Goal: Task Accomplishment & Management: Use online tool/utility

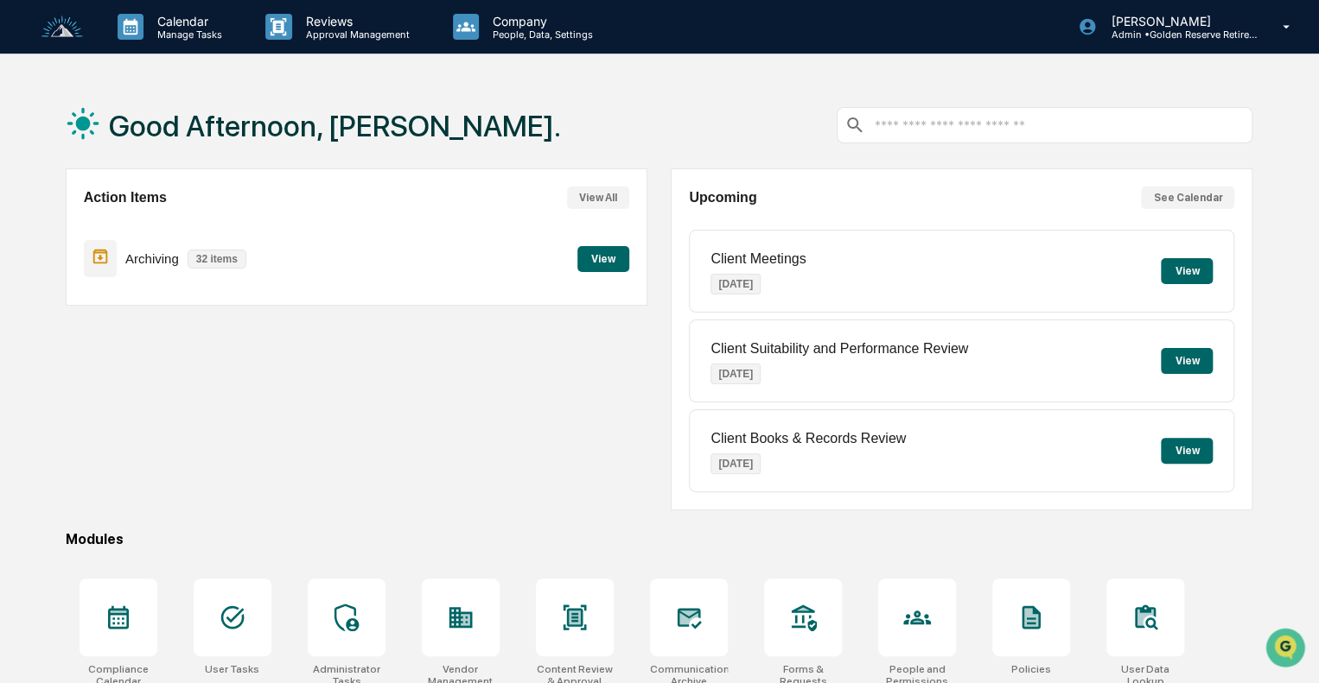
click at [611, 262] on button "View" at bounding box center [603, 259] width 52 height 26
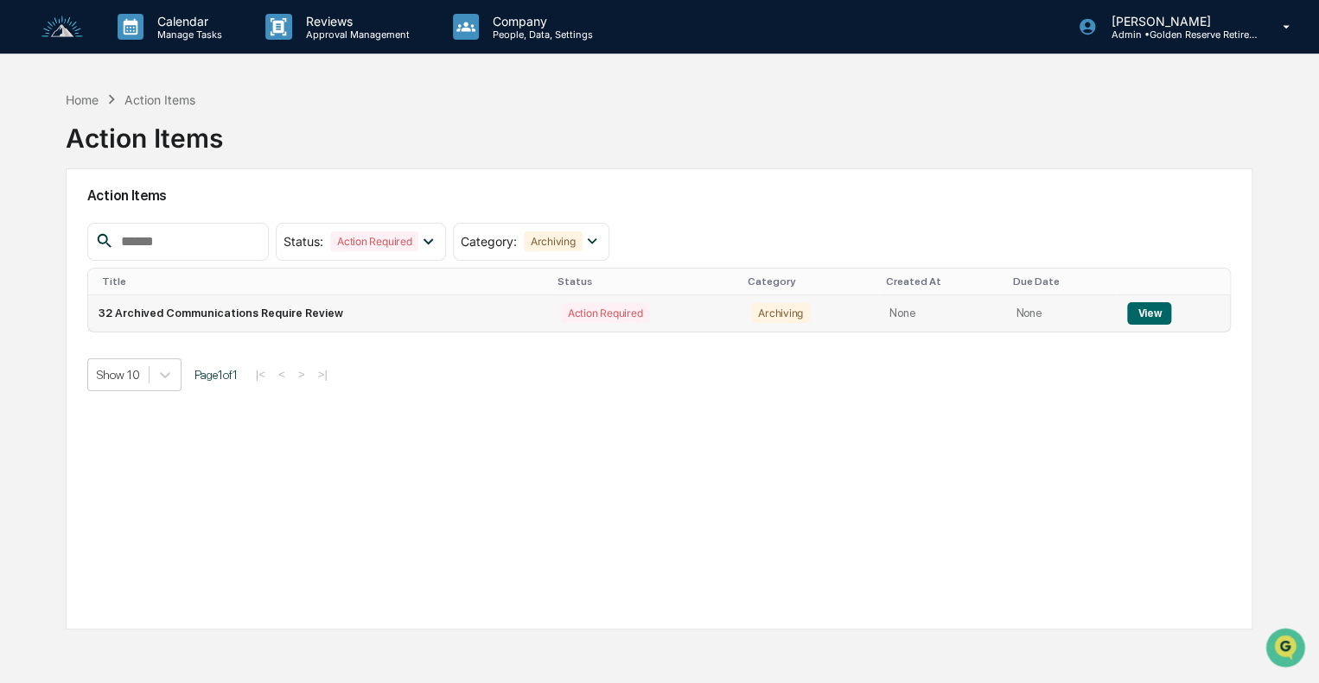
click at [1151, 302] on button "View" at bounding box center [1149, 313] width 44 height 22
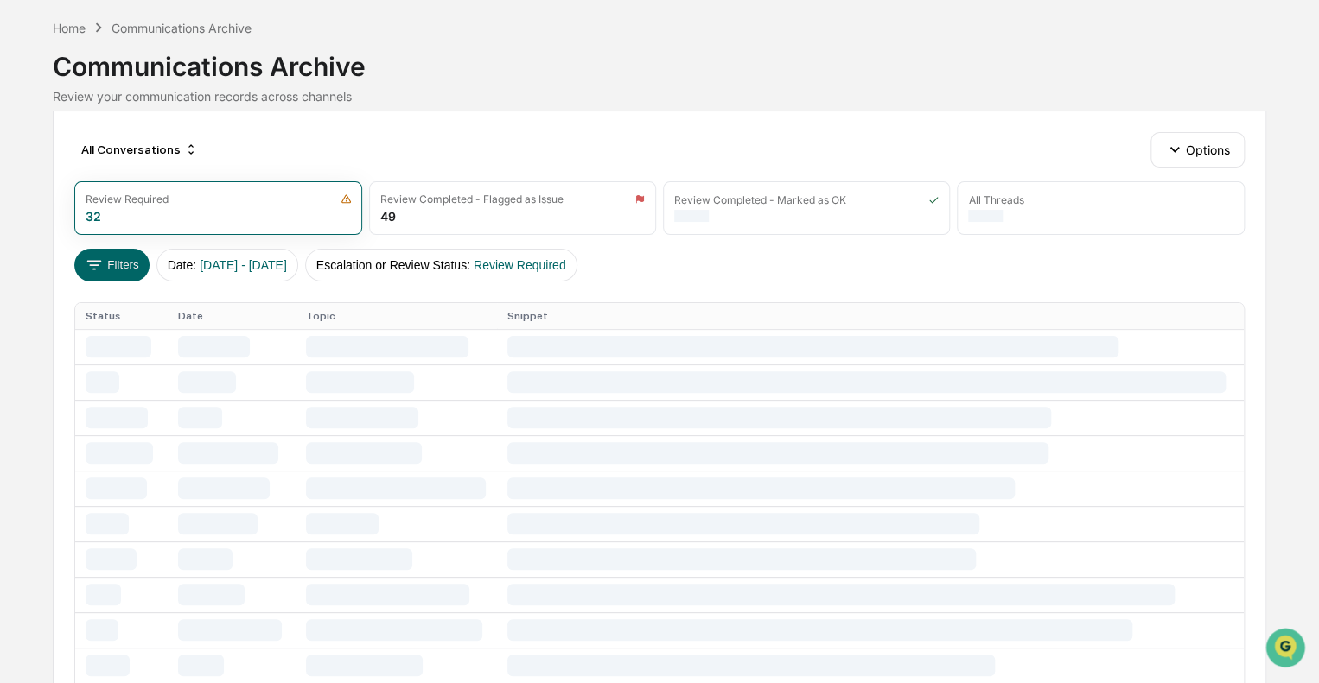
scroll to position [86, 0]
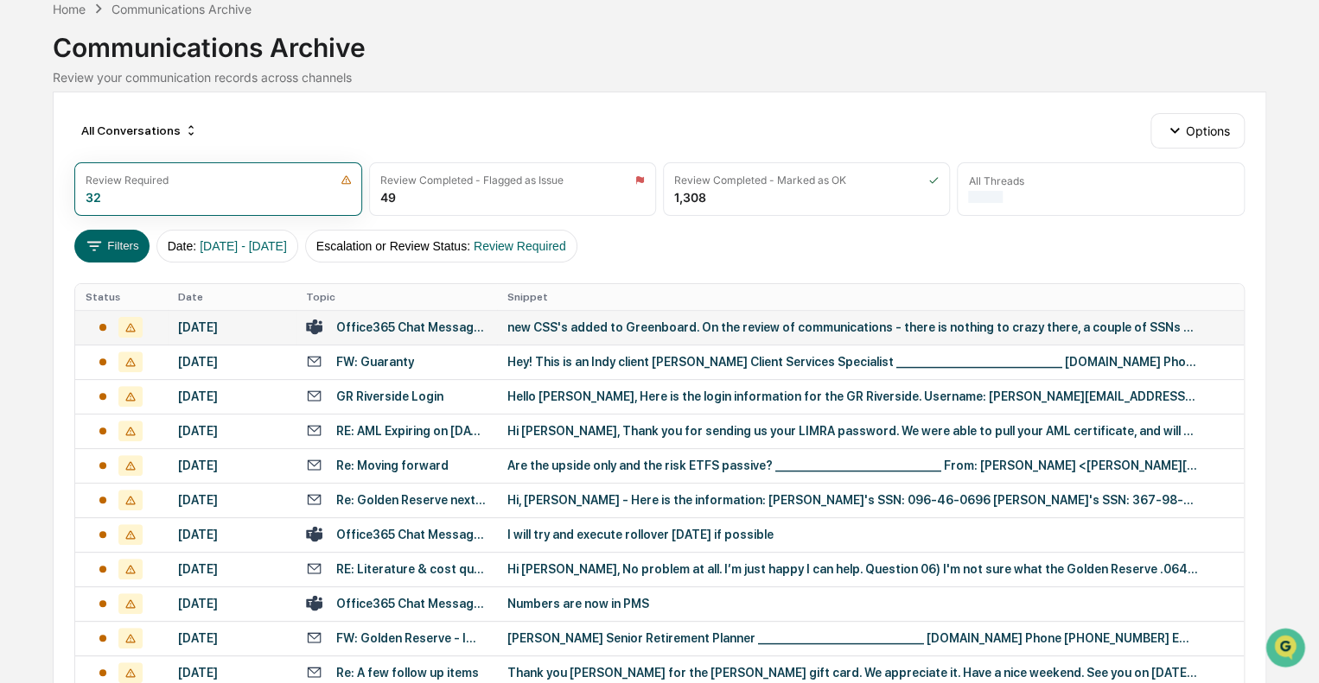
click at [580, 332] on div "new CSS's added to Greenboard. On the review of communications - there is nothi…" at bounding box center [852, 328] width 691 height 14
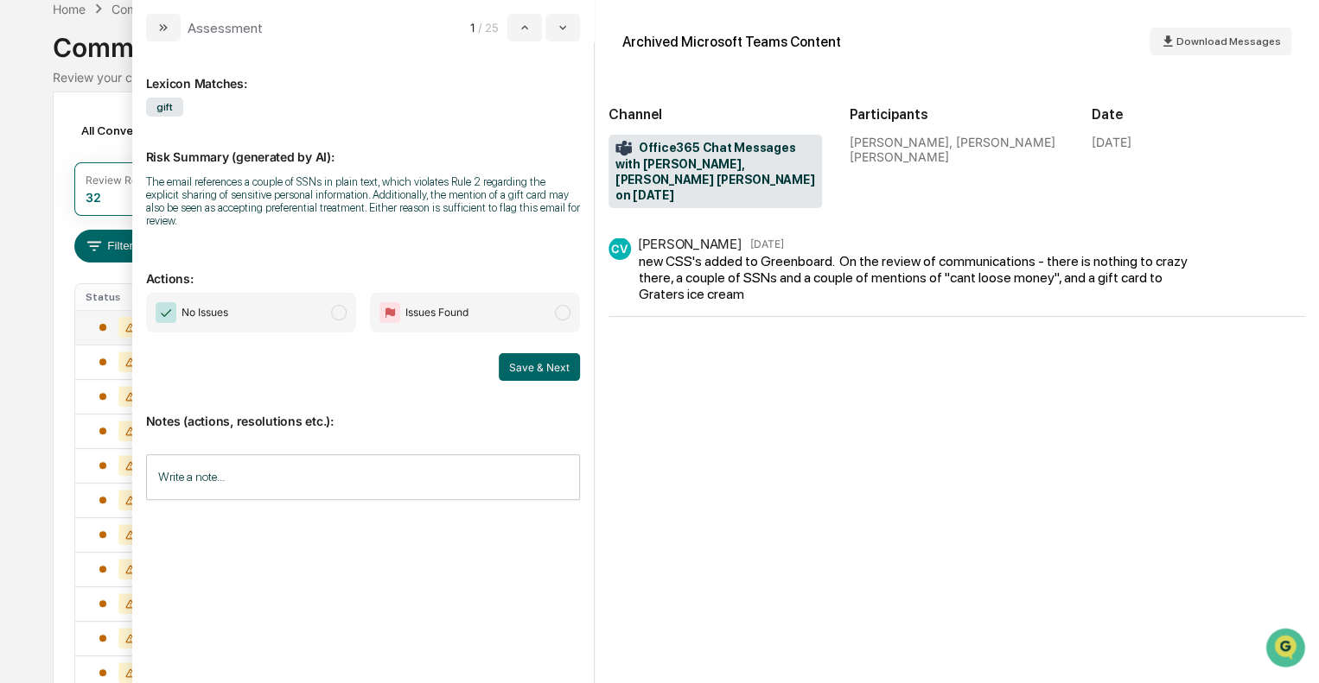
click at [307, 296] on span "No Issues" at bounding box center [251, 313] width 210 height 40
click at [169, 22] on icon "modal" at bounding box center [163, 28] width 14 height 14
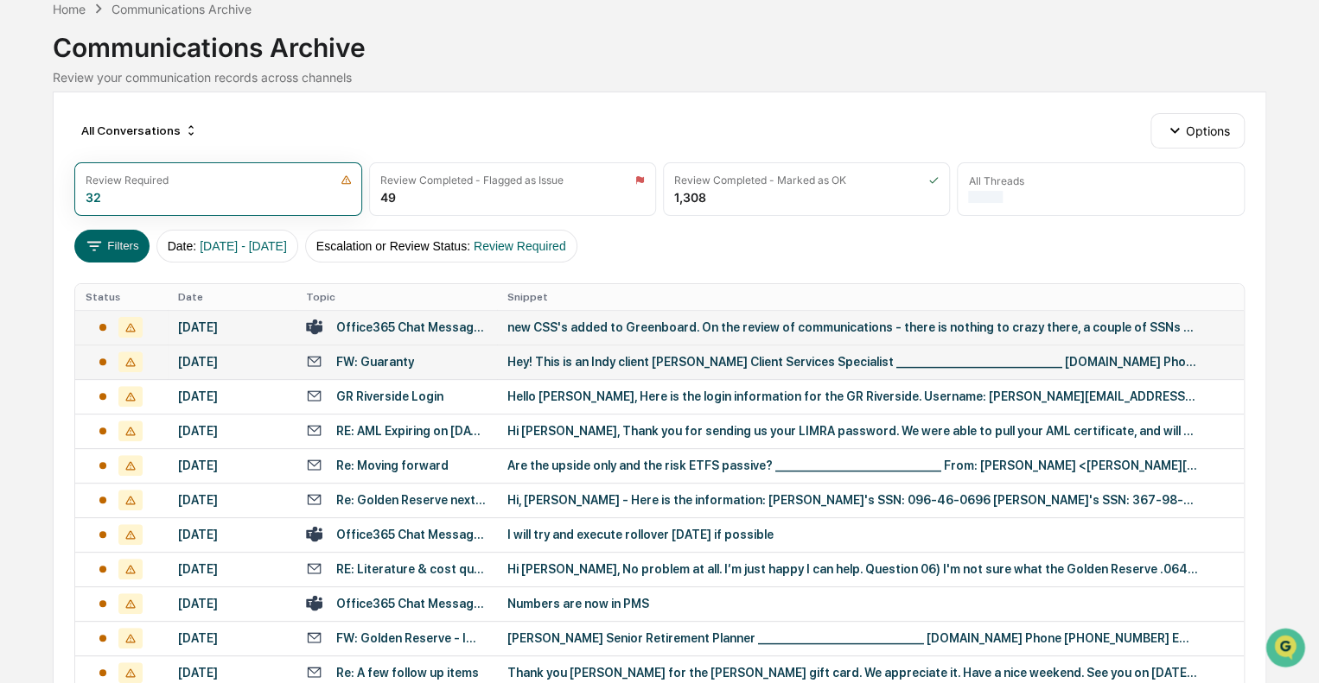
click at [517, 358] on div "Hey! This is an Indy client McKayla Walton Client Services Specialist _________…" at bounding box center [852, 362] width 691 height 14
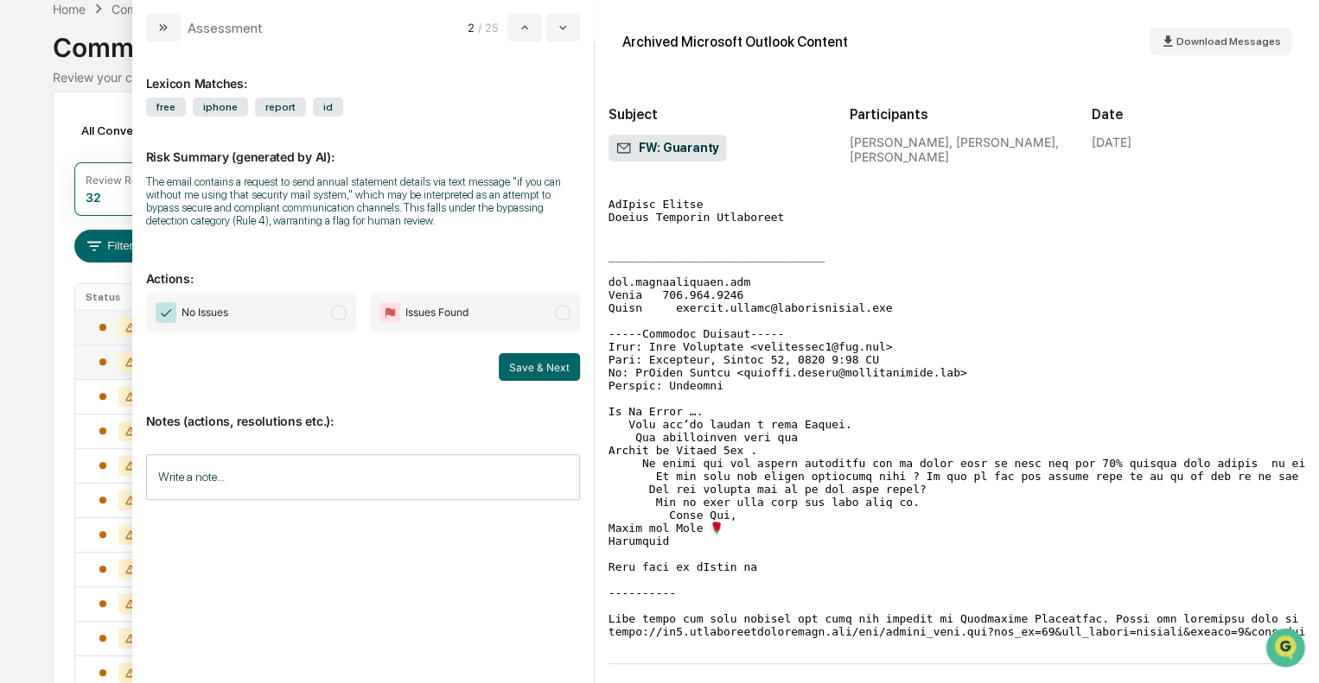
scroll to position [205, 0]
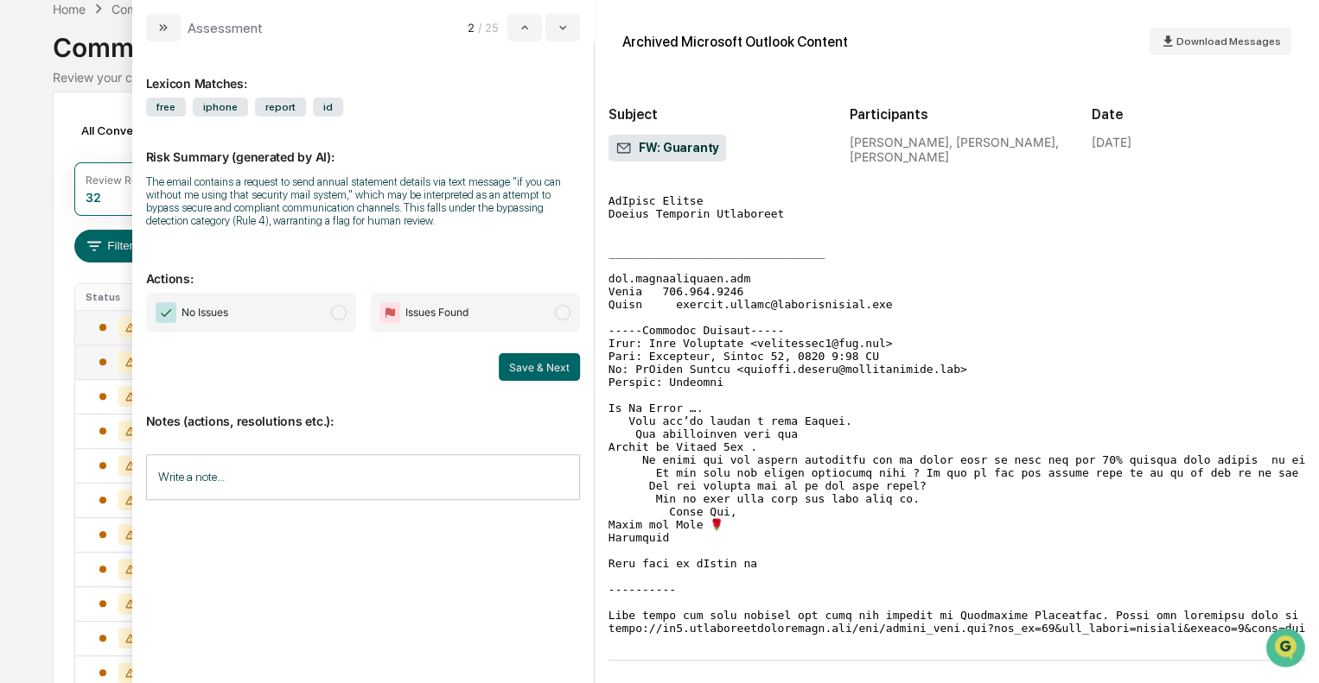
click at [288, 314] on span "No Issues" at bounding box center [251, 313] width 210 height 40
click at [532, 369] on button "Save & Next" at bounding box center [539, 367] width 81 height 28
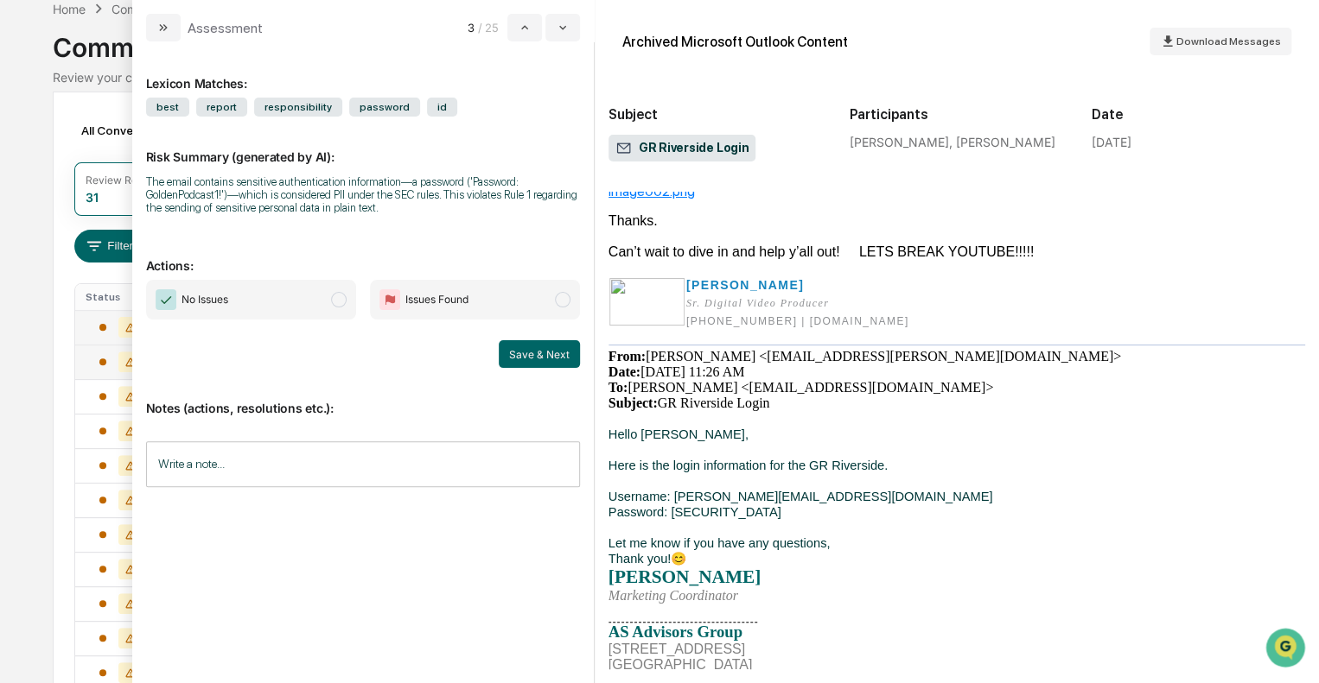
scroll to position [241, 0]
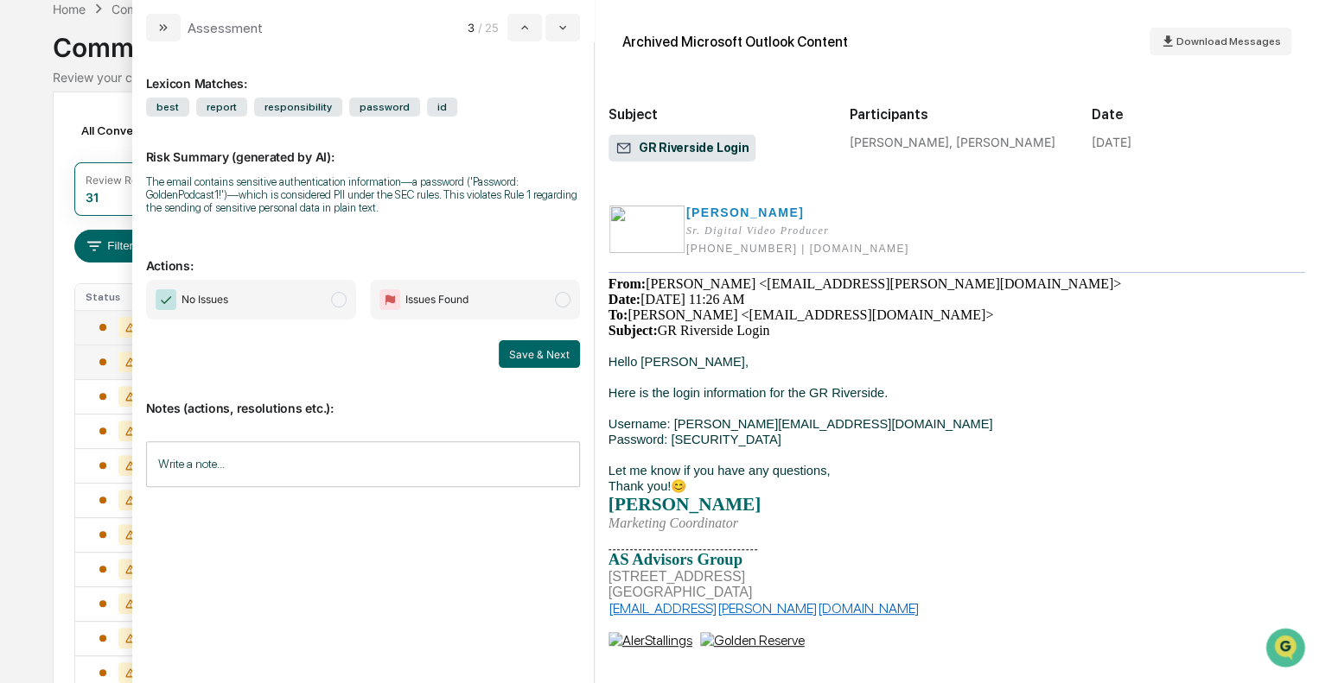
click at [242, 306] on span "No Issues" at bounding box center [251, 300] width 210 height 40
click at [521, 355] on button "Save & Next" at bounding box center [539, 354] width 81 height 28
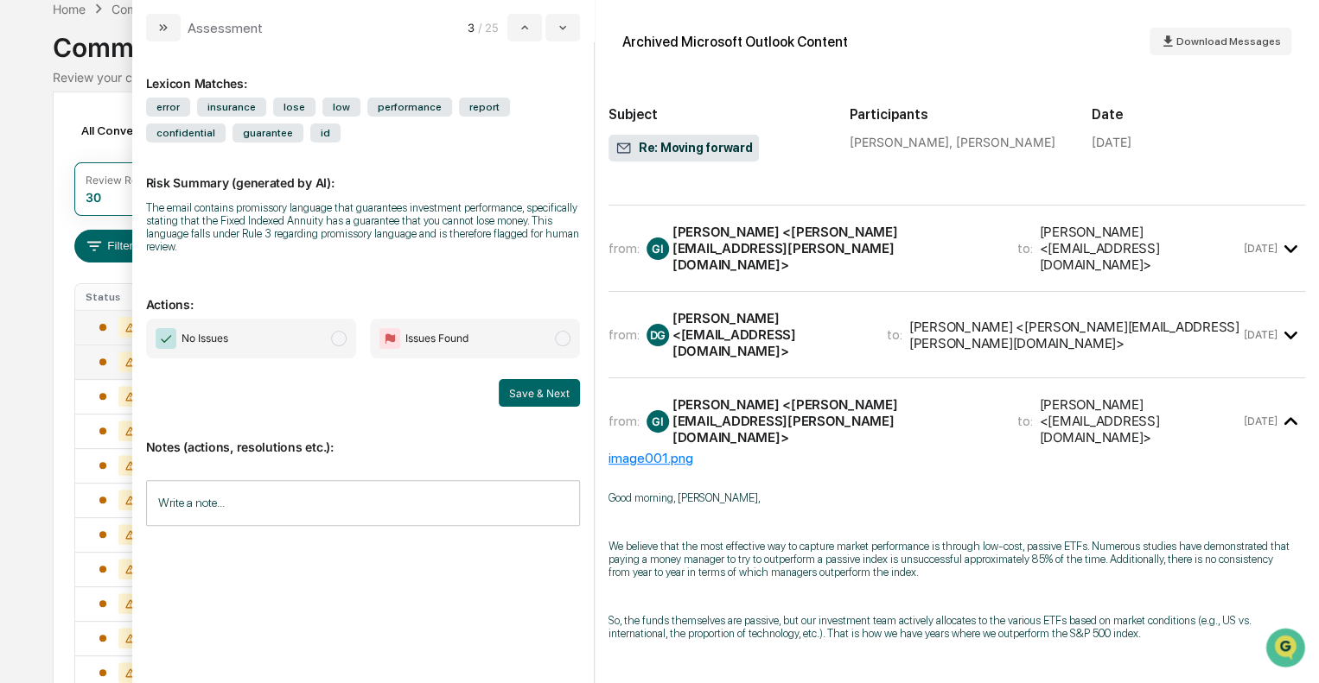
scroll to position [346, 0]
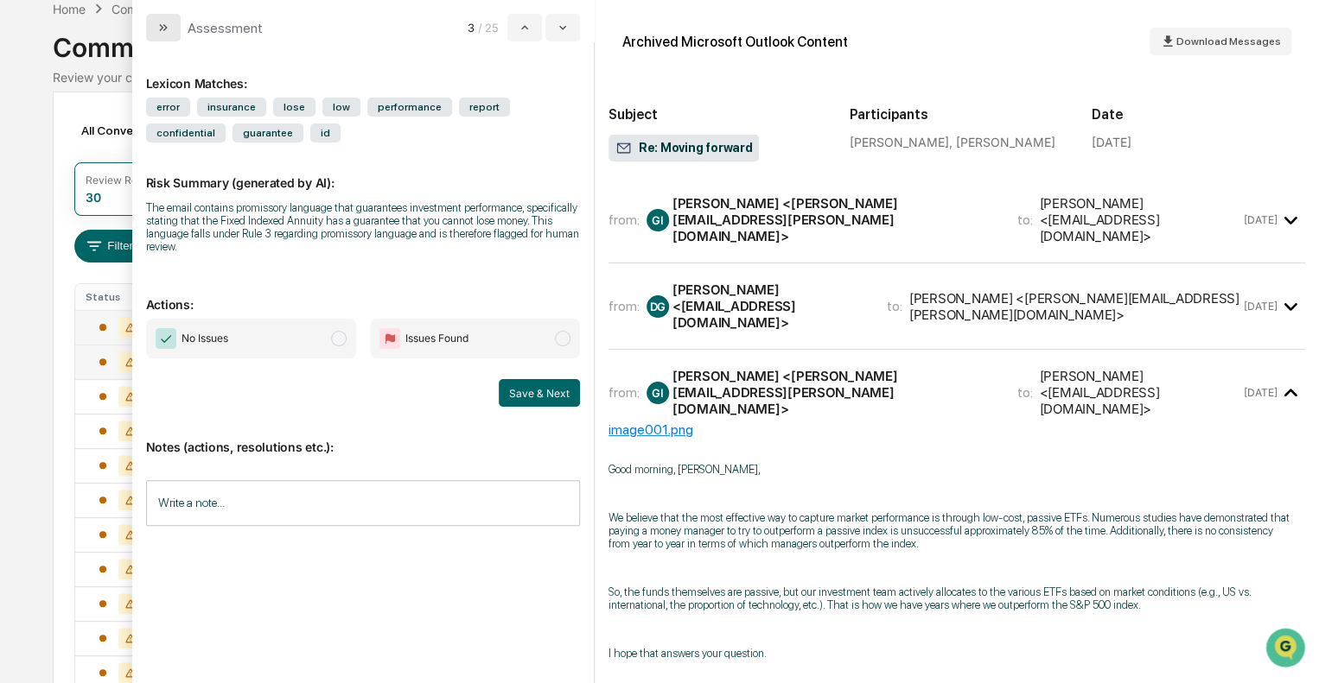
click at [173, 20] on button "modal" at bounding box center [163, 28] width 35 height 28
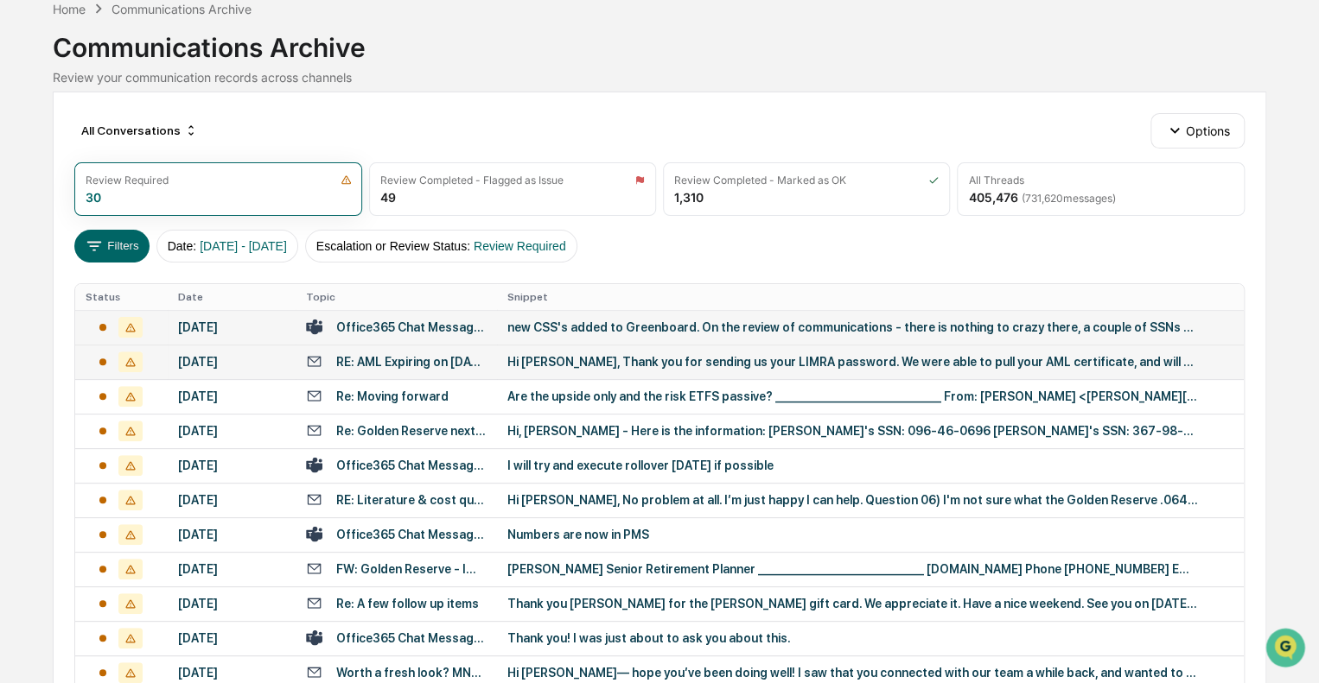
click at [574, 363] on div "Hi Phil, Thank you for sending us your LIMRA password. We were able to pull you…" at bounding box center [852, 362] width 691 height 14
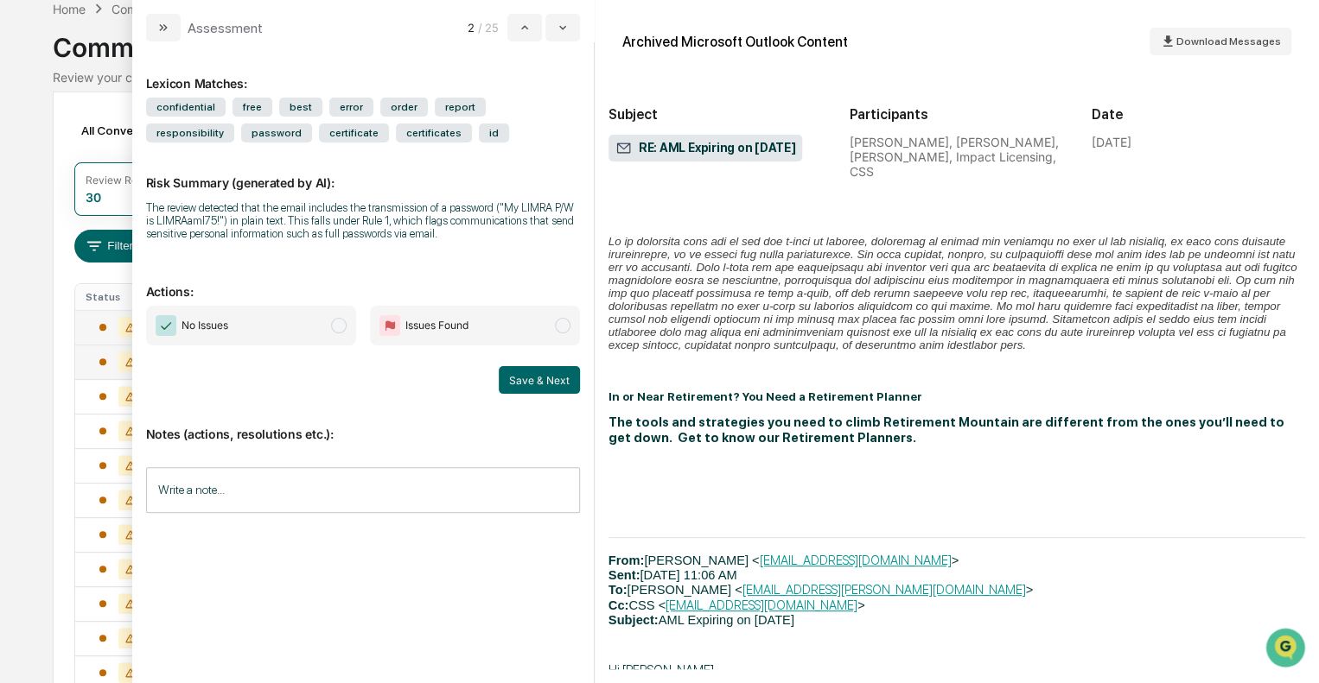
scroll to position [1382, 0]
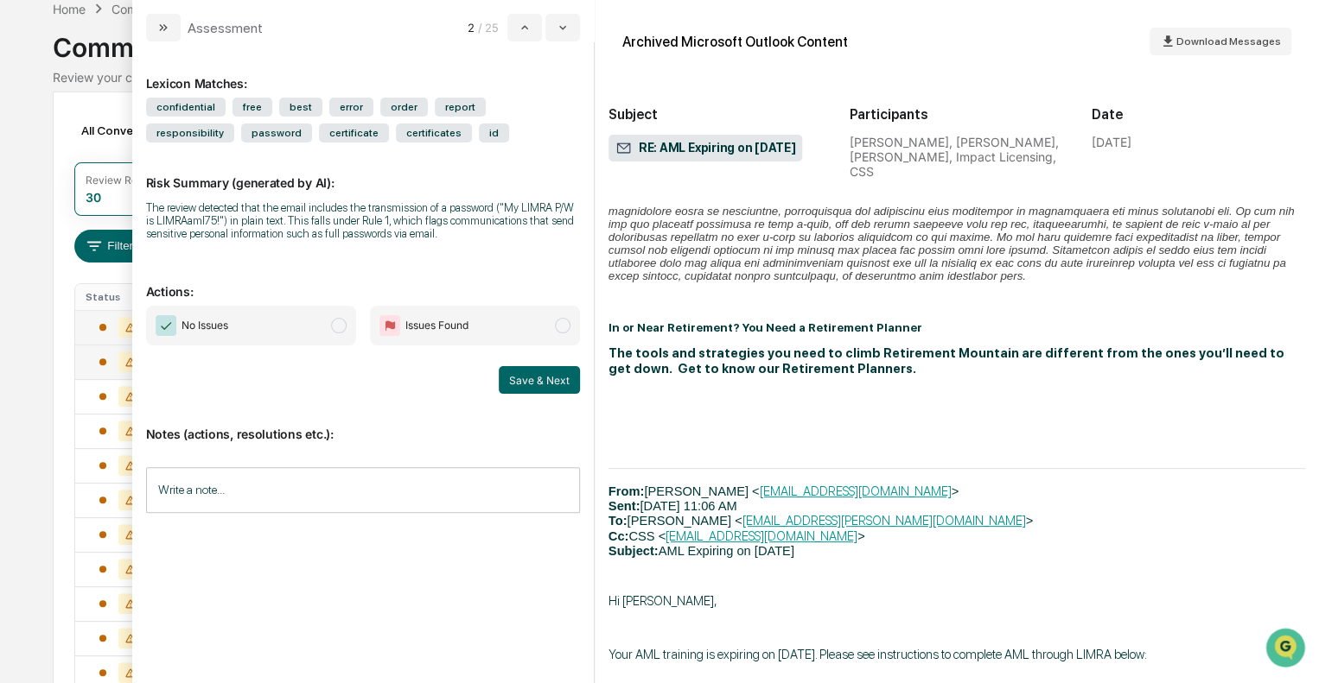
click at [253, 321] on span "No Issues" at bounding box center [251, 326] width 210 height 40
click at [548, 381] on button "Save & Next" at bounding box center [539, 380] width 81 height 28
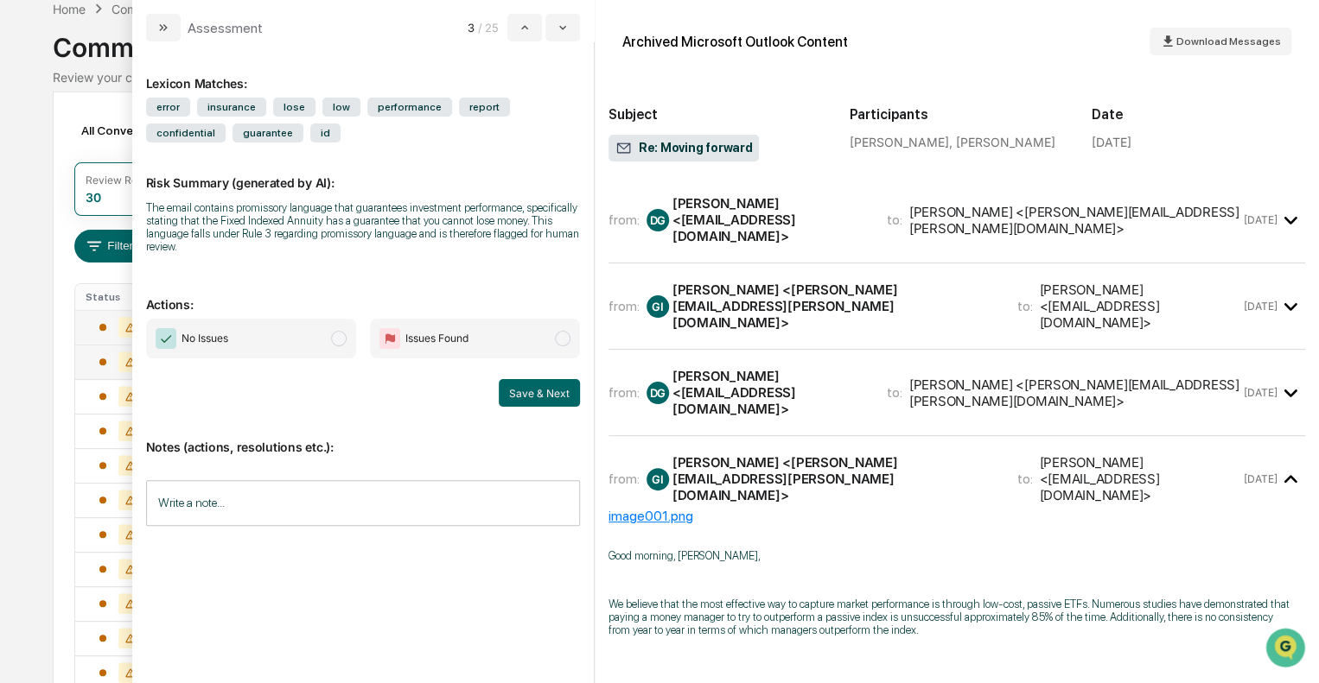
scroll to position [259, 0]
click at [169, 27] on button "modal" at bounding box center [163, 28] width 35 height 28
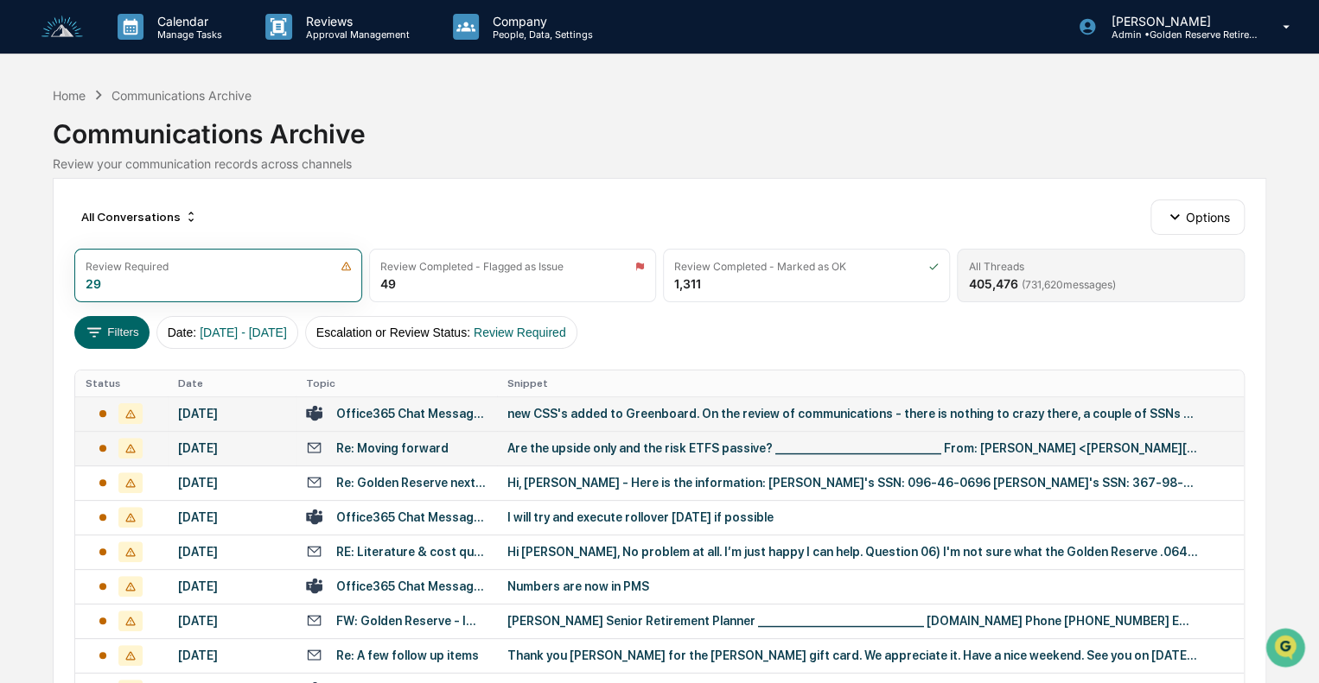
click at [1012, 260] on div "All Threads" at bounding box center [995, 266] width 55 height 13
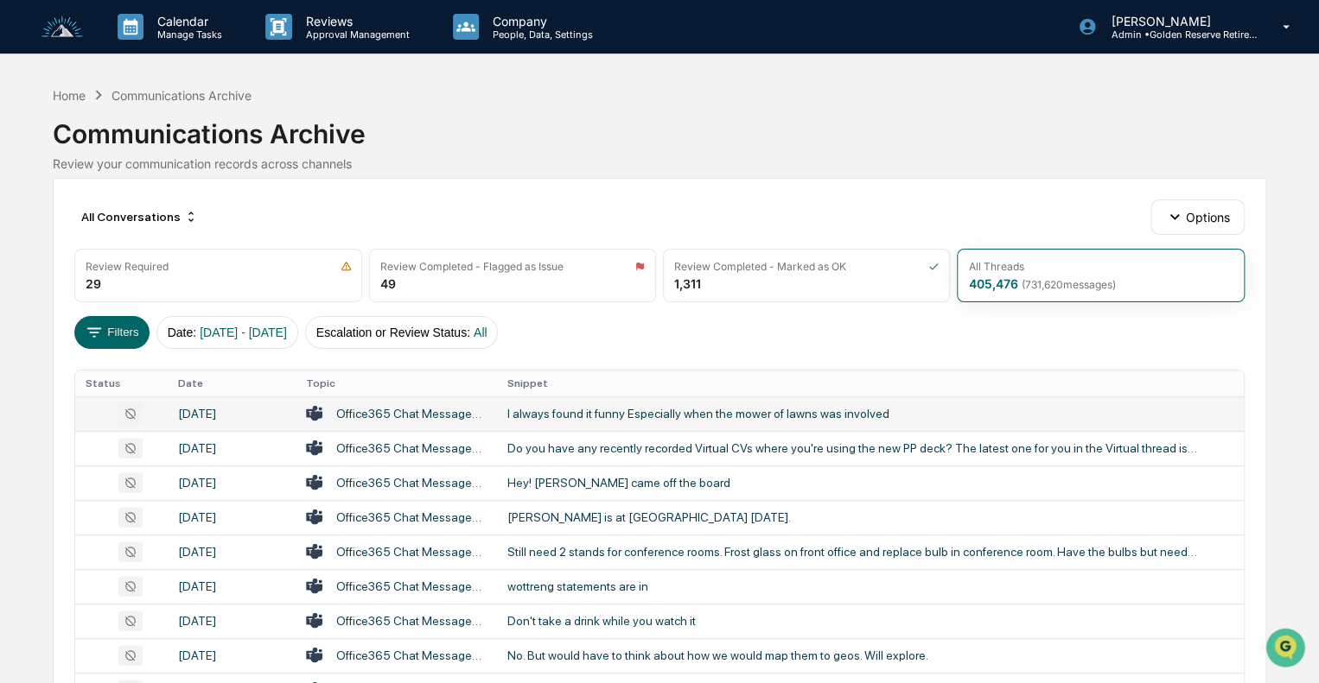
click at [657, 422] on td "I always found it funny Especially when the mower of lawns was involved" at bounding box center [870, 414] width 747 height 35
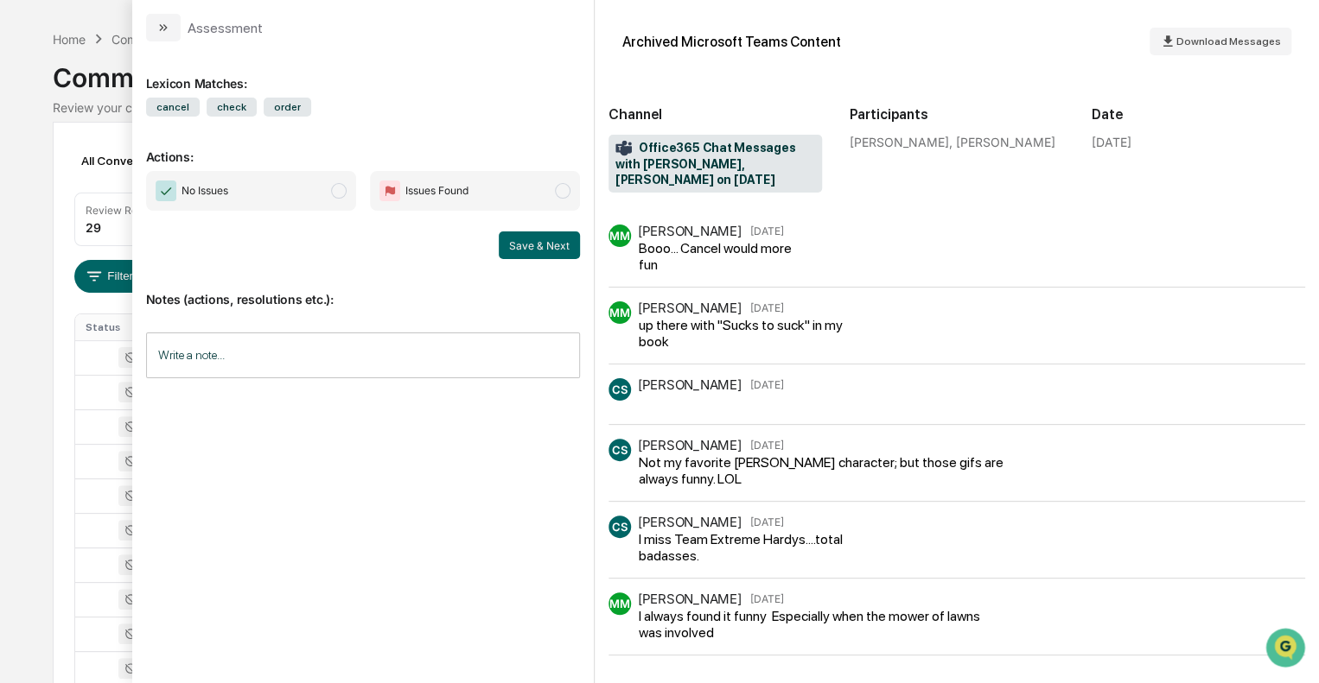
scroll to position [86, 0]
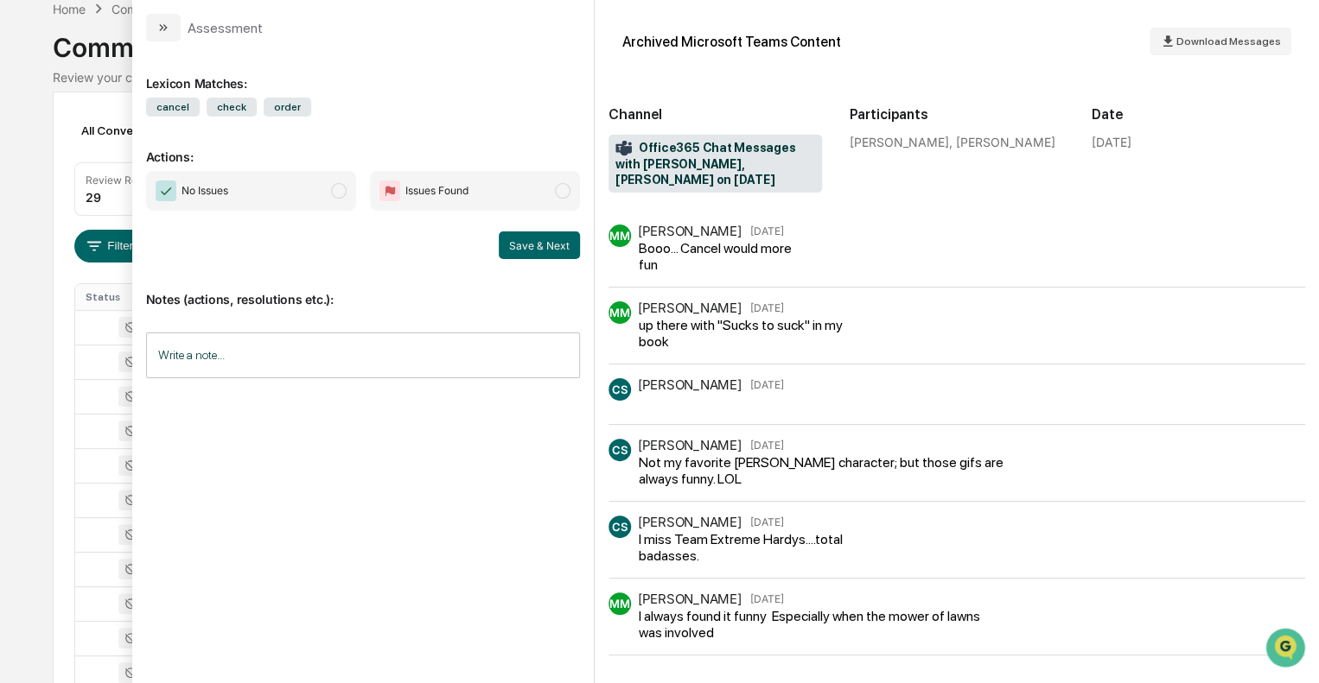
click at [160, 30] on icon "modal" at bounding box center [161, 27] width 4 height 7
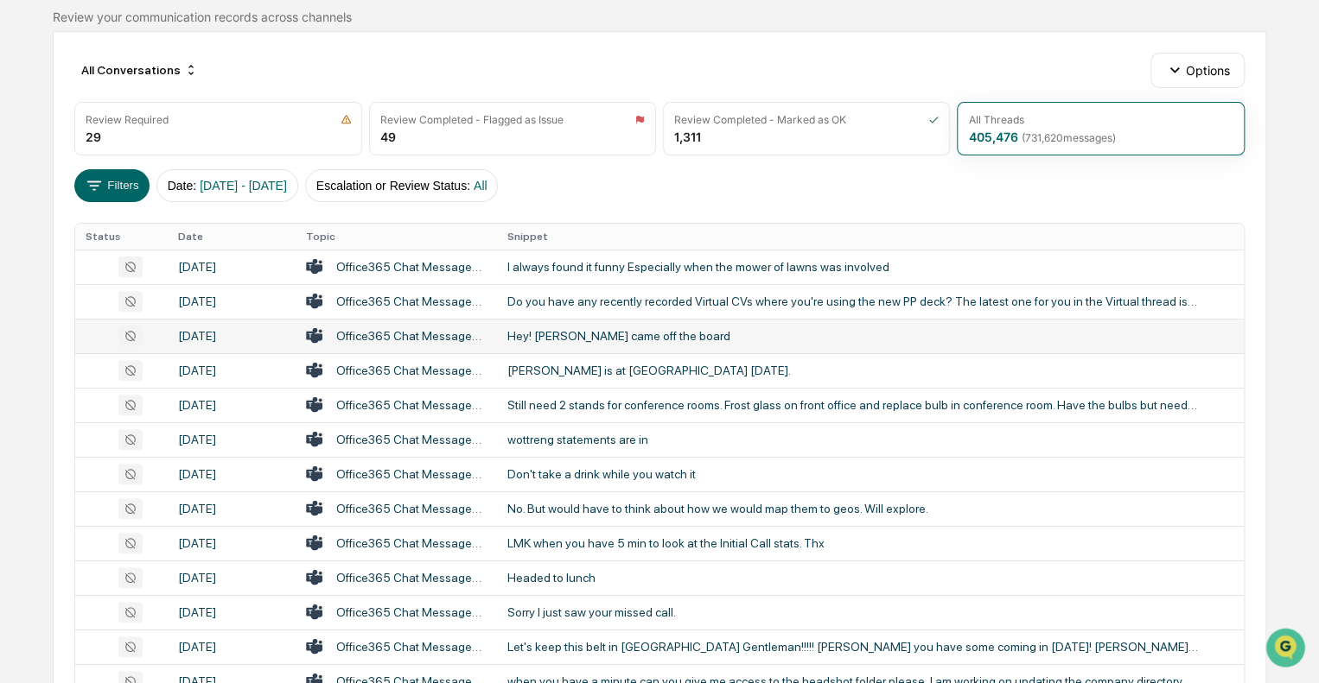
scroll to position [173, 0]
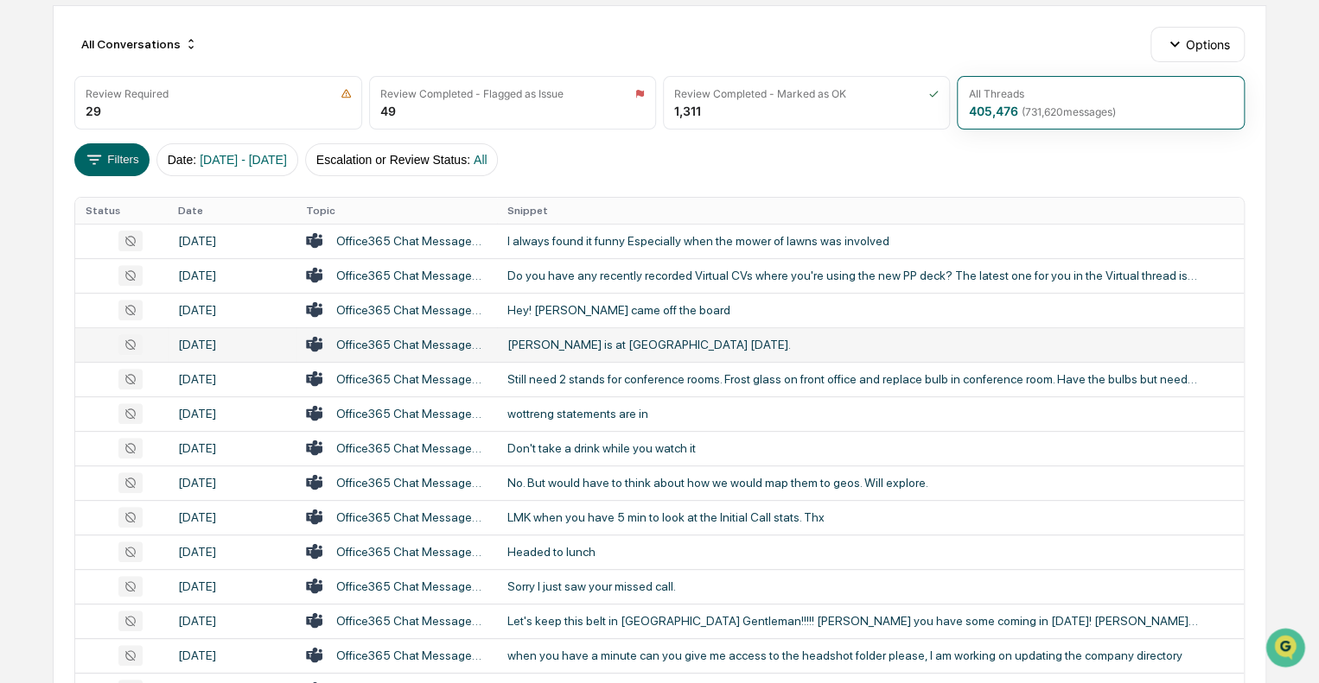
click at [558, 349] on div "[PERSON_NAME] is at [GEOGRAPHIC_DATA] [DATE]." at bounding box center [852, 345] width 691 height 14
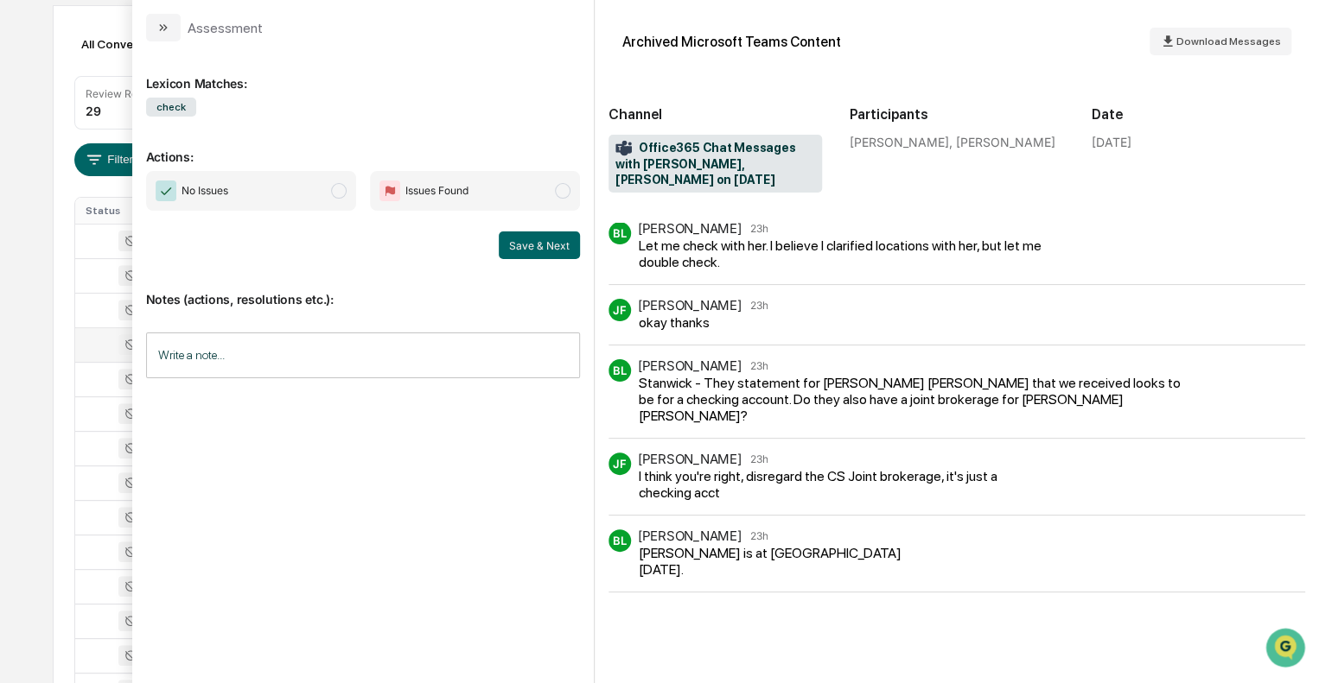
click at [173, 27] on button "modal" at bounding box center [163, 28] width 35 height 28
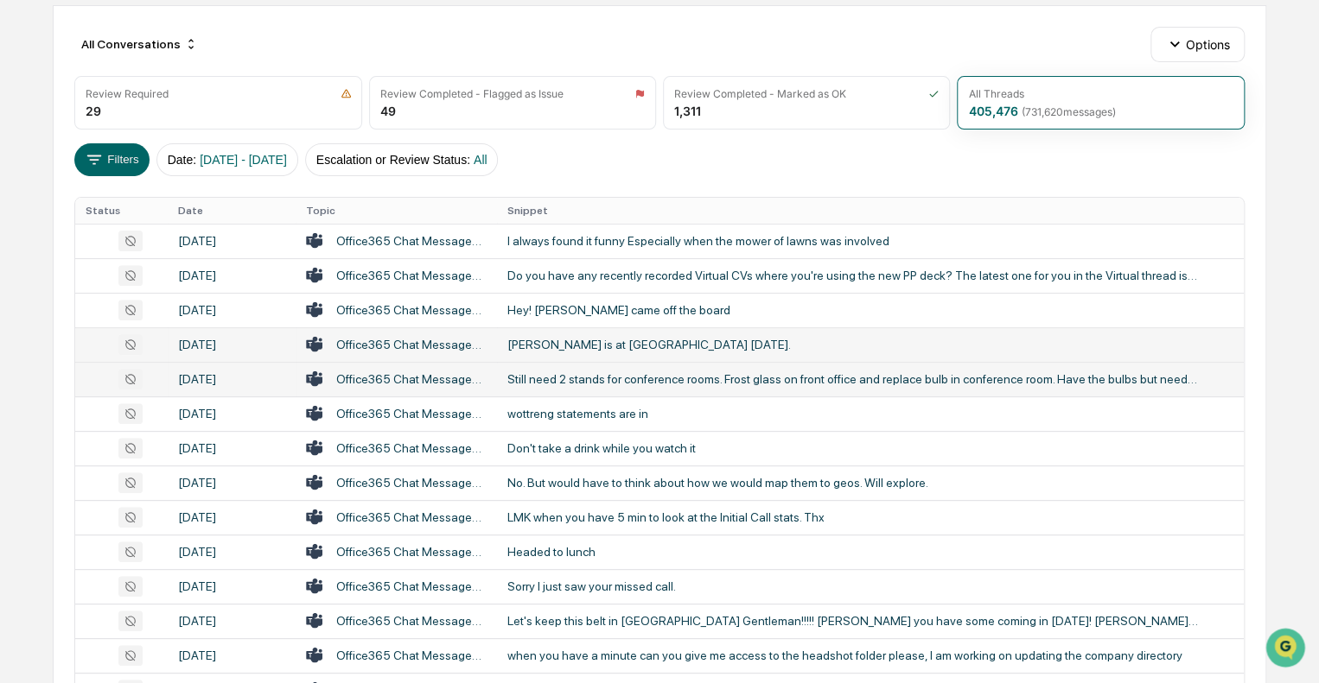
click at [567, 381] on div "Still need 2 stands for conference rooms. Frost glass on front office and repla…" at bounding box center [852, 379] width 691 height 14
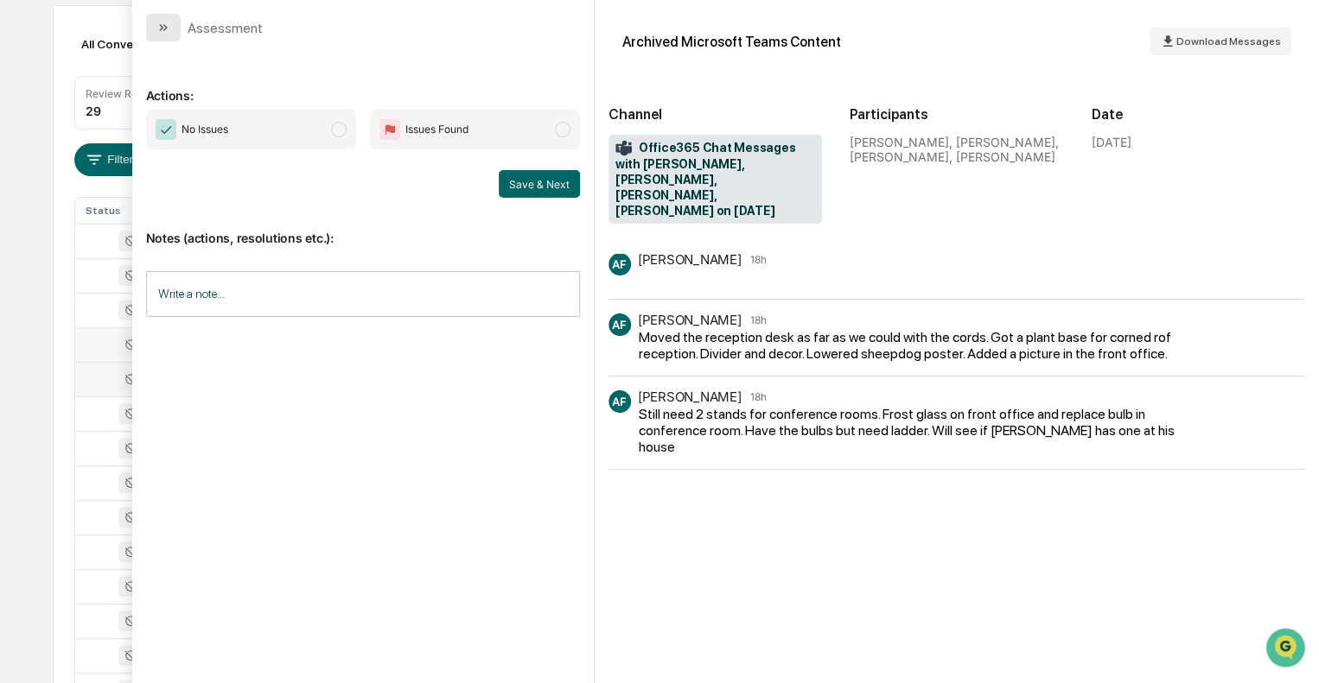
click at [159, 34] on icon "modal" at bounding box center [163, 28] width 14 height 14
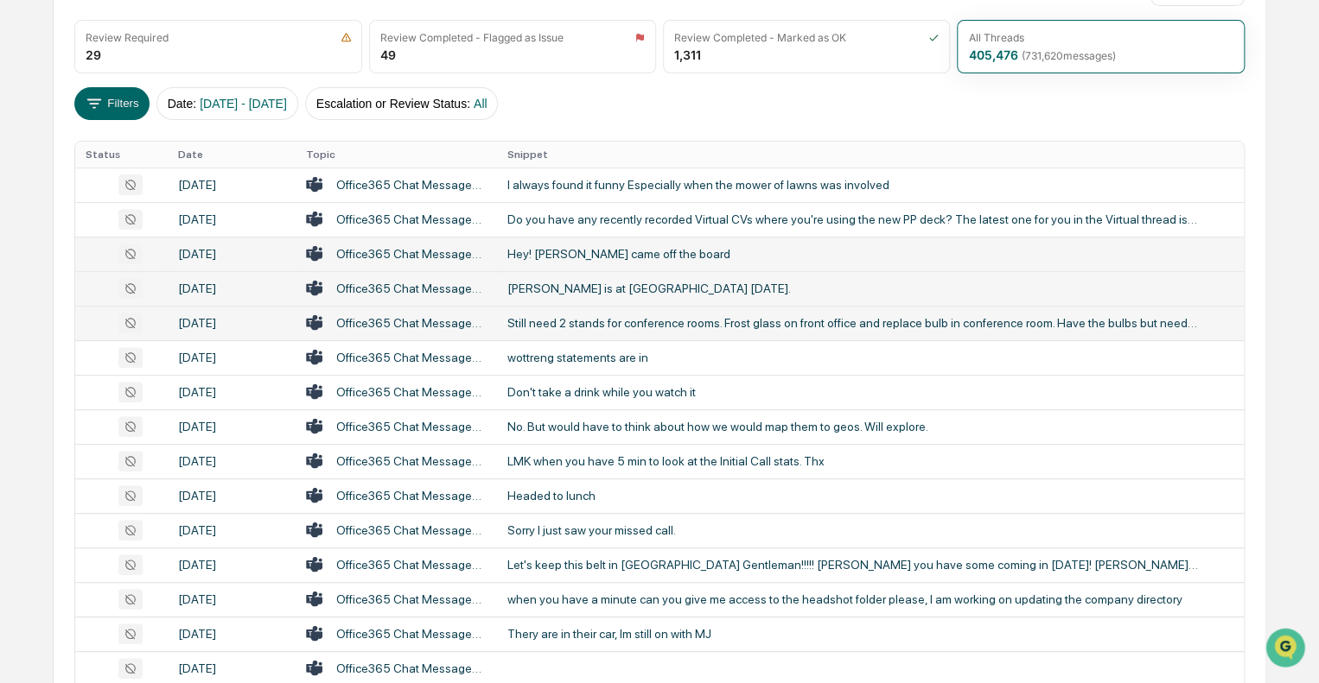
scroll to position [259, 0]
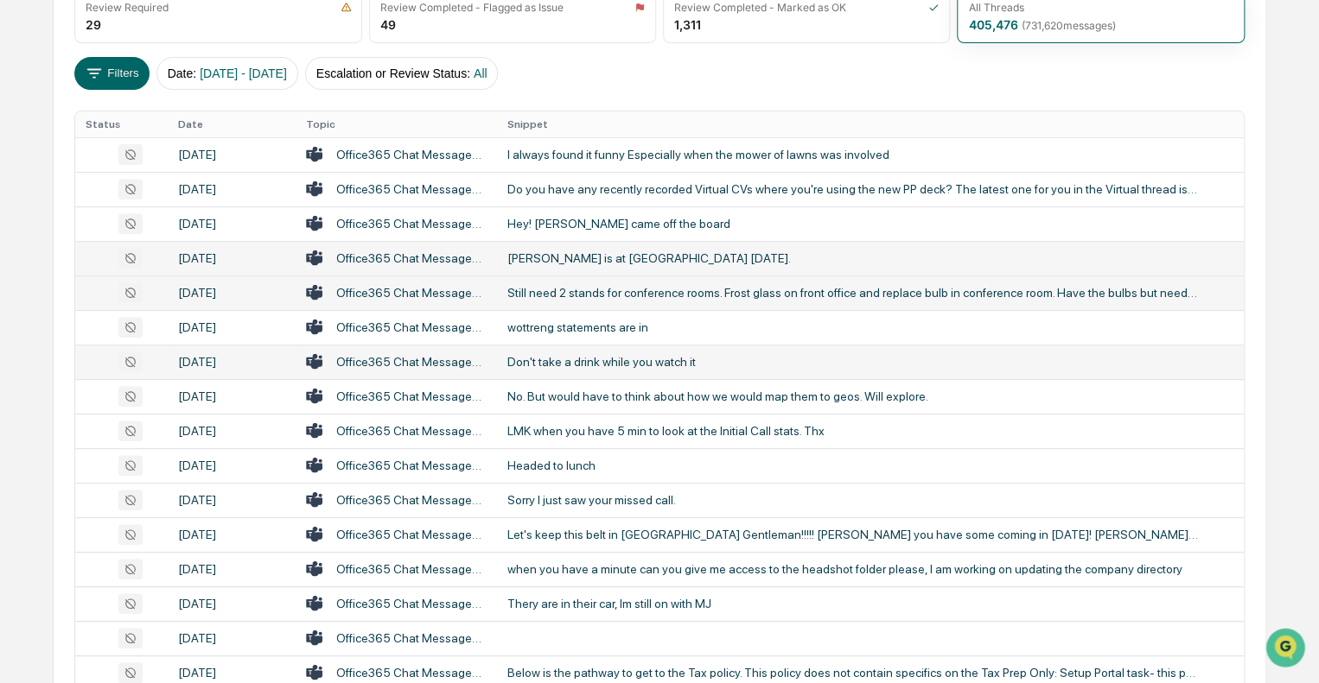
click at [551, 365] on div "Don't take a drink while you watch it" at bounding box center [852, 362] width 691 height 14
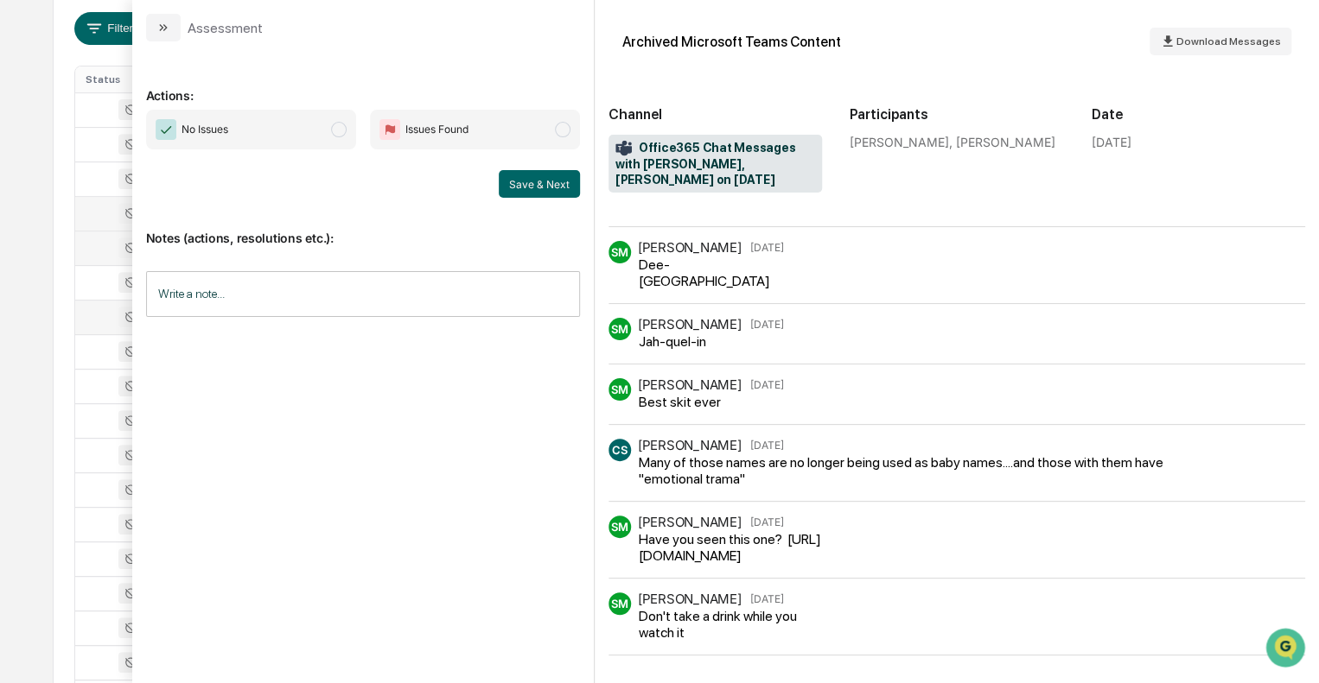
scroll to position [432, 0]
click at [176, 30] on button "modal" at bounding box center [163, 28] width 35 height 28
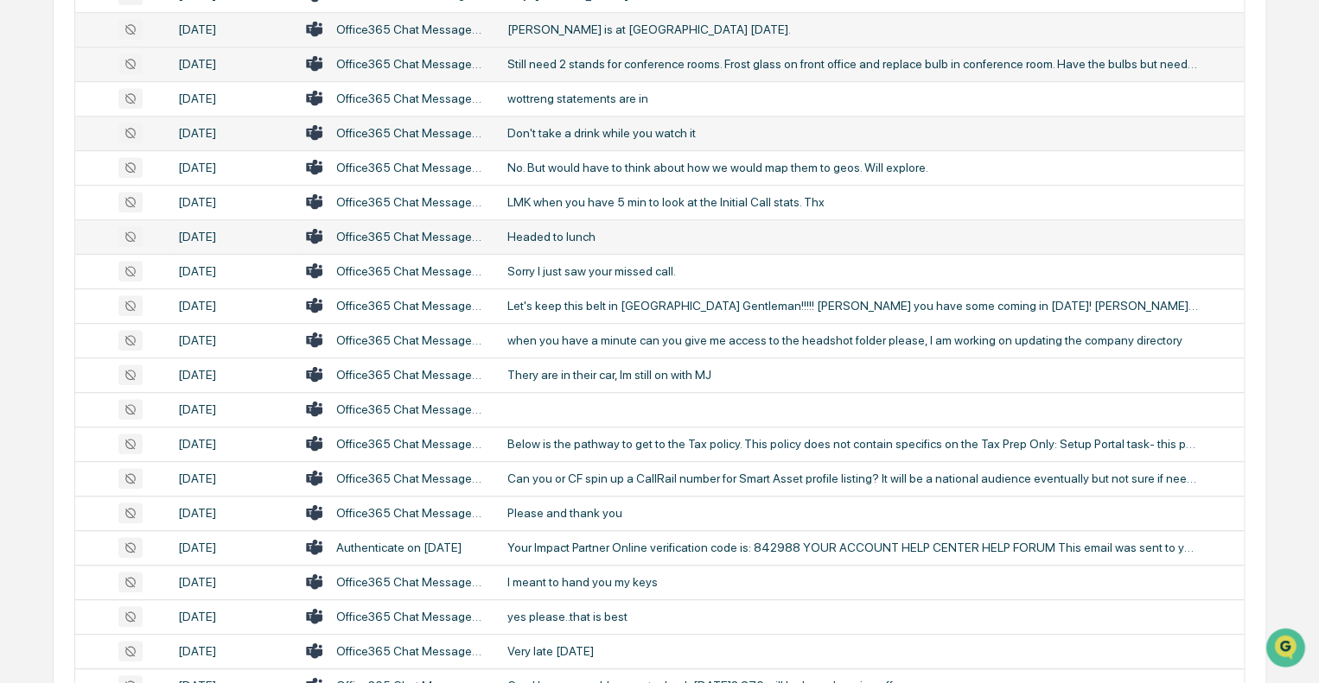
scroll to position [518, 0]
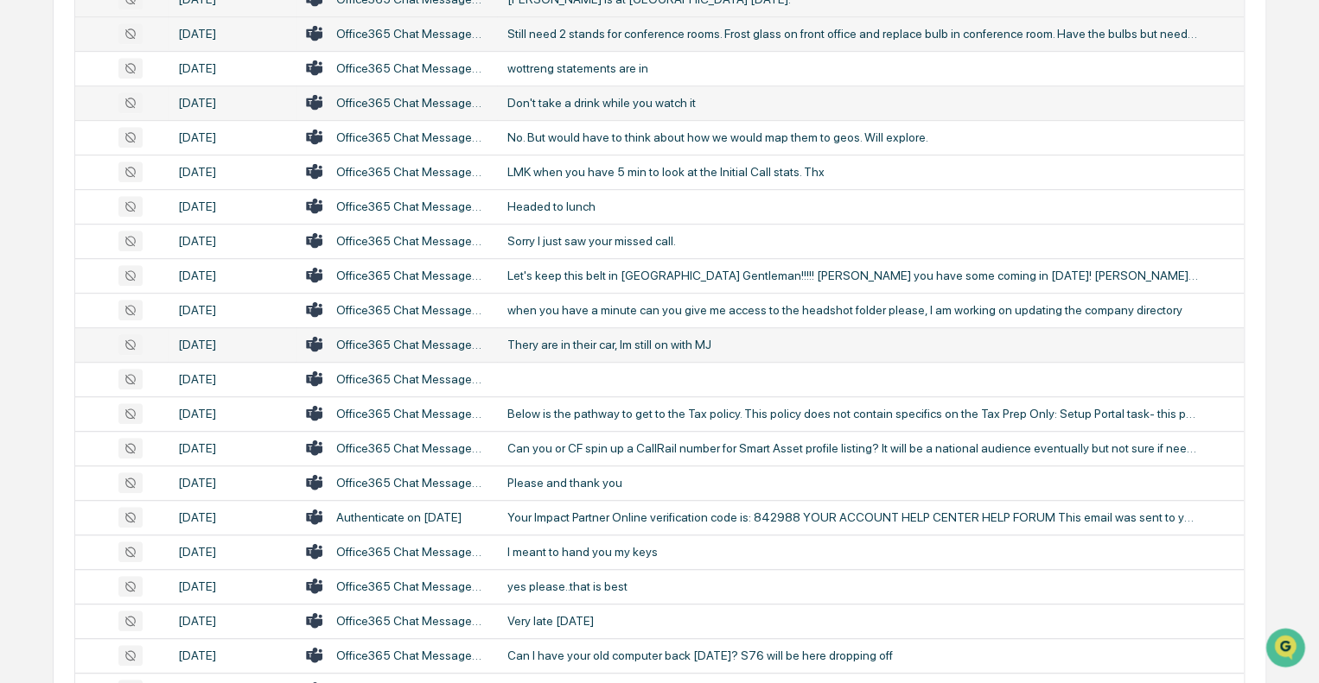
click at [560, 340] on div "Thery are in their car, Im still on with MJ" at bounding box center [852, 345] width 691 height 14
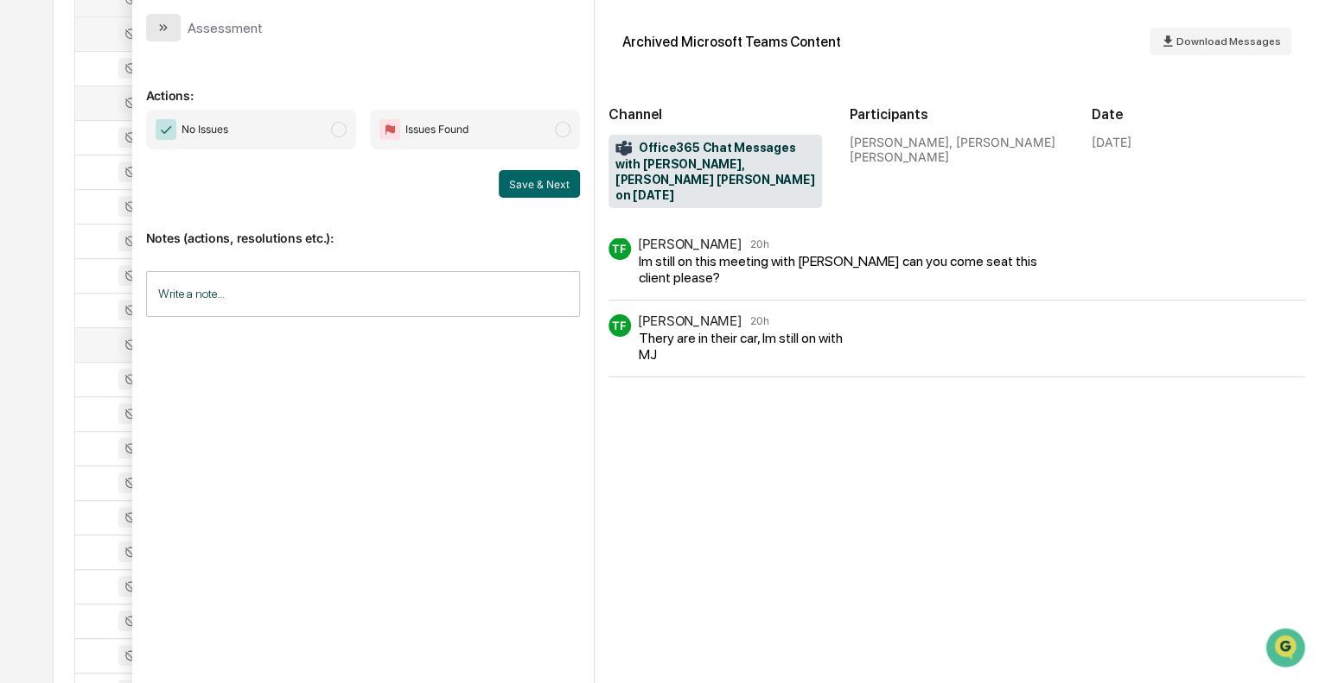
click at [177, 29] on button "modal" at bounding box center [163, 28] width 35 height 28
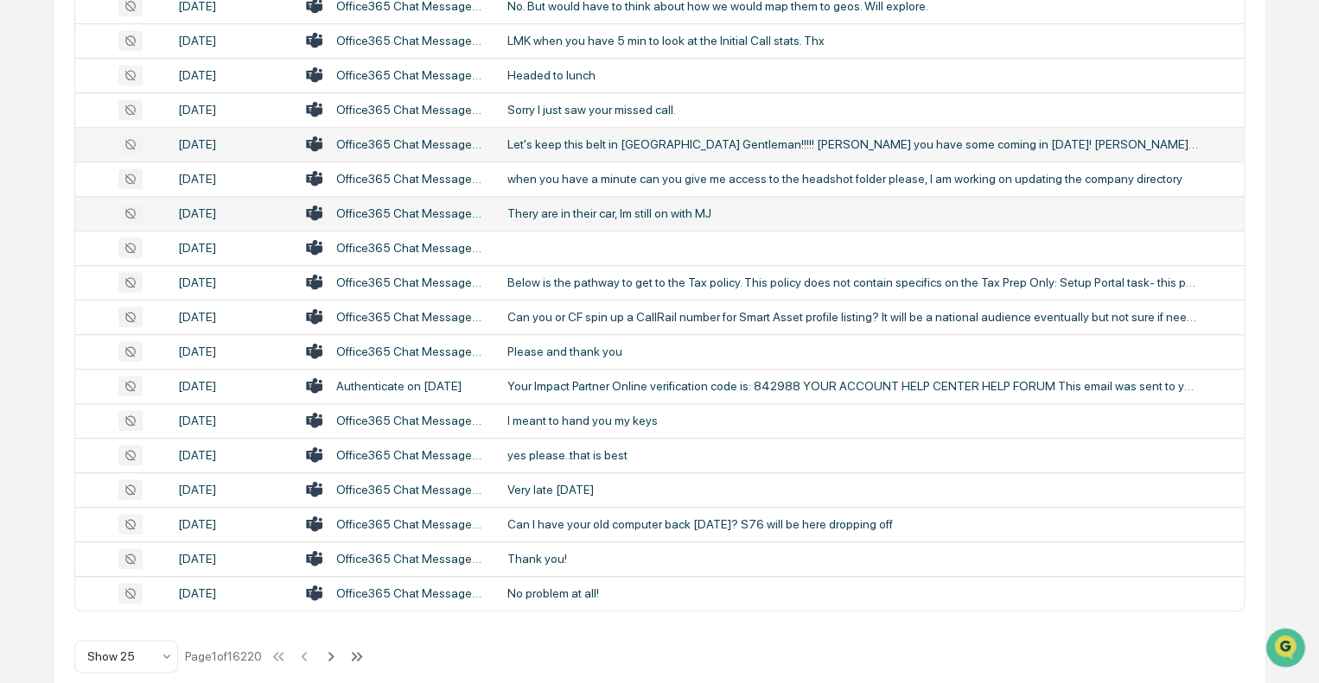
scroll to position [674, 0]
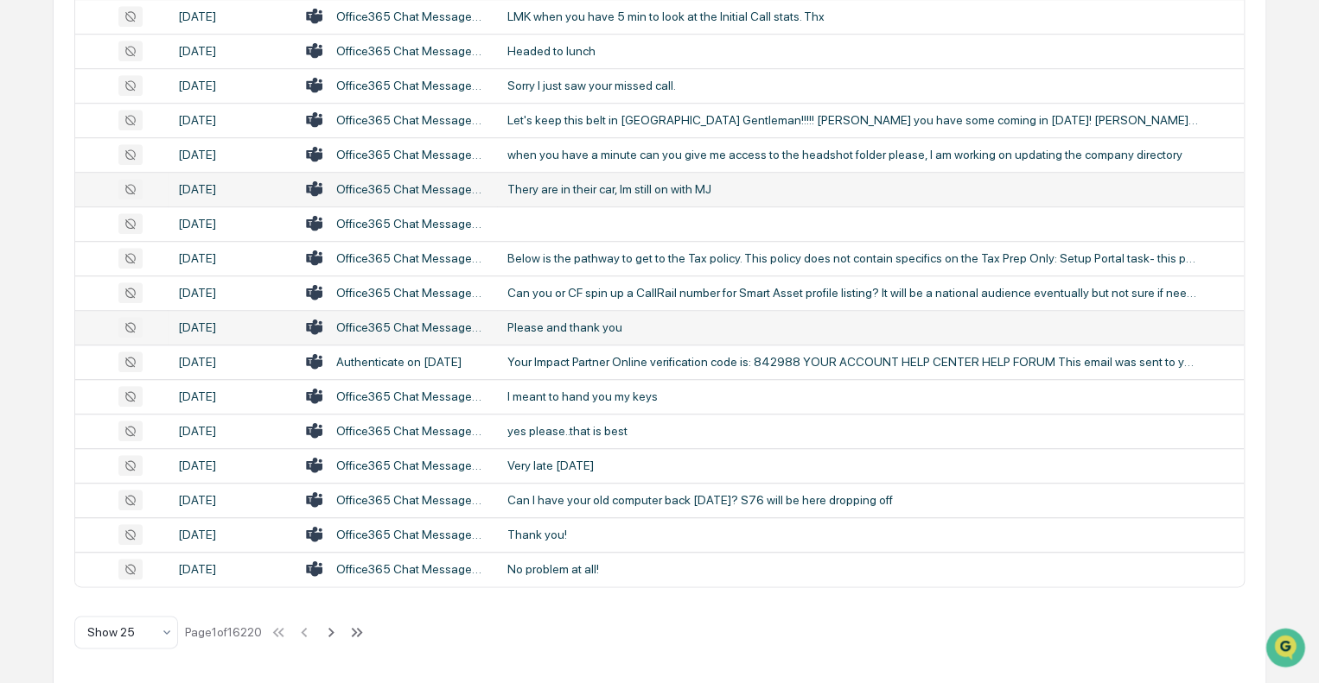
click at [531, 321] on div "Please and thank you" at bounding box center [852, 328] width 691 height 14
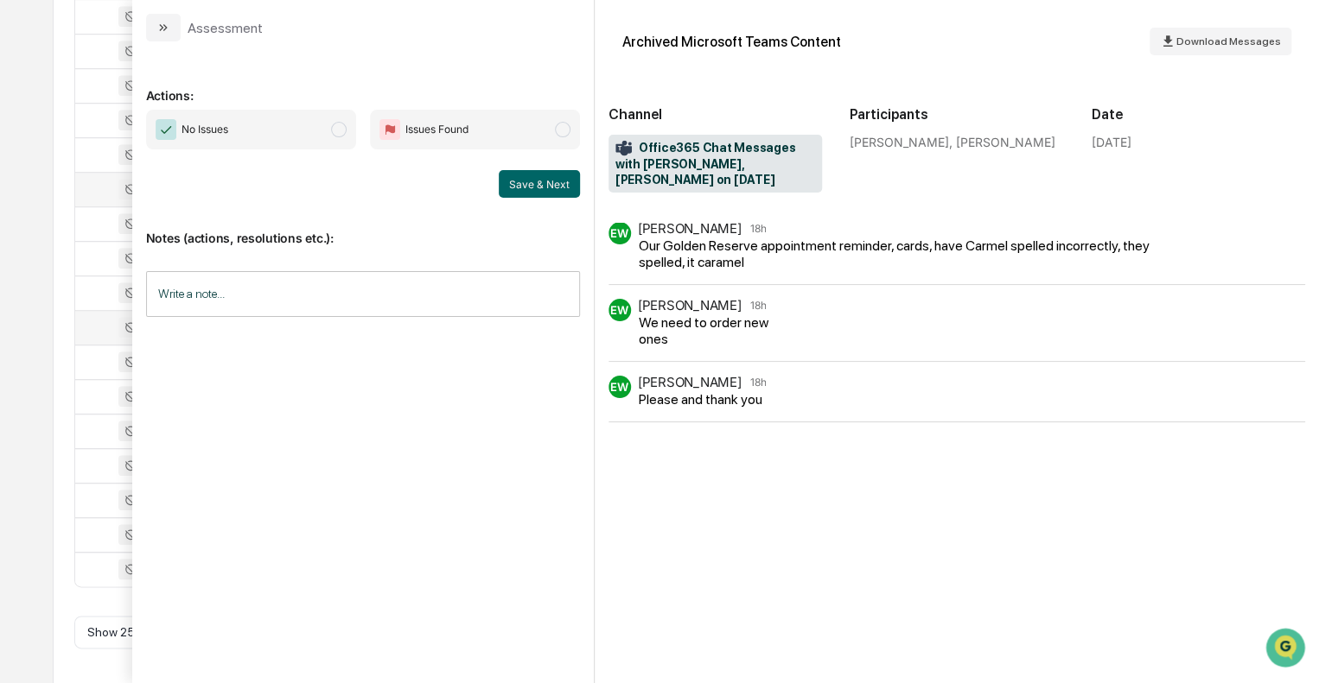
click at [151, 24] on button "modal" at bounding box center [163, 28] width 35 height 28
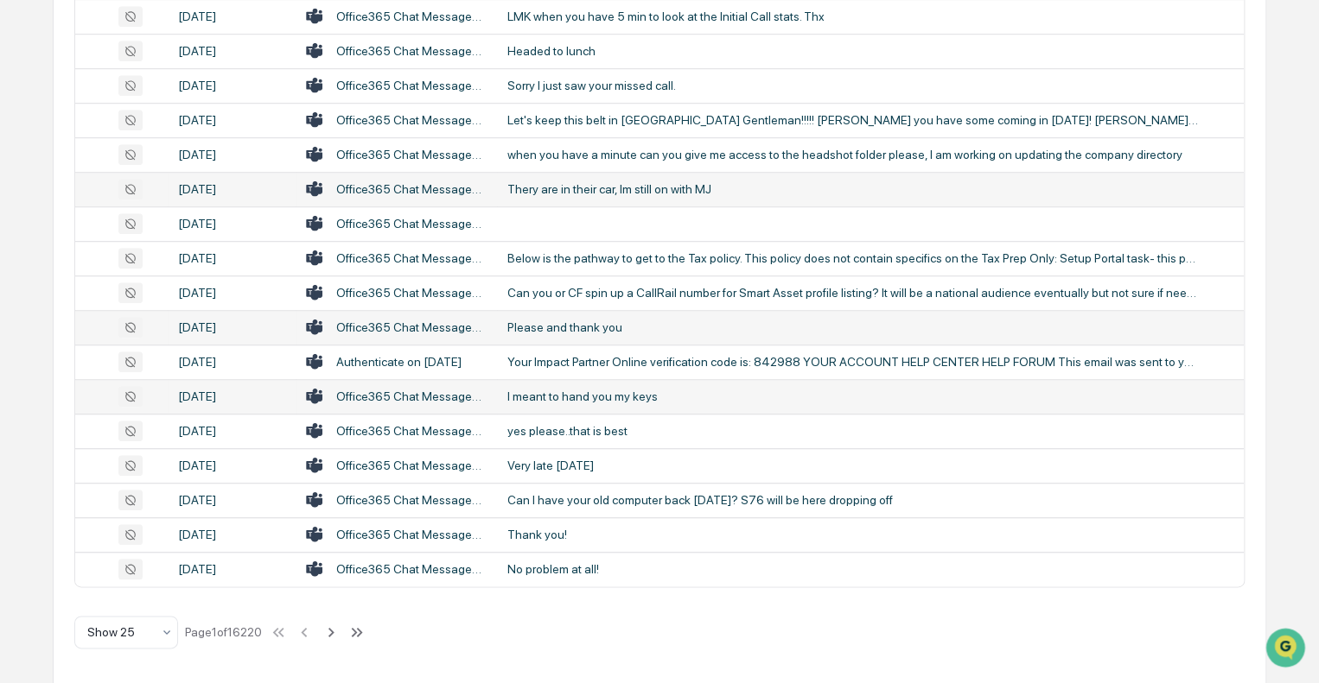
click at [525, 390] on div "I meant to hand you my keys" at bounding box center [852, 397] width 691 height 14
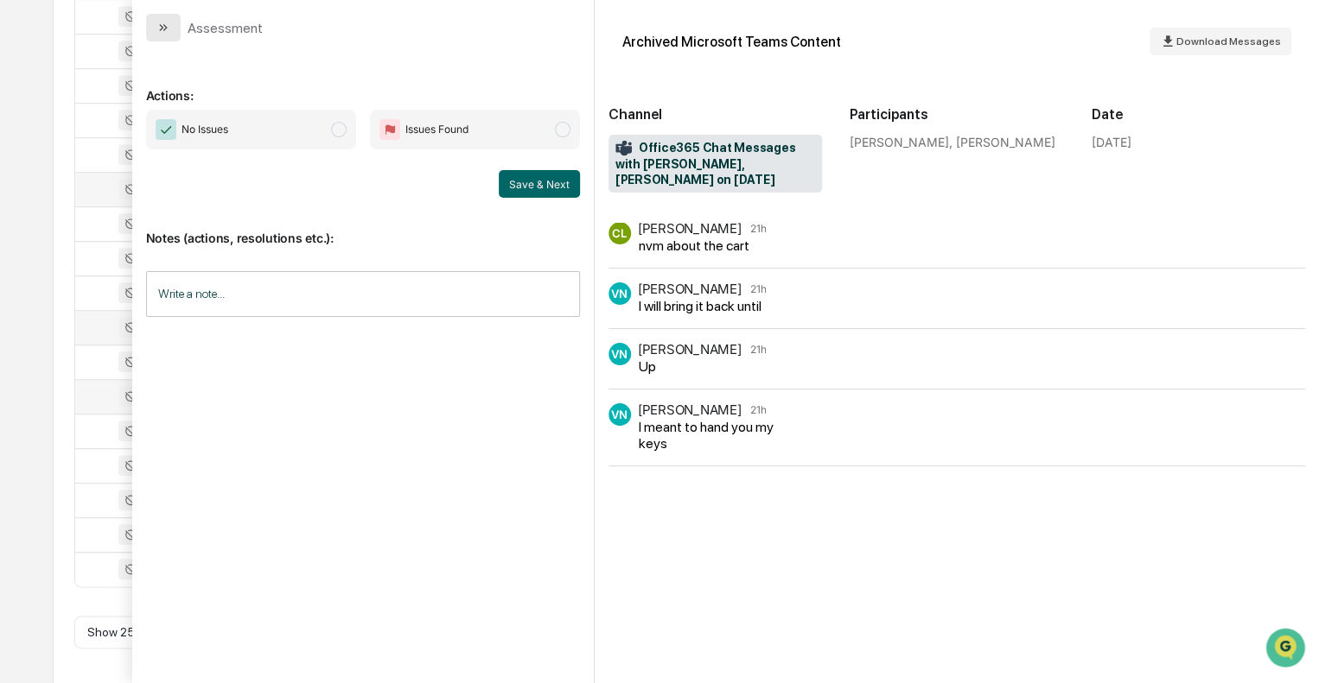
click at [165, 28] on icon "modal" at bounding box center [164, 27] width 4 height 7
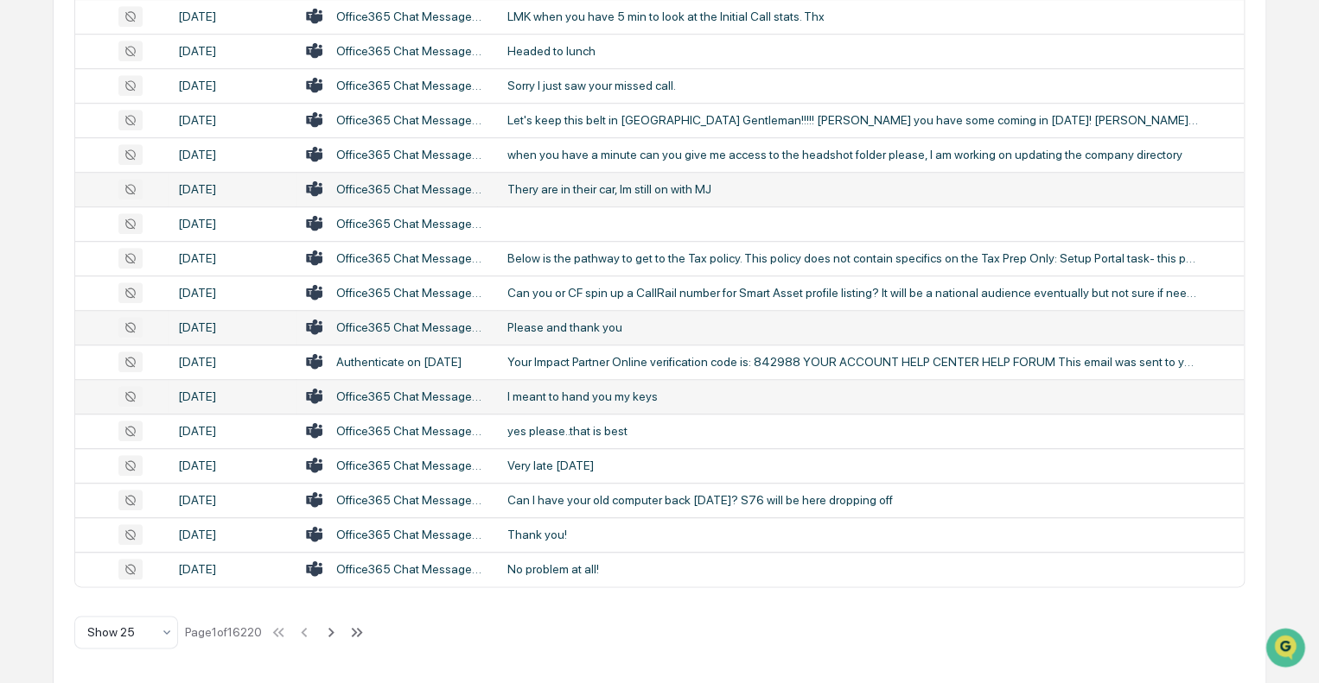
click at [539, 409] on td "I meant to hand you my keys" at bounding box center [870, 396] width 747 height 35
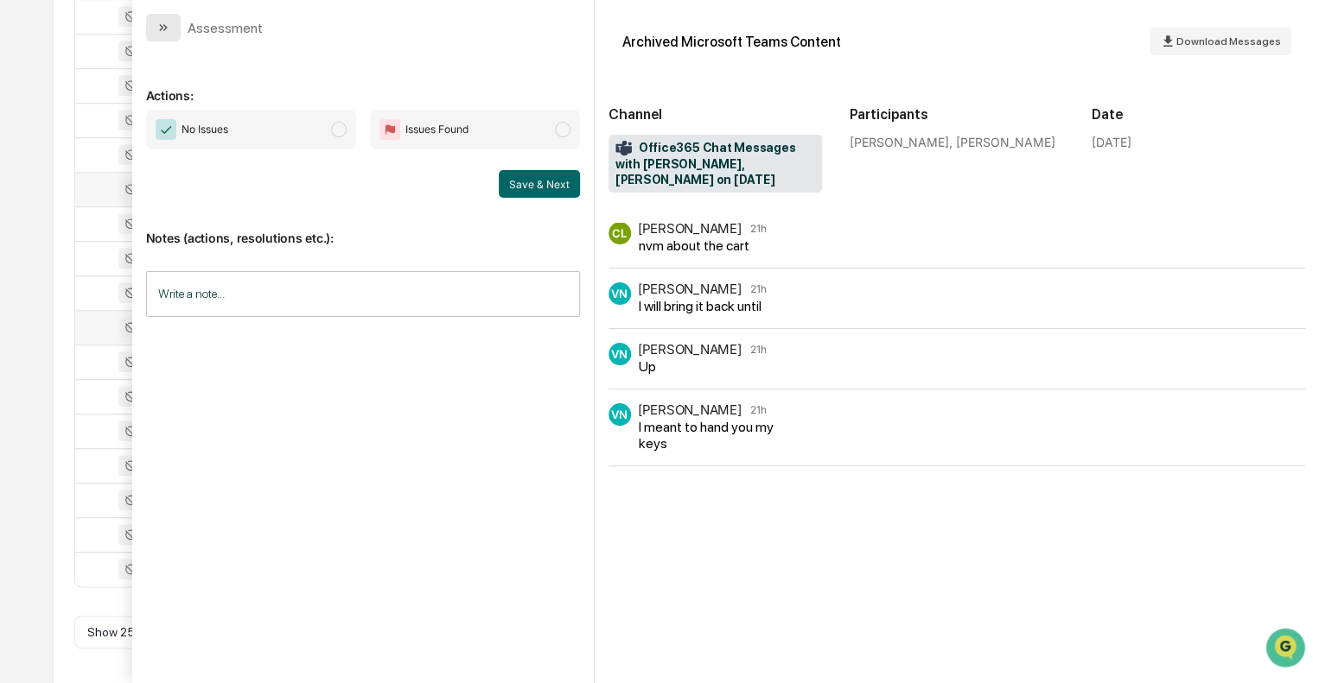
click at [166, 32] on icon "modal" at bounding box center [163, 28] width 14 height 14
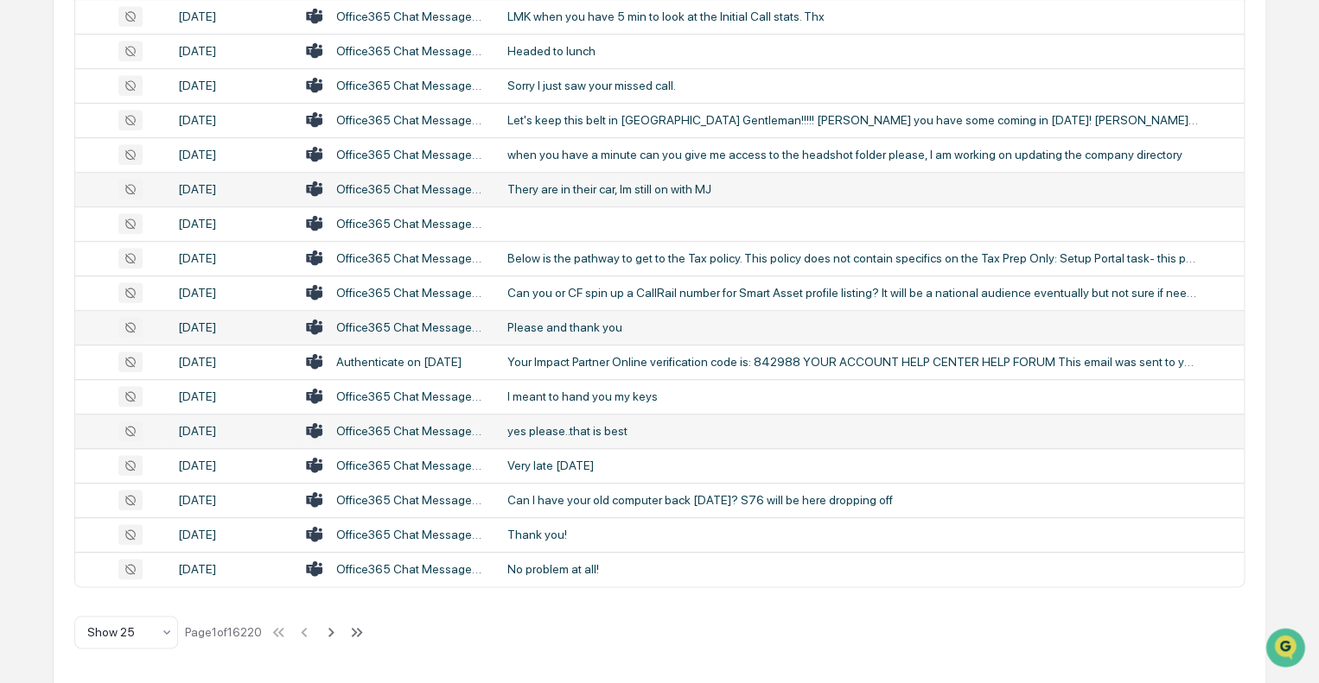
click at [512, 431] on div "yes please..that is best" at bounding box center [852, 431] width 691 height 14
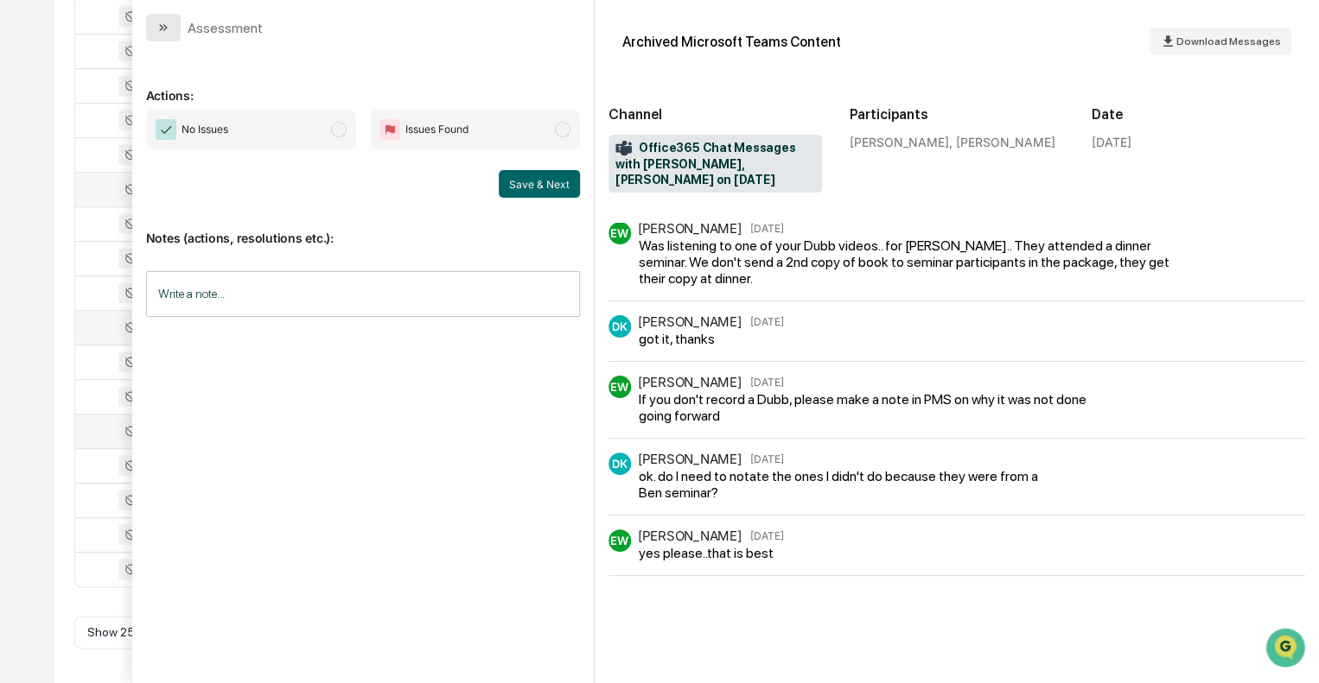
click at [169, 31] on icon "modal" at bounding box center [163, 28] width 14 height 14
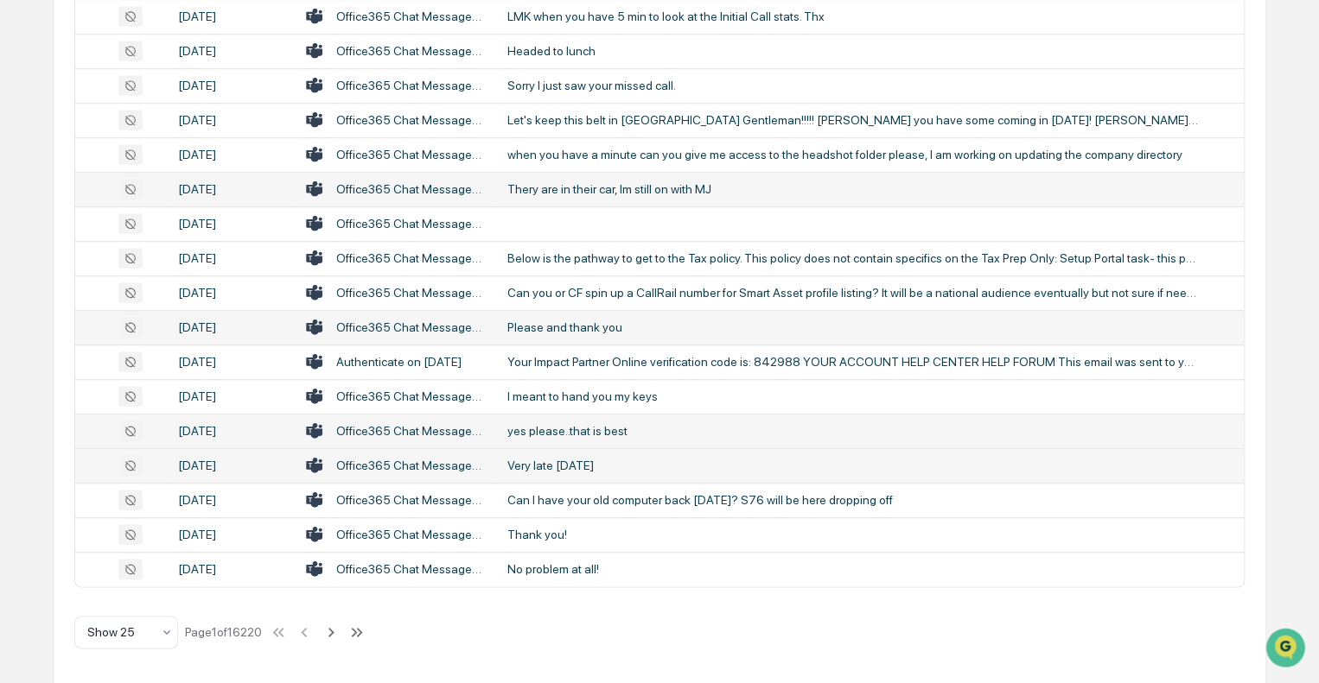
click at [543, 468] on div "Very late [DATE]" at bounding box center [852, 466] width 691 height 14
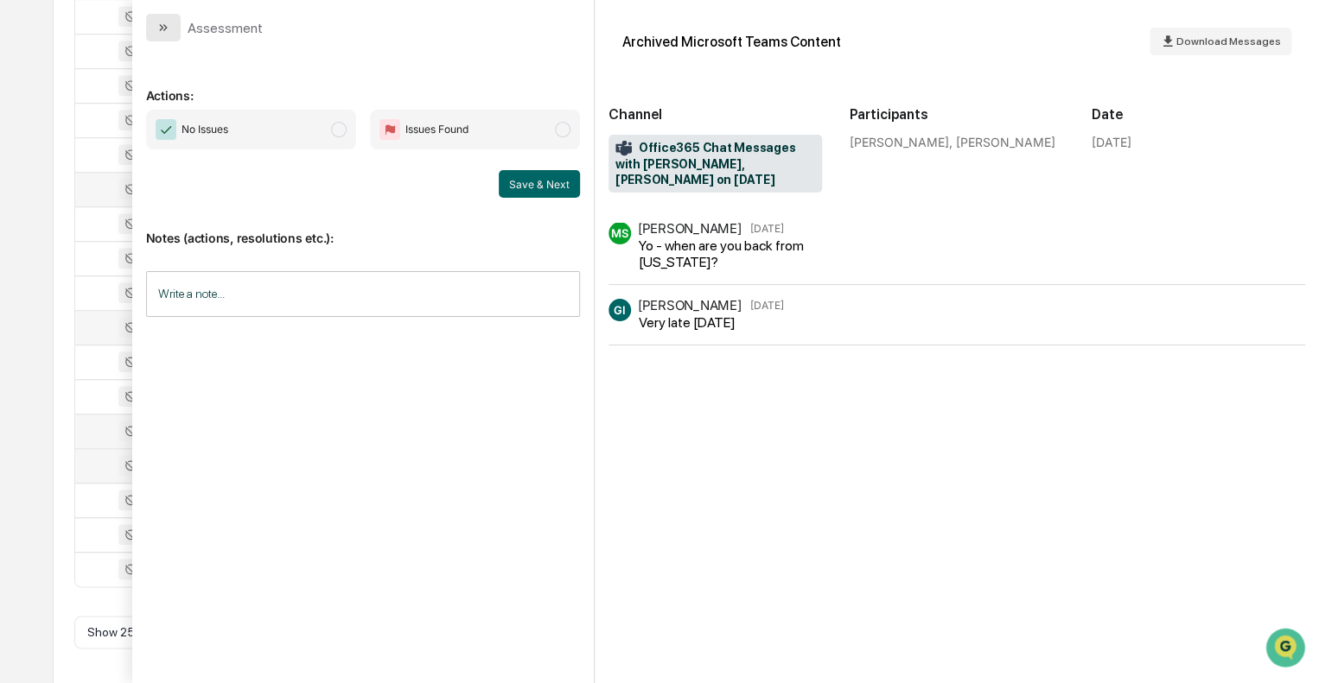
click at [171, 29] on button "modal" at bounding box center [163, 28] width 35 height 28
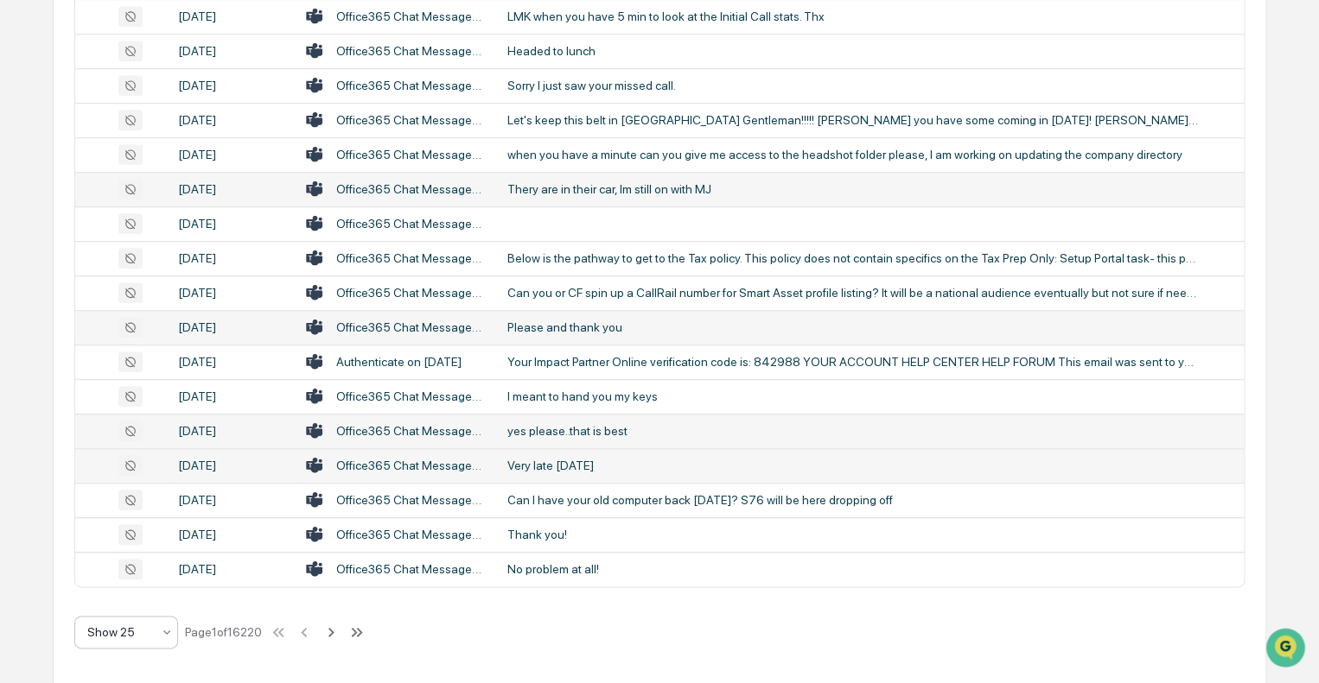
click at [140, 635] on div at bounding box center [119, 632] width 64 height 17
click at [121, 578] on div "Show 100" at bounding box center [126, 586] width 102 height 35
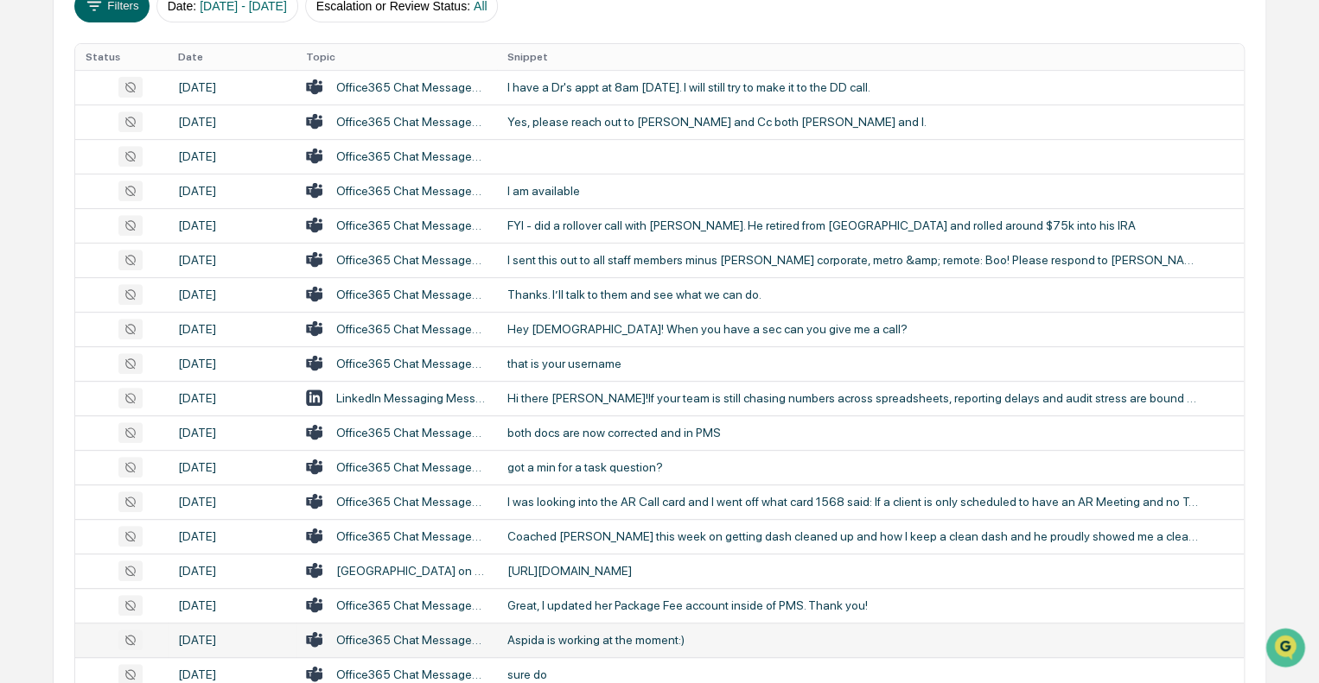
scroll to position [242, 0]
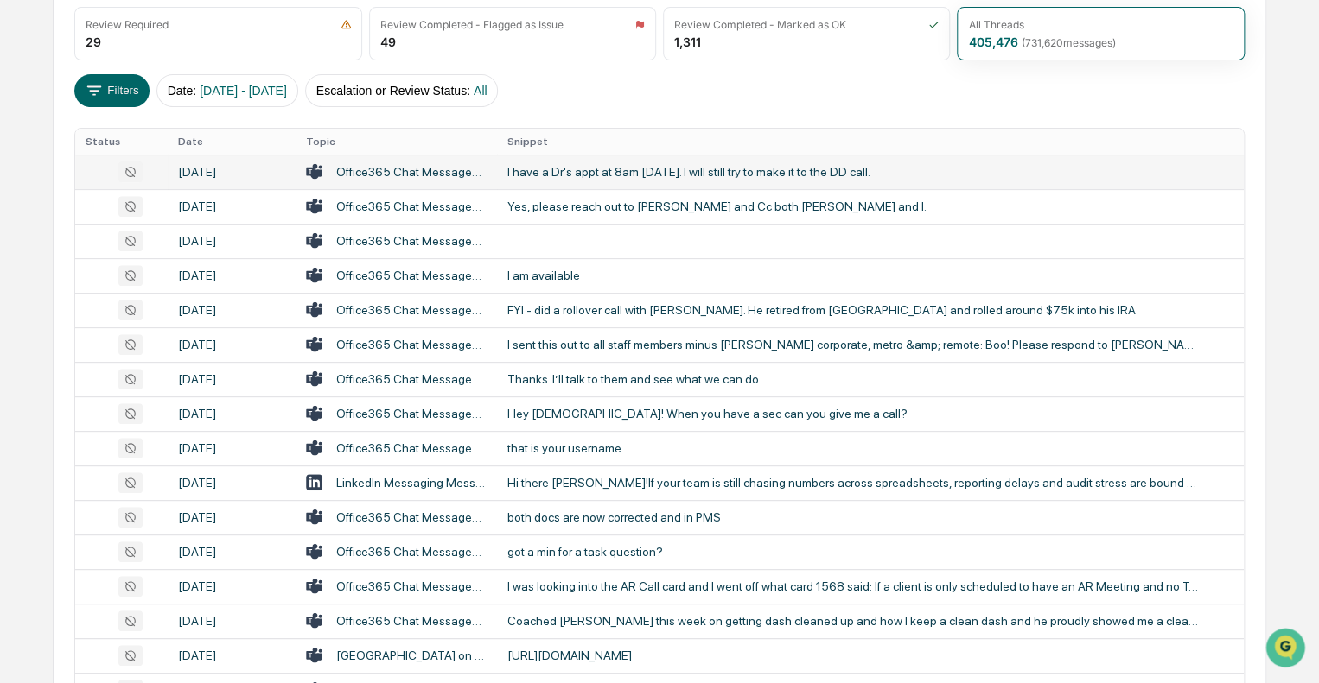
click at [641, 169] on div "I have a Dr's appt at 8am [DATE]. I will still try to make it to the DD call." at bounding box center [852, 172] width 691 height 14
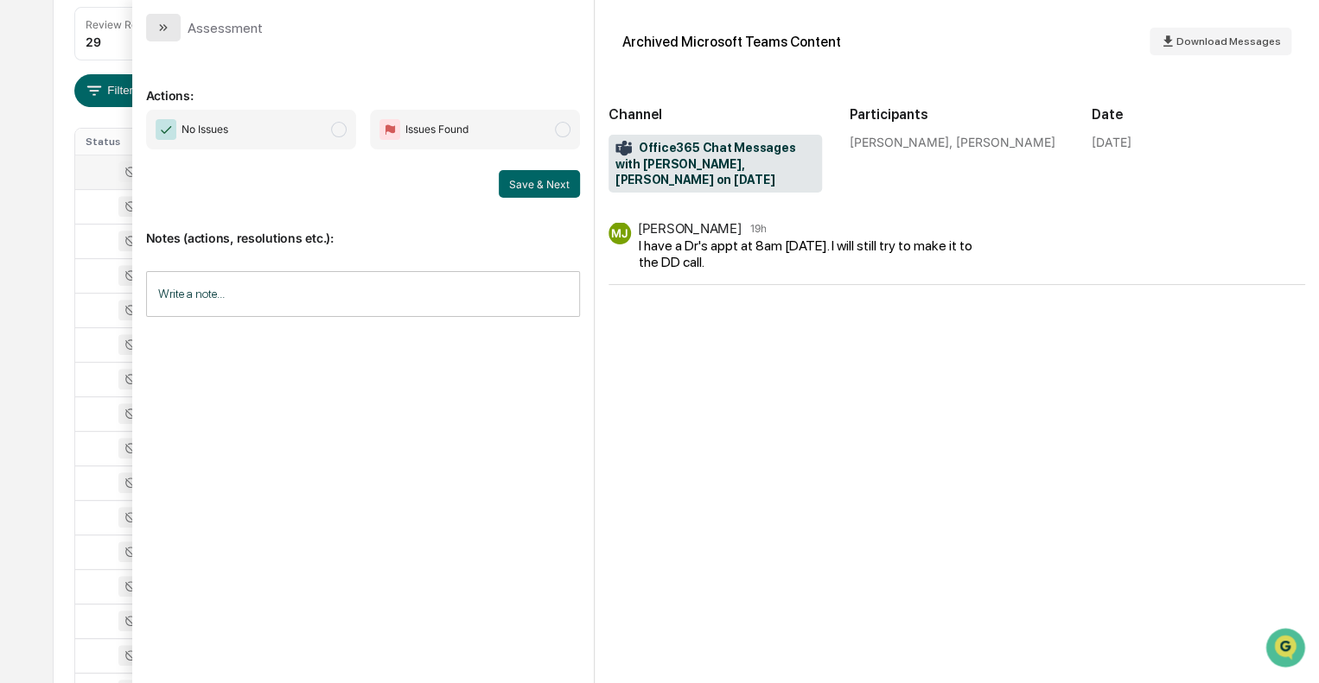
click at [164, 27] on icon "modal" at bounding box center [164, 27] width 4 height 7
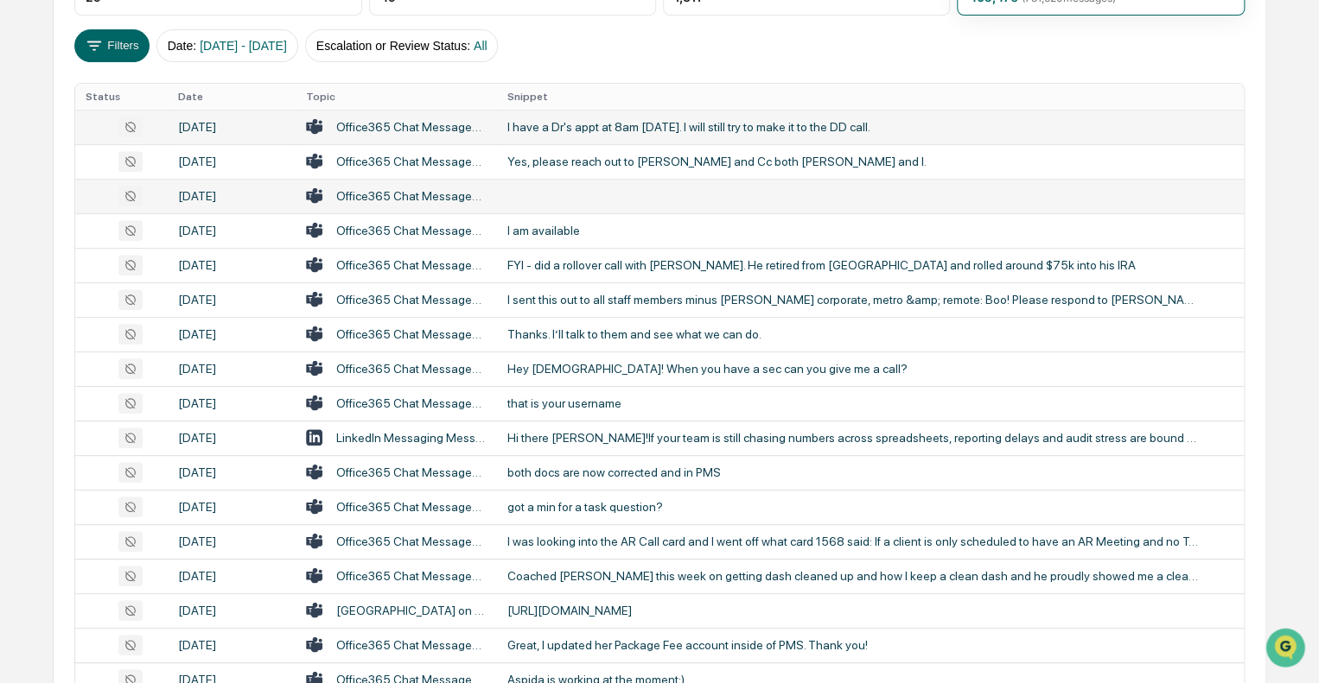
scroll to position [328, 0]
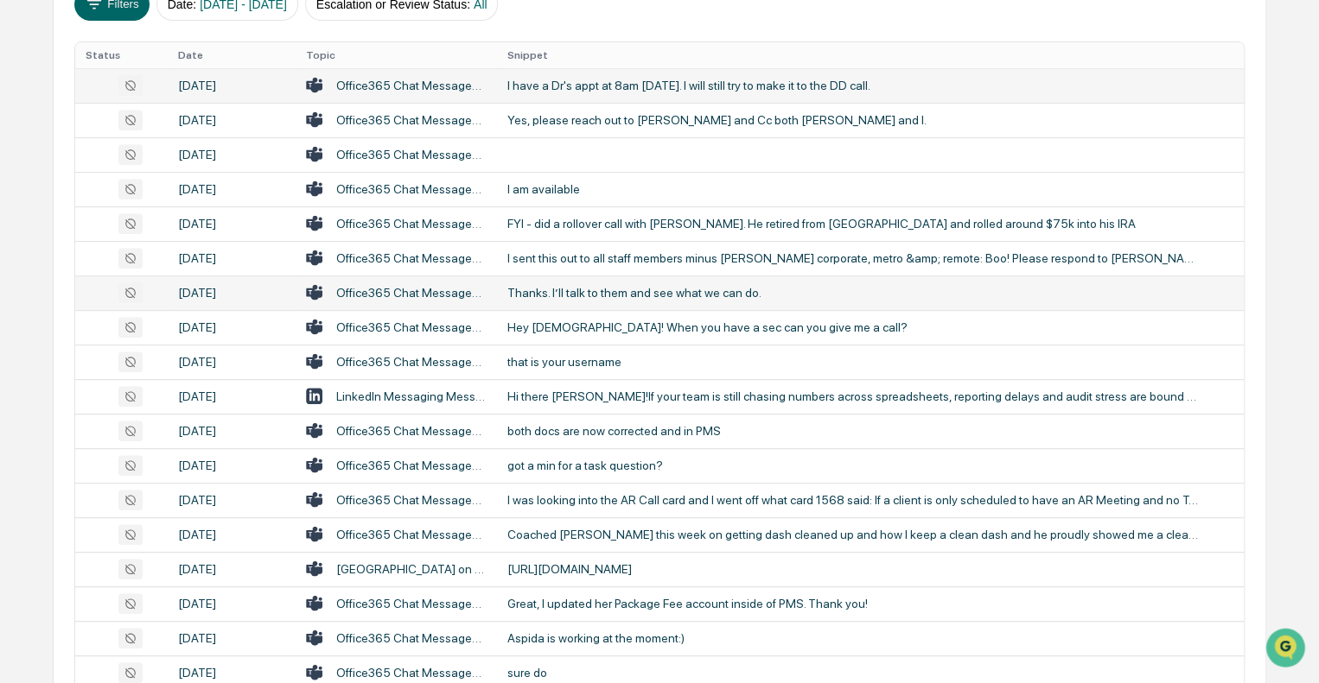
click at [570, 290] on div "Thanks. I’ll talk to them and see what we can do." at bounding box center [852, 293] width 691 height 14
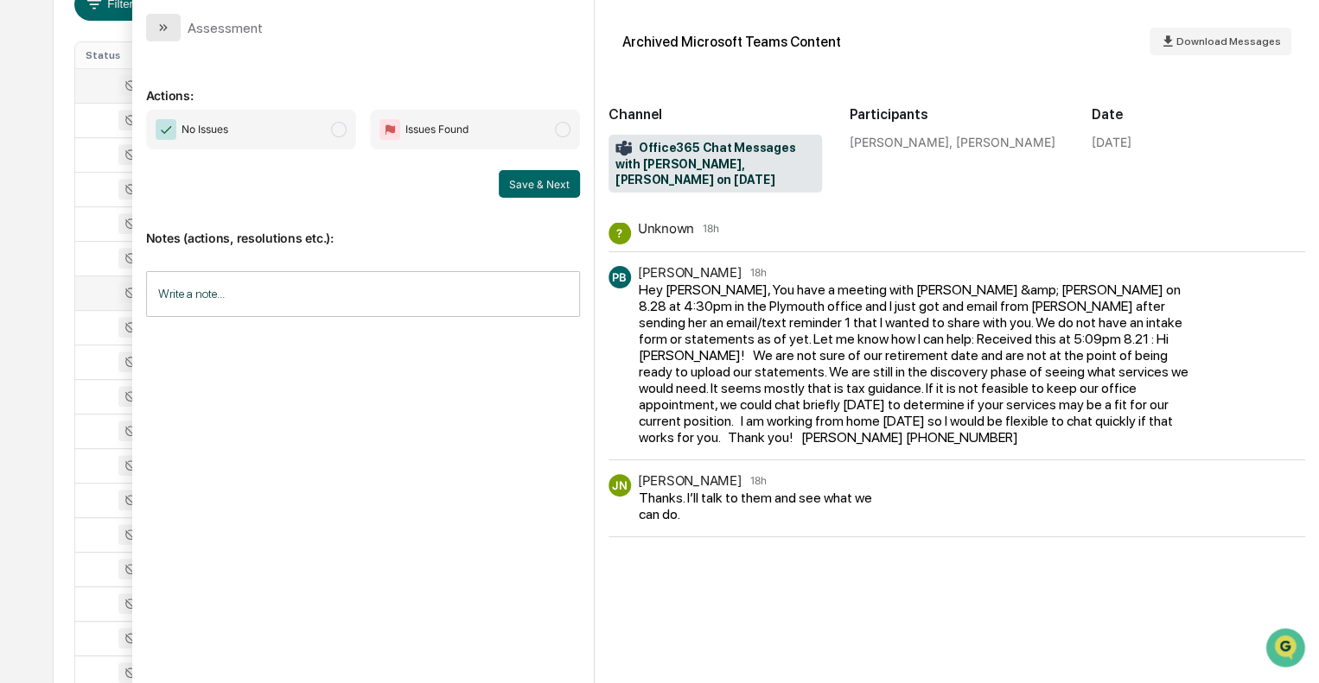
click at [158, 26] on icon "modal" at bounding box center [163, 28] width 14 height 14
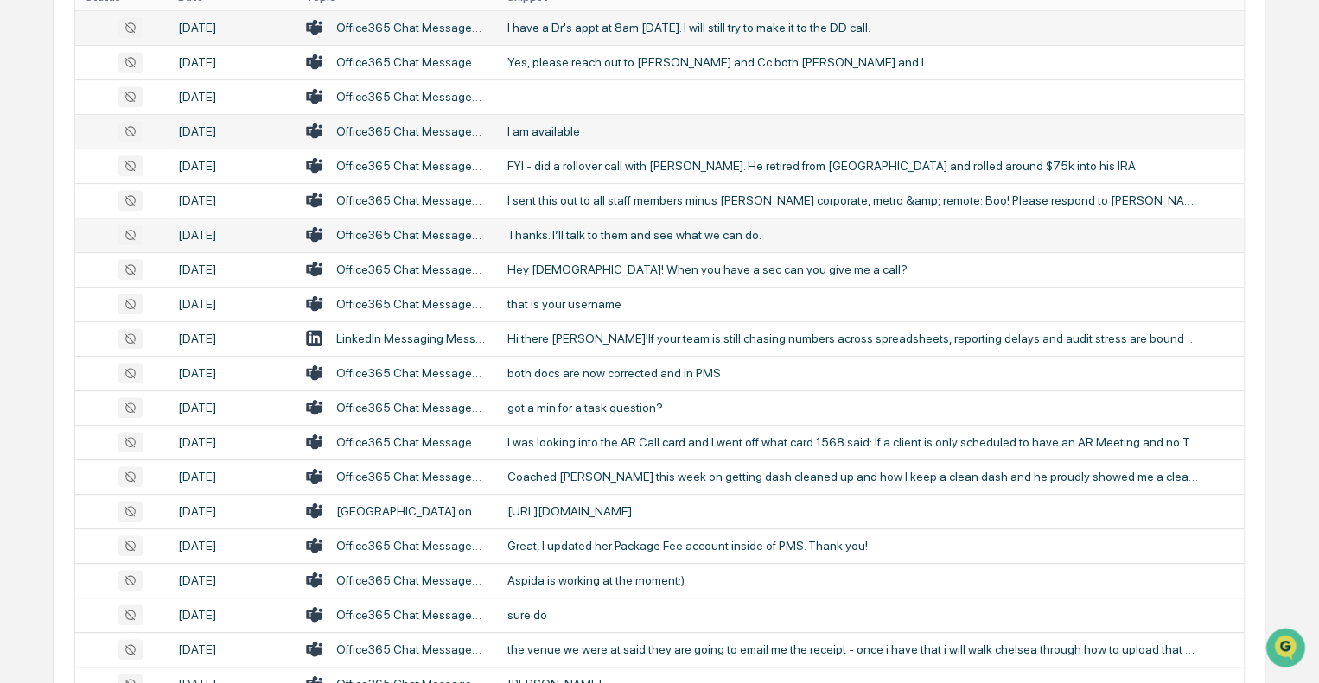
scroll to position [415, 0]
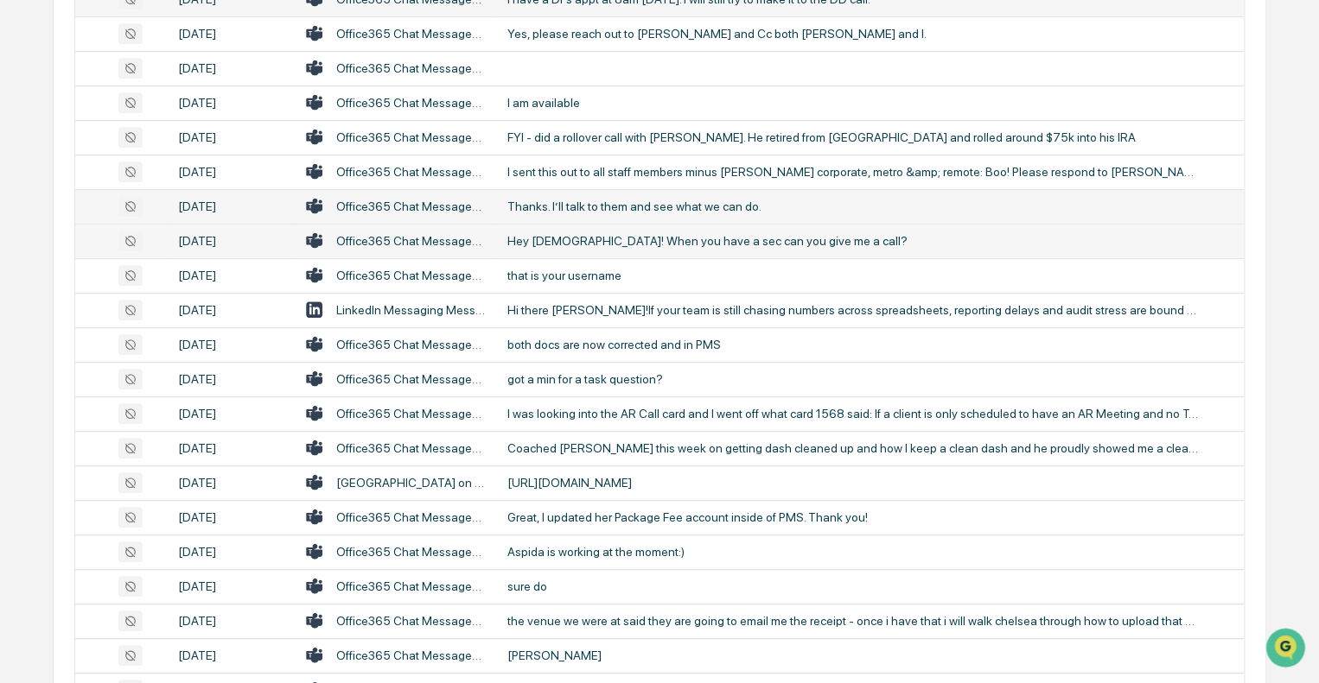
click at [532, 231] on td "Hey lady! When you have a sec can you give me a call?" at bounding box center [870, 241] width 747 height 35
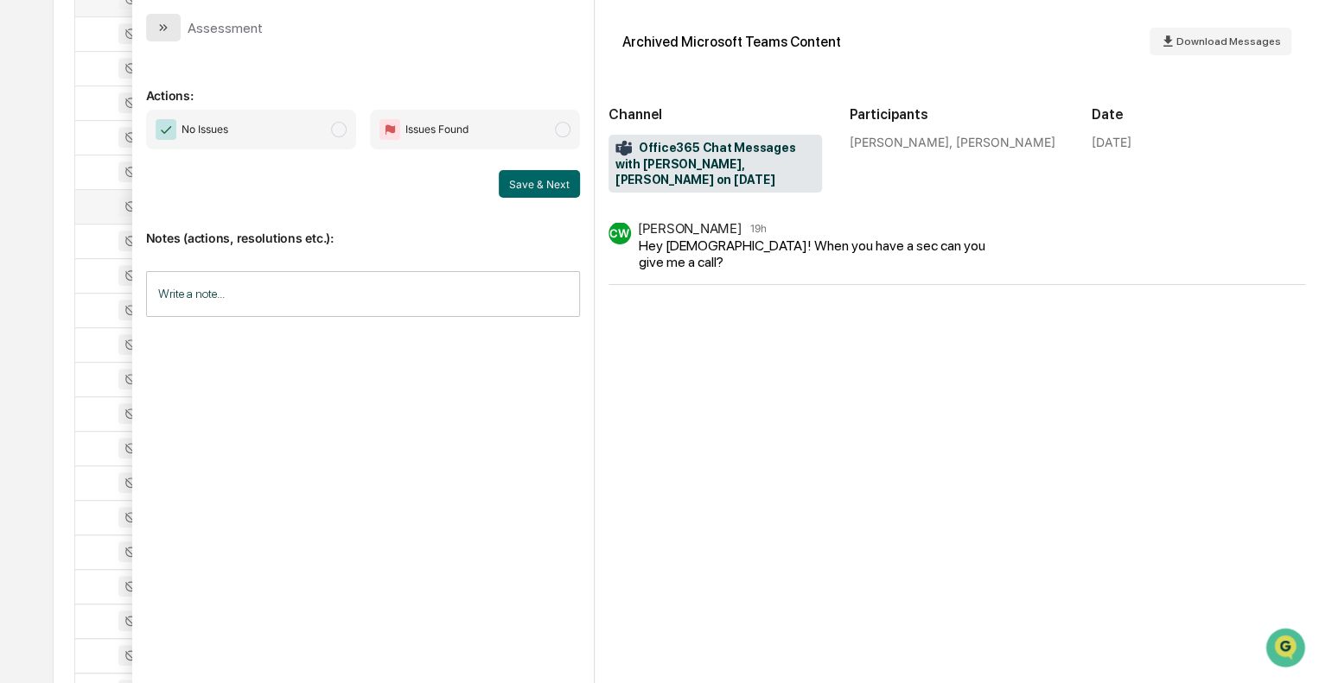
click at [166, 26] on icon "modal" at bounding box center [163, 28] width 14 height 14
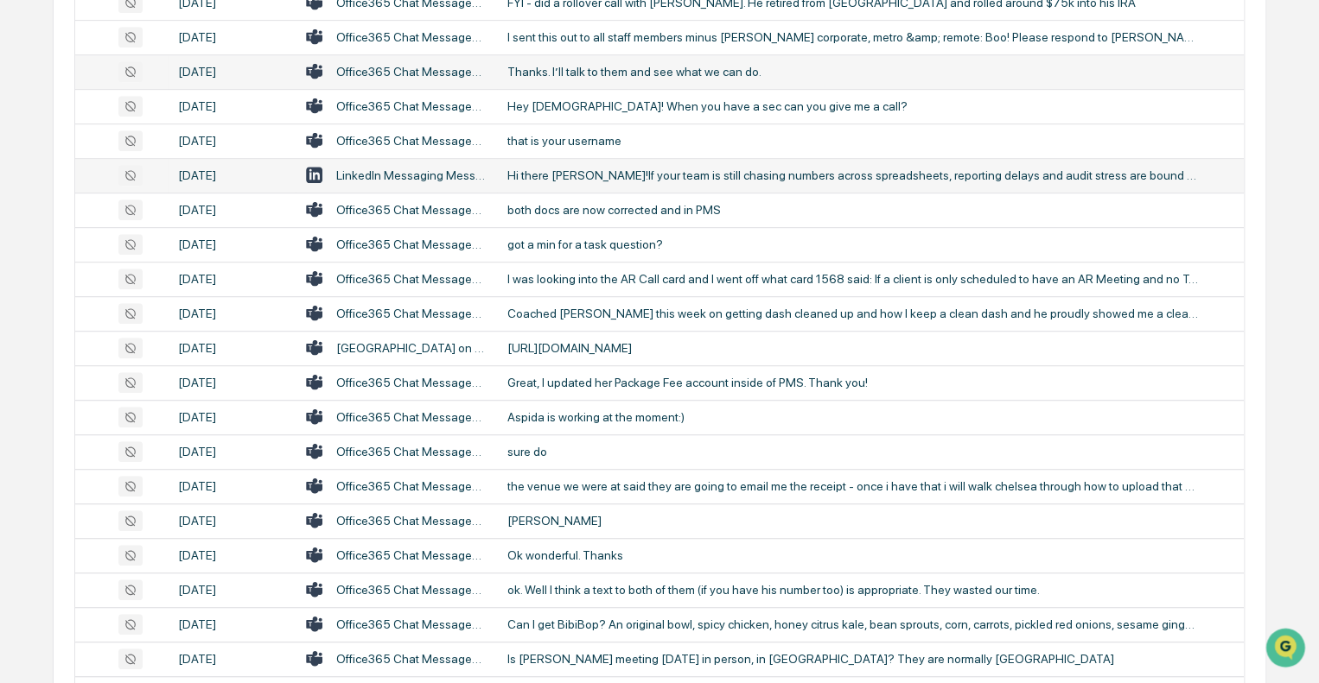
scroll to position [588, 0]
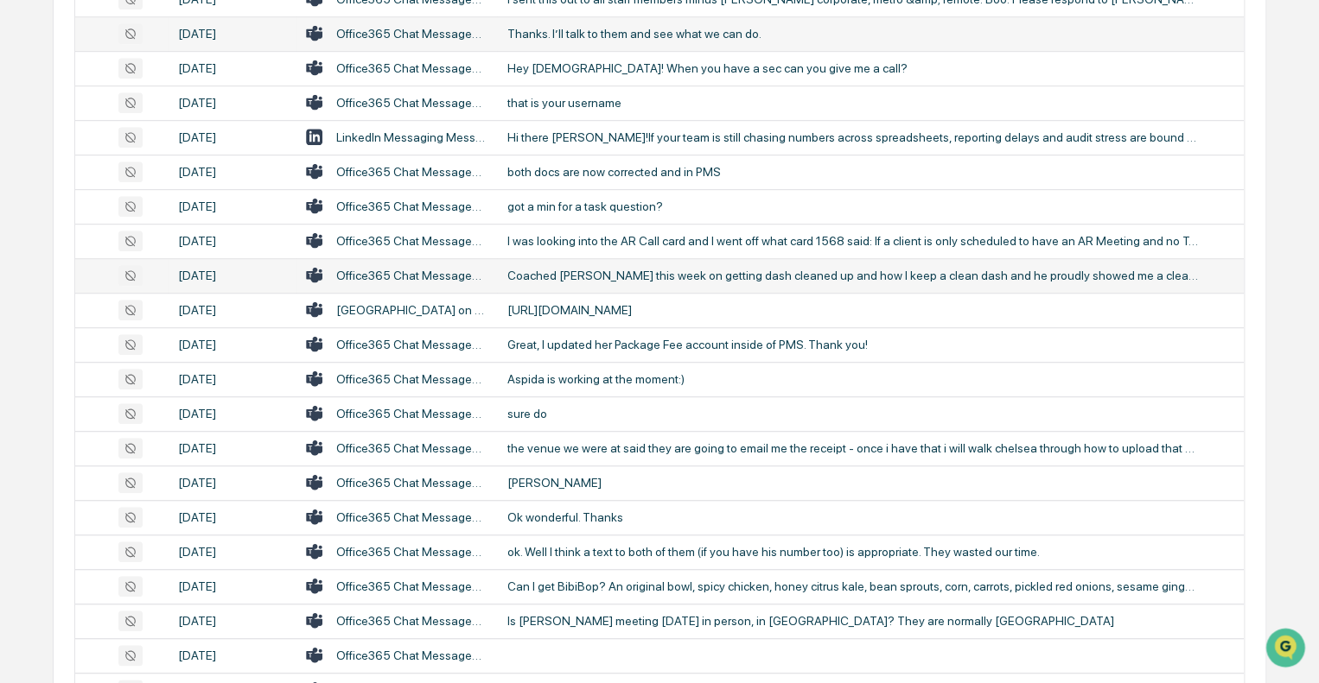
click at [585, 273] on div "Coached [PERSON_NAME] this week on getting dash cleaned up and how I keep a cle…" at bounding box center [852, 276] width 691 height 14
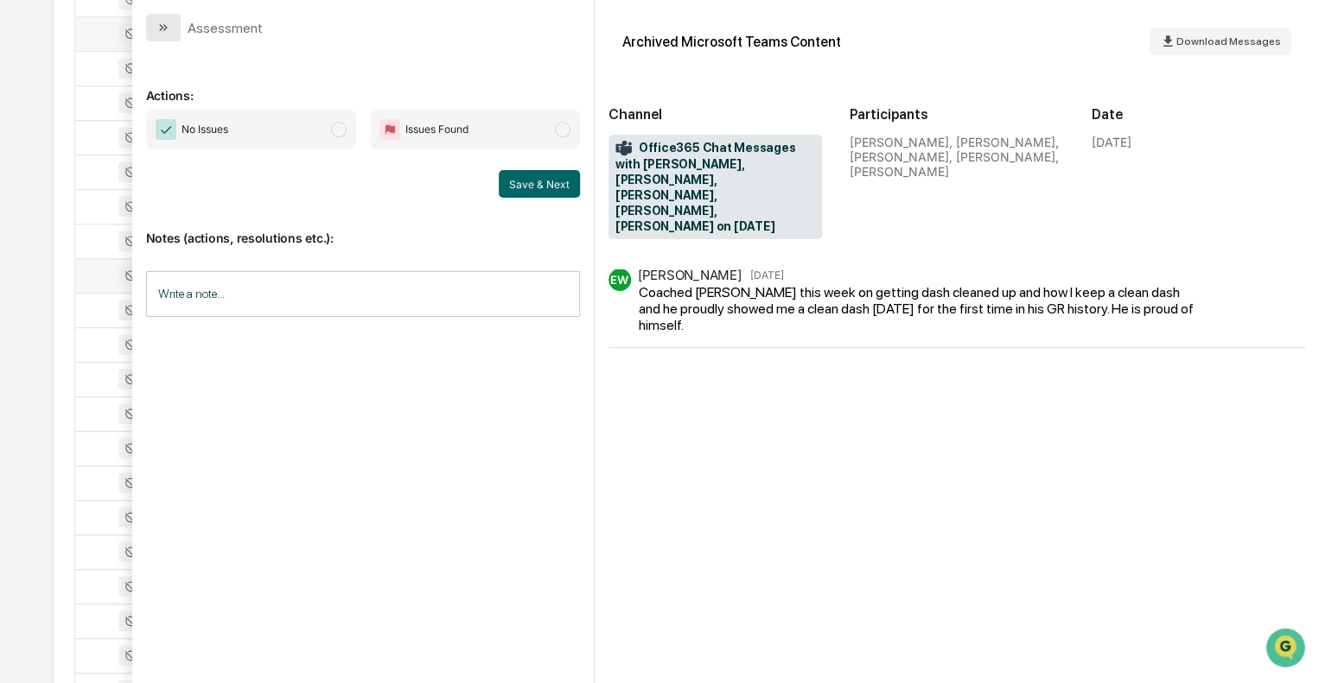
click at [168, 24] on icon "modal" at bounding box center [163, 28] width 14 height 14
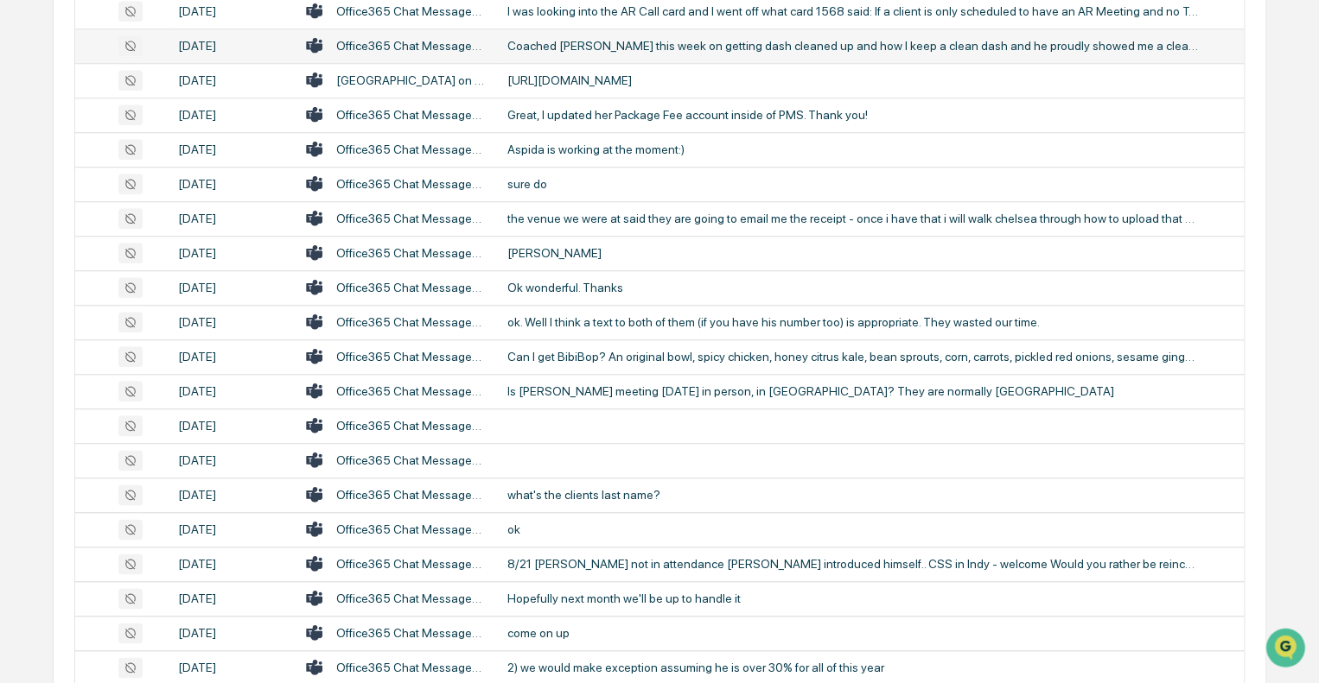
scroll to position [847, 0]
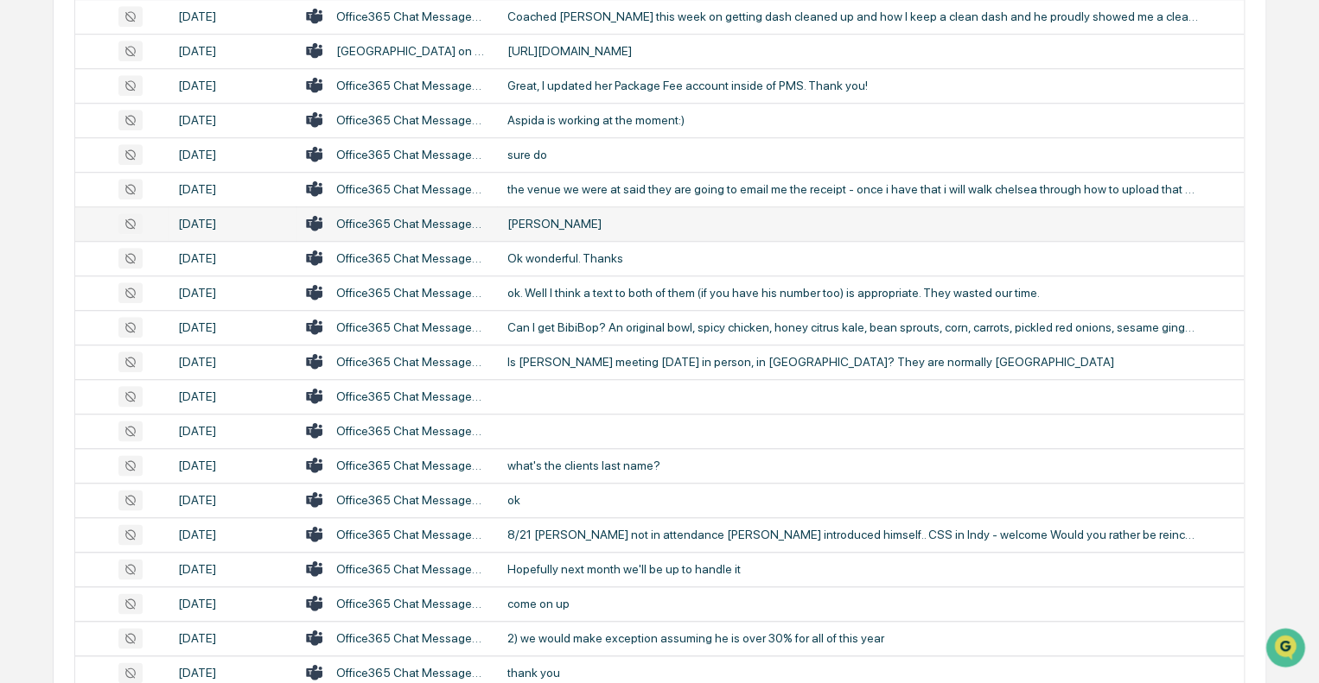
click at [590, 226] on div "[PERSON_NAME]" at bounding box center [852, 224] width 691 height 14
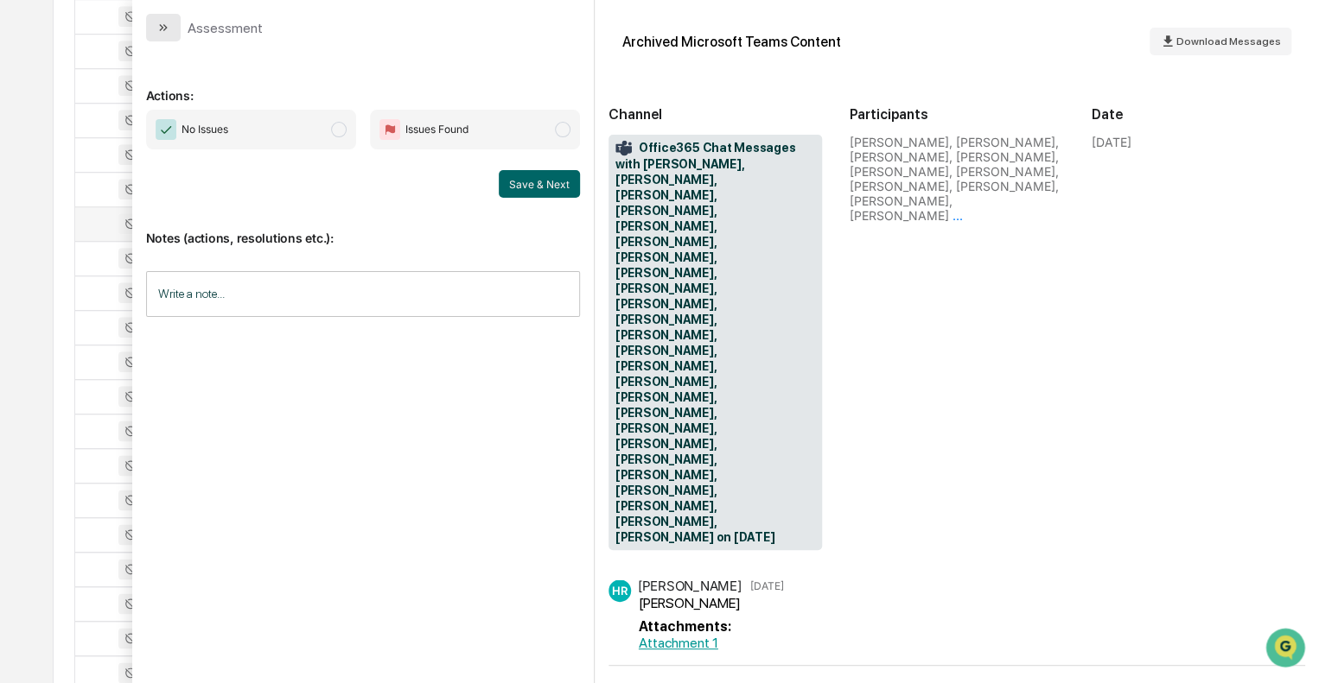
click at [162, 35] on button "modal" at bounding box center [163, 28] width 35 height 28
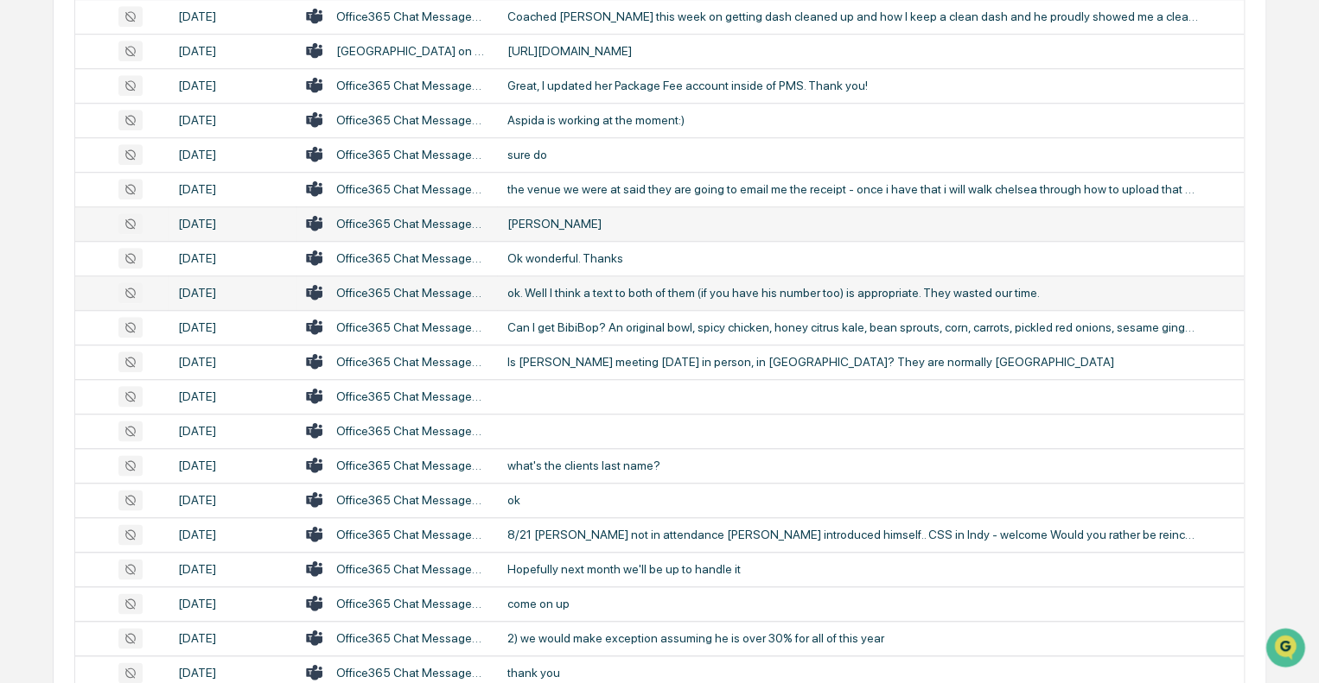
click at [581, 300] on td "ok. Well I think a text to both of them (if you have his number too) is appropr…" at bounding box center [870, 293] width 747 height 35
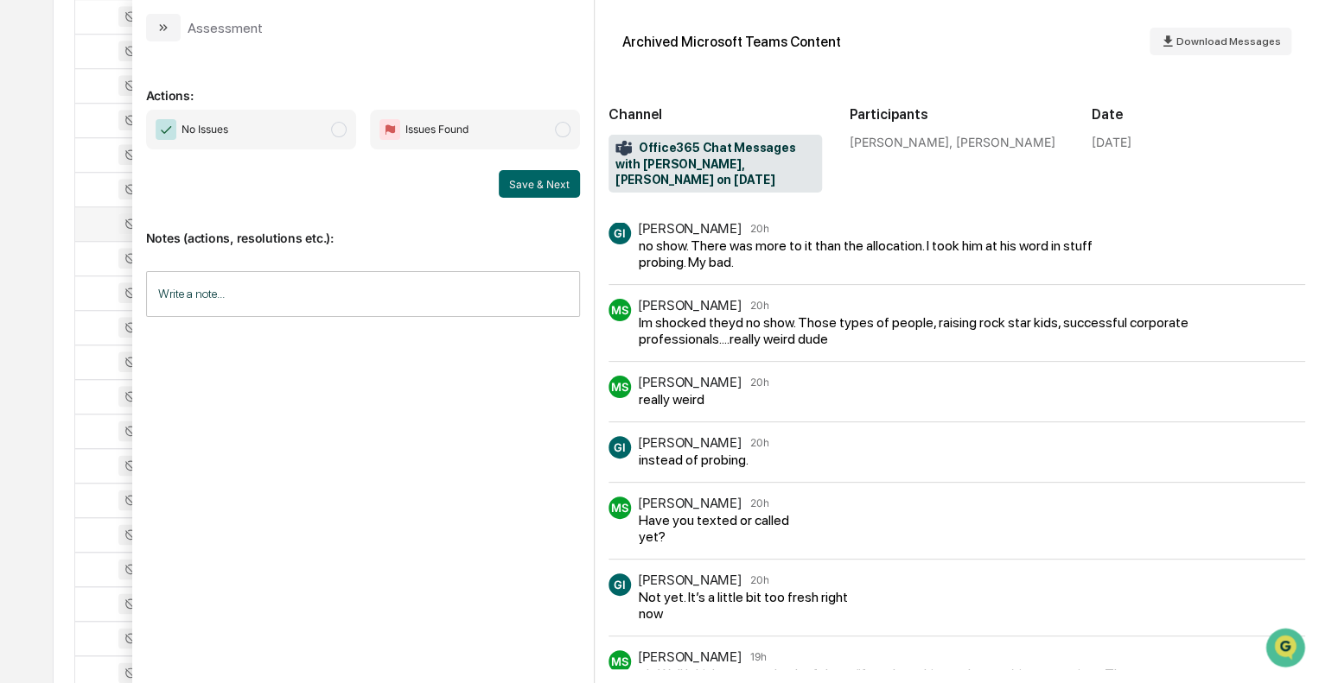
scroll to position [59, 0]
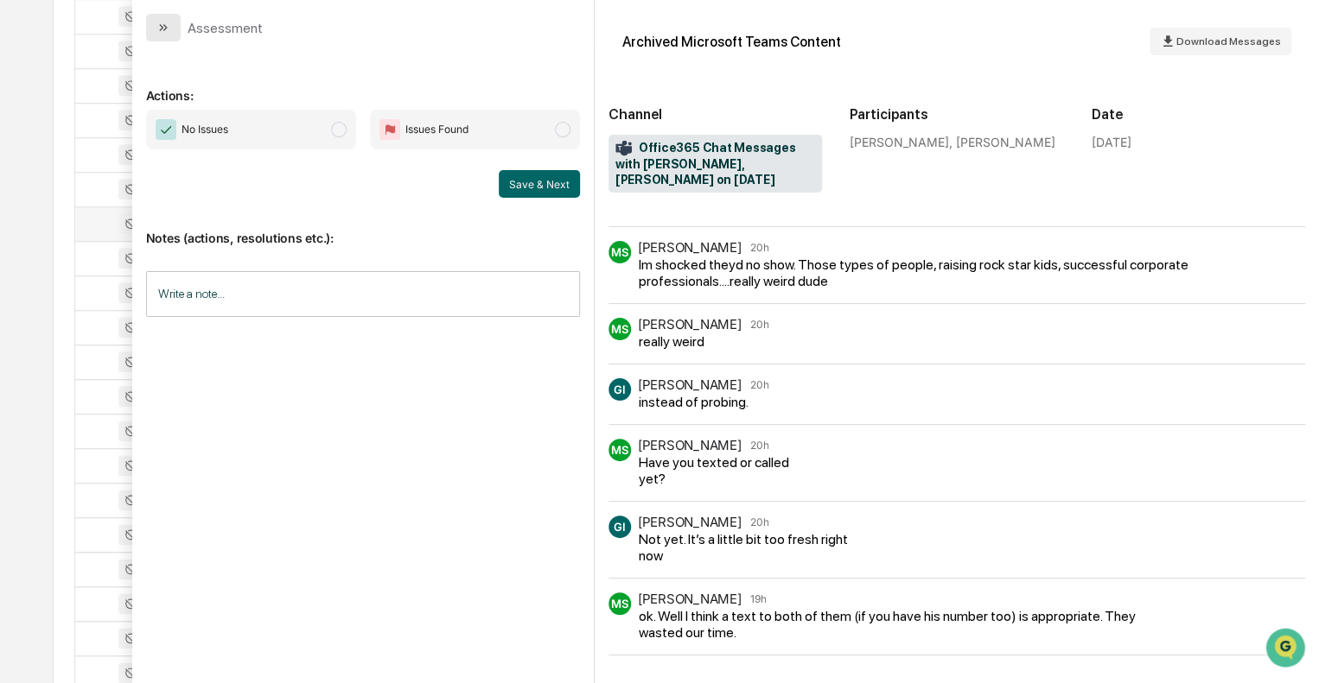
click at [166, 39] on button "modal" at bounding box center [163, 28] width 35 height 28
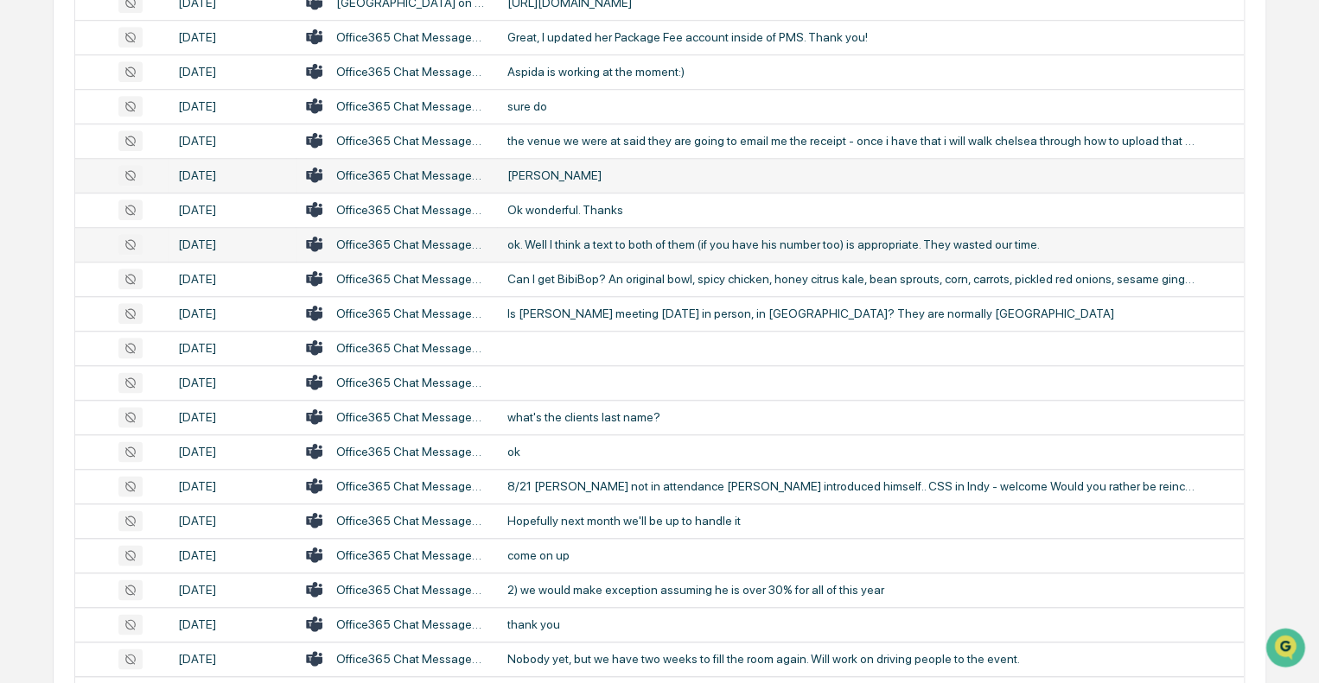
scroll to position [933, 0]
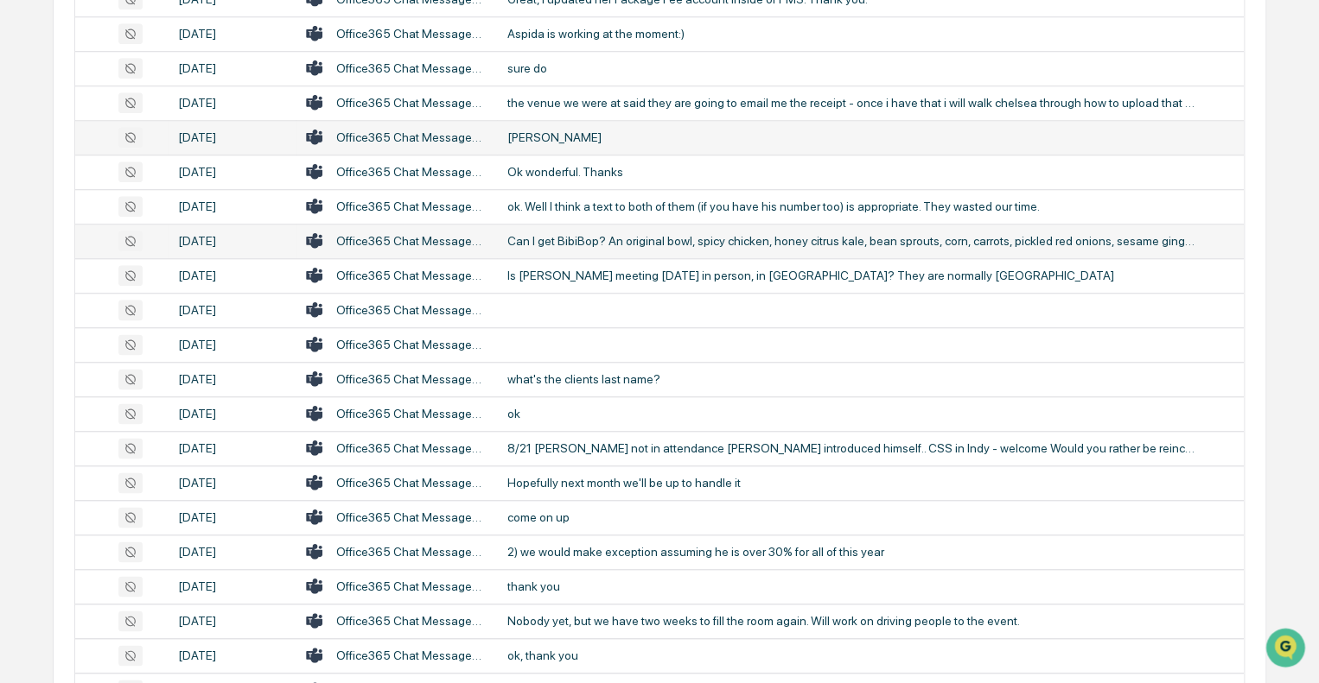
click at [585, 240] on div "Can I get BibiBop? An original bowl, spicy chicken, honey citrus kale, bean spr…" at bounding box center [852, 241] width 691 height 14
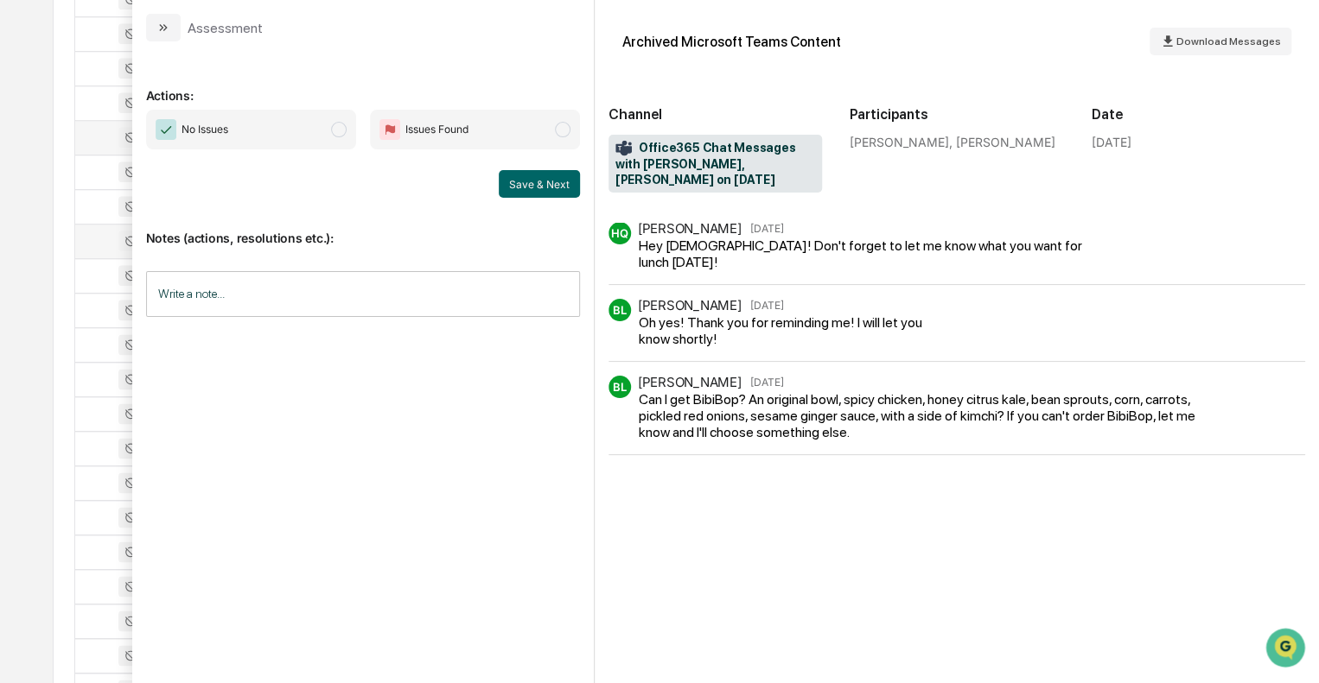
click at [169, 41] on div "Actions: No Issues Issues Found Save & Next Notes (actions, resolutions etc.): …" at bounding box center [362, 362] width 461 height 642
click at [172, 27] on button "modal" at bounding box center [163, 28] width 35 height 28
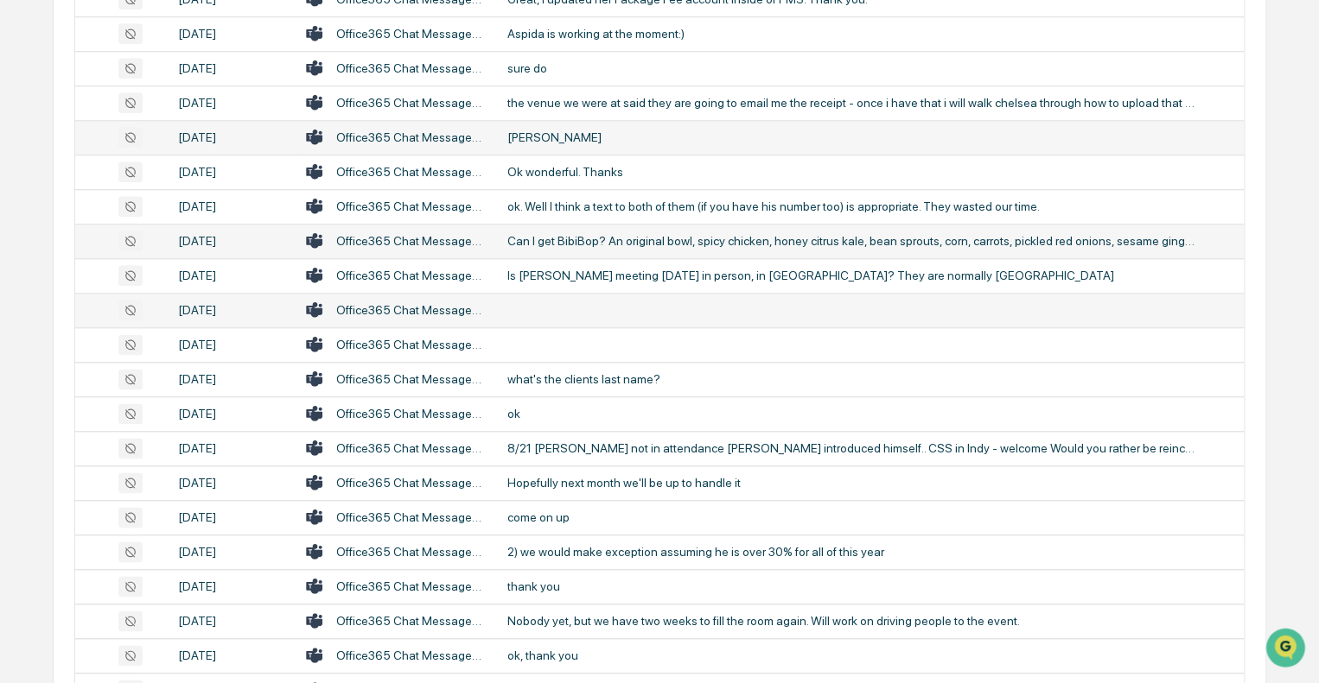
click at [594, 308] on td at bounding box center [870, 310] width 747 height 35
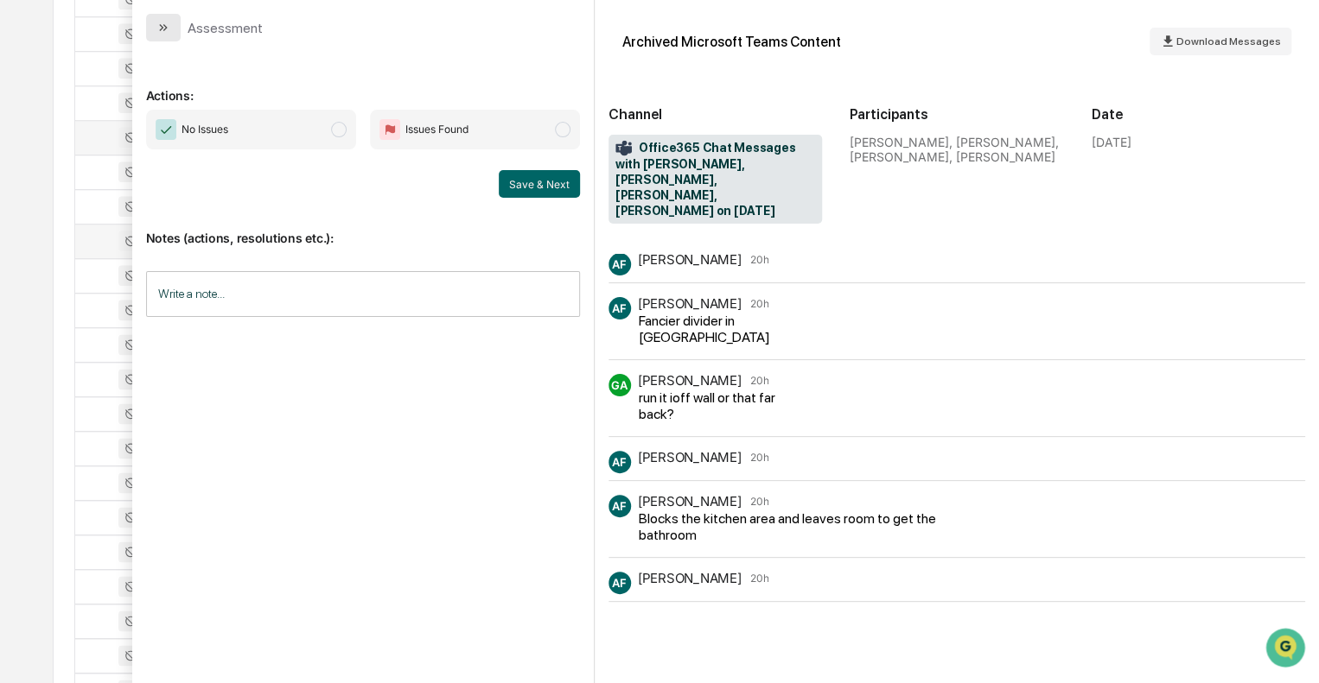
click at [159, 26] on icon "modal" at bounding box center [163, 28] width 14 height 14
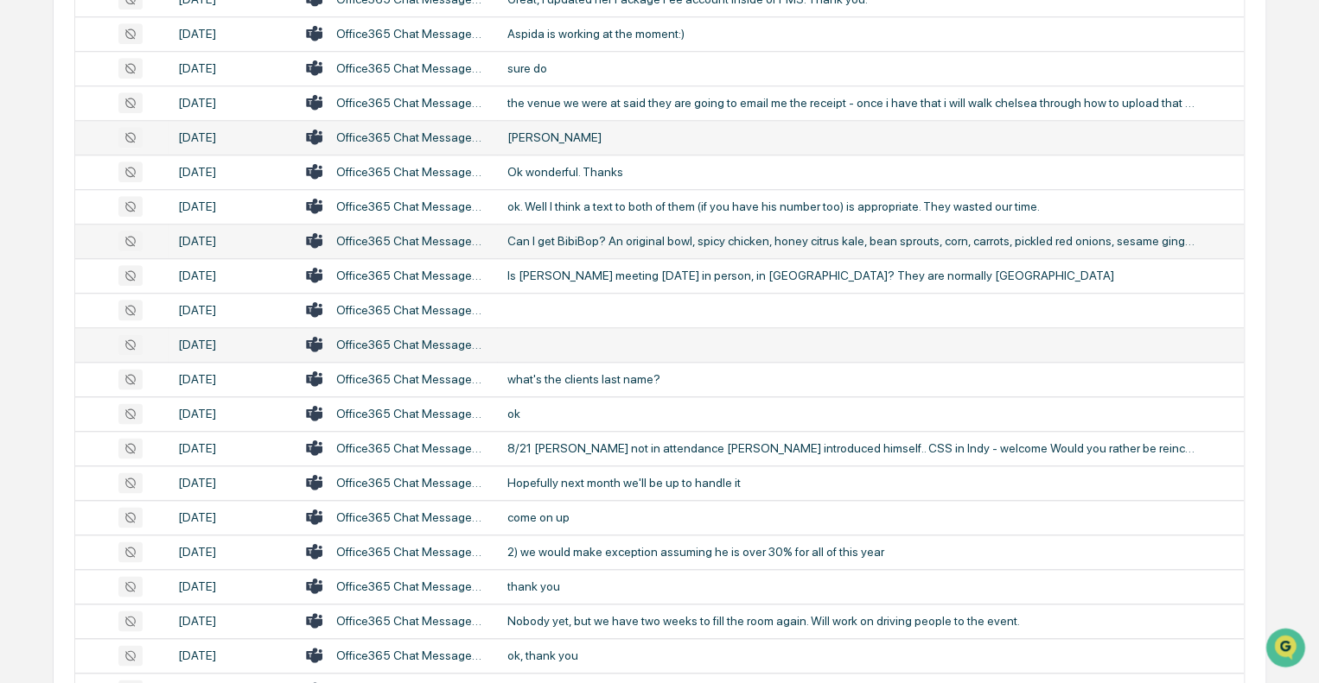
click at [537, 352] on td at bounding box center [870, 344] width 747 height 35
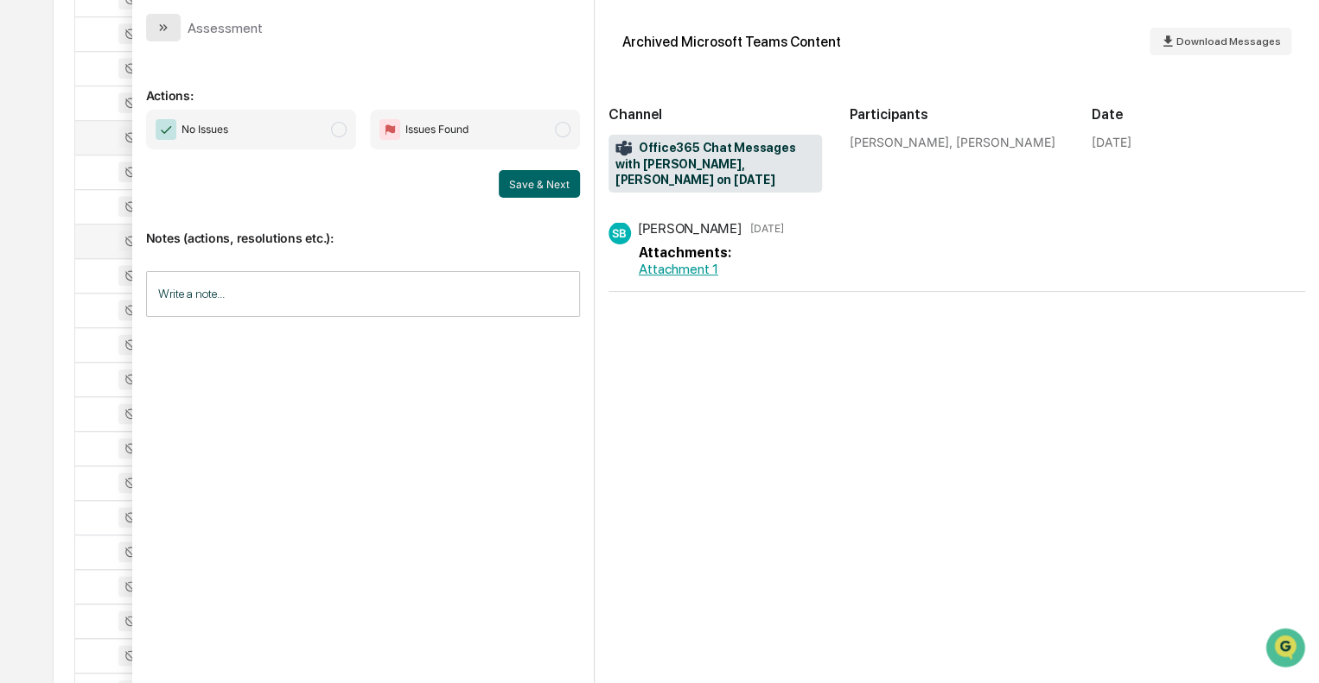
click at [174, 28] on button "modal" at bounding box center [163, 28] width 35 height 28
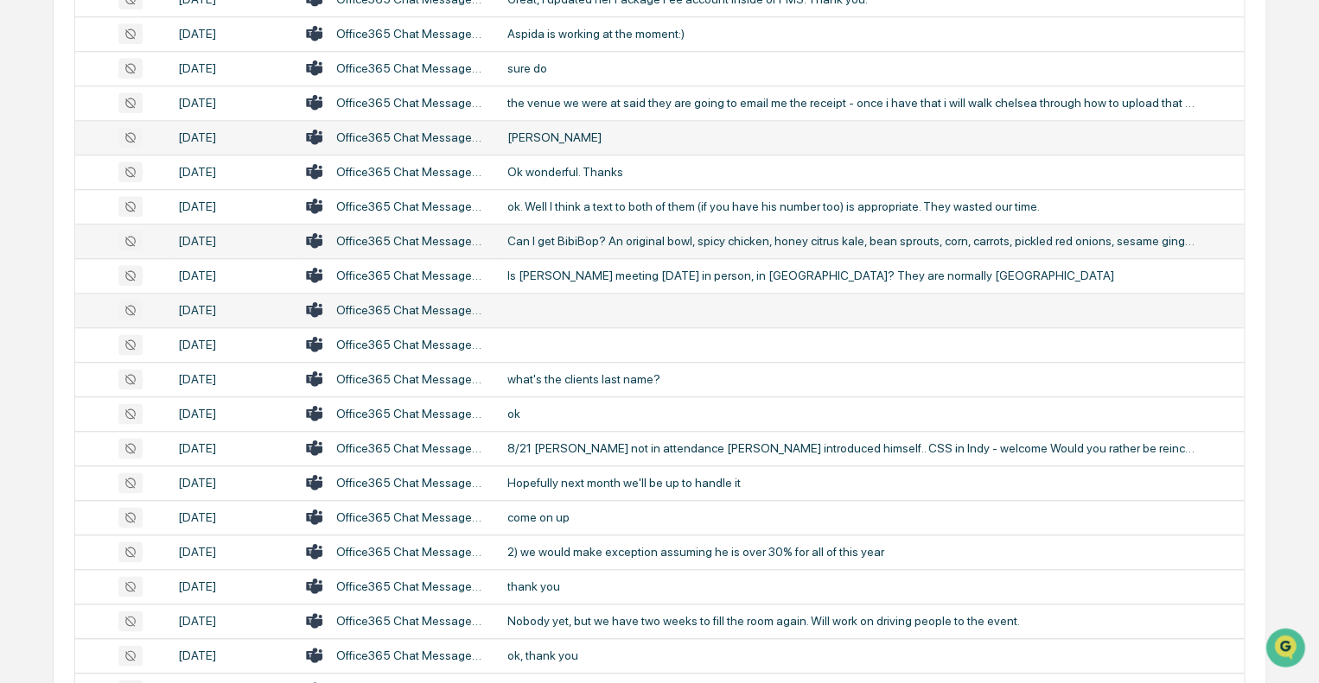
scroll to position [1020, 0]
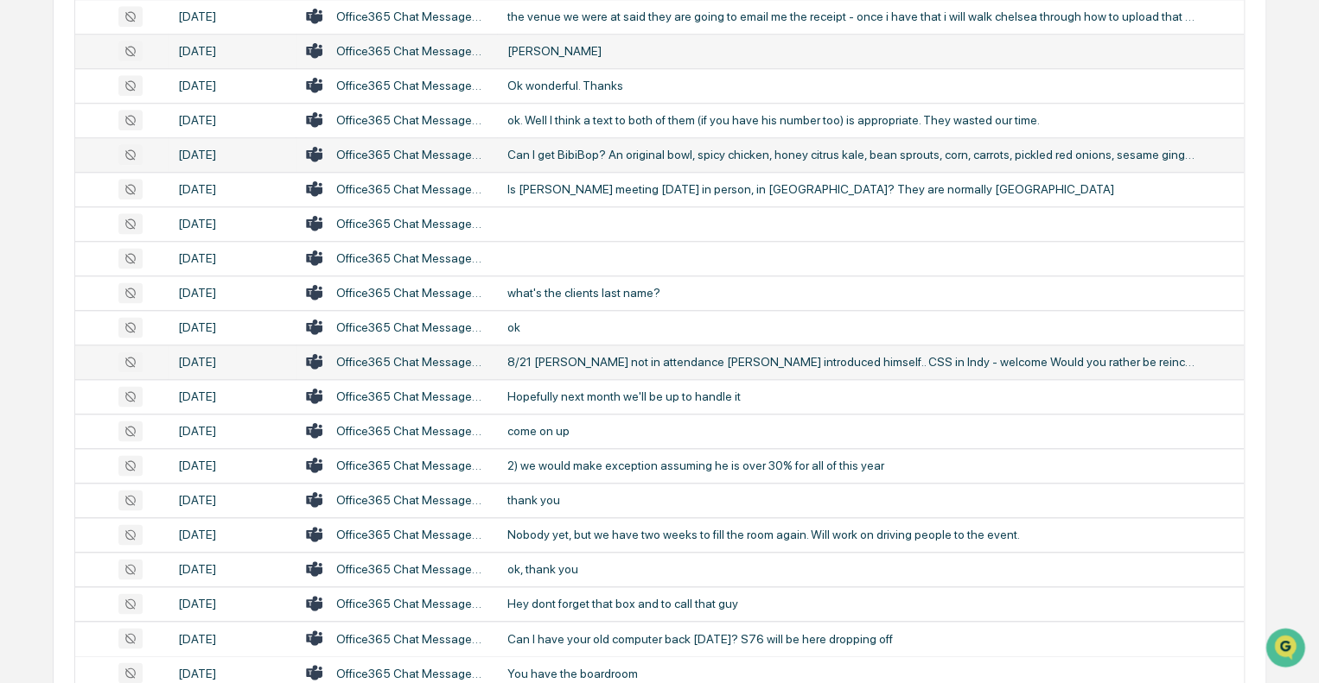
click at [596, 360] on div "8/21 [PERSON_NAME] not in attendance [PERSON_NAME] introduced himself.. CSS in …" at bounding box center [852, 362] width 691 height 14
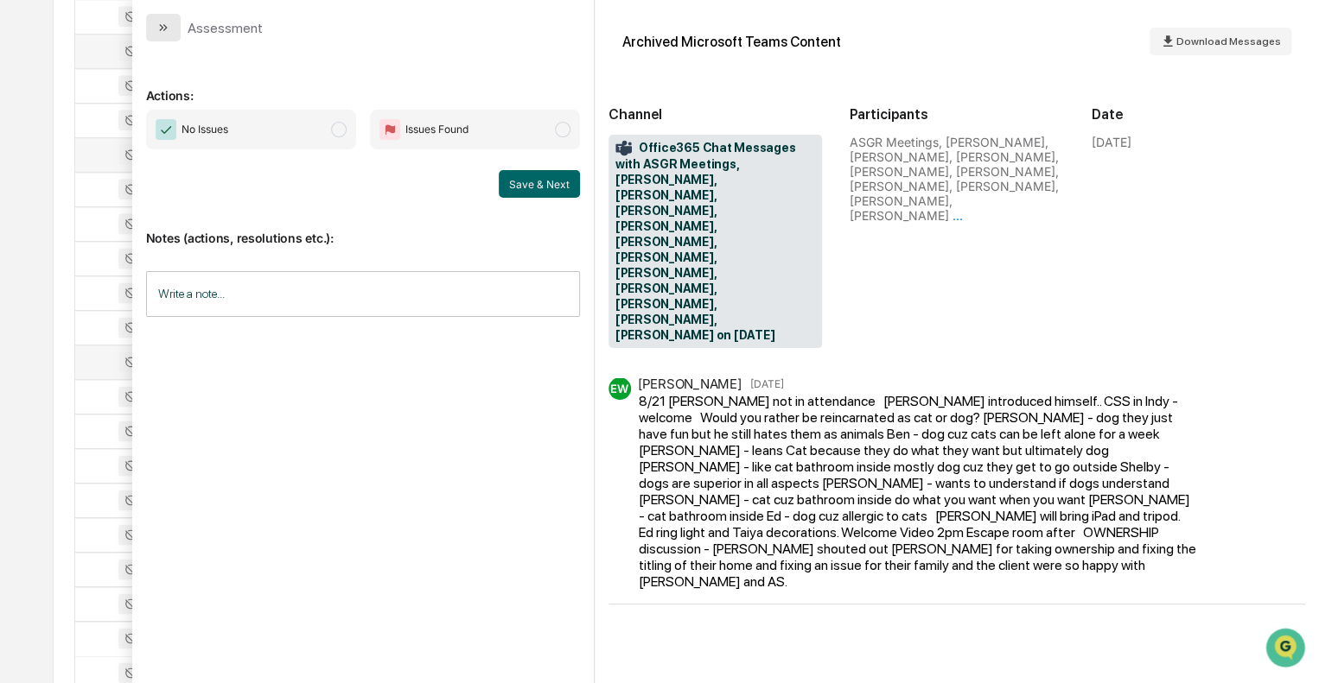
click at [174, 32] on button "modal" at bounding box center [163, 28] width 35 height 28
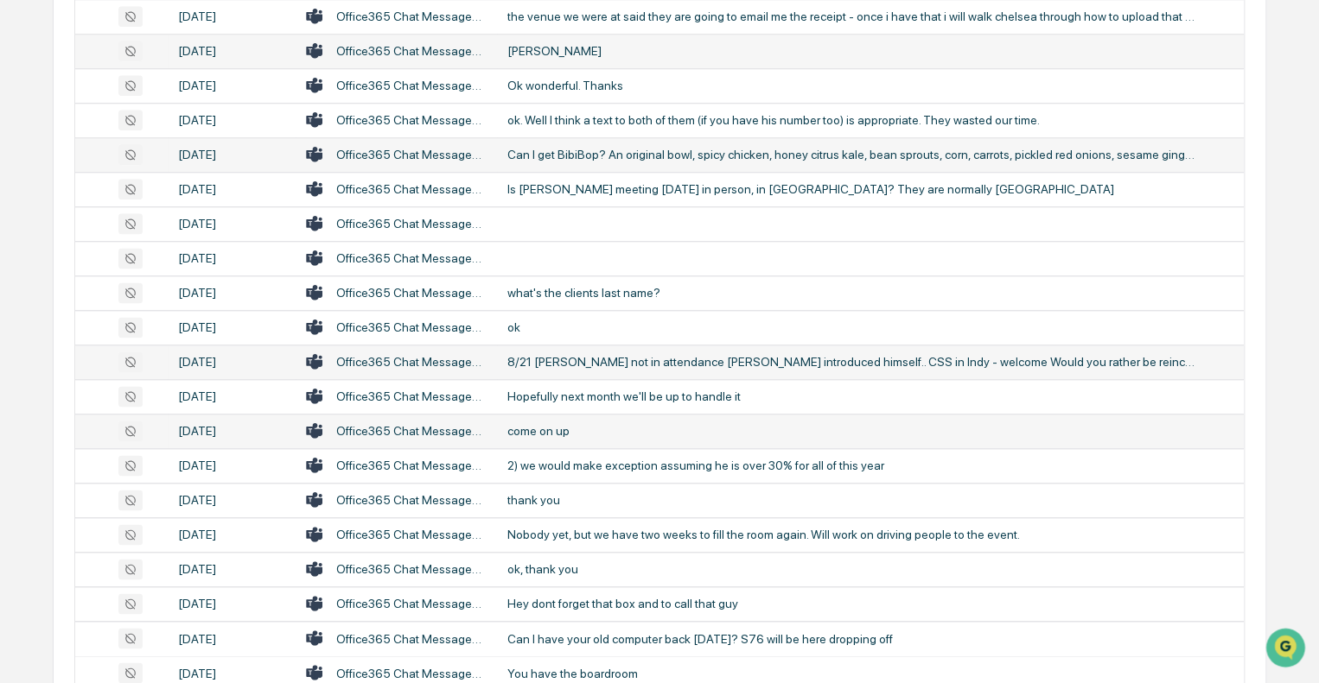
click at [543, 431] on div "come on up" at bounding box center [852, 431] width 691 height 14
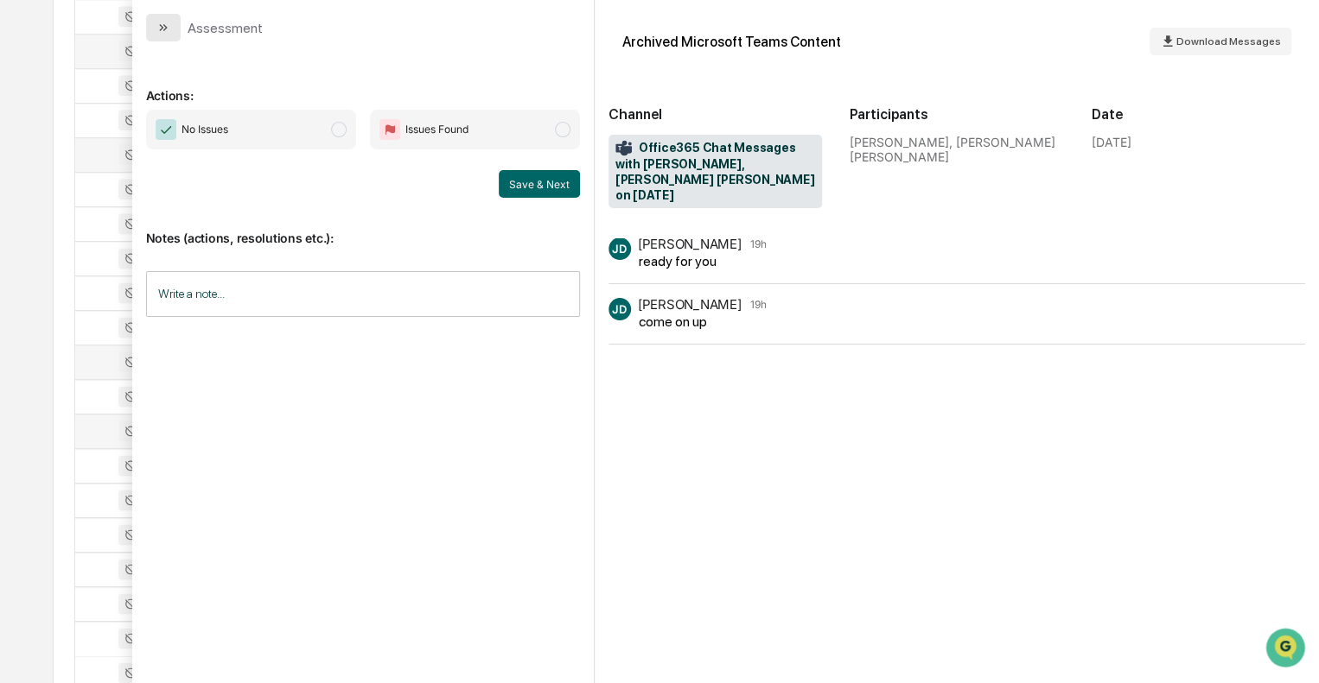
click at [165, 34] on icon "modal" at bounding box center [163, 28] width 14 height 14
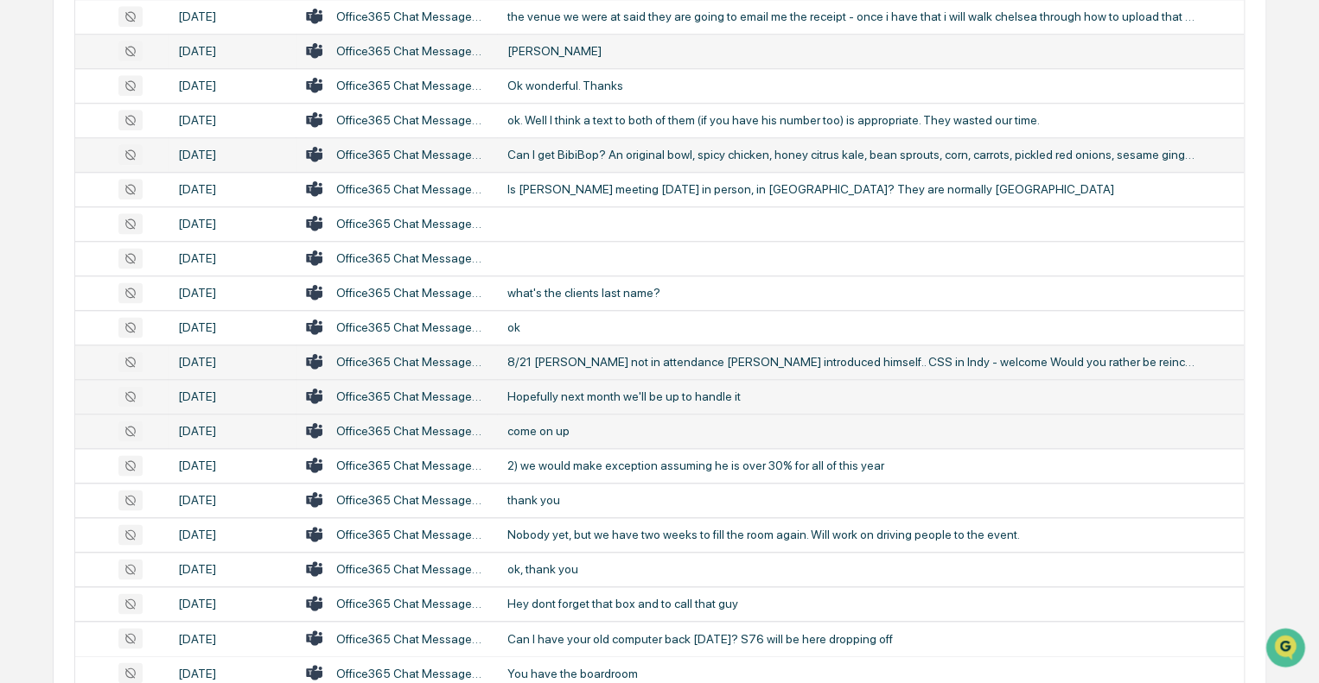
scroll to position [1106, 0]
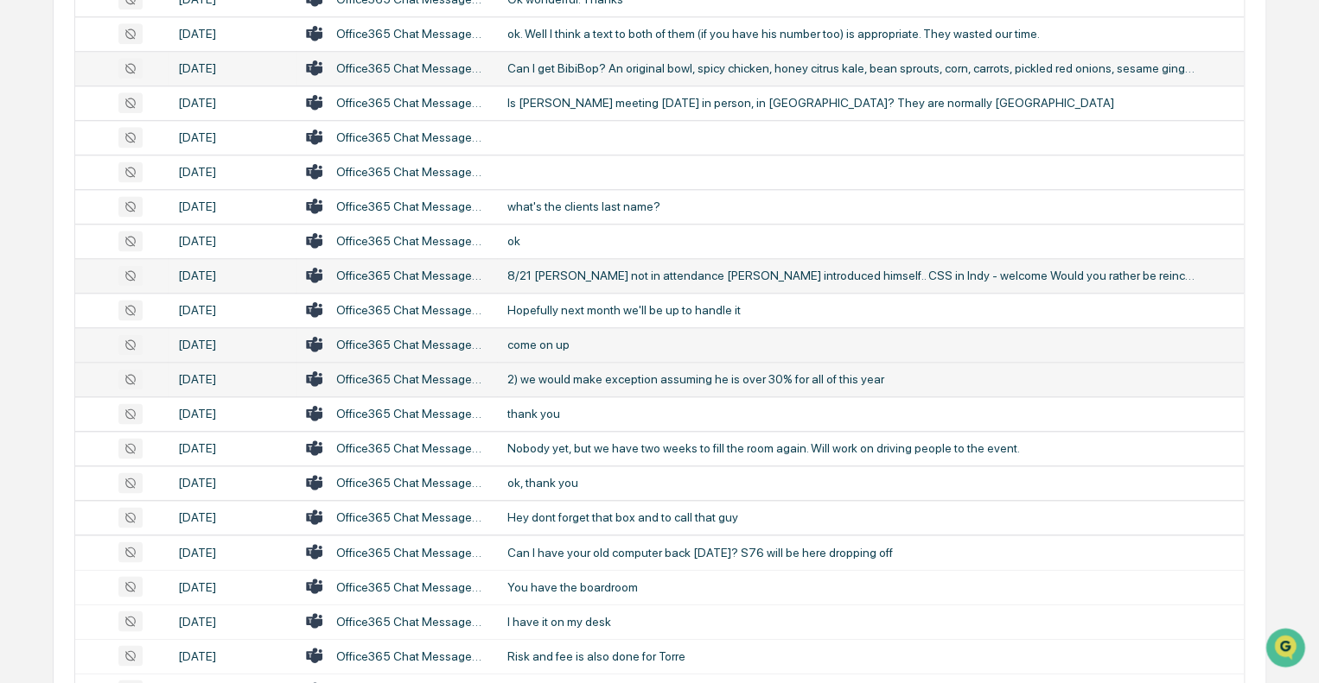
click at [584, 384] on div "2) we would make exception assuming he is over 30% for all of this year" at bounding box center [852, 379] width 691 height 14
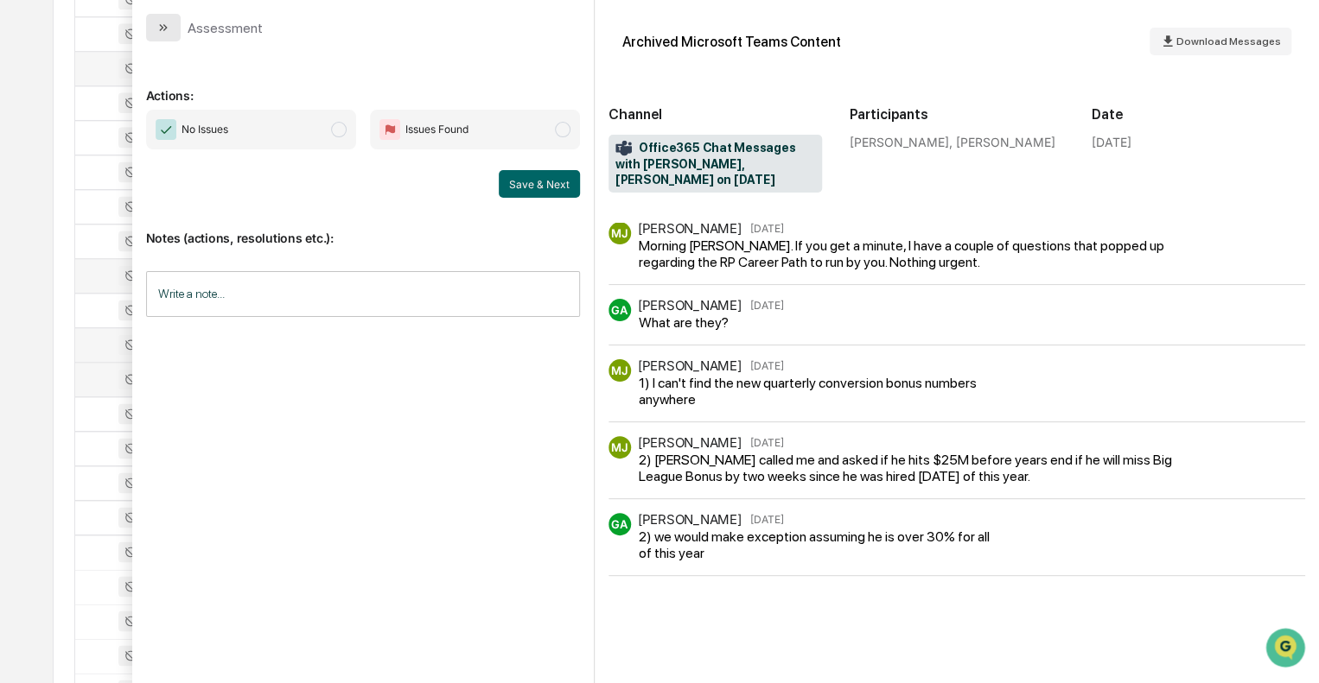
click at [165, 33] on icon "modal" at bounding box center [163, 28] width 14 height 14
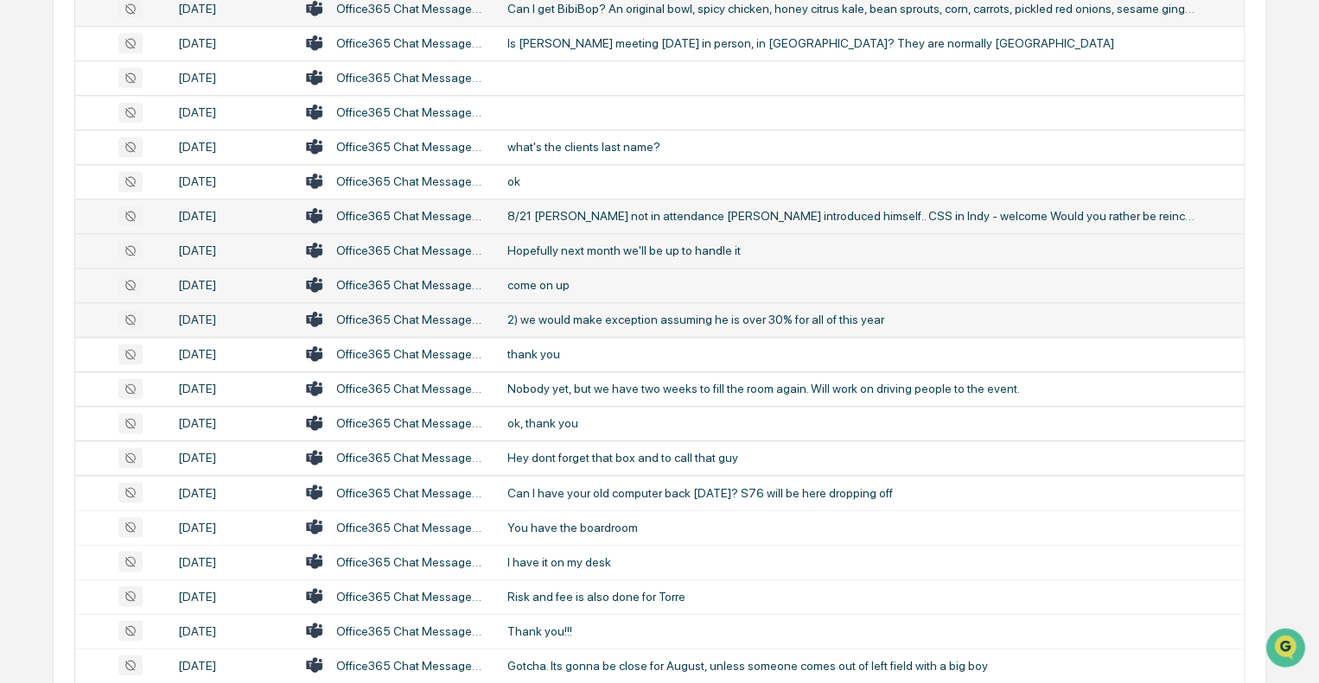
scroll to position [1192, 0]
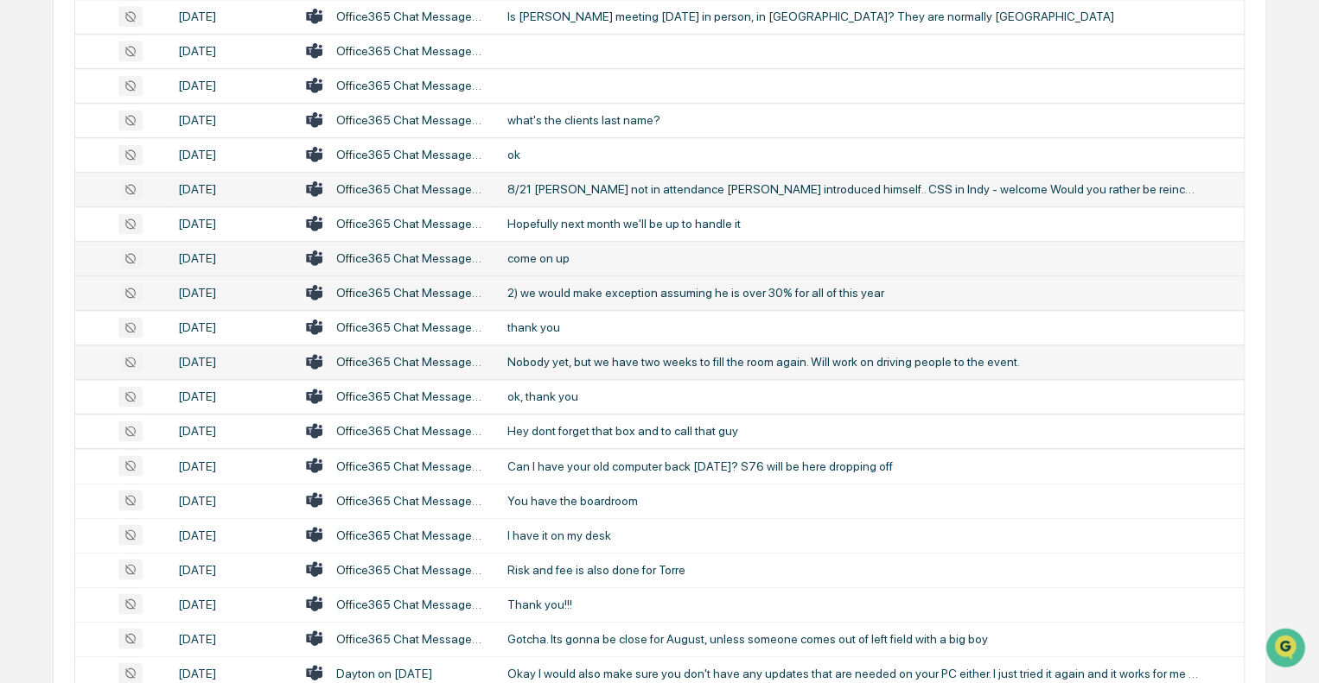
click at [585, 356] on div "Nobody yet, but we have two weeks to fill the room again. Will work on driving …" at bounding box center [852, 362] width 691 height 14
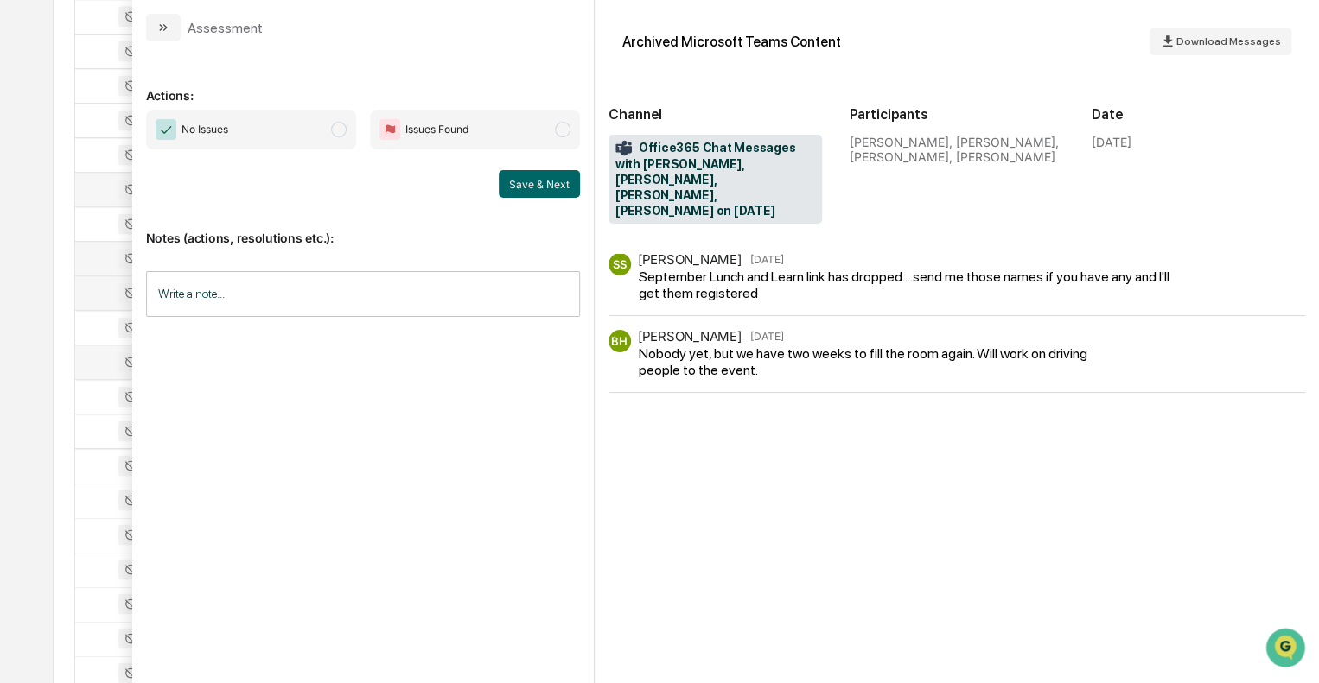
click at [167, 30] on icon "modal" at bounding box center [163, 28] width 14 height 14
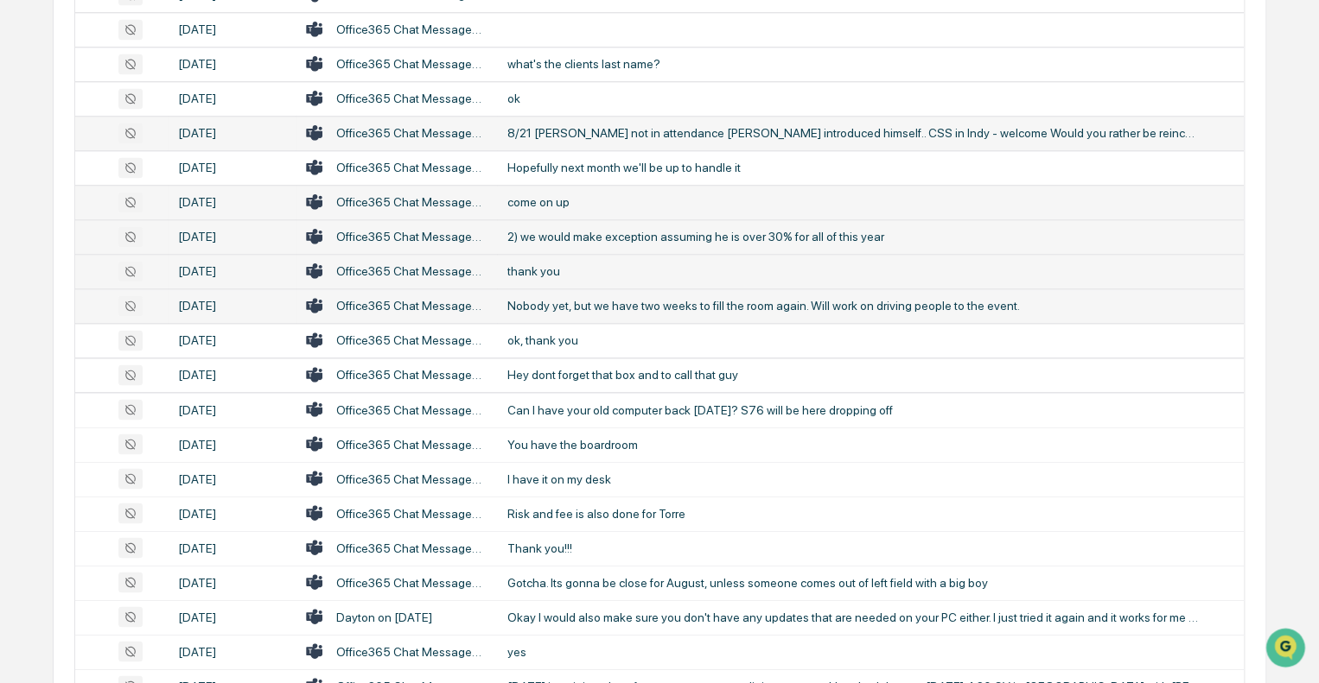
scroll to position [1279, 0]
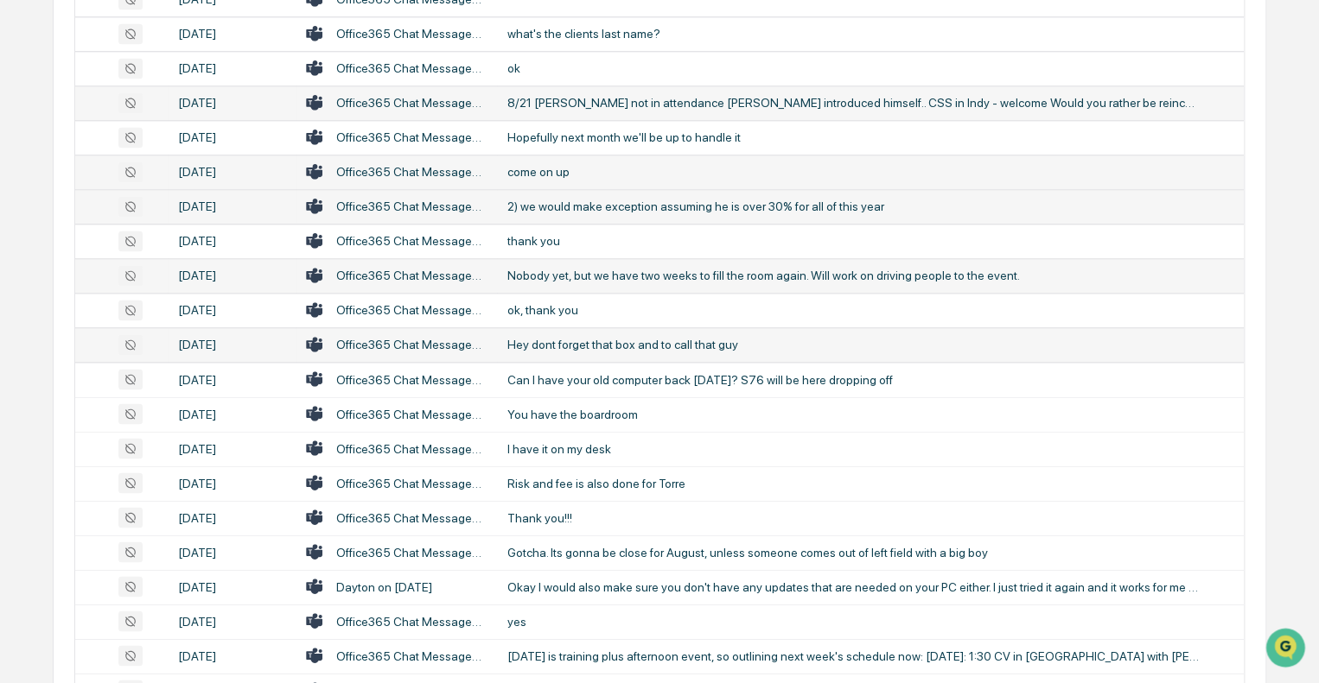
click at [572, 338] on div "Hey dont forget that box and to call that guy" at bounding box center [852, 345] width 691 height 14
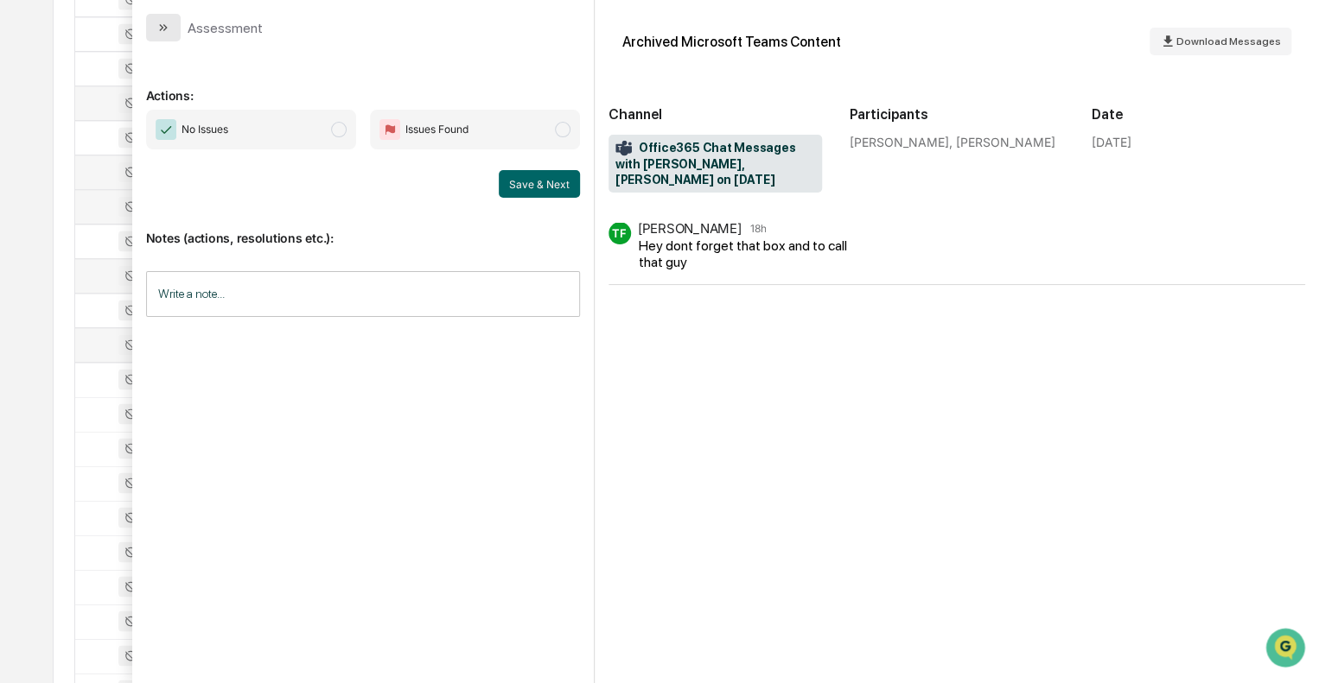
click at [168, 28] on icon "modal" at bounding box center [163, 28] width 14 height 14
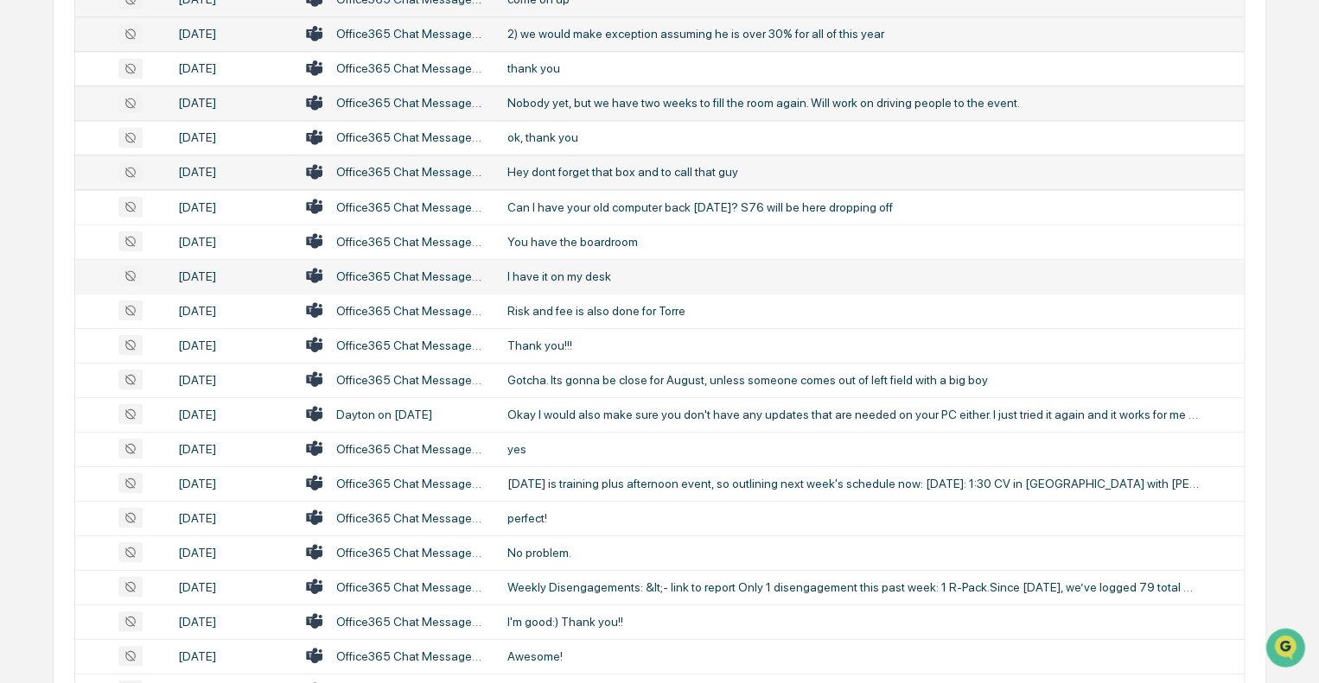
scroll to position [1538, 0]
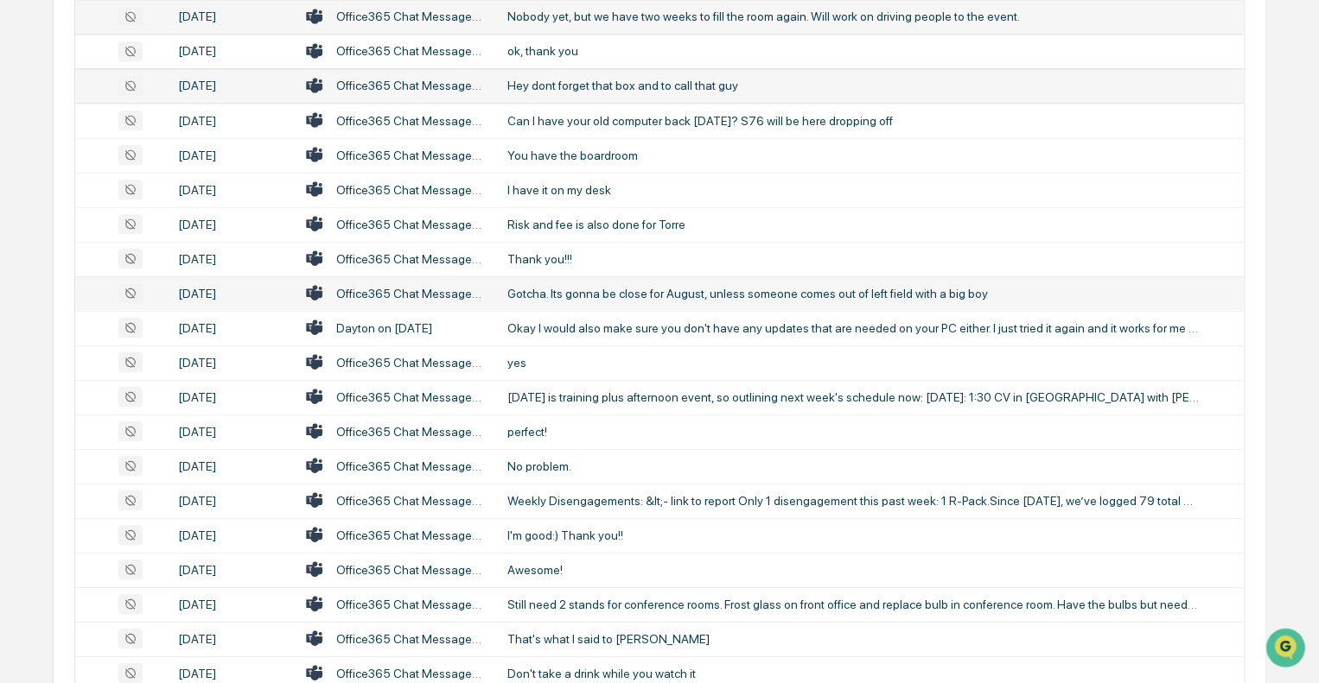
click at [589, 295] on div "Gotcha. Its gonna be close for August, unless someone comes out of left field w…" at bounding box center [852, 293] width 691 height 14
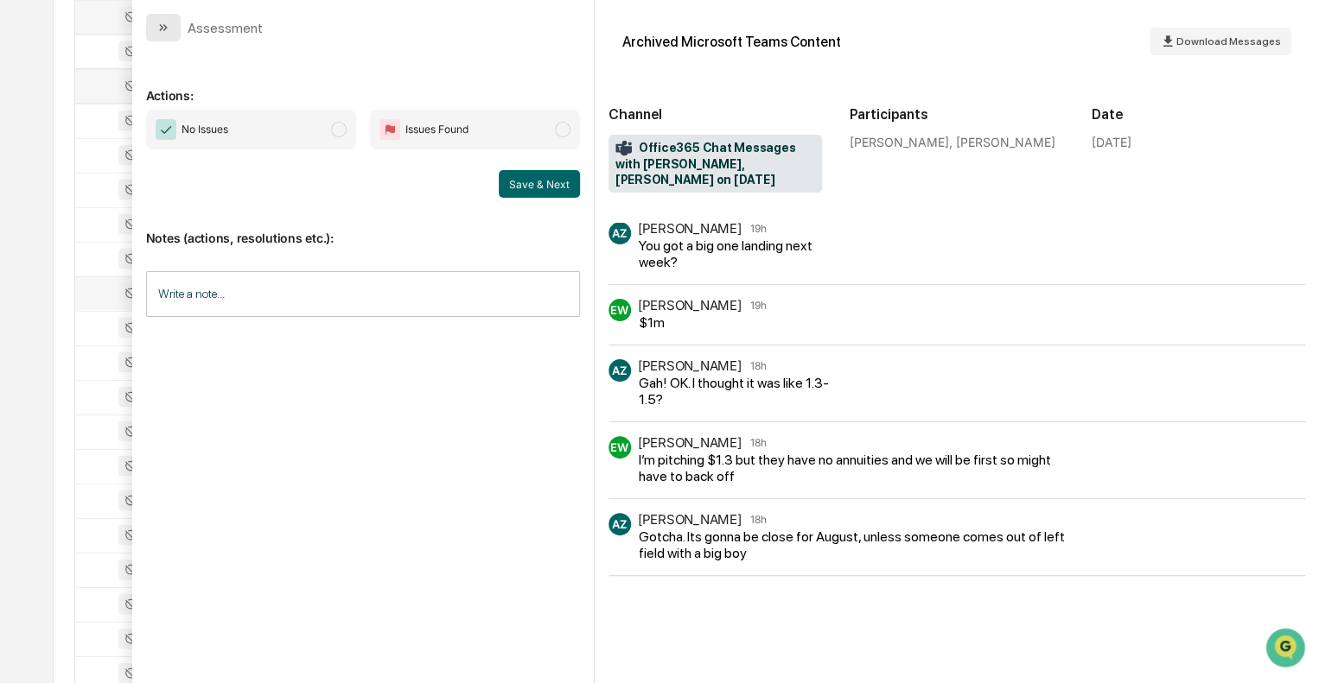
click at [165, 30] on icon "modal" at bounding box center [163, 28] width 14 height 14
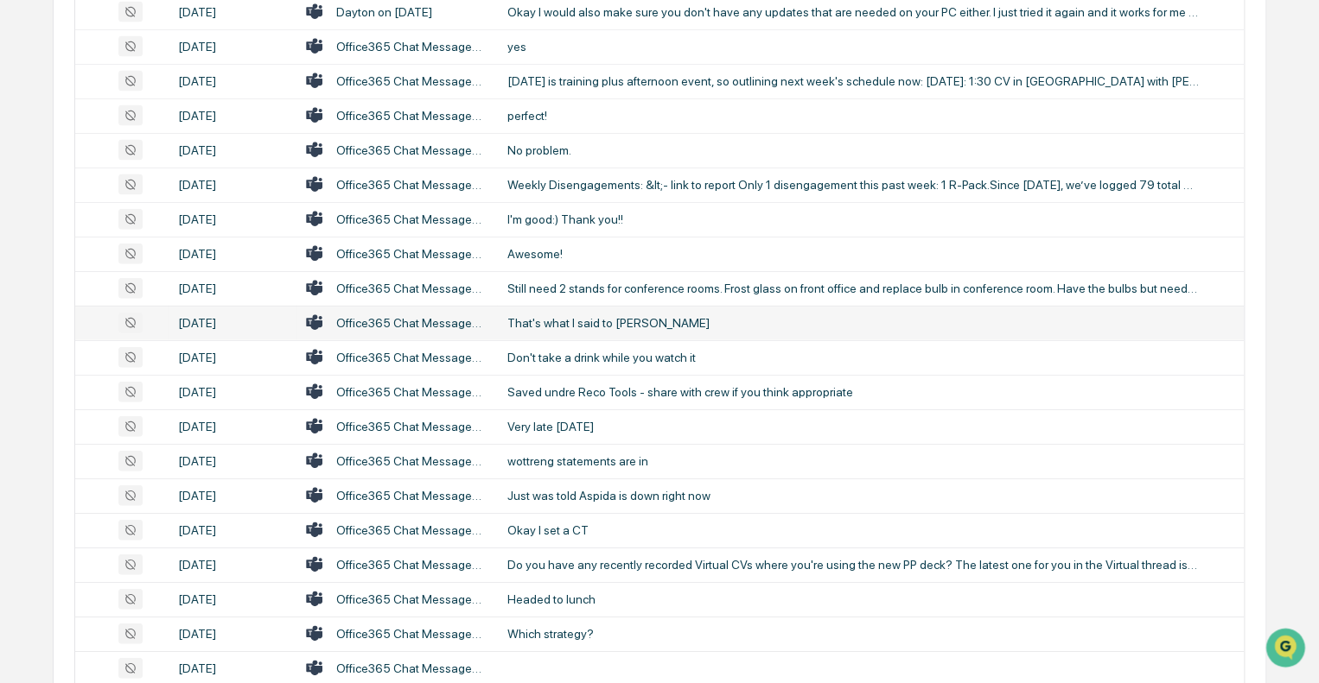
scroll to position [1884, 0]
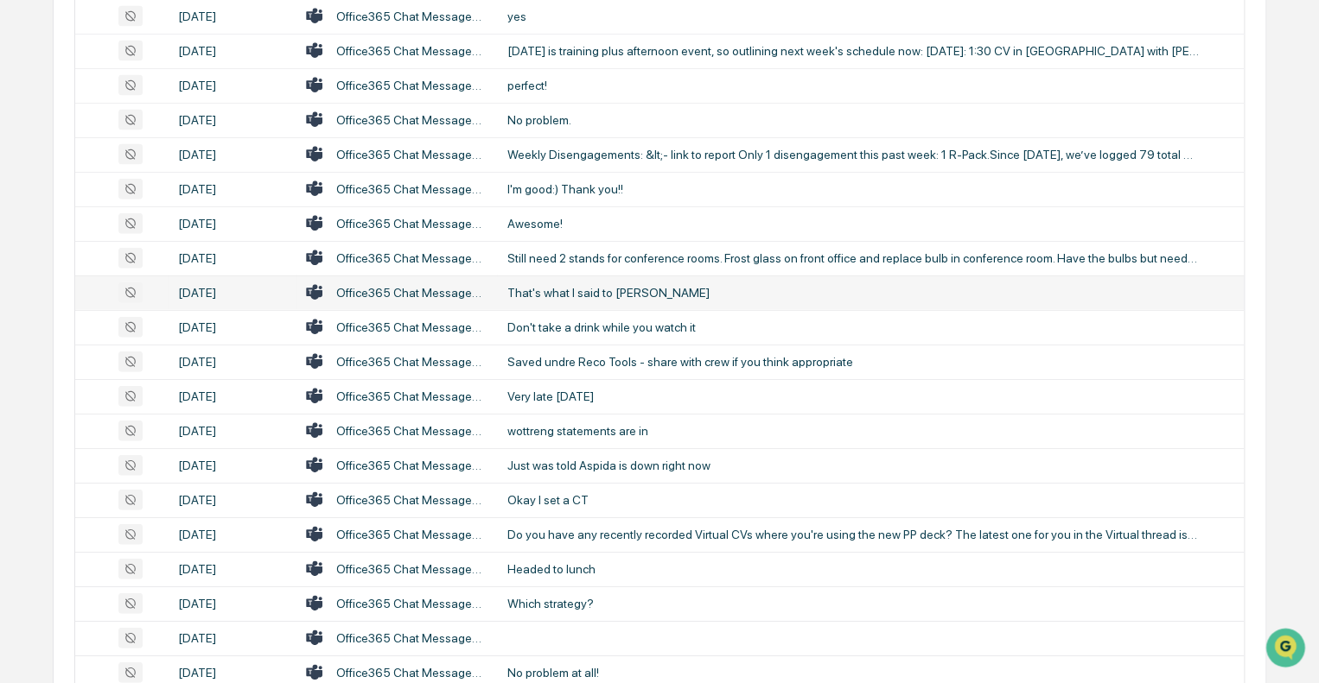
click at [569, 291] on div "That's what I said to [PERSON_NAME]" at bounding box center [852, 293] width 691 height 14
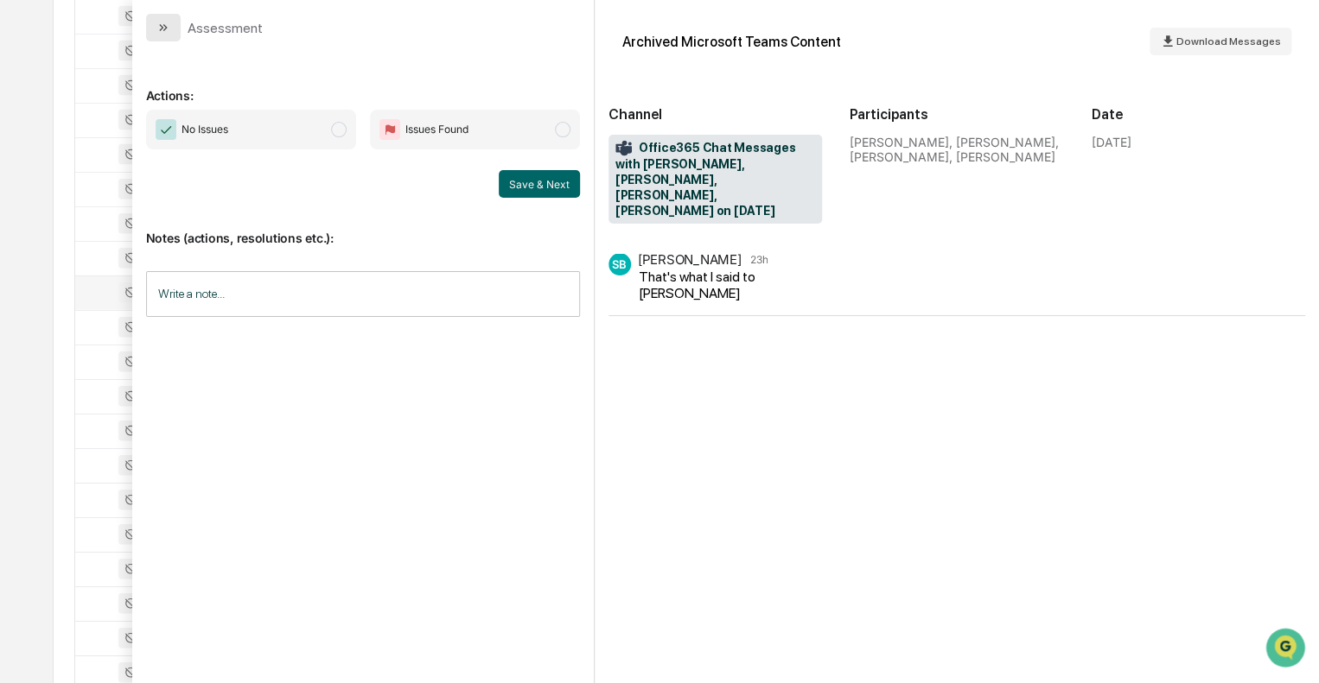
click at [162, 37] on button "modal" at bounding box center [163, 28] width 35 height 28
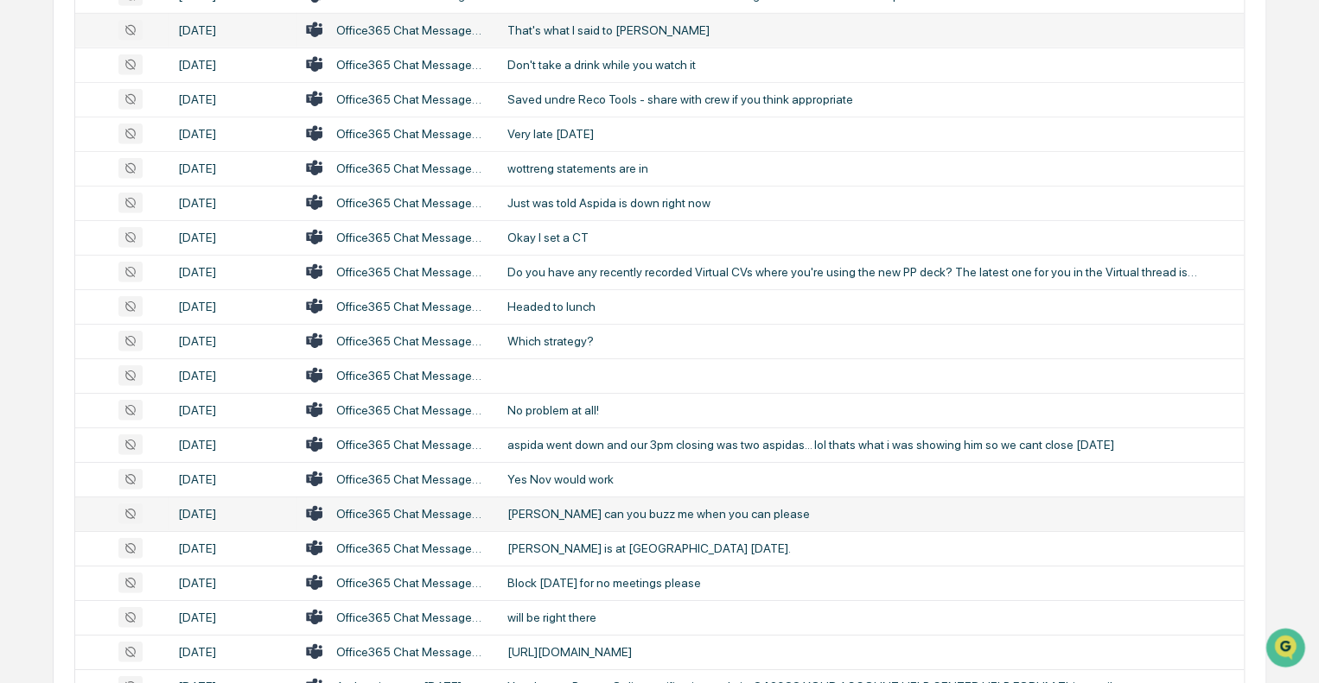
scroll to position [2229, 0]
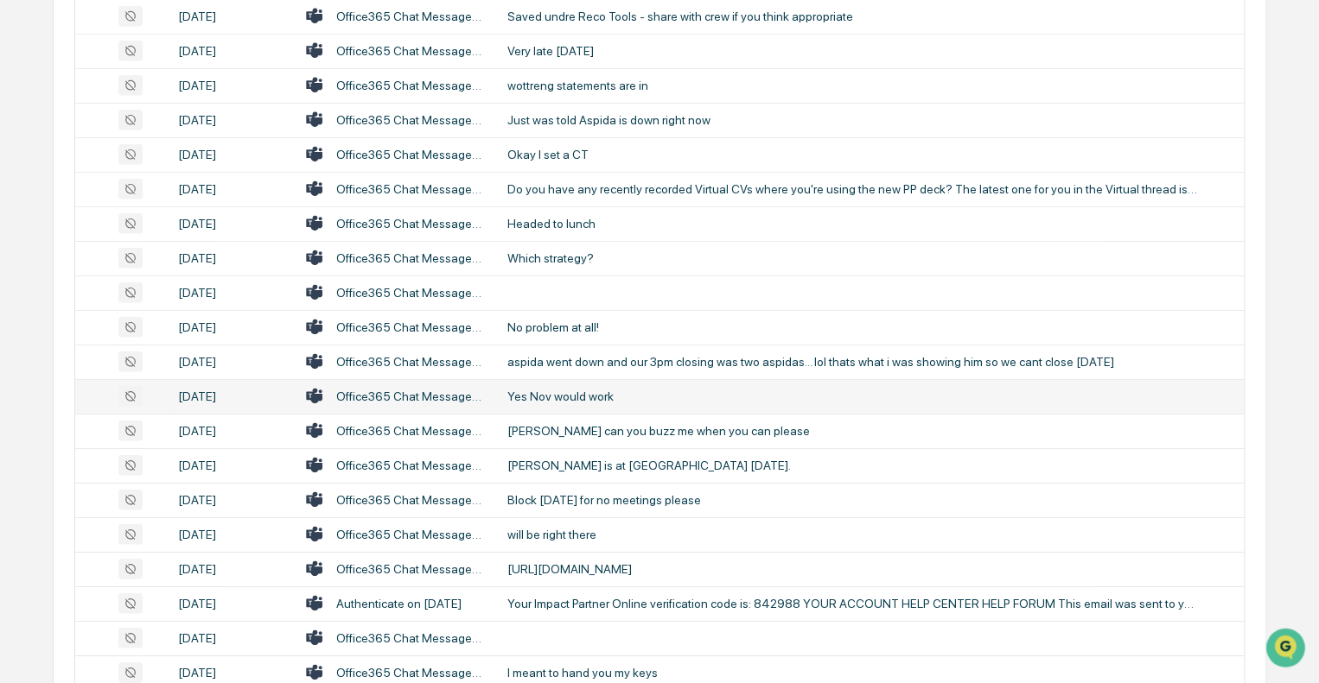
click at [561, 390] on div "Yes Nov would work" at bounding box center [852, 397] width 691 height 14
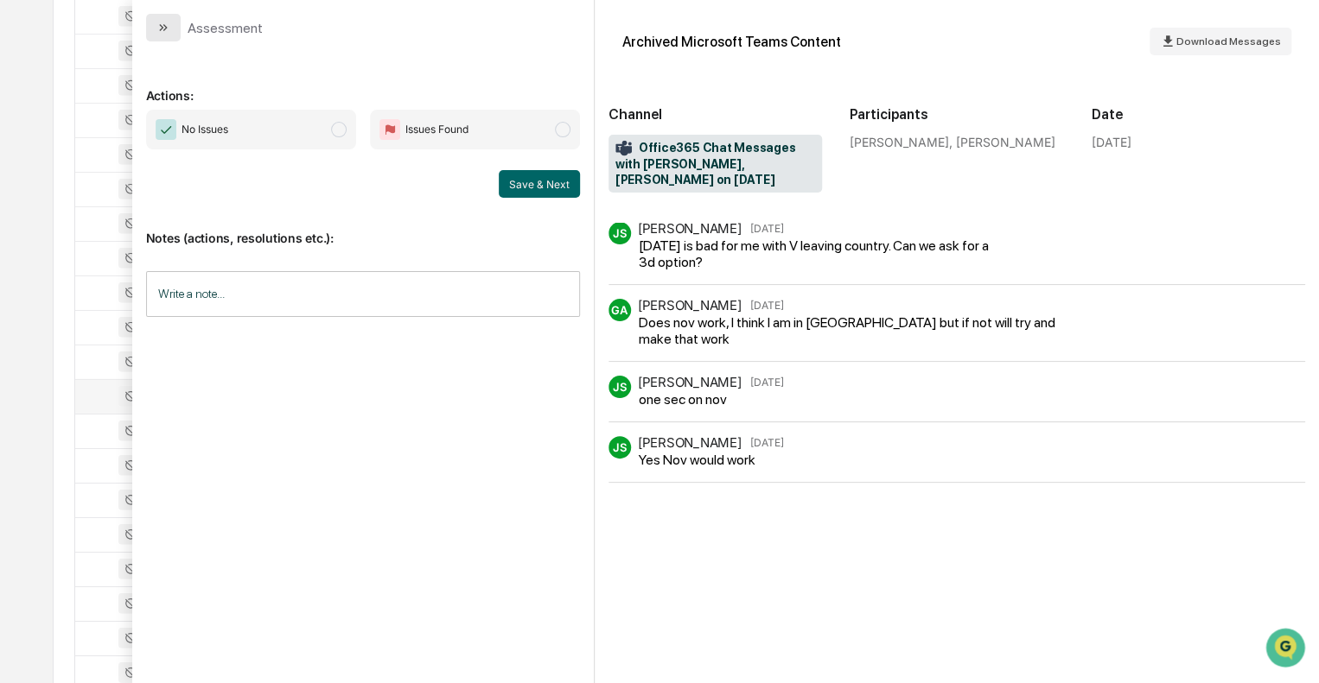
click at [173, 33] on button "modal" at bounding box center [163, 28] width 35 height 28
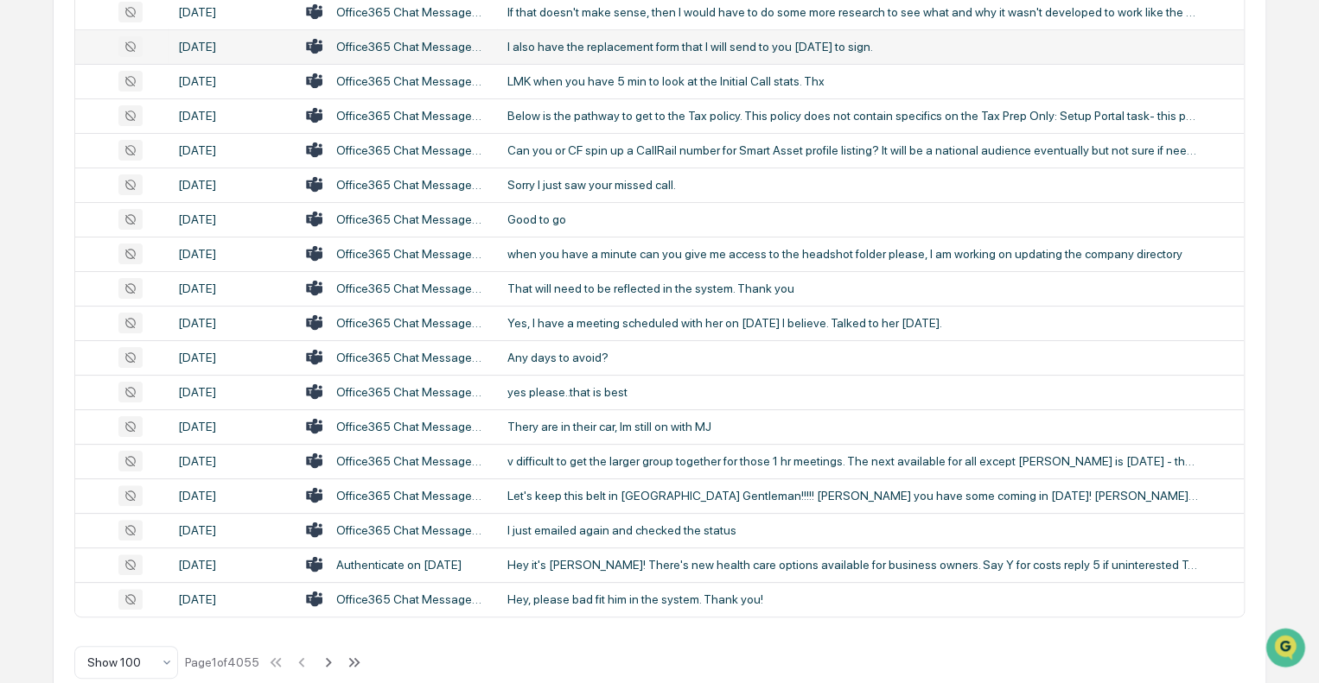
scroll to position [3266, 0]
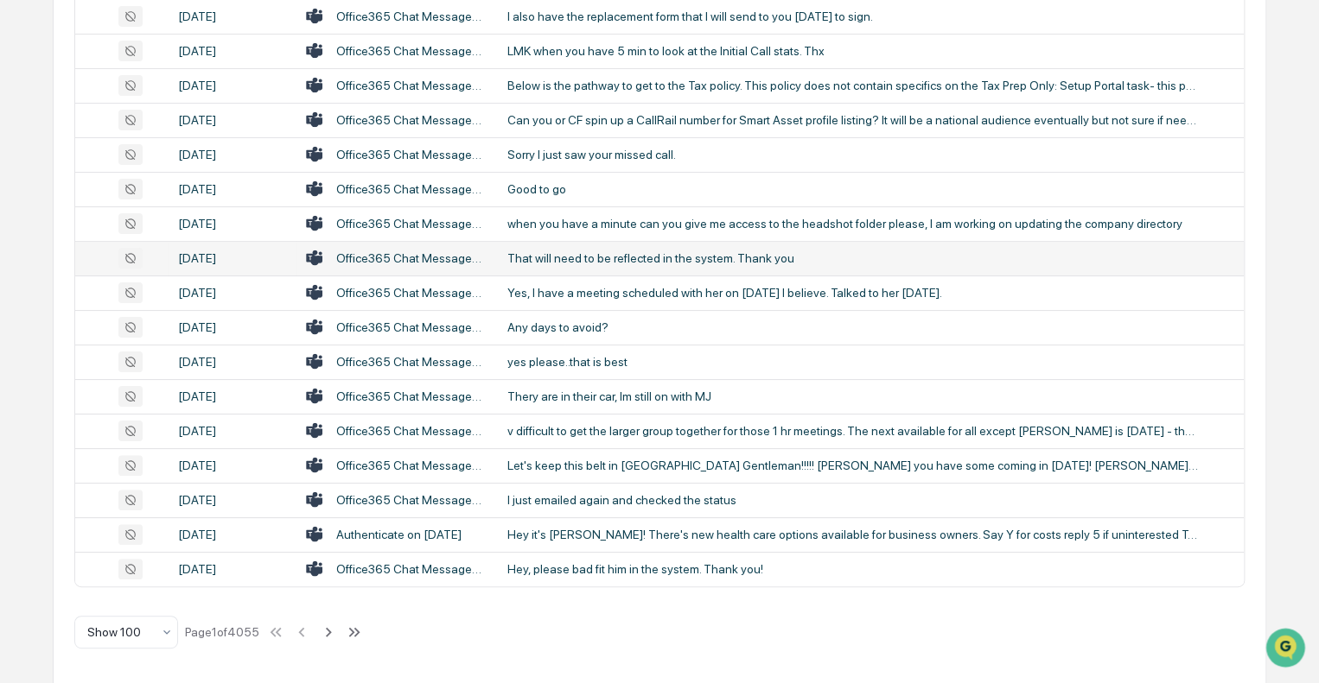
click at [602, 268] on td "That will need to be reflected in the system. Thank you" at bounding box center [870, 258] width 747 height 35
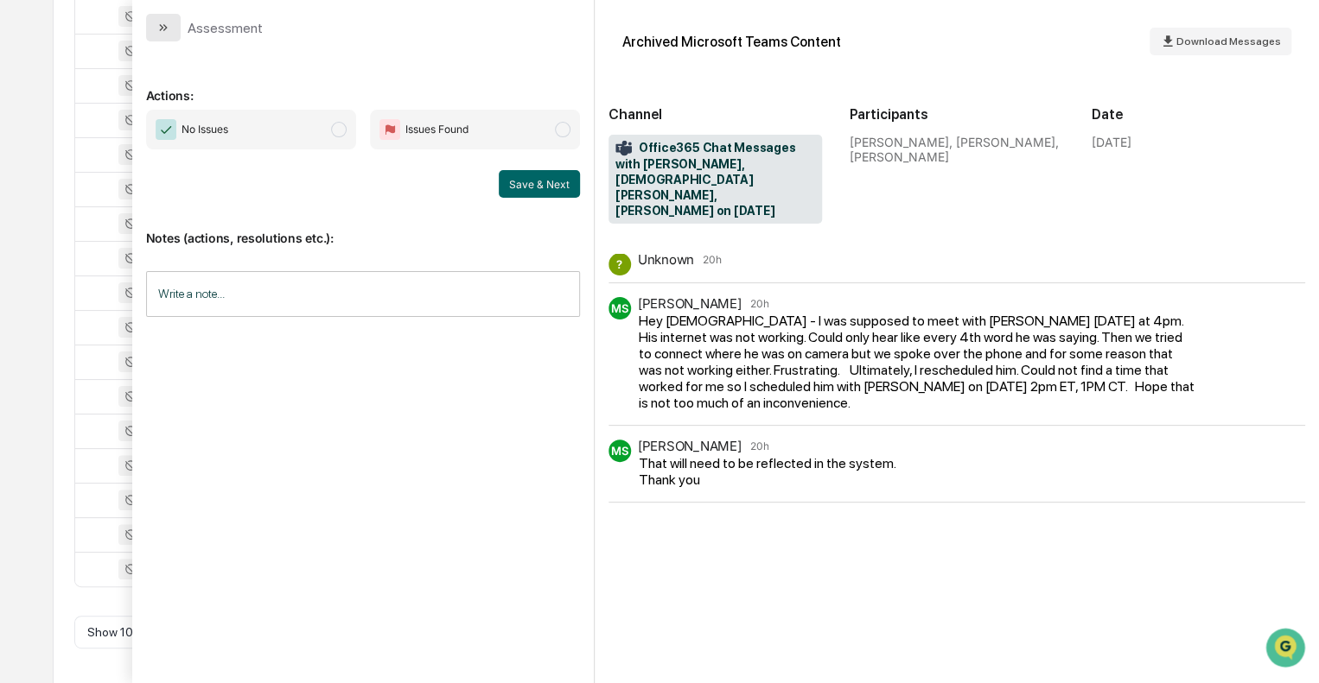
click at [161, 31] on icon "modal" at bounding box center [163, 28] width 14 height 14
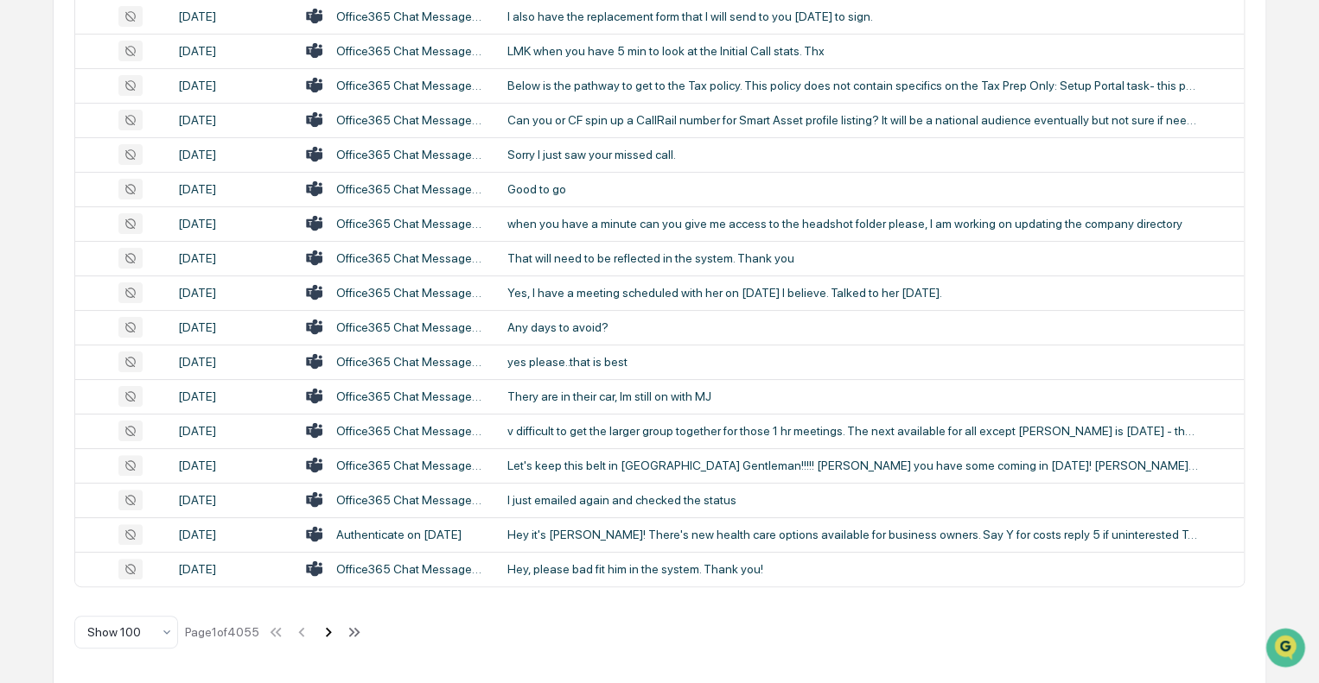
click at [331, 634] on icon at bounding box center [328, 632] width 19 height 19
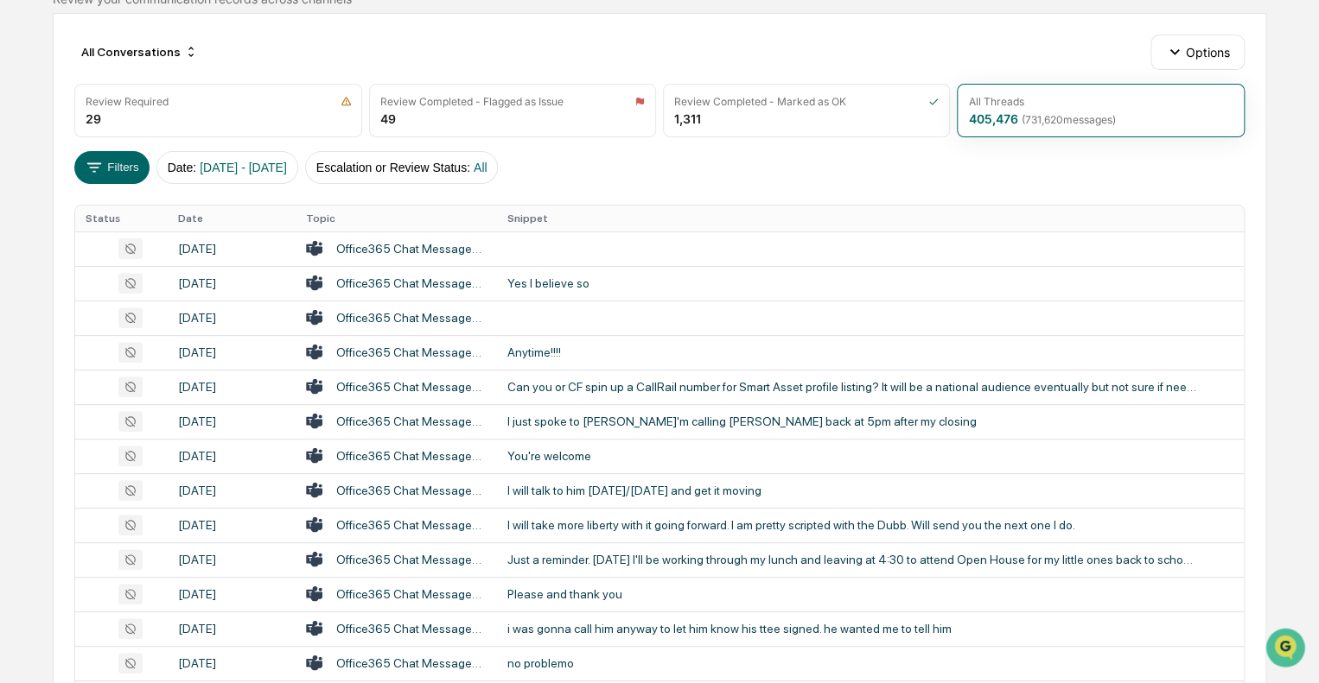
scroll to position [173, 0]
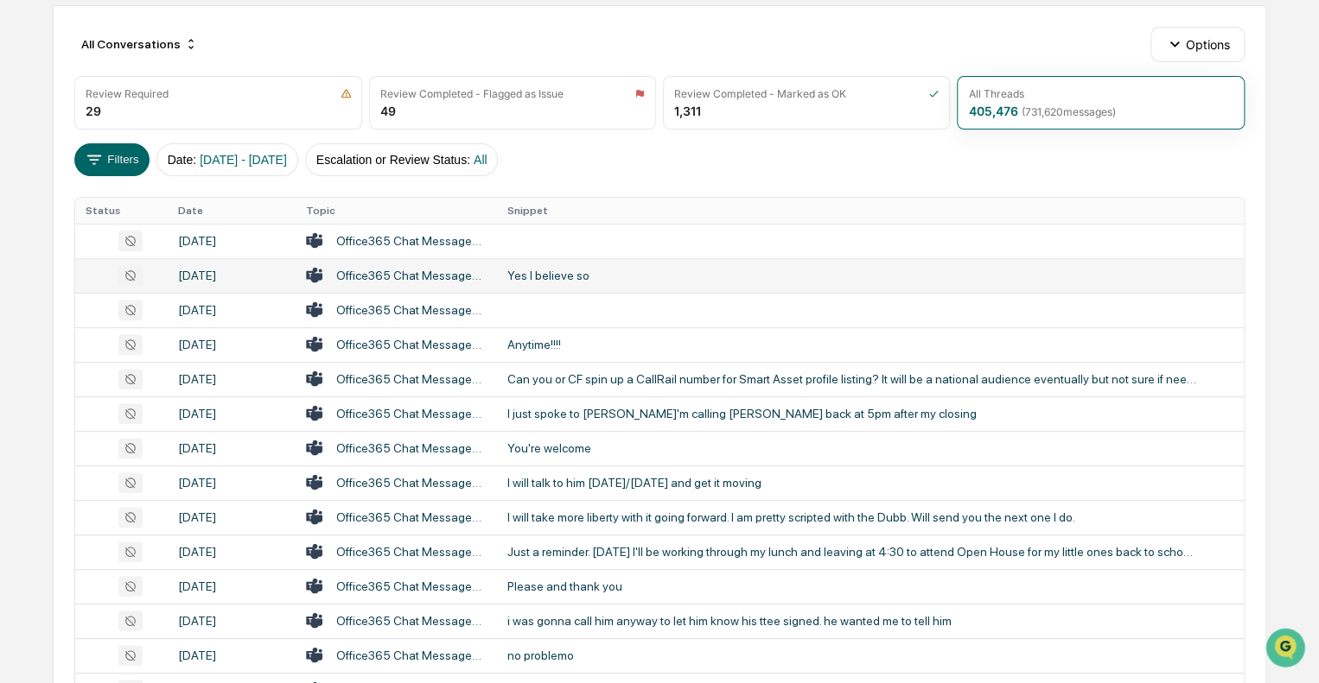
click at [573, 275] on div "Yes I believe so" at bounding box center [852, 276] width 691 height 14
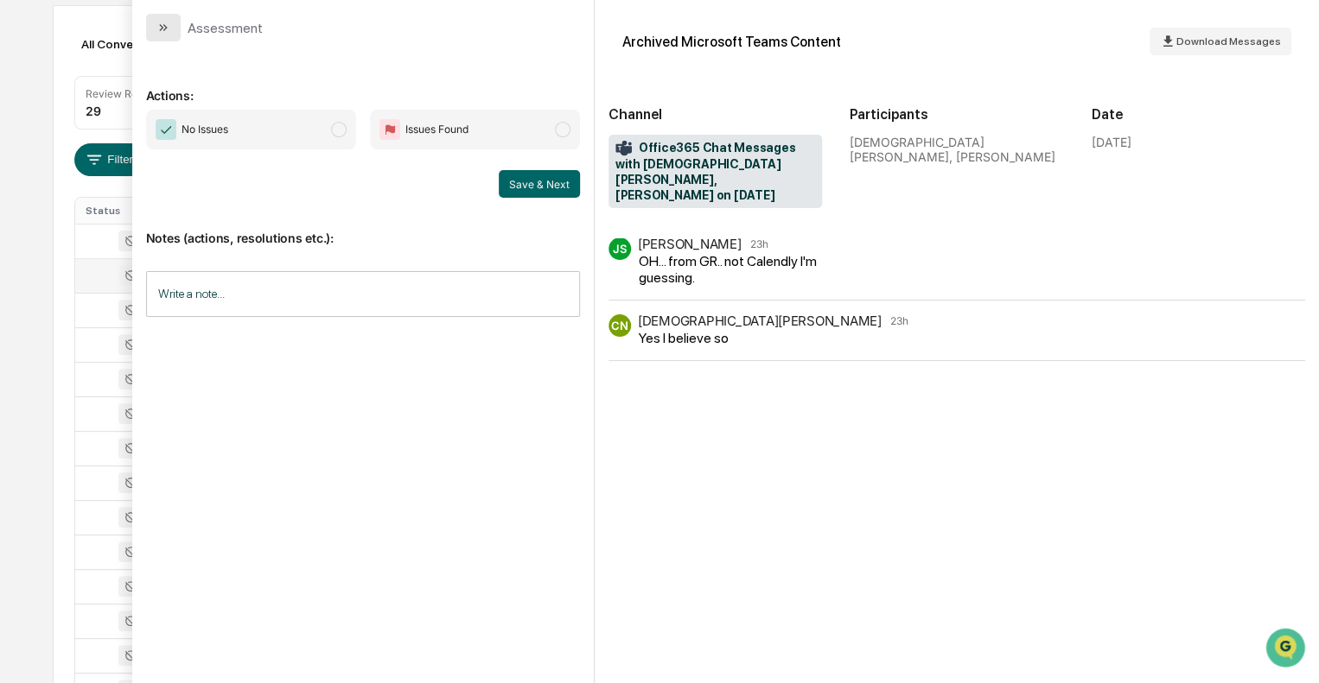
click at [162, 30] on icon "modal" at bounding box center [163, 28] width 14 height 14
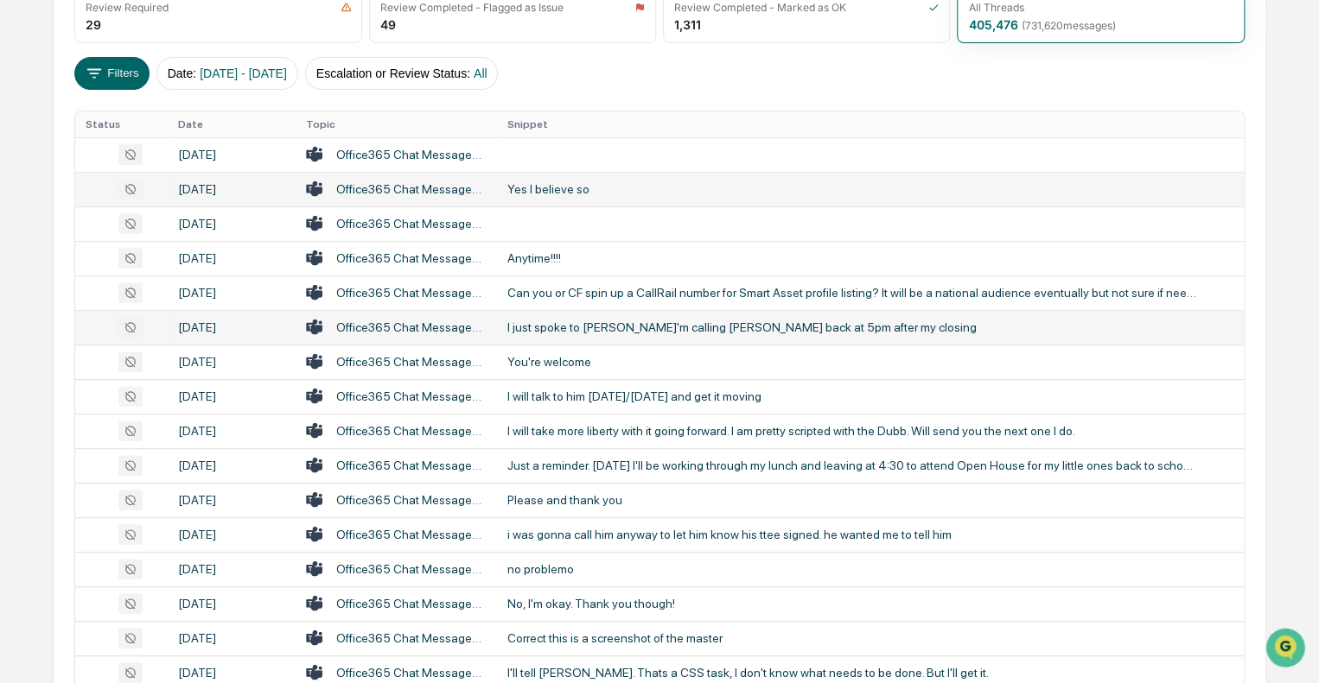
scroll to position [346, 0]
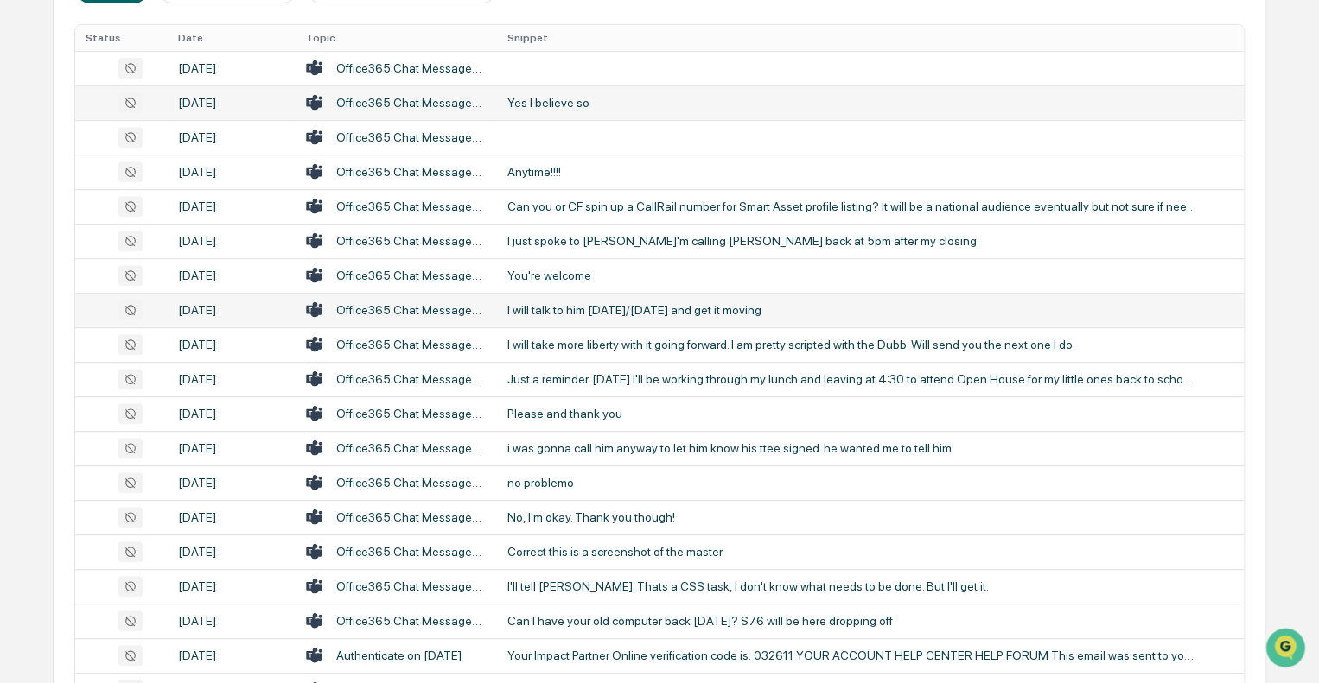
click at [577, 309] on div "I will talk to him [DATE]/[DATE] and get it moving" at bounding box center [852, 310] width 691 height 14
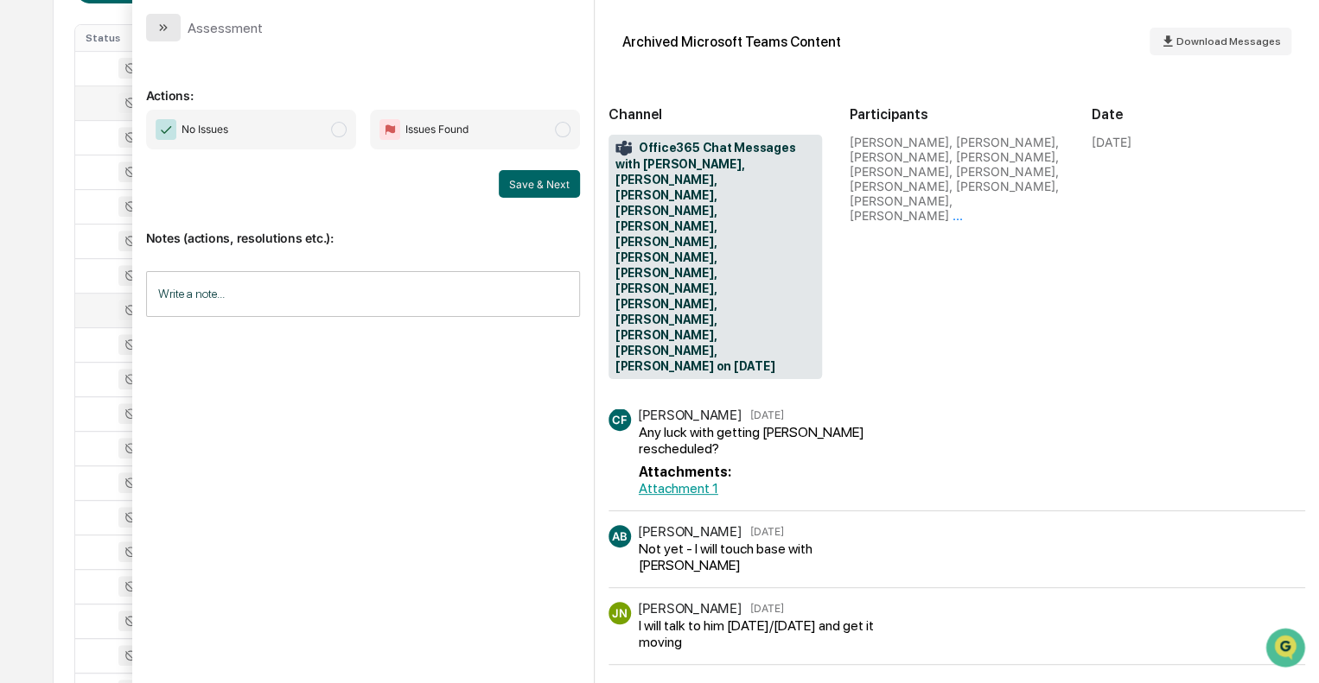
click at [151, 21] on button "modal" at bounding box center [163, 28] width 35 height 28
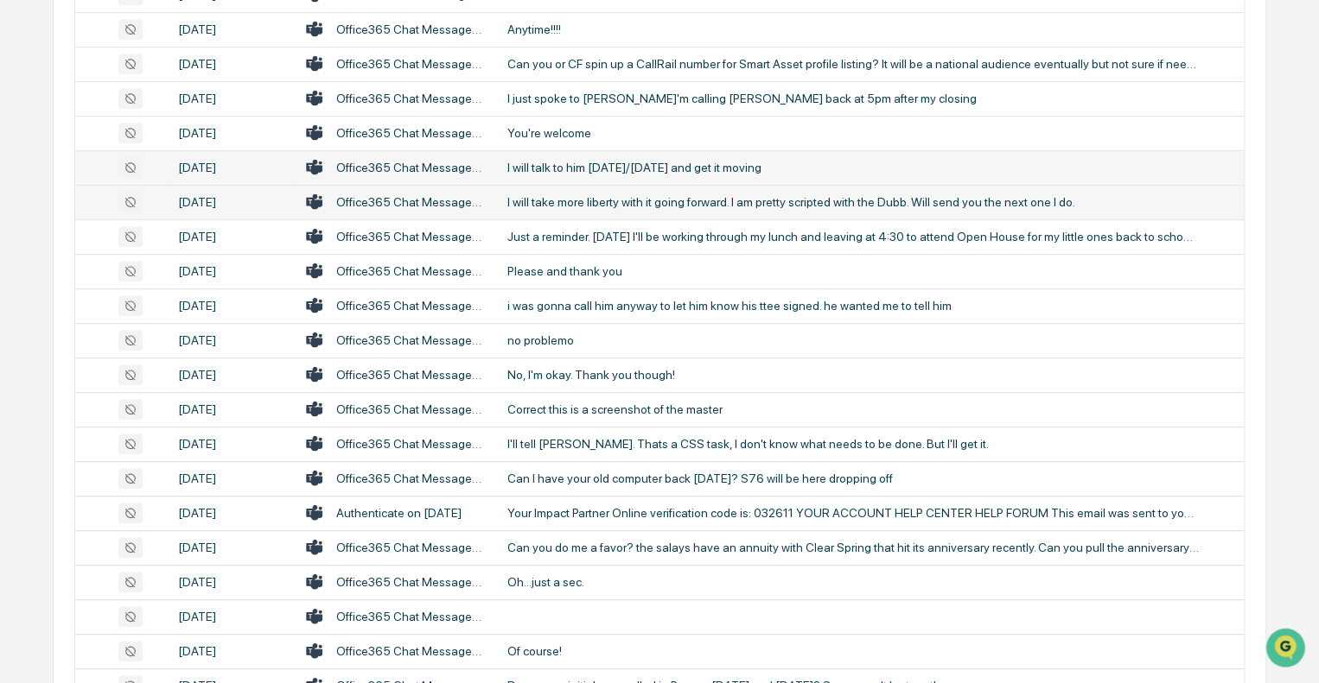
scroll to position [518, 0]
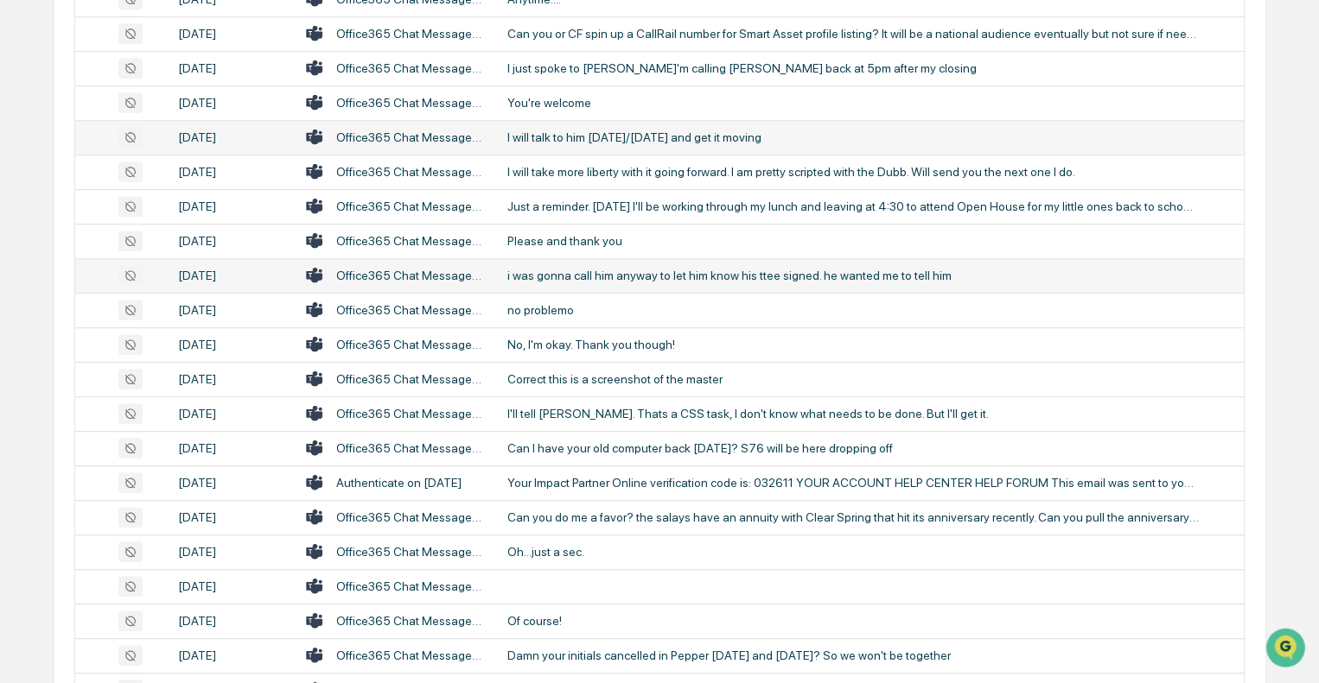
click at [588, 286] on td "i was gonna call him anyway to let him know his ttee signed. he wanted me to te…" at bounding box center [870, 275] width 747 height 35
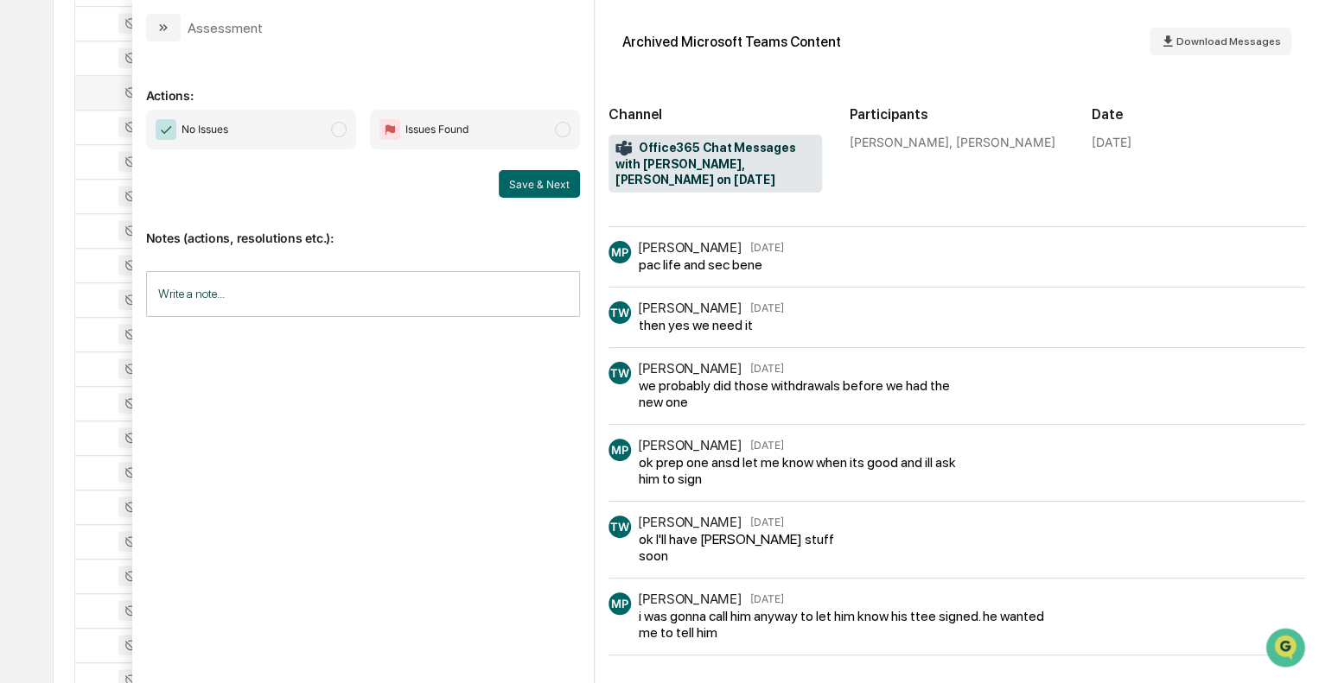
scroll to position [605, 0]
click at [166, 32] on icon "modal" at bounding box center [163, 28] width 14 height 14
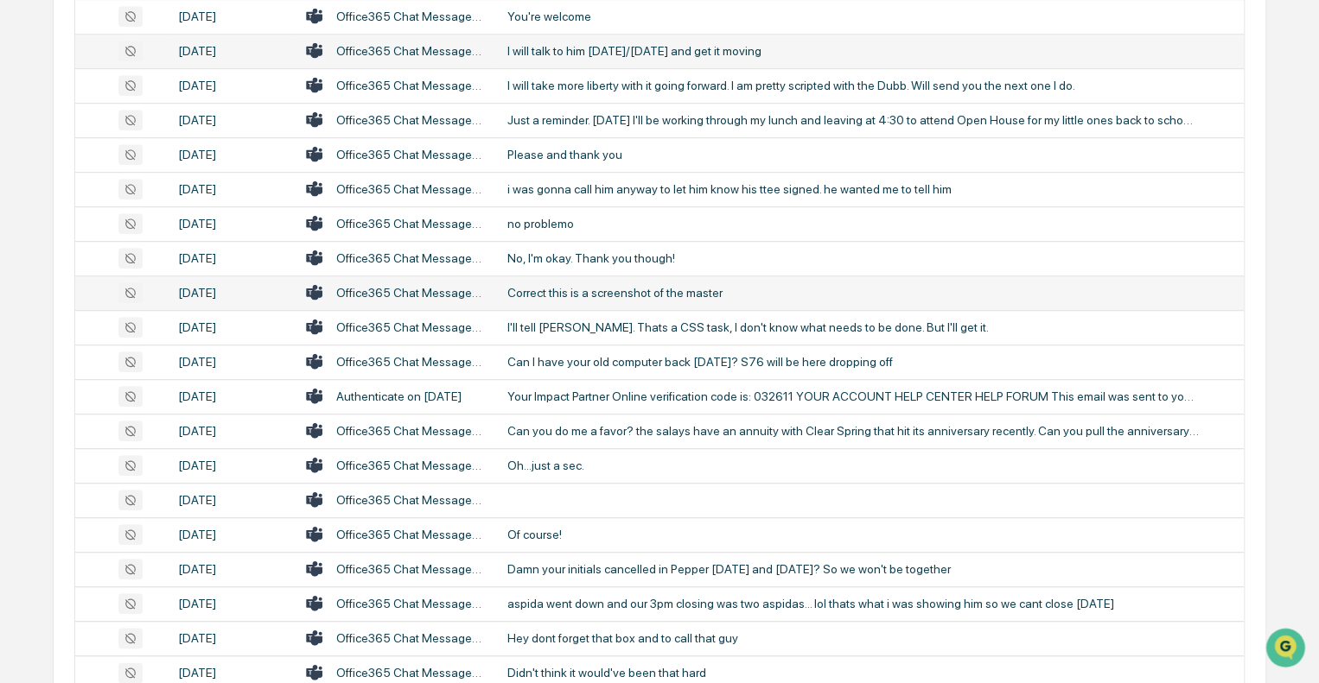
click at [559, 293] on div "Correct this is a screenshot of the master" at bounding box center [852, 293] width 691 height 14
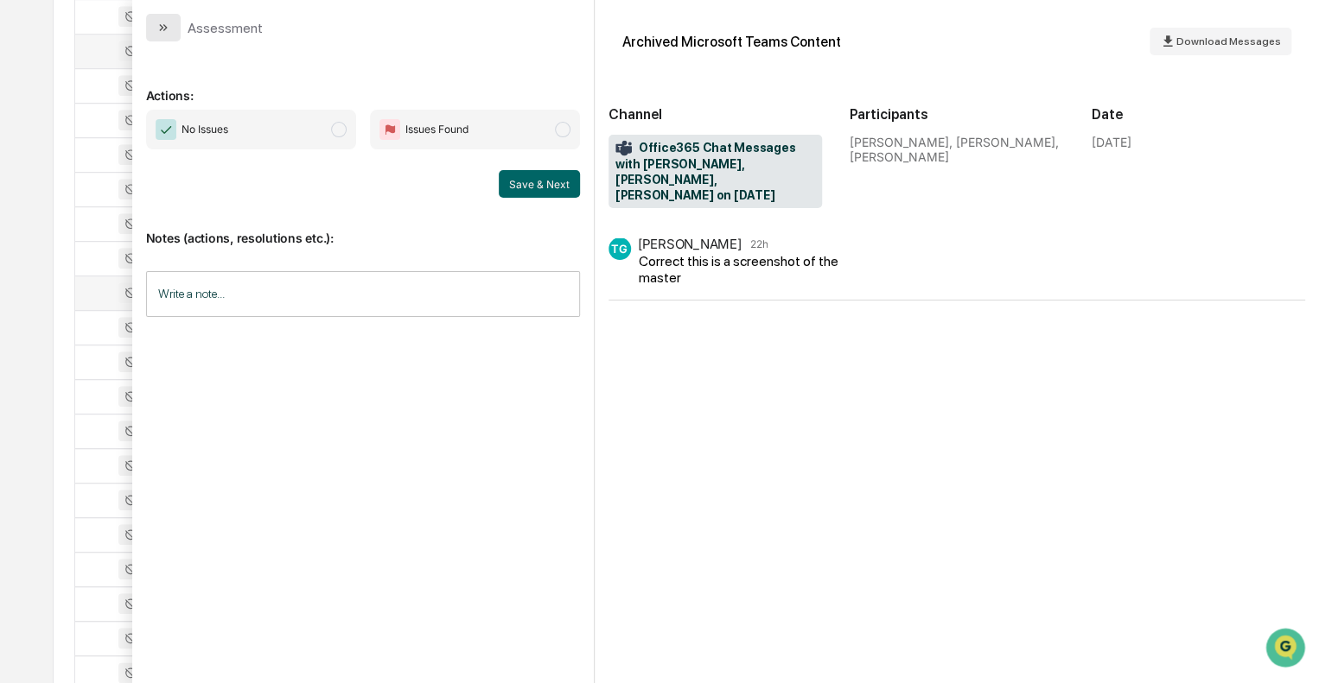
click at [176, 22] on button "modal" at bounding box center [163, 28] width 35 height 28
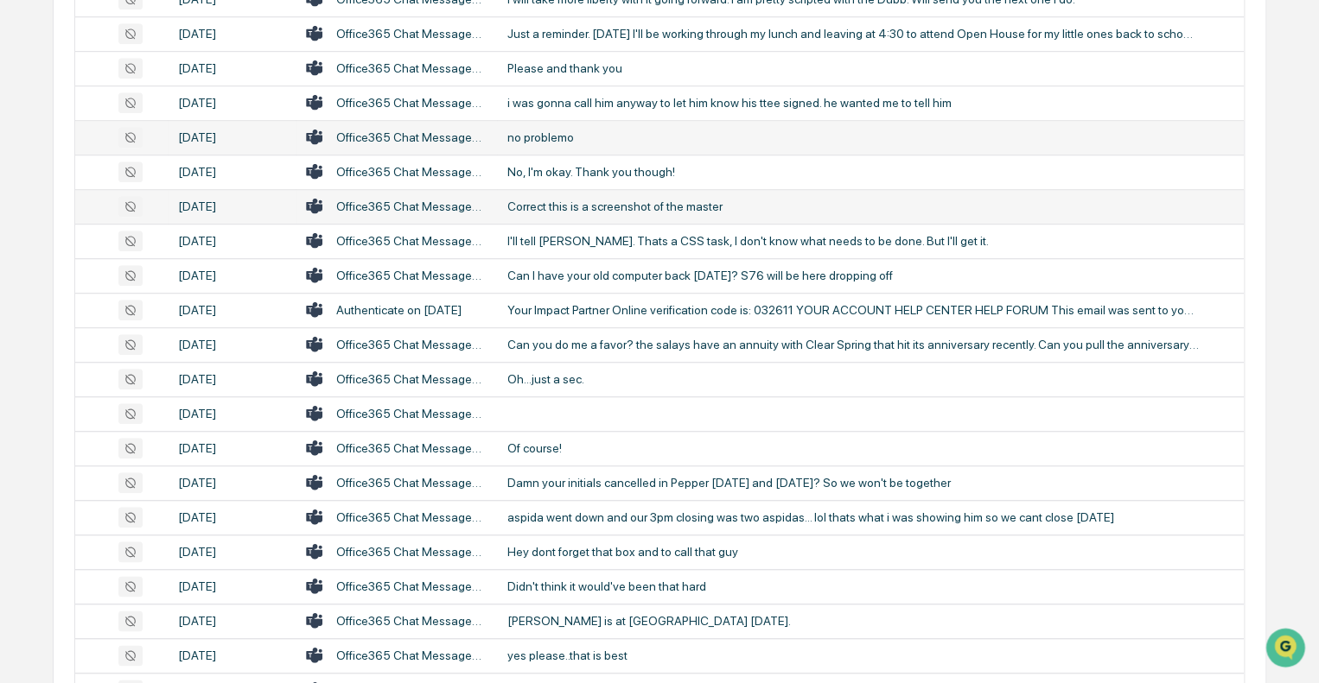
scroll to position [778, 0]
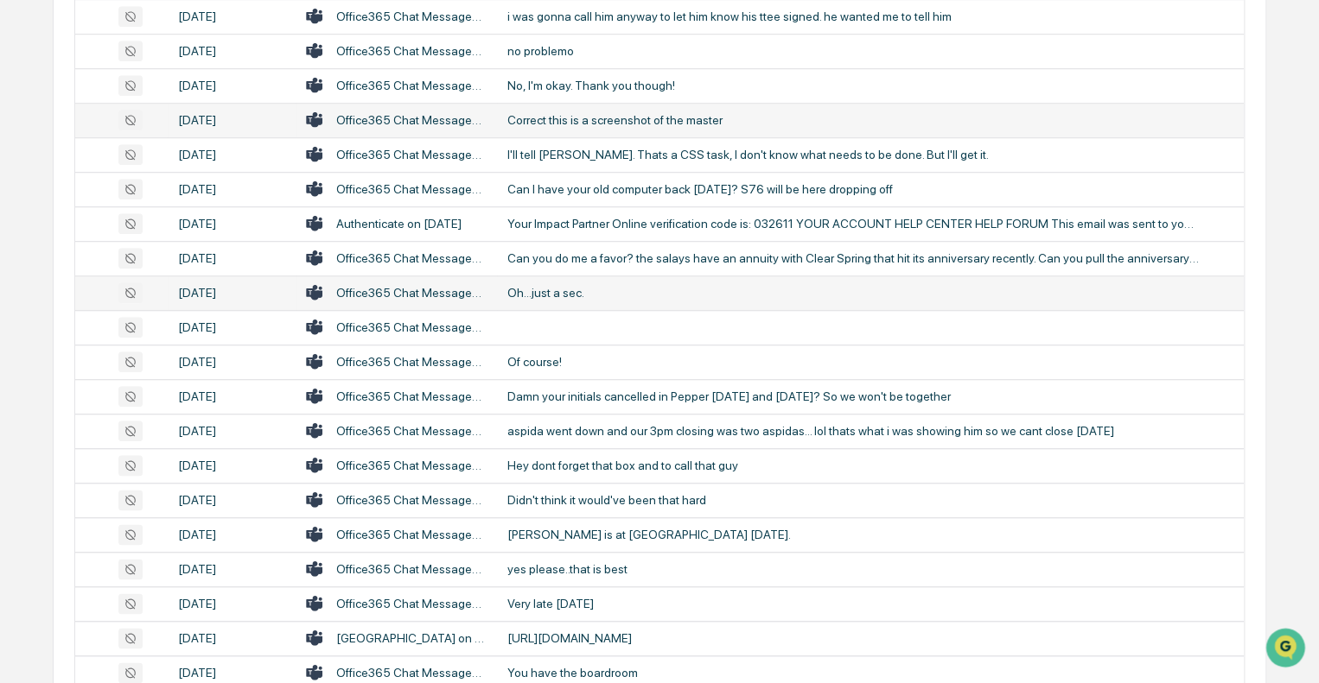
click at [551, 282] on td "Oh...just a sec." at bounding box center [870, 293] width 747 height 35
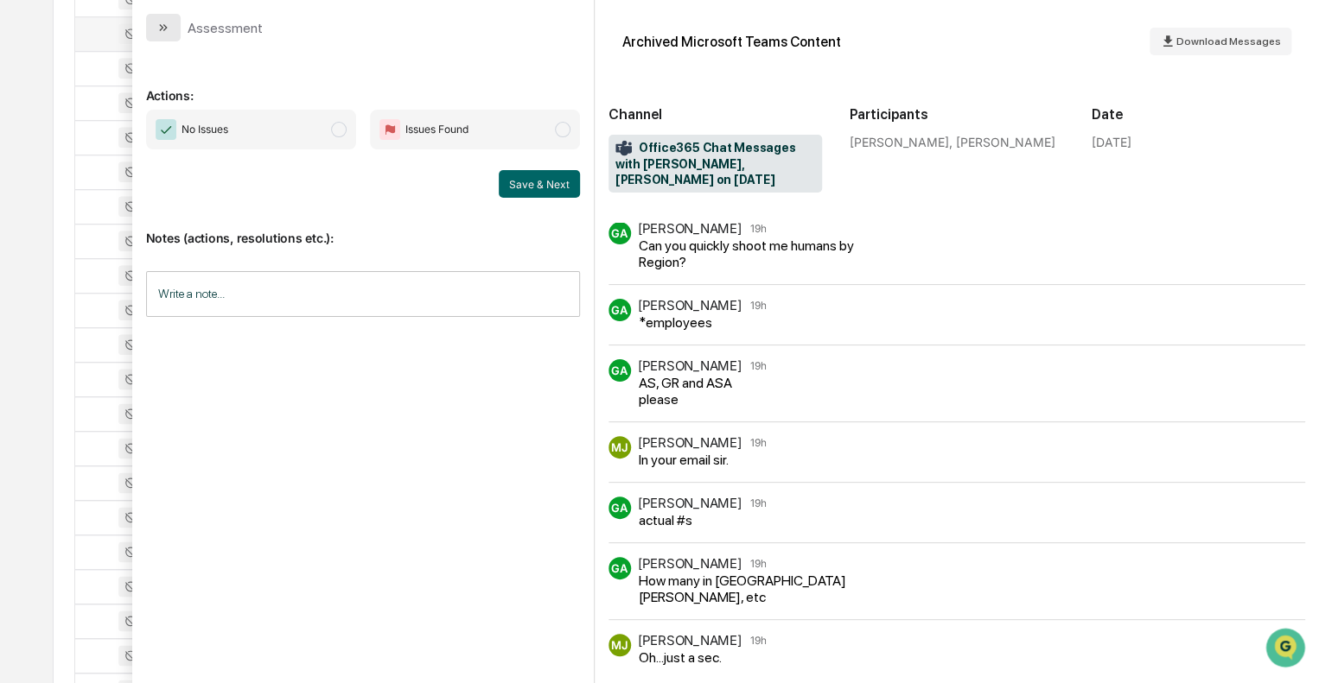
click at [167, 28] on icon "modal" at bounding box center [163, 28] width 14 height 14
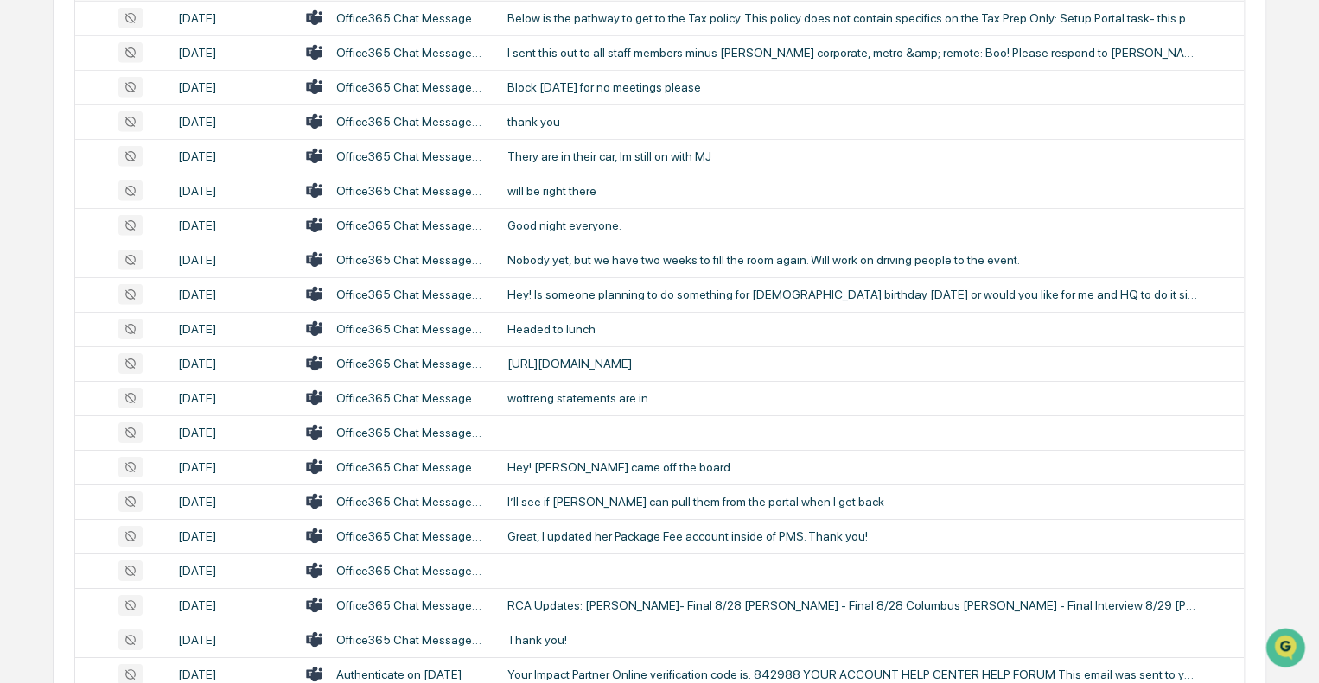
scroll to position [2592, 0]
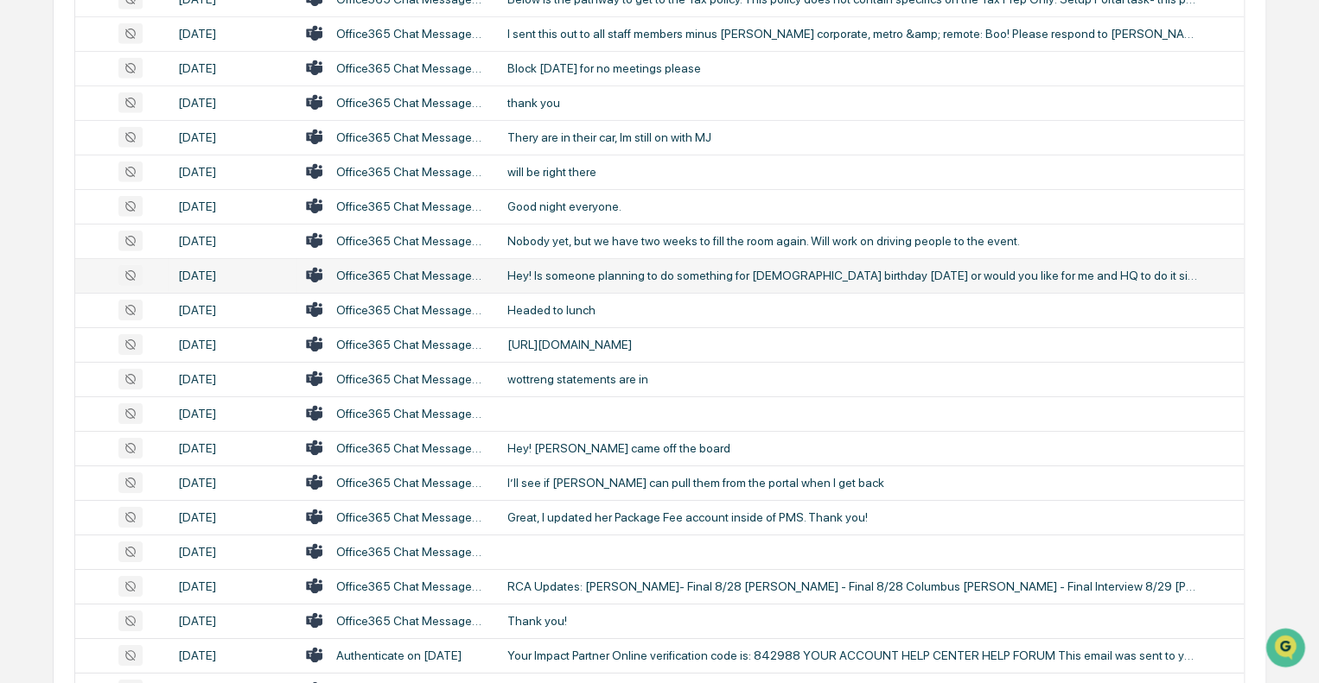
click at [569, 269] on div "Hey! Is someone planning to do something for [DEMOGRAPHIC_DATA] birthday [DATE]…" at bounding box center [852, 276] width 691 height 14
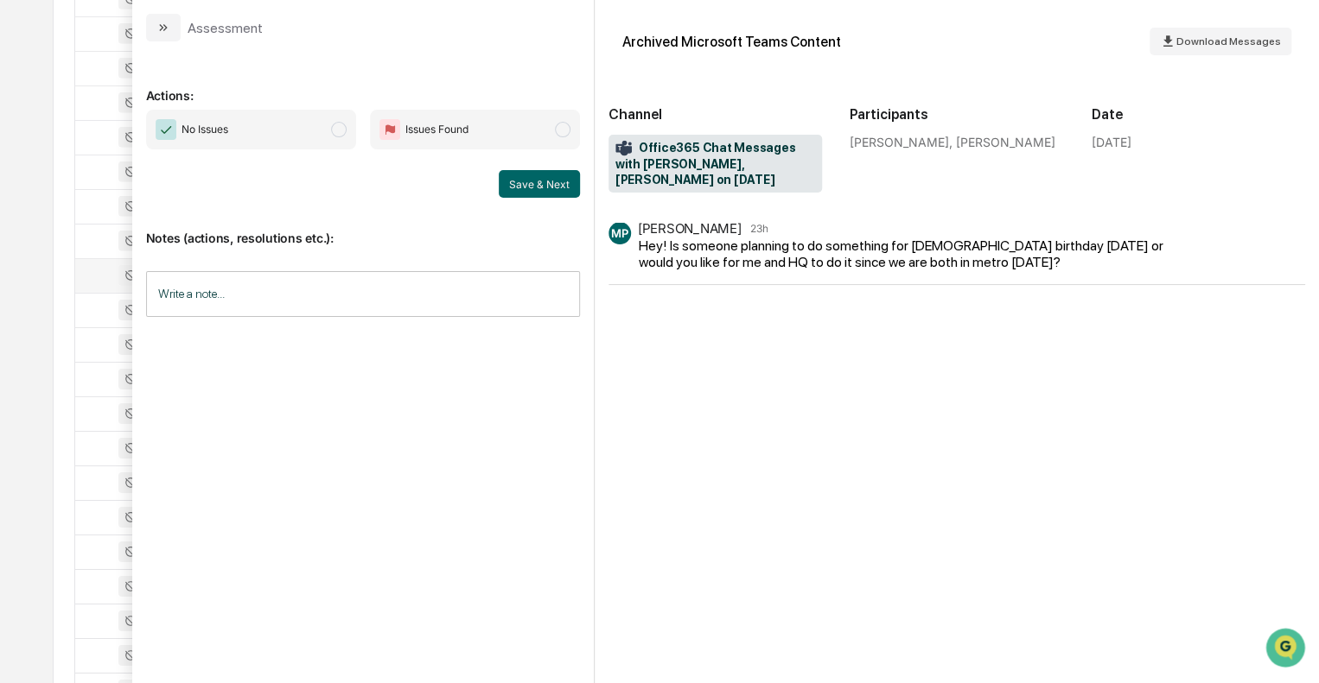
click at [168, 29] on icon "modal" at bounding box center [163, 28] width 14 height 14
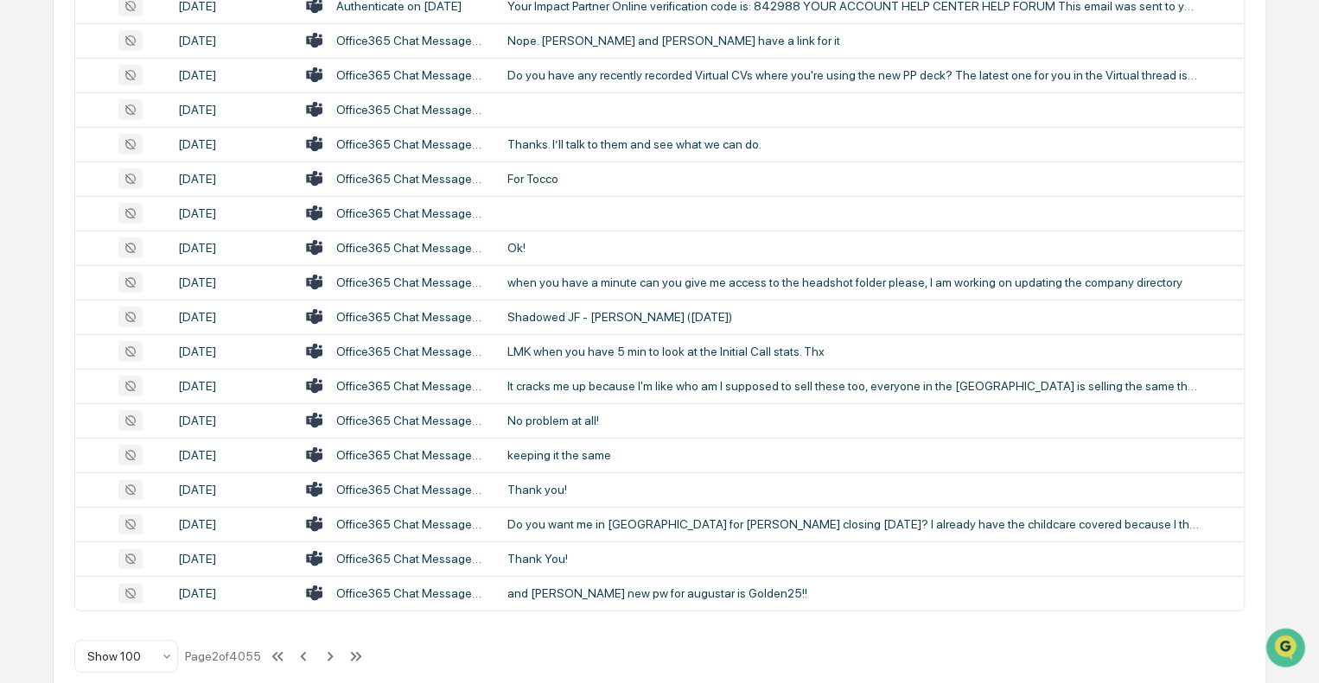
scroll to position [3266, 0]
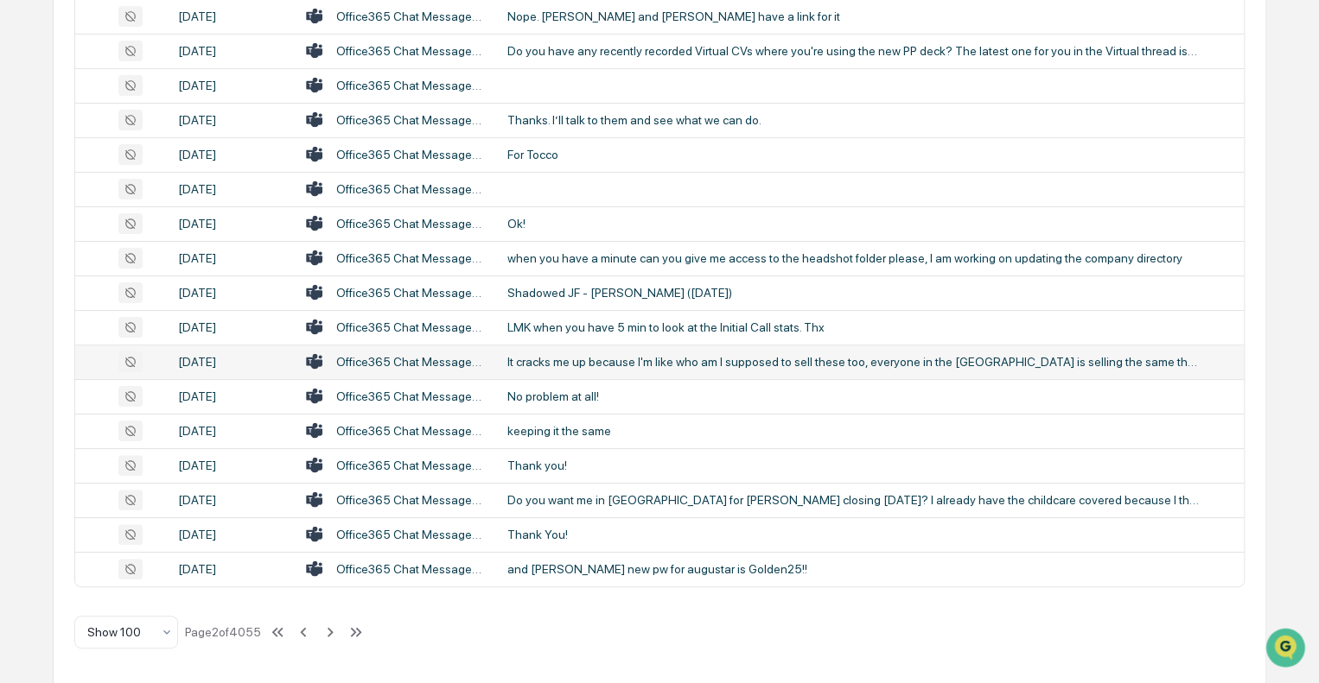
click at [597, 359] on div "It cracks me up because I'm like who am I supposed to sell these too, everyone …" at bounding box center [852, 362] width 691 height 14
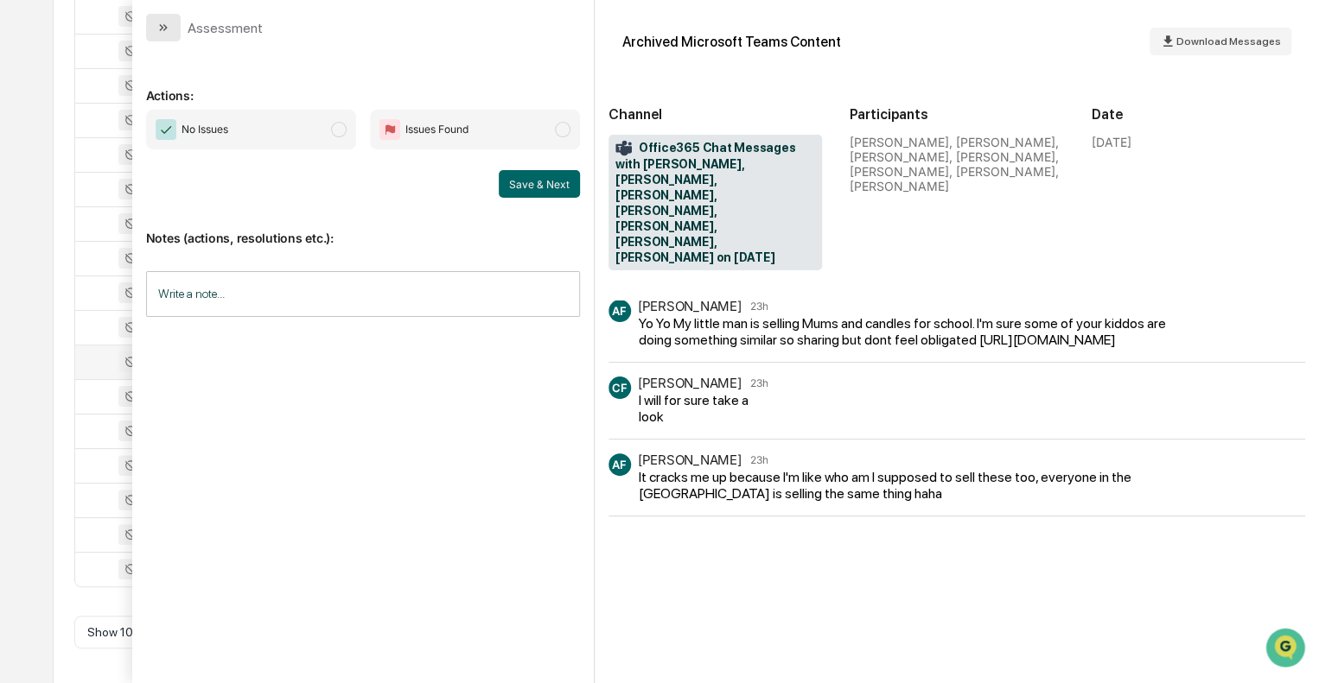
click at [162, 29] on icon "modal" at bounding box center [163, 28] width 14 height 14
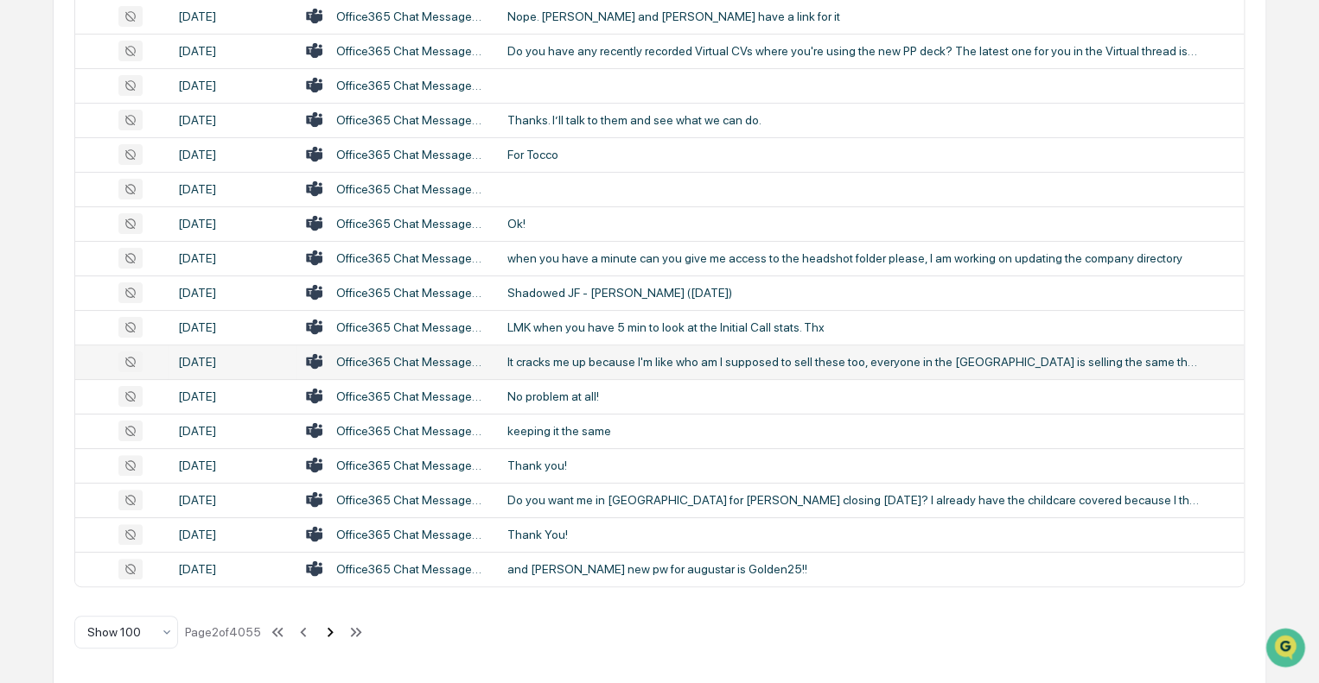
click at [331, 632] on icon at bounding box center [330, 632] width 19 height 19
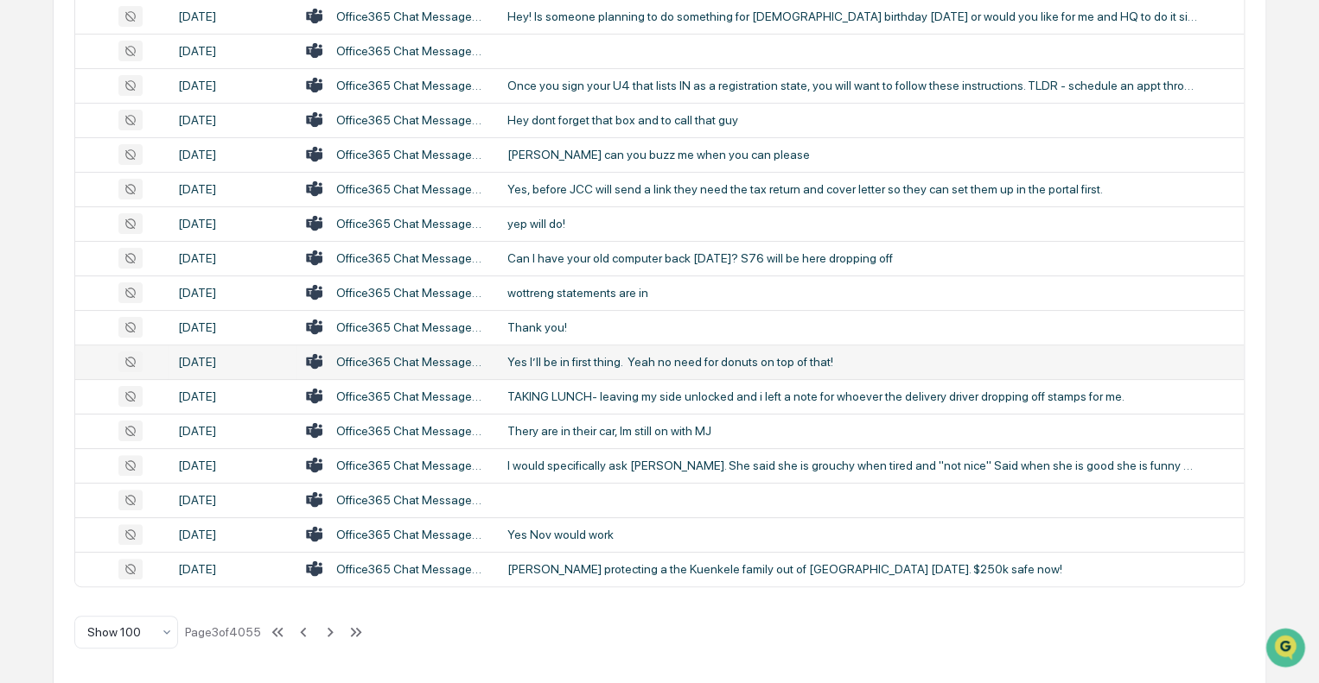
click at [628, 355] on div "Yes I’ll be in first thing. Yeah no need for donuts on top of that!" at bounding box center [852, 362] width 691 height 14
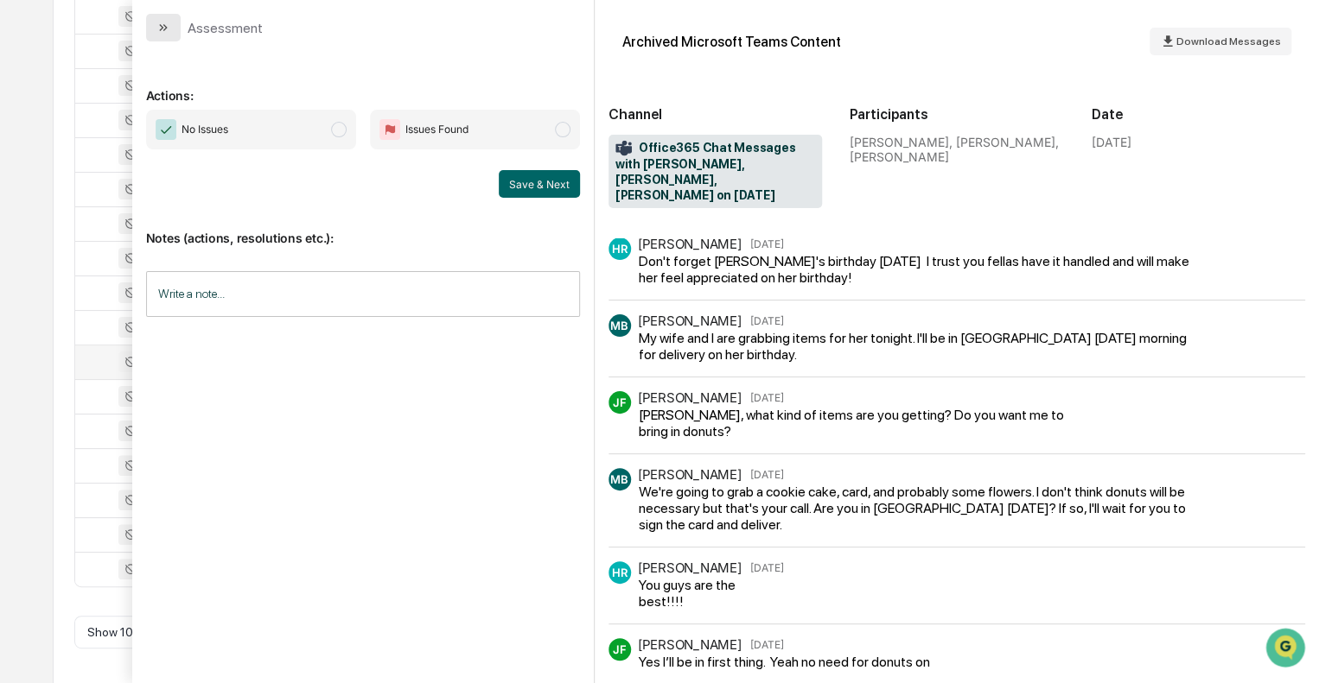
click at [167, 29] on icon "modal" at bounding box center [163, 28] width 14 height 14
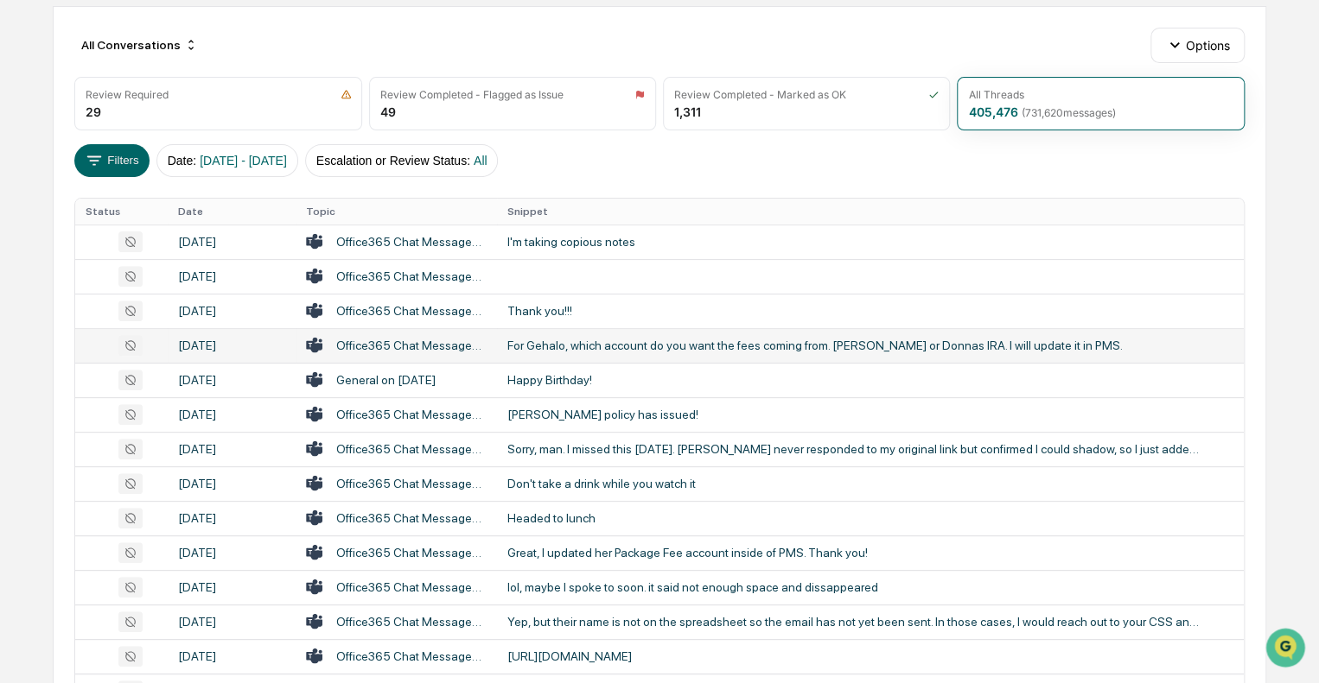
scroll to position [173, 0]
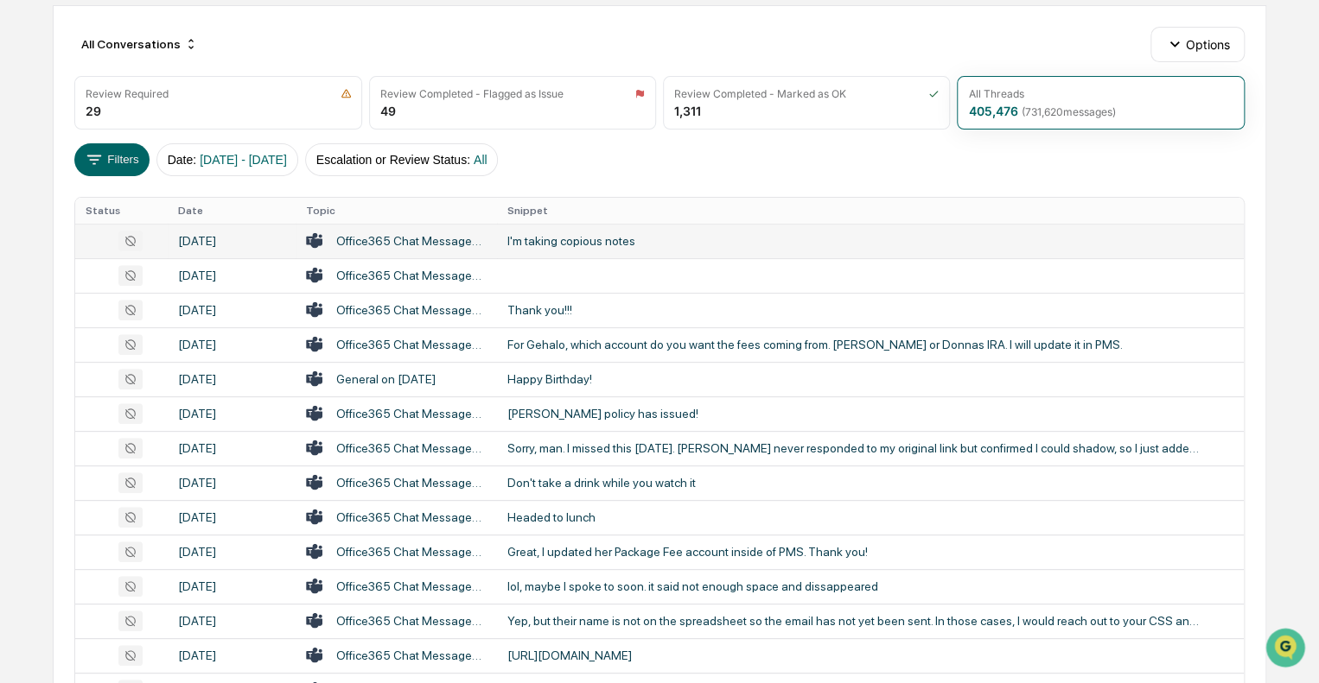
click at [592, 245] on div "I'm taking copious notes" at bounding box center [852, 241] width 691 height 14
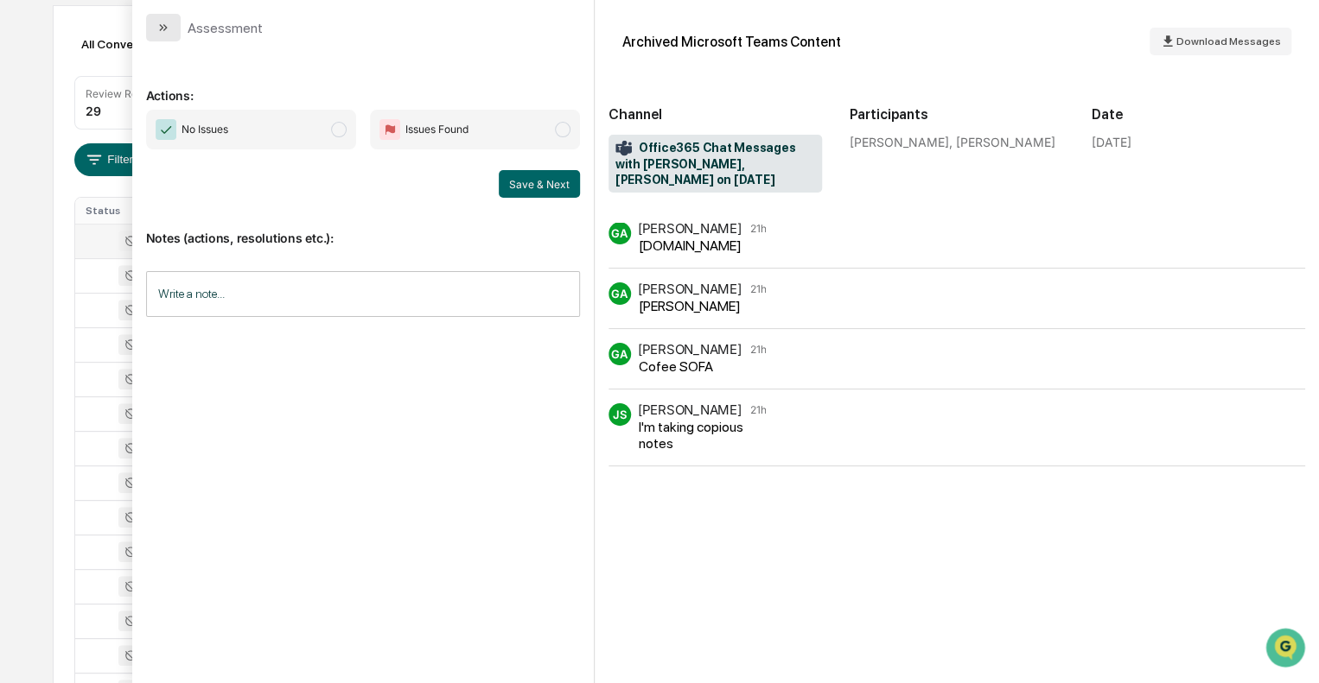
click at [162, 25] on icon "modal" at bounding box center [163, 28] width 14 height 14
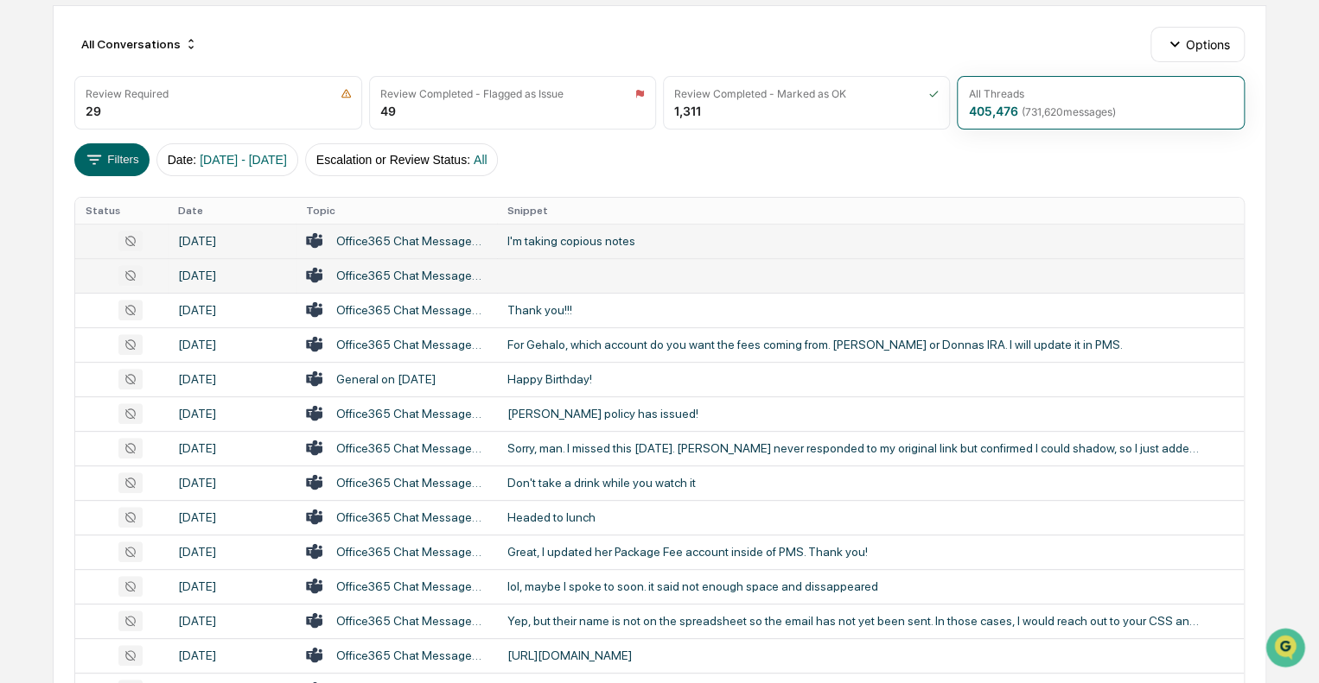
click at [564, 276] on td at bounding box center [870, 275] width 747 height 35
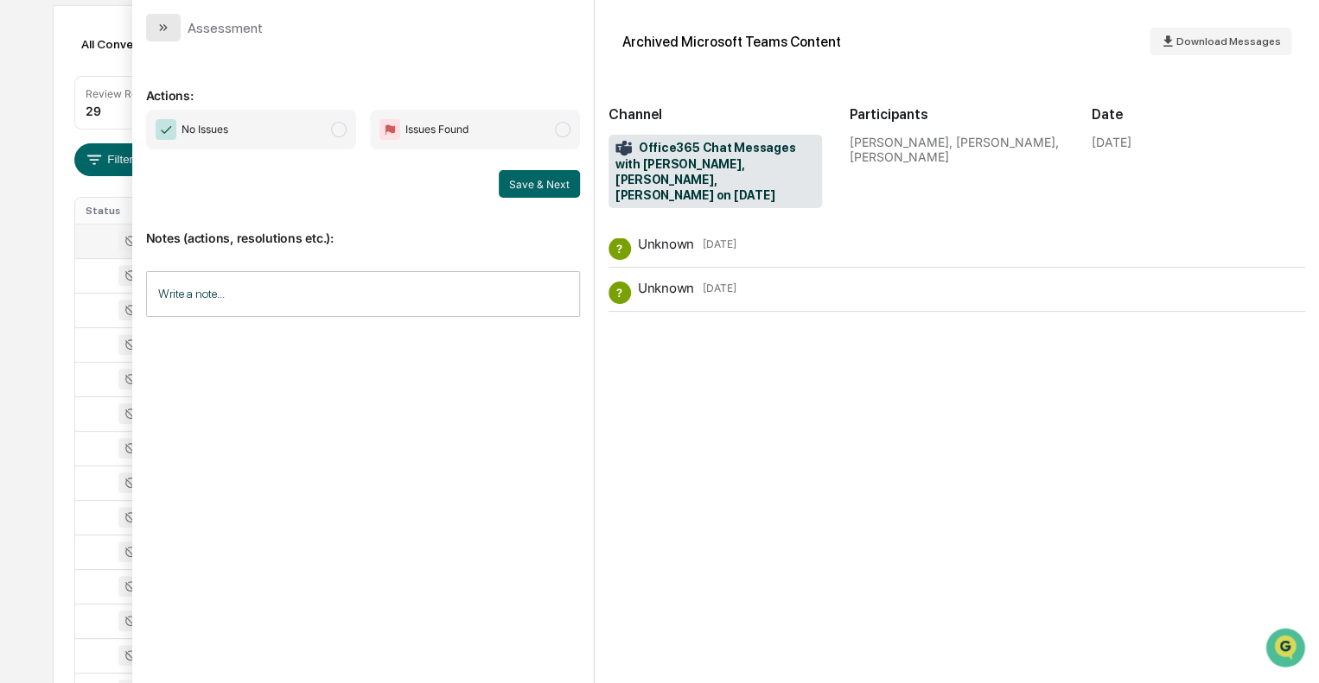
click at [160, 25] on icon "modal" at bounding box center [161, 27] width 4 height 7
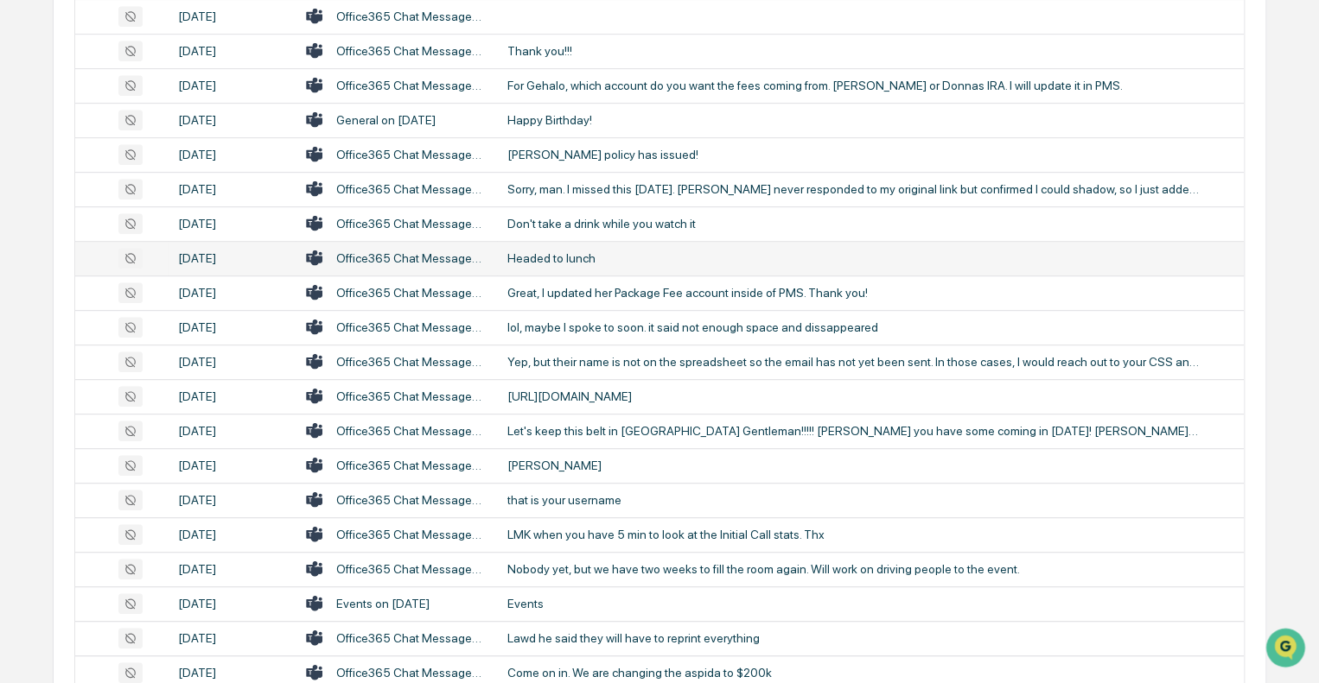
scroll to position [518, 0]
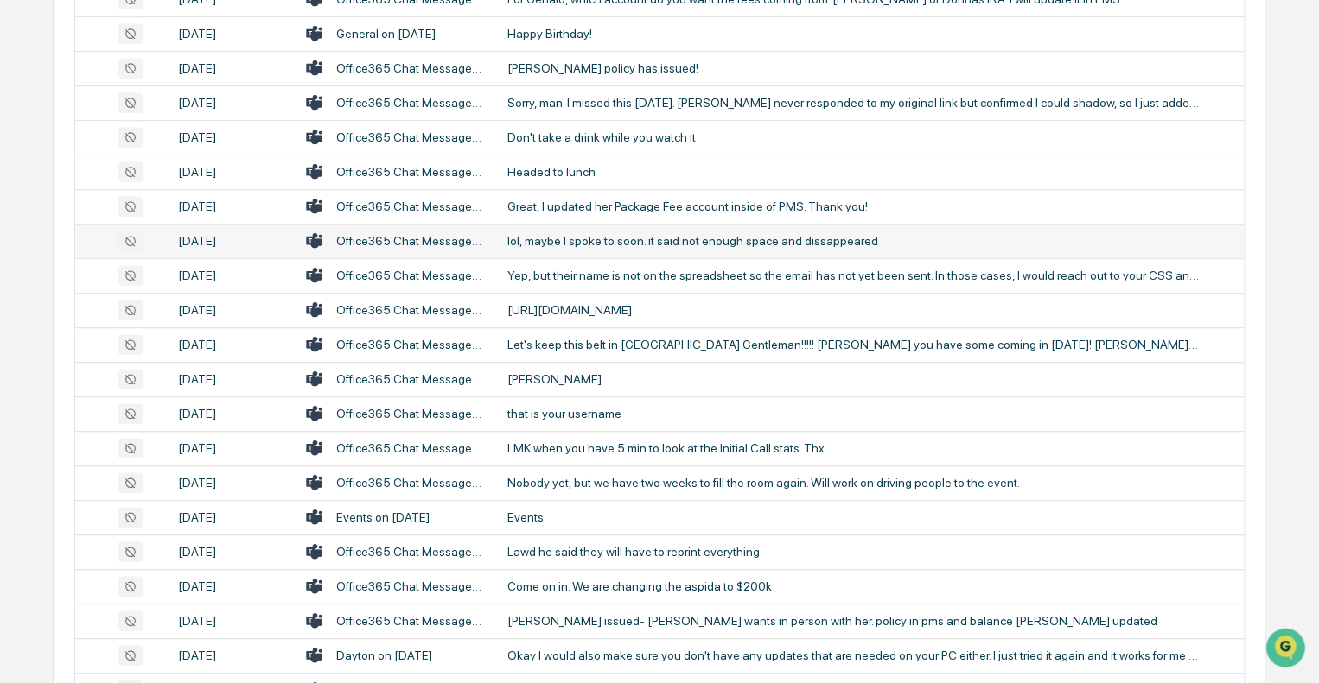
click at [582, 245] on div "lol, maybe I spoke to soon. it said not enough space and dissappeared" at bounding box center [852, 241] width 691 height 14
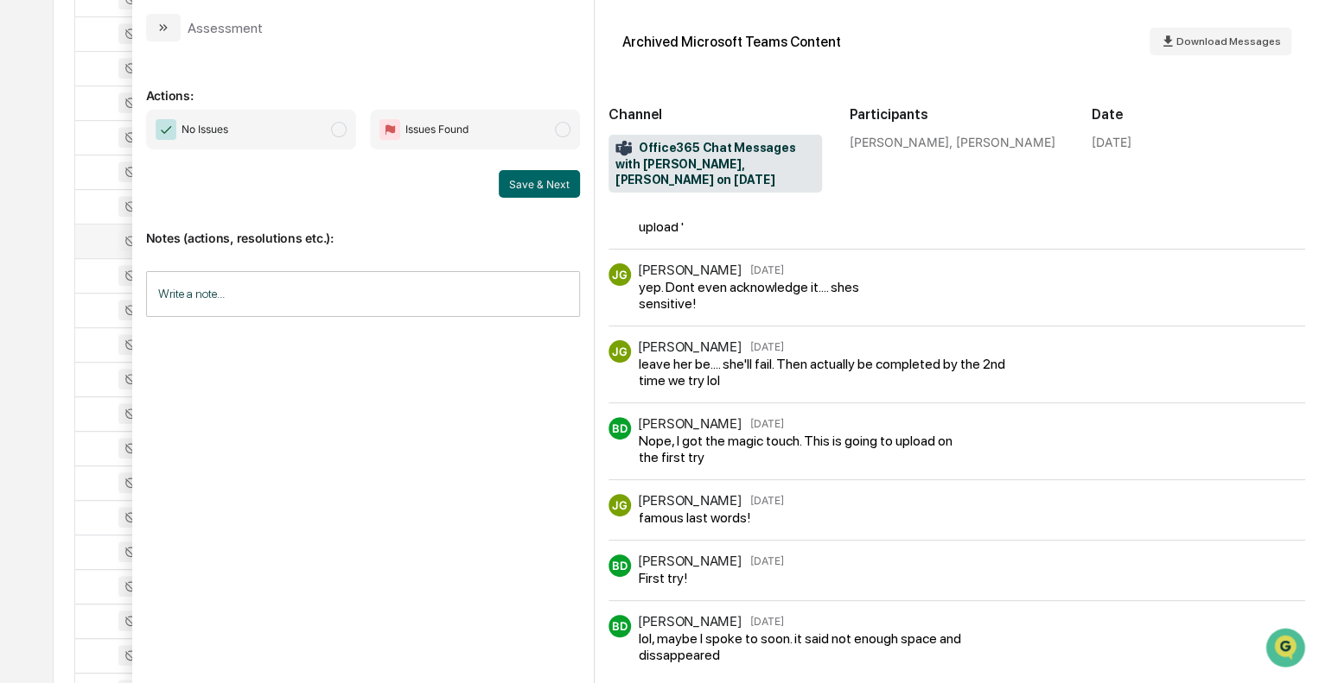
scroll to position [242, 0]
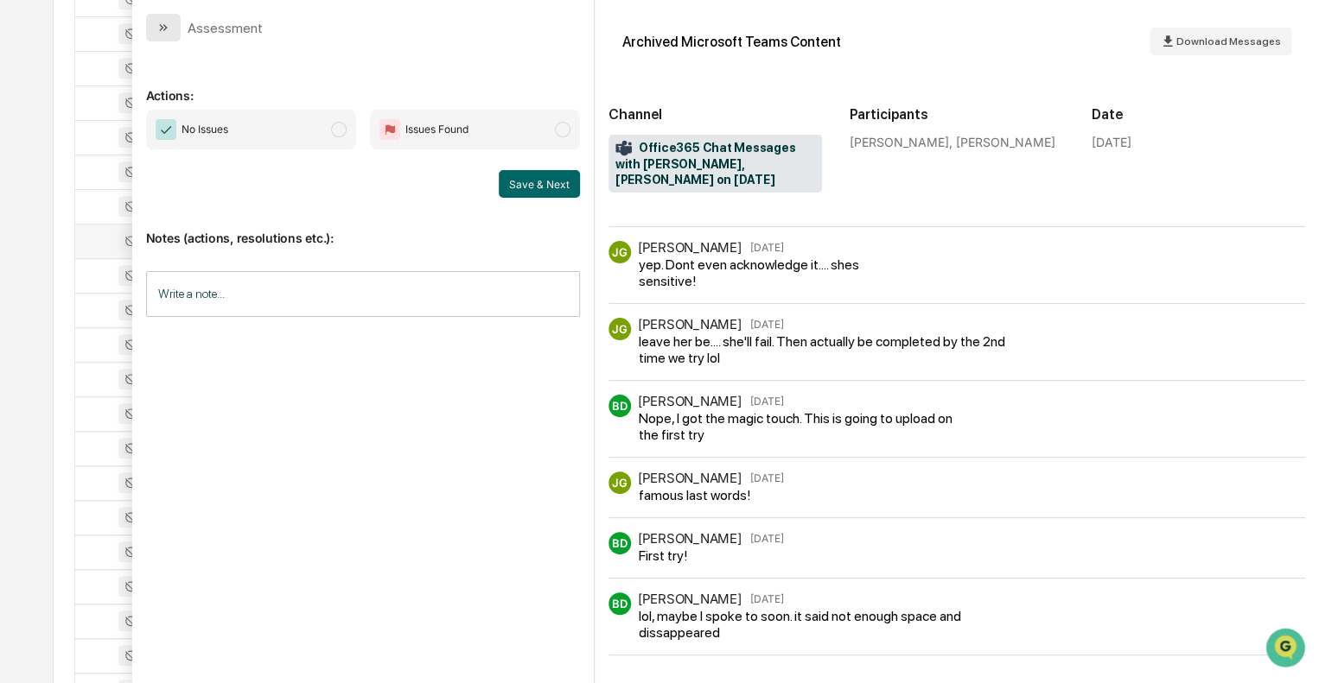
click at [161, 30] on icon "modal" at bounding box center [163, 28] width 14 height 14
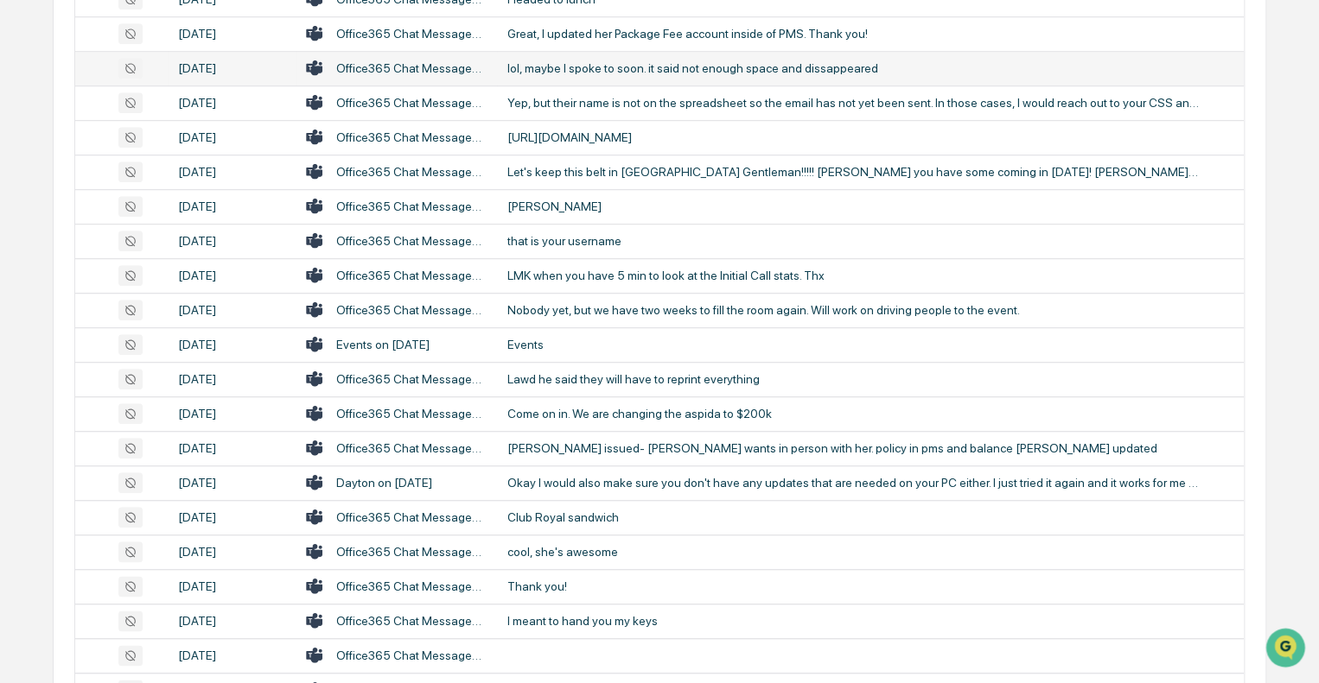
scroll to position [778, 0]
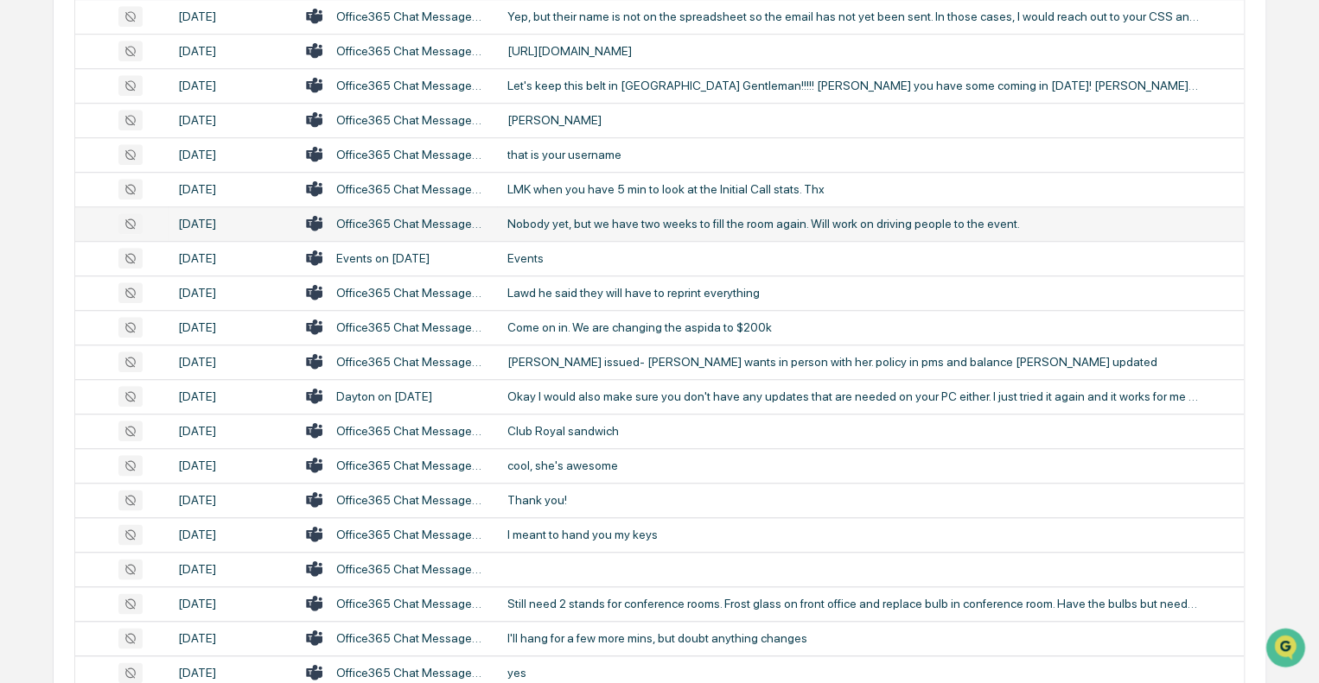
click at [626, 231] on td "Nobody yet, but we have two weeks to fill the room again. Will work on driving …" at bounding box center [870, 224] width 747 height 35
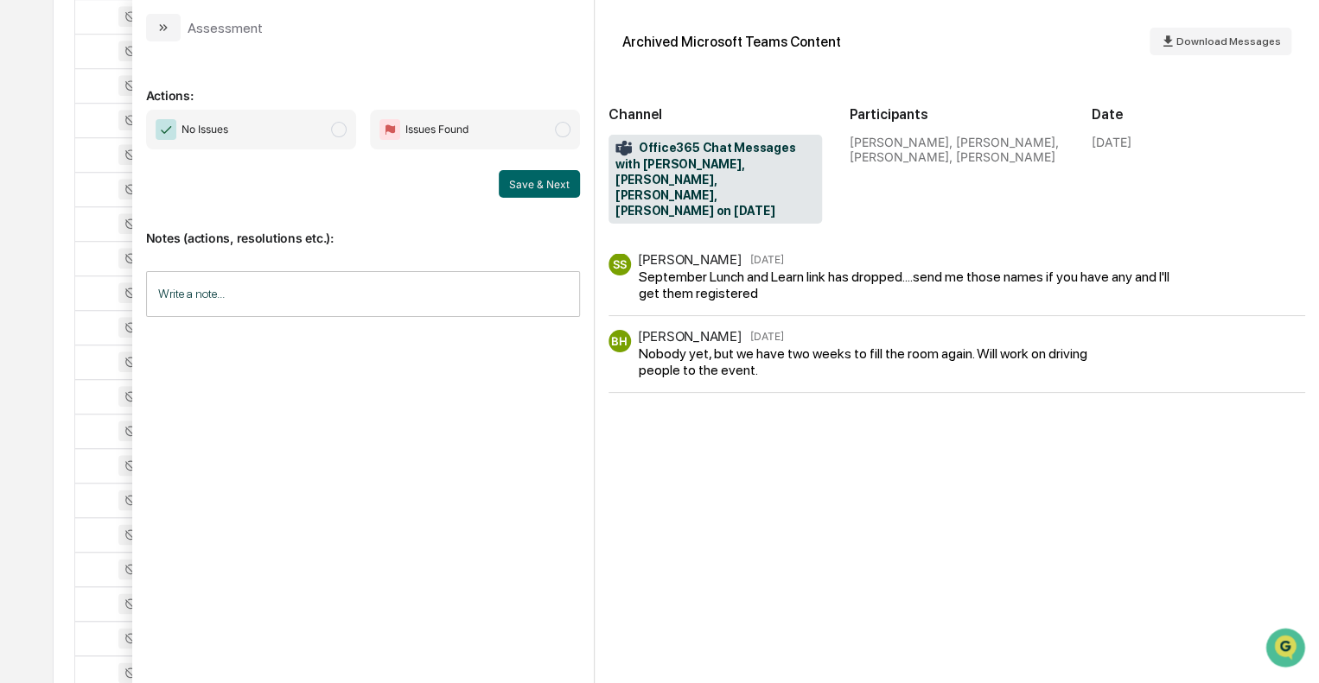
click at [183, 29] on div "Assessment" at bounding box center [204, 28] width 117 height 28
click at [169, 27] on icon "modal" at bounding box center [163, 28] width 14 height 14
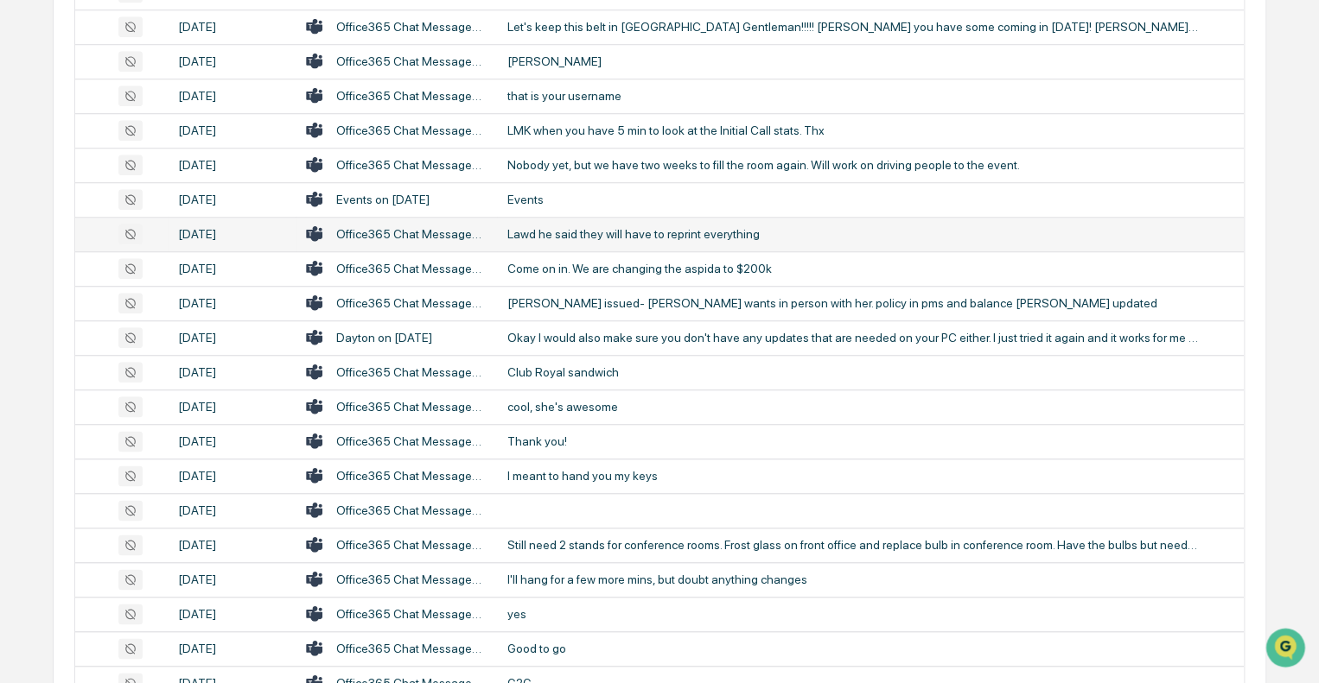
scroll to position [864, 0]
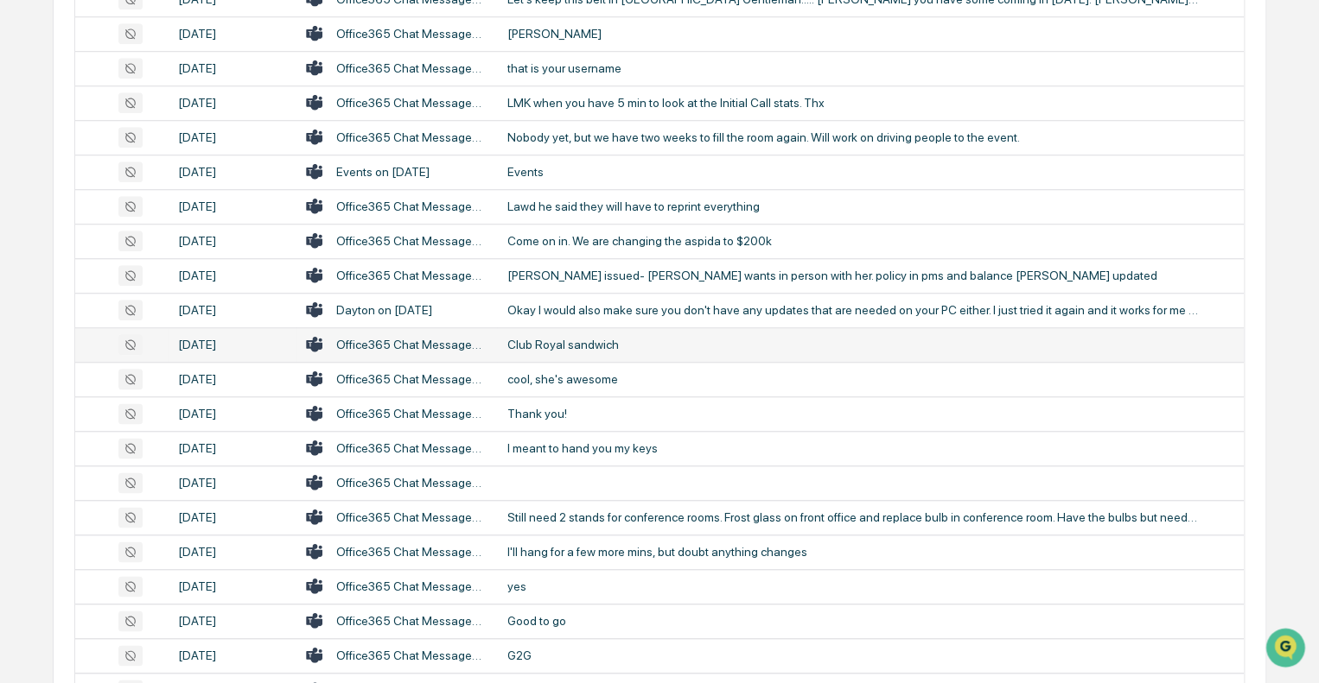
click at [565, 355] on td "Club Royal sandwich" at bounding box center [870, 344] width 747 height 35
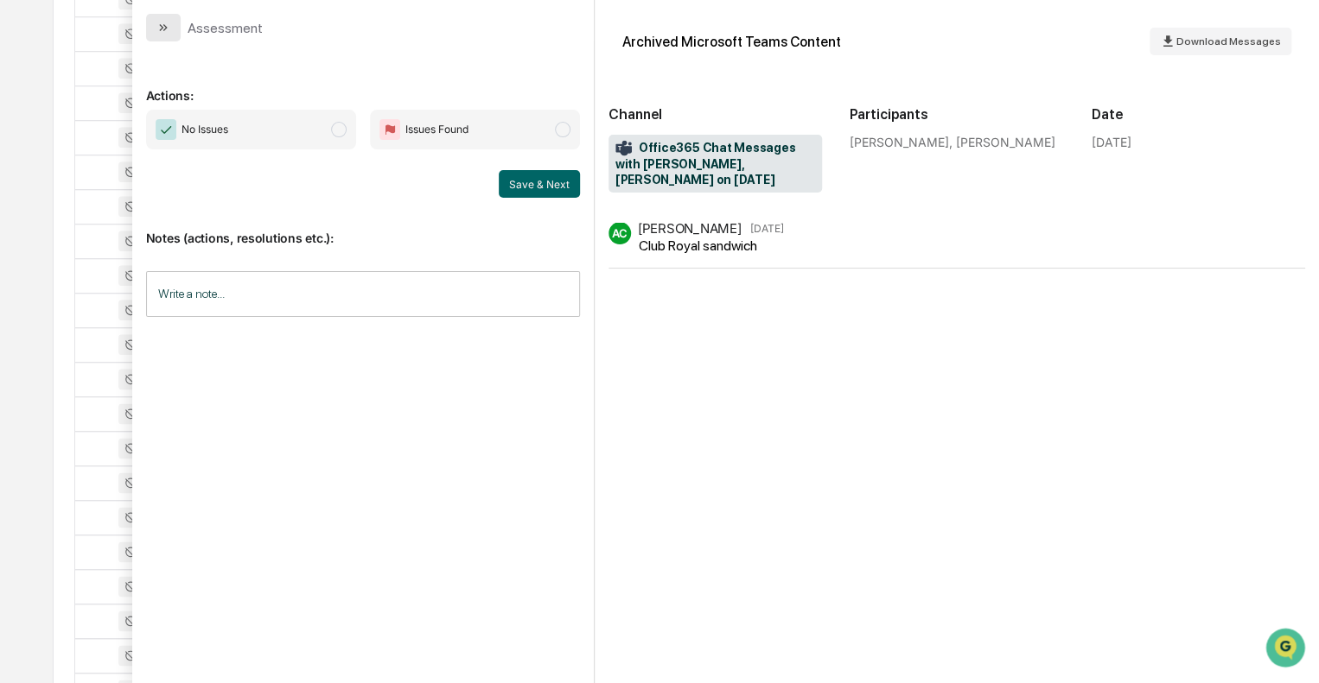
click at [168, 34] on icon "modal" at bounding box center [163, 28] width 14 height 14
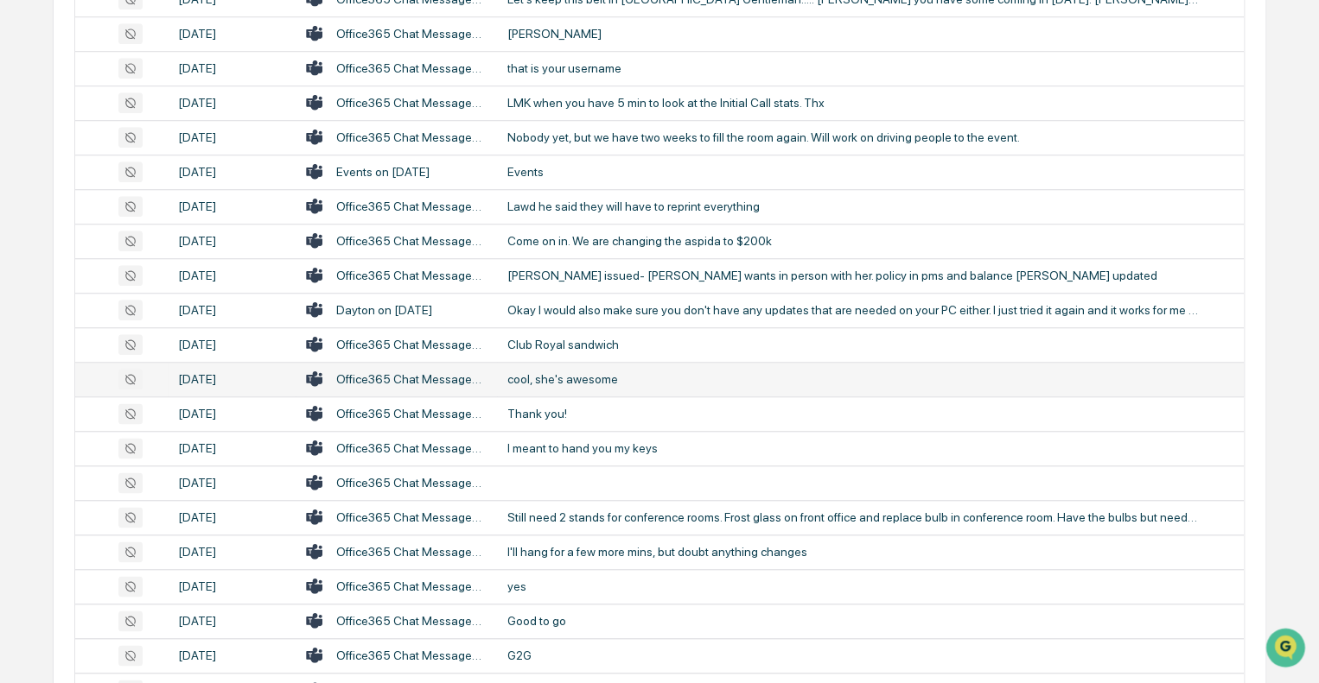
click at [567, 378] on div "cool, she's awesome" at bounding box center [852, 379] width 691 height 14
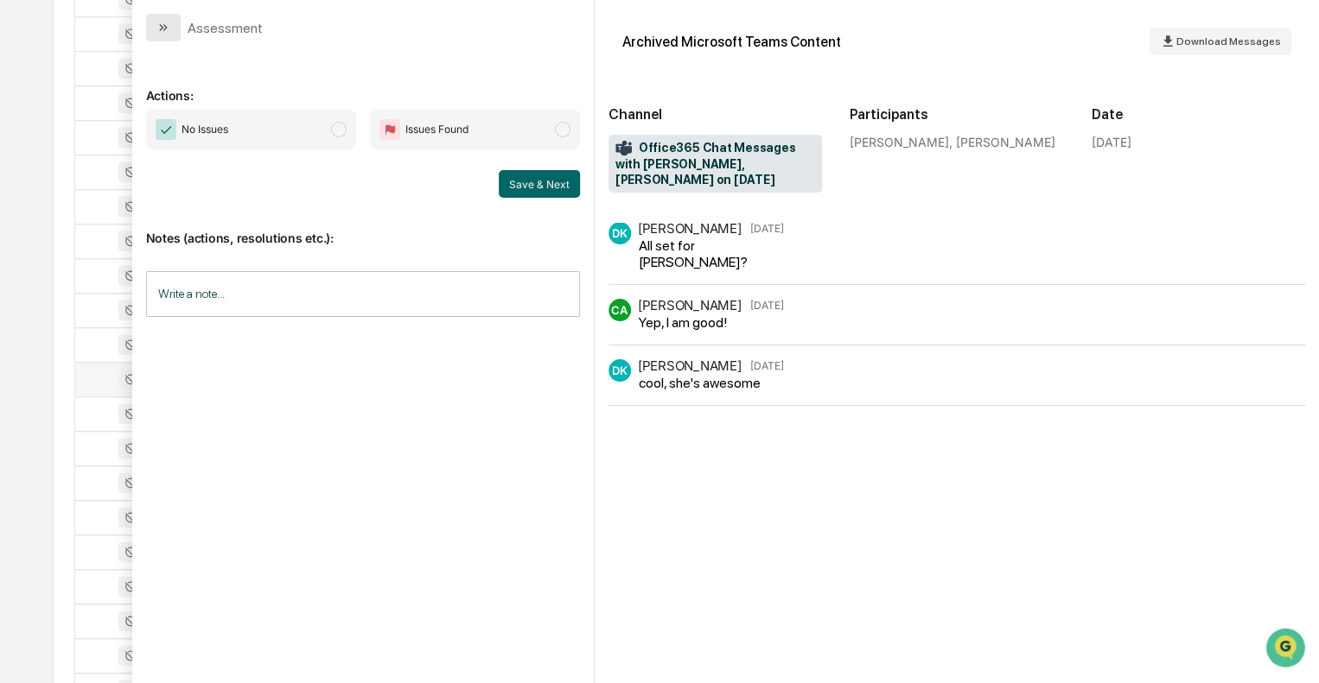
click at [167, 32] on icon "modal" at bounding box center [163, 28] width 14 height 14
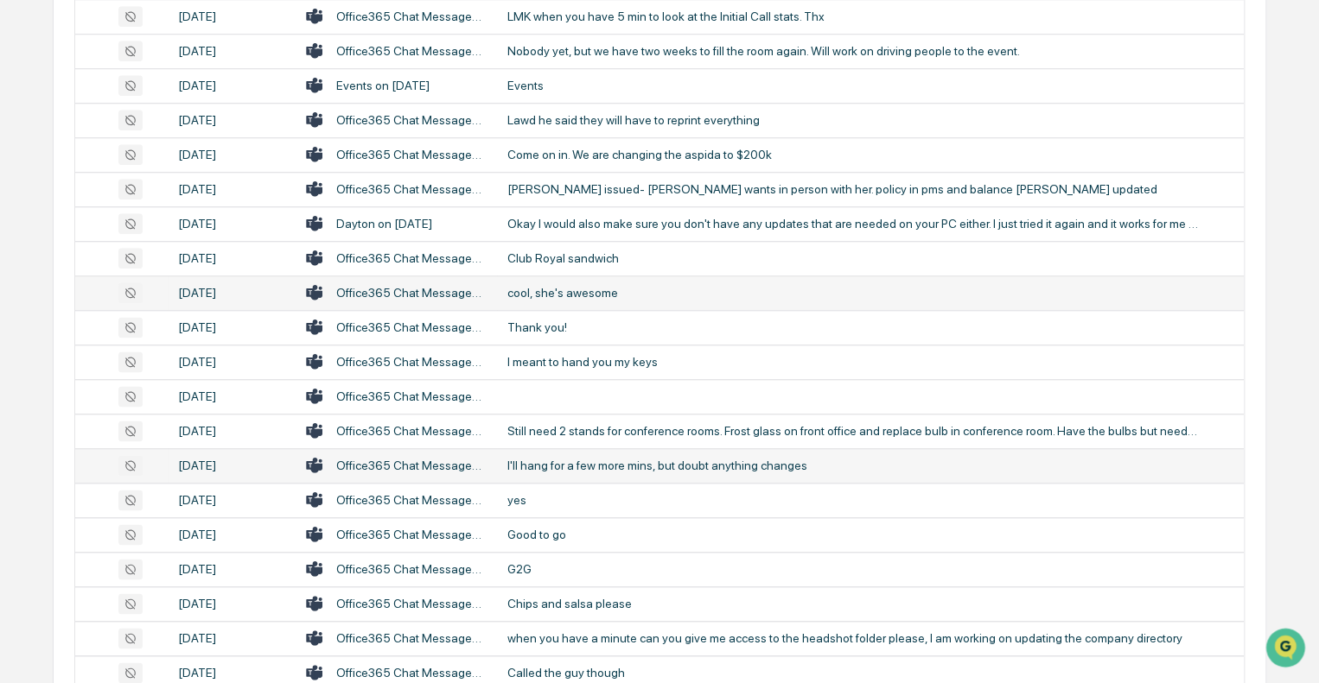
scroll to position [1037, 0]
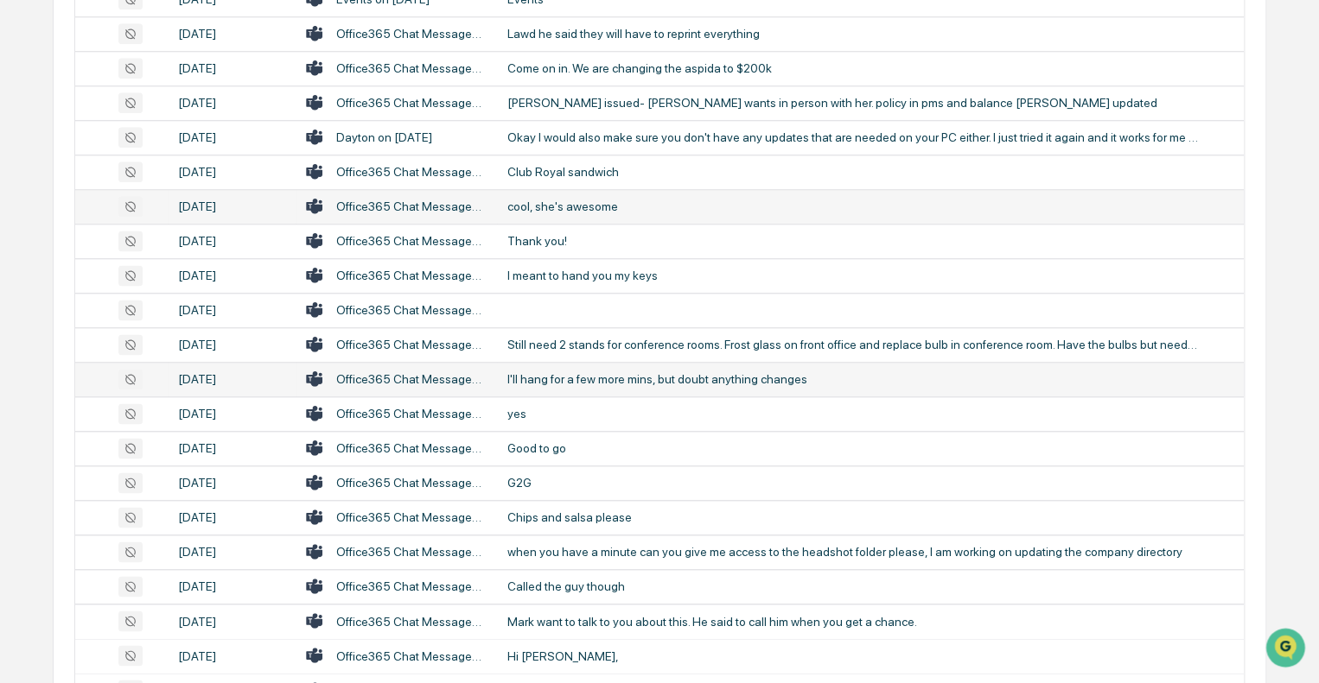
click at [578, 390] on td "I'll hang for a few more mins, but doubt anything changes" at bounding box center [870, 379] width 747 height 35
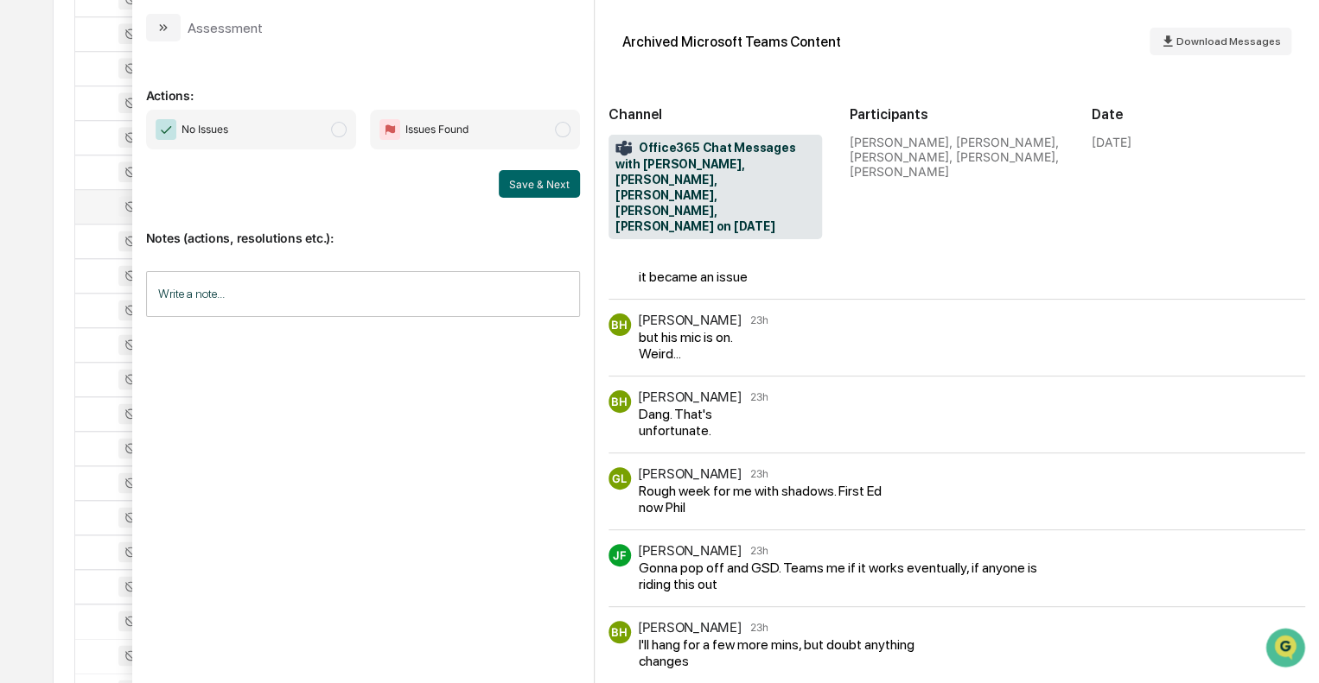
scroll to position [1123, 0]
click at [168, 32] on icon "modal" at bounding box center [163, 28] width 14 height 14
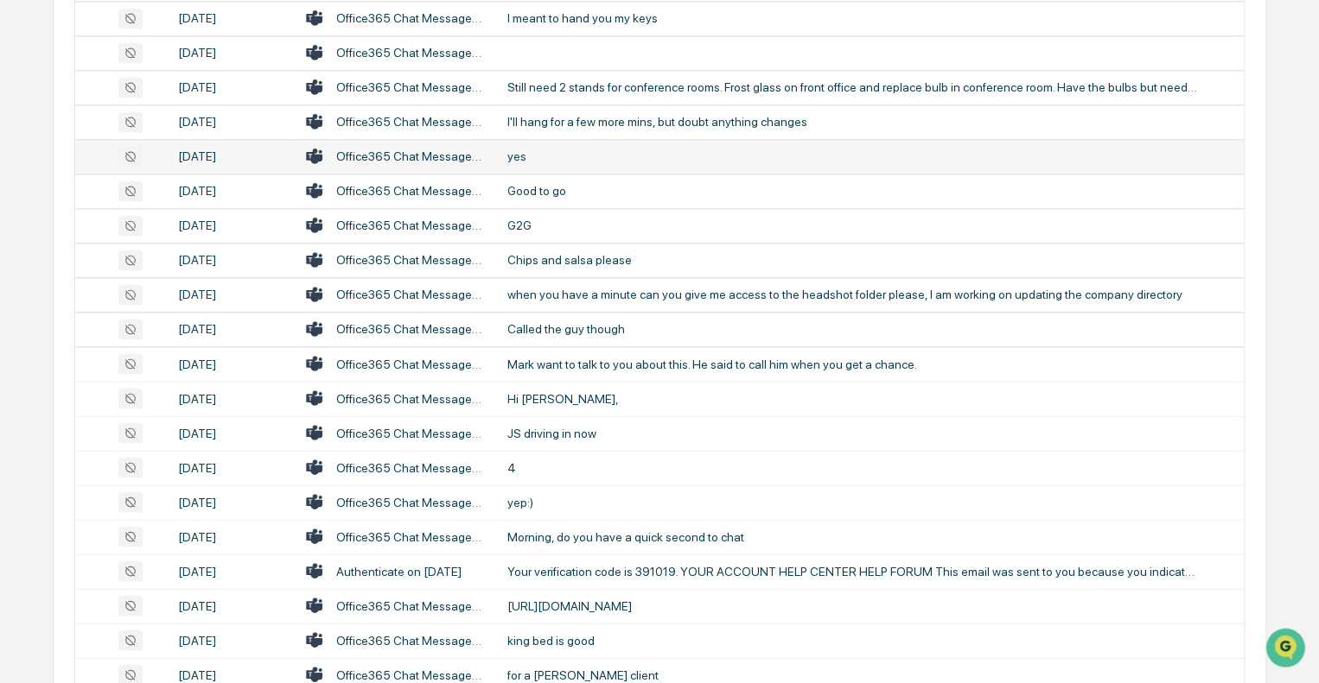
scroll to position [1296, 0]
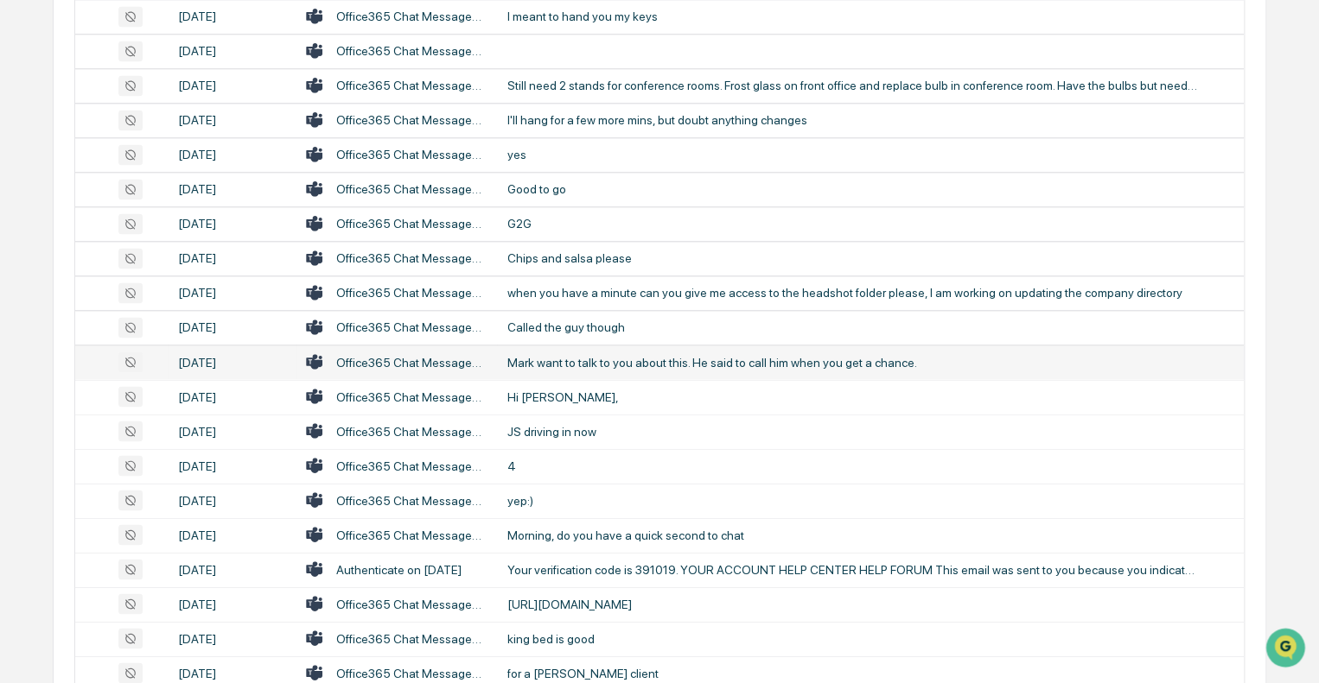
click at [597, 355] on div "Mark want to talk to you about this. He said to call him when you get a chance." at bounding box center [852, 362] width 691 height 14
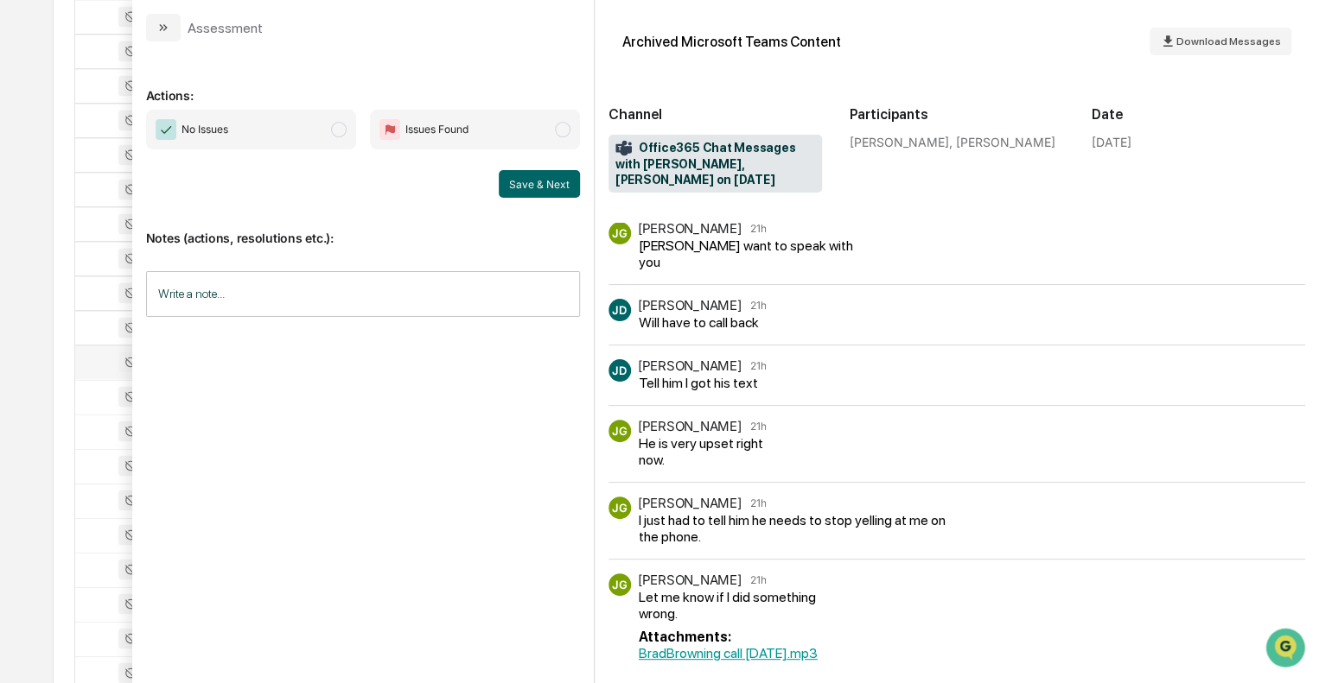
scroll to position [1296, 0]
click at [162, 34] on icon "modal" at bounding box center [163, 28] width 14 height 14
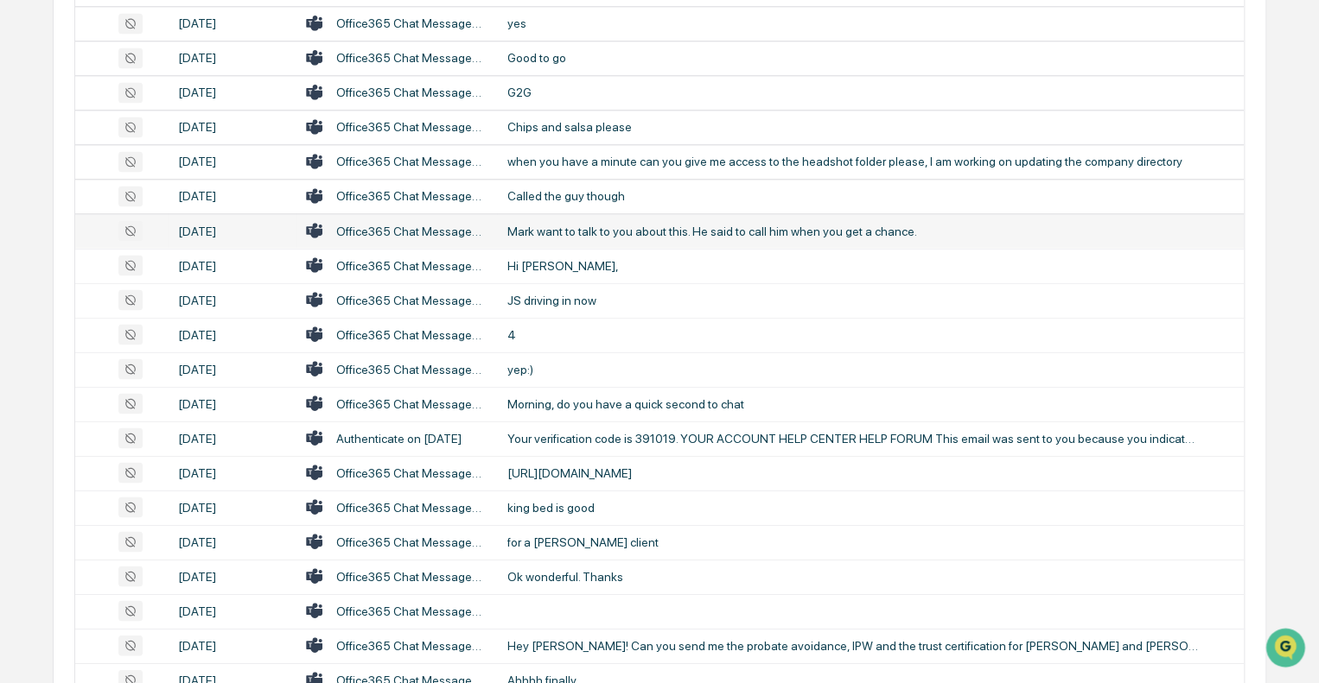
scroll to position [1469, 0]
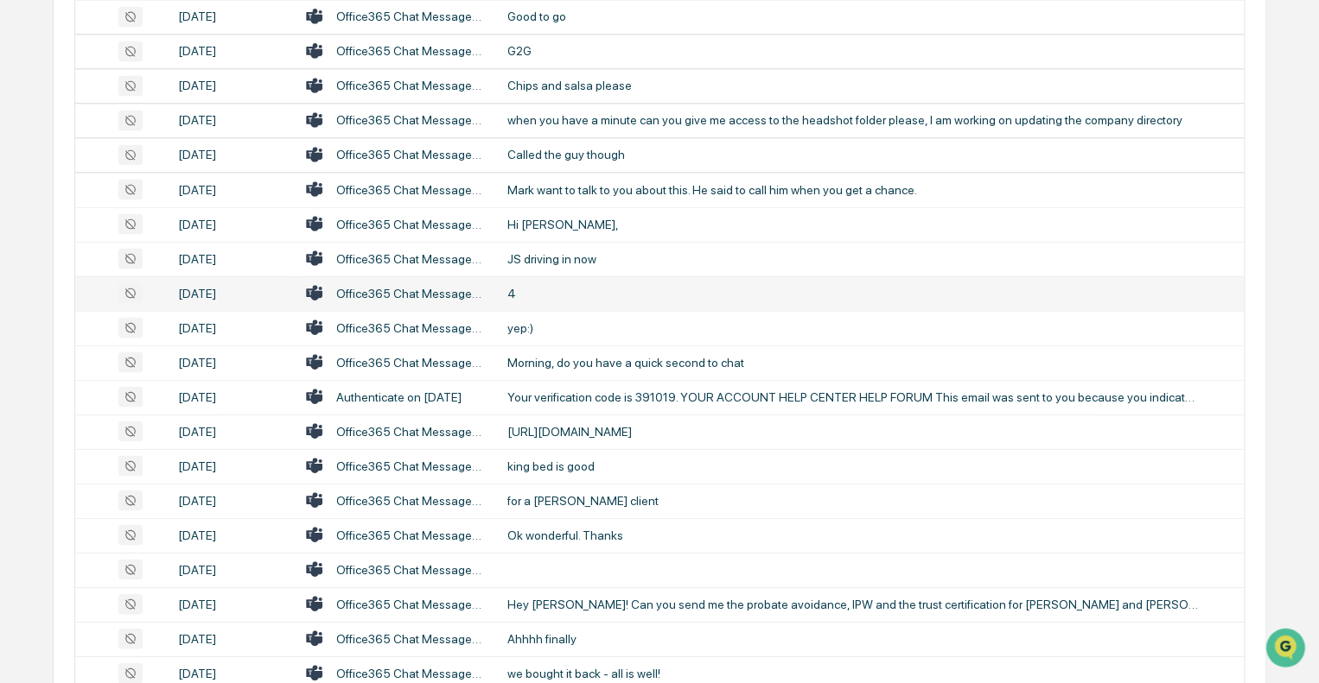
click at [576, 291] on div "4" at bounding box center [852, 293] width 691 height 14
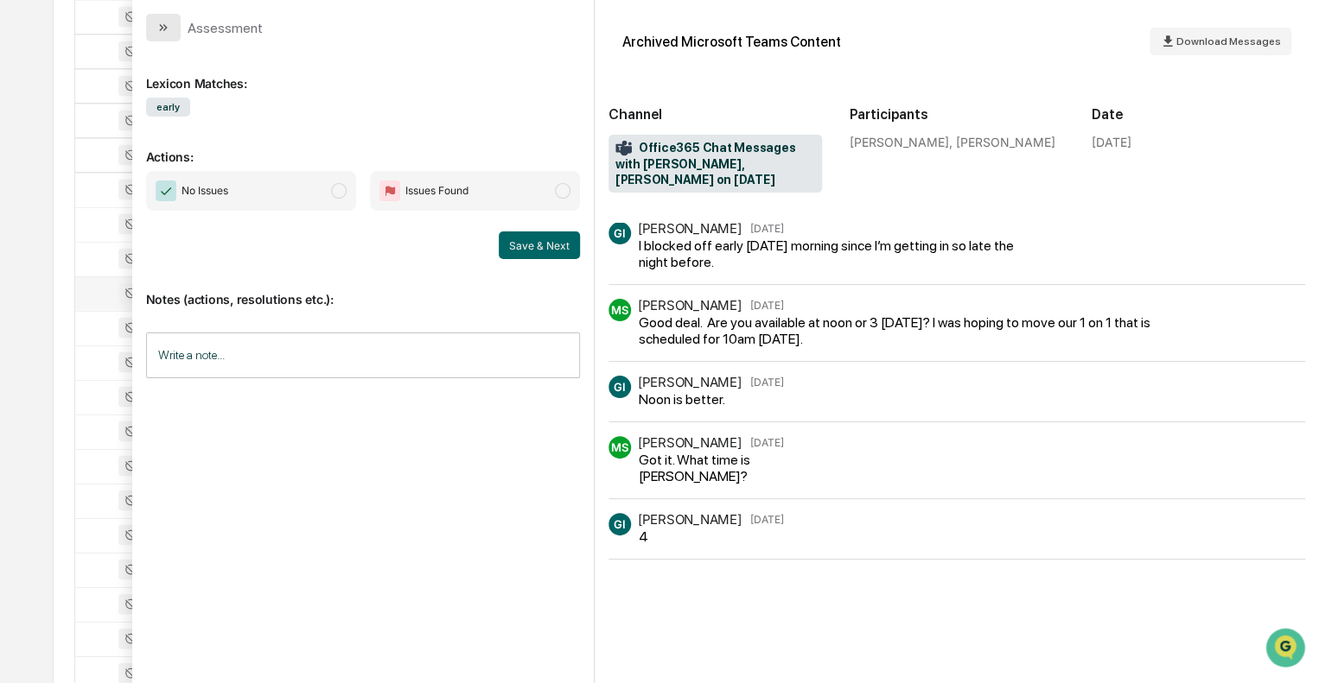
click at [165, 36] on button "modal" at bounding box center [163, 28] width 35 height 28
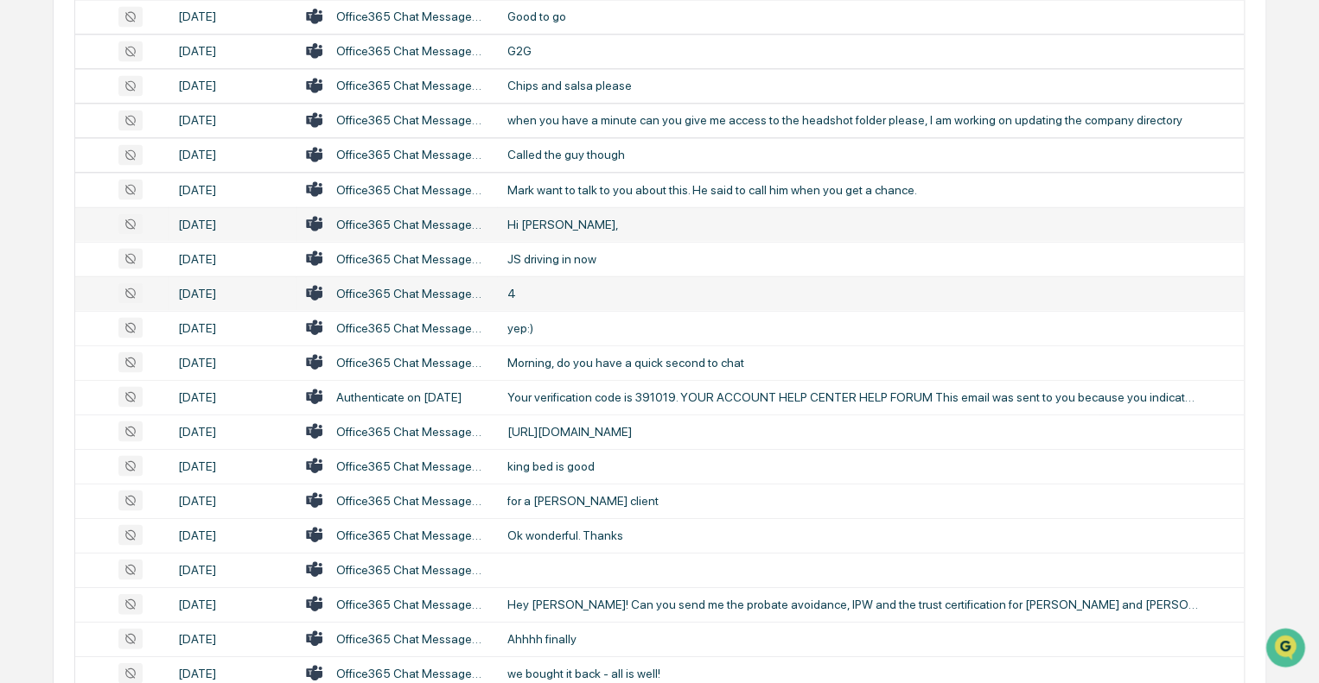
scroll to position [1555, 0]
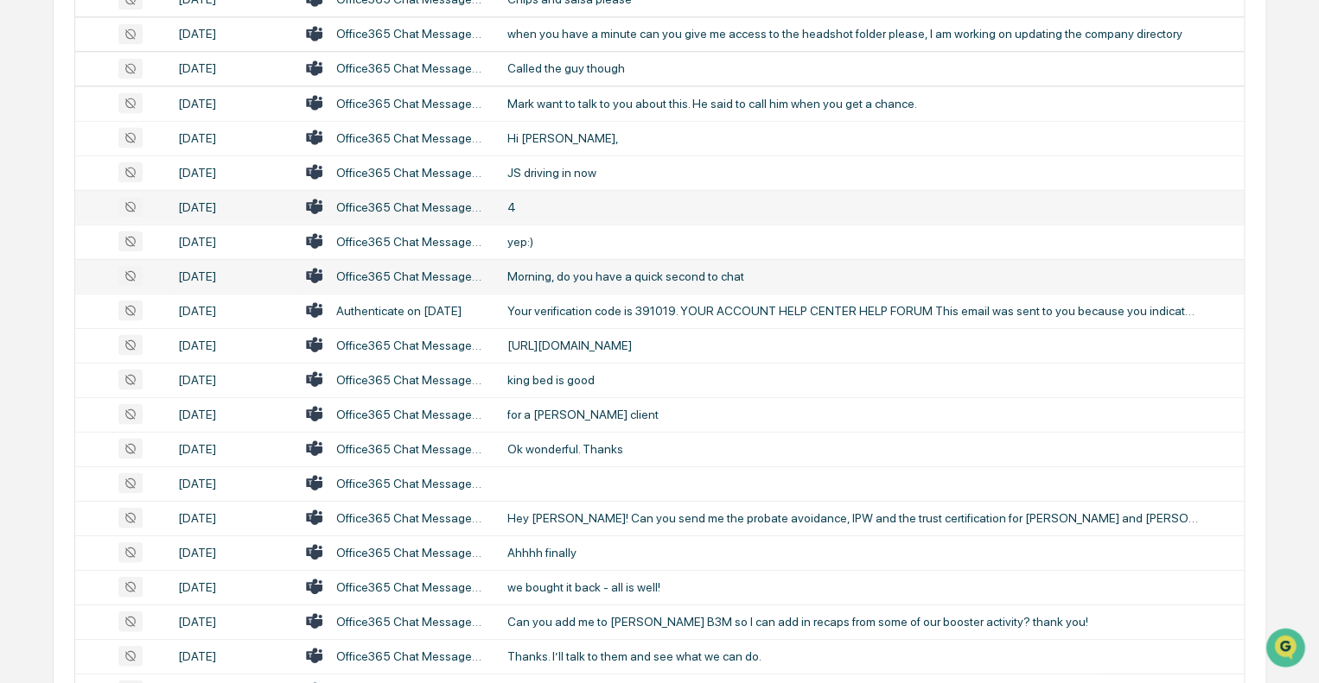
click at [607, 272] on div "Morning, do you have a quick second to chat" at bounding box center [852, 276] width 691 height 14
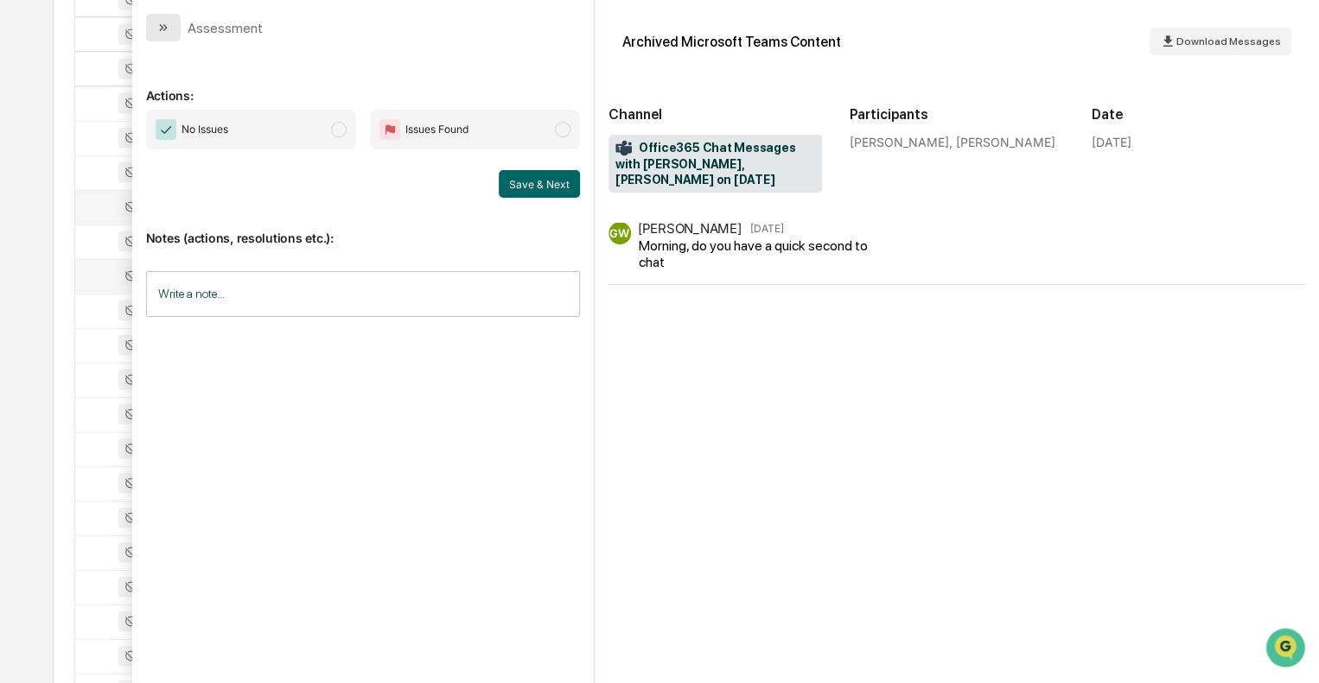
click at [162, 27] on icon "modal" at bounding box center [163, 28] width 14 height 14
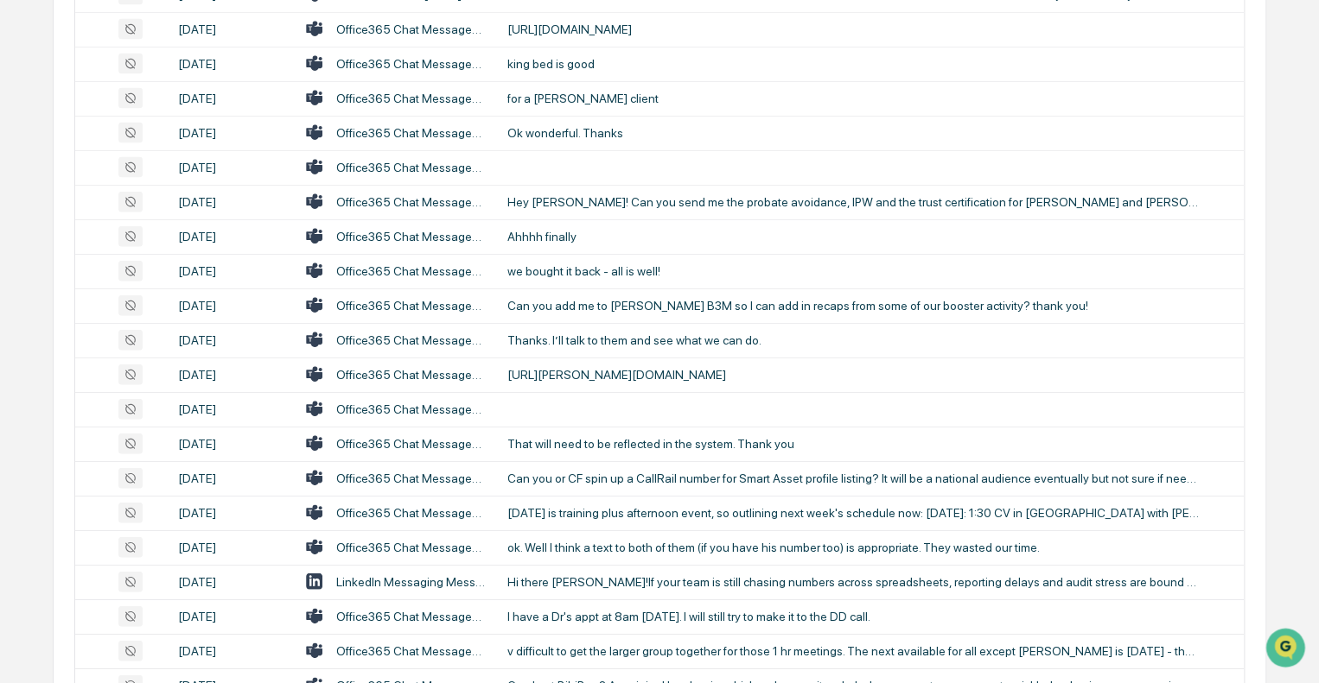
scroll to position [1901, 0]
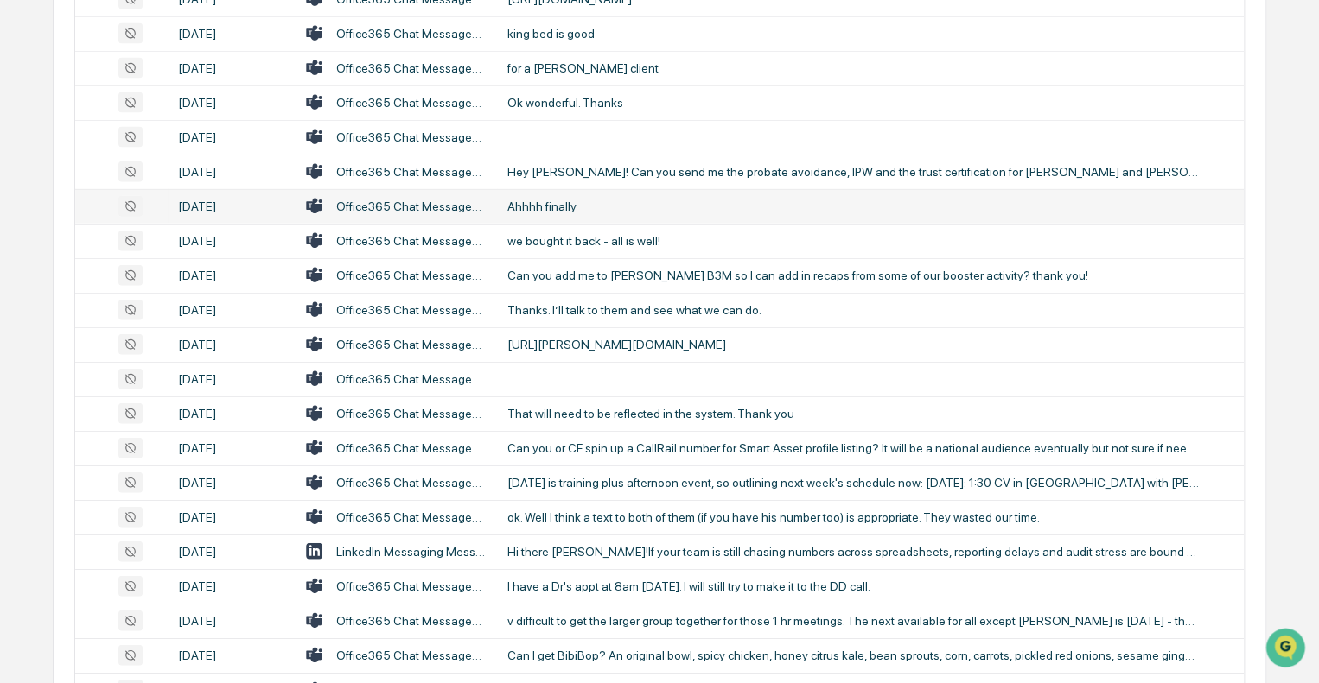
click at [562, 204] on div "Ahhhh finally" at bounding box center [852, 207] width 691 height 14
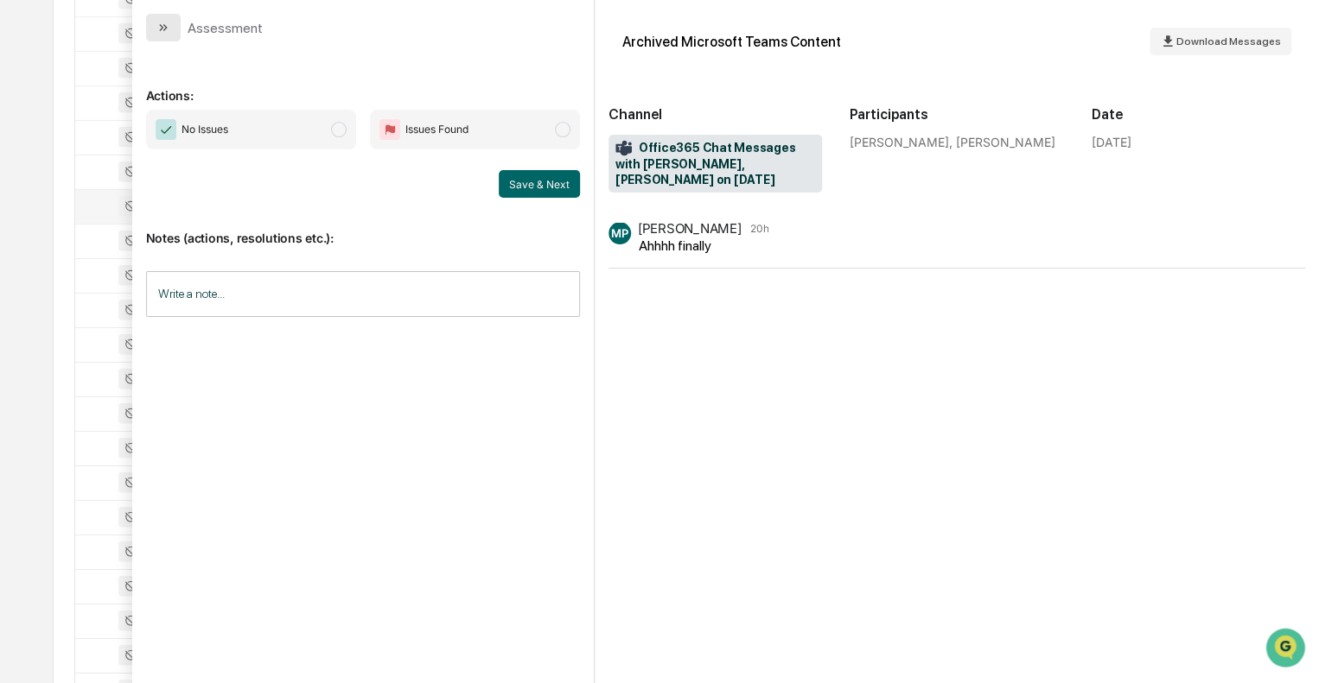
click at [163, 27] on icon "modal" at bounding box center [163, 28] width 14 height 14
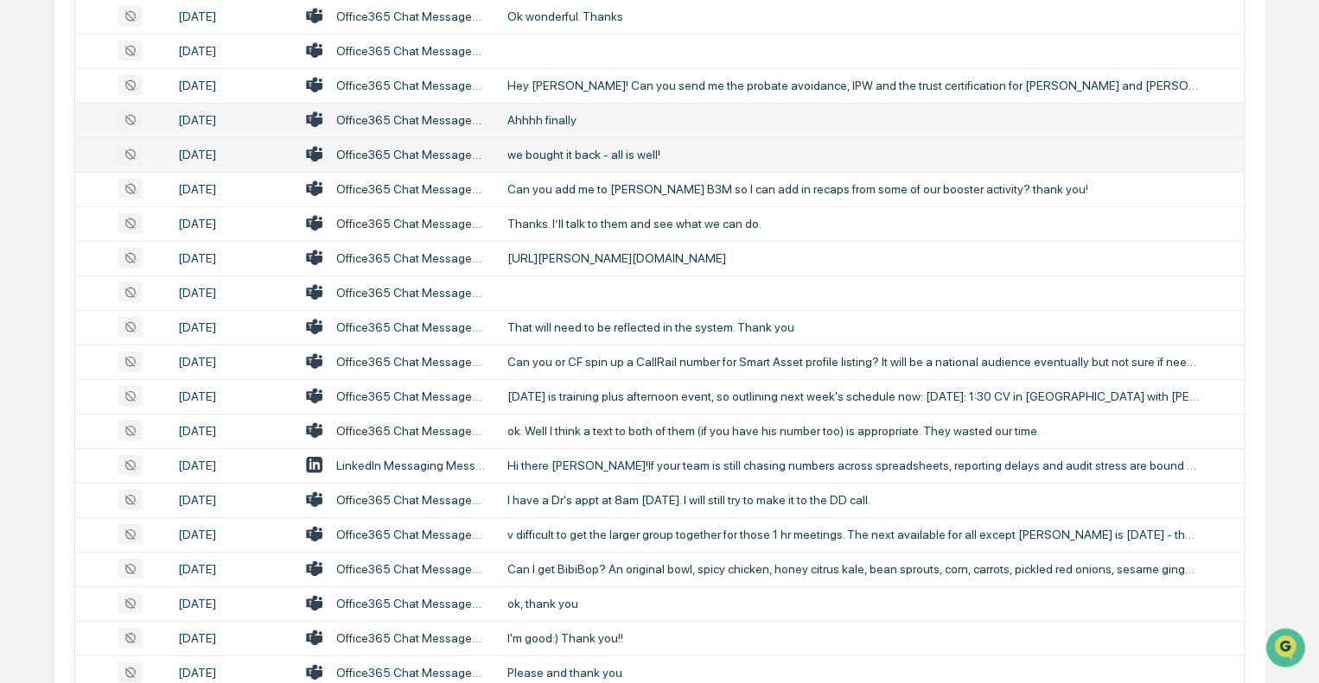
scroll to position [2074, 0]
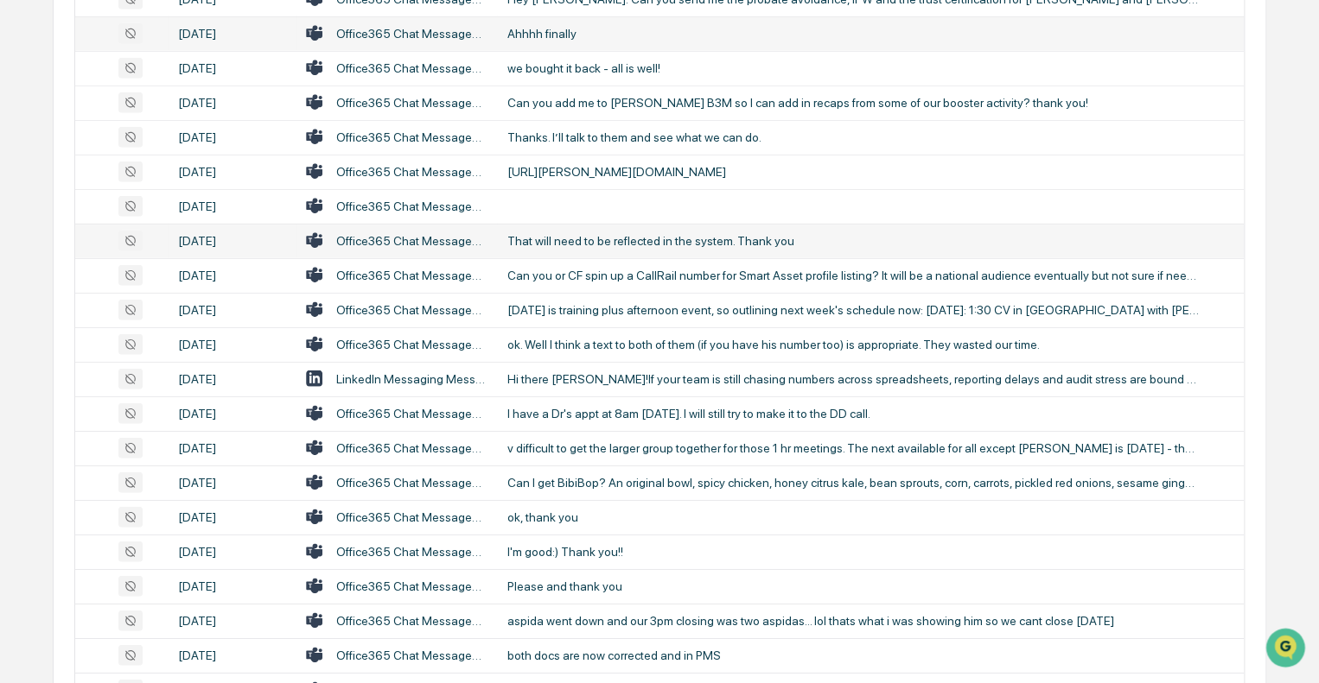
click at [652, 239] on div "That will need to be reflected in the system. Thank you" at bounding box center [852, 241] width 691 height 14
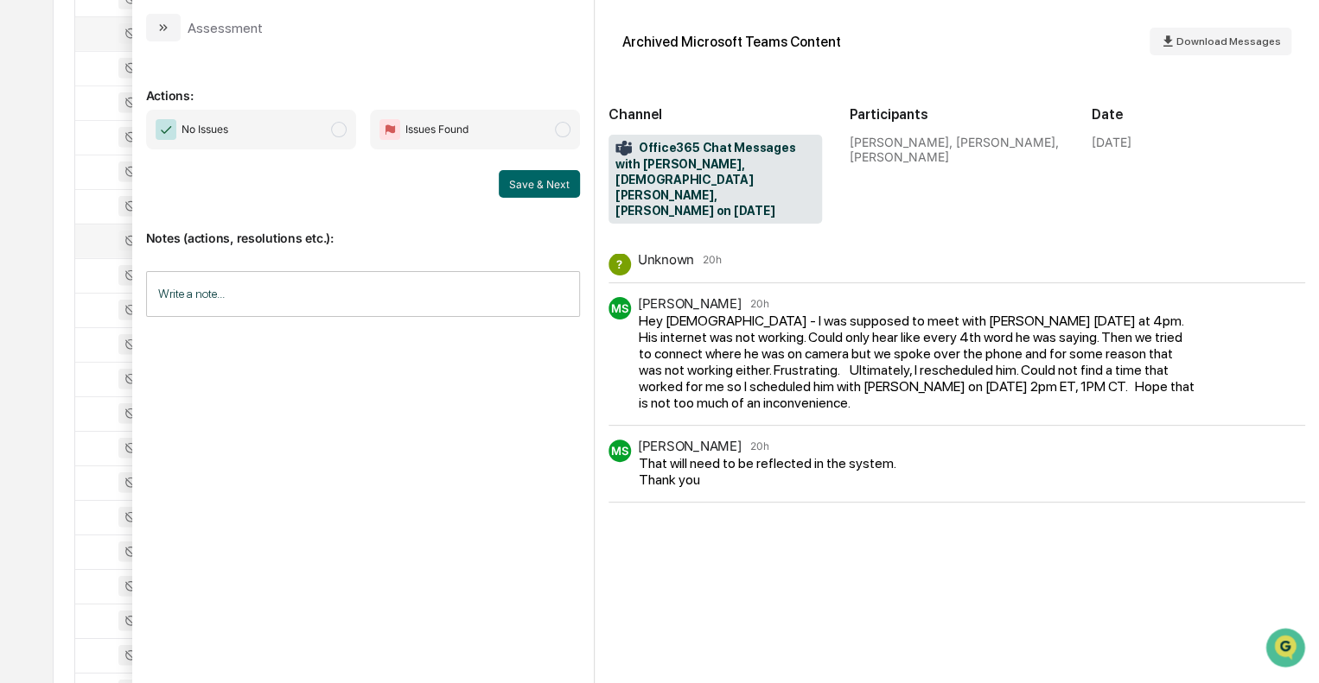
click at [170, 23] on button "modal" at bounding box center [163, 28] width 35 height 28
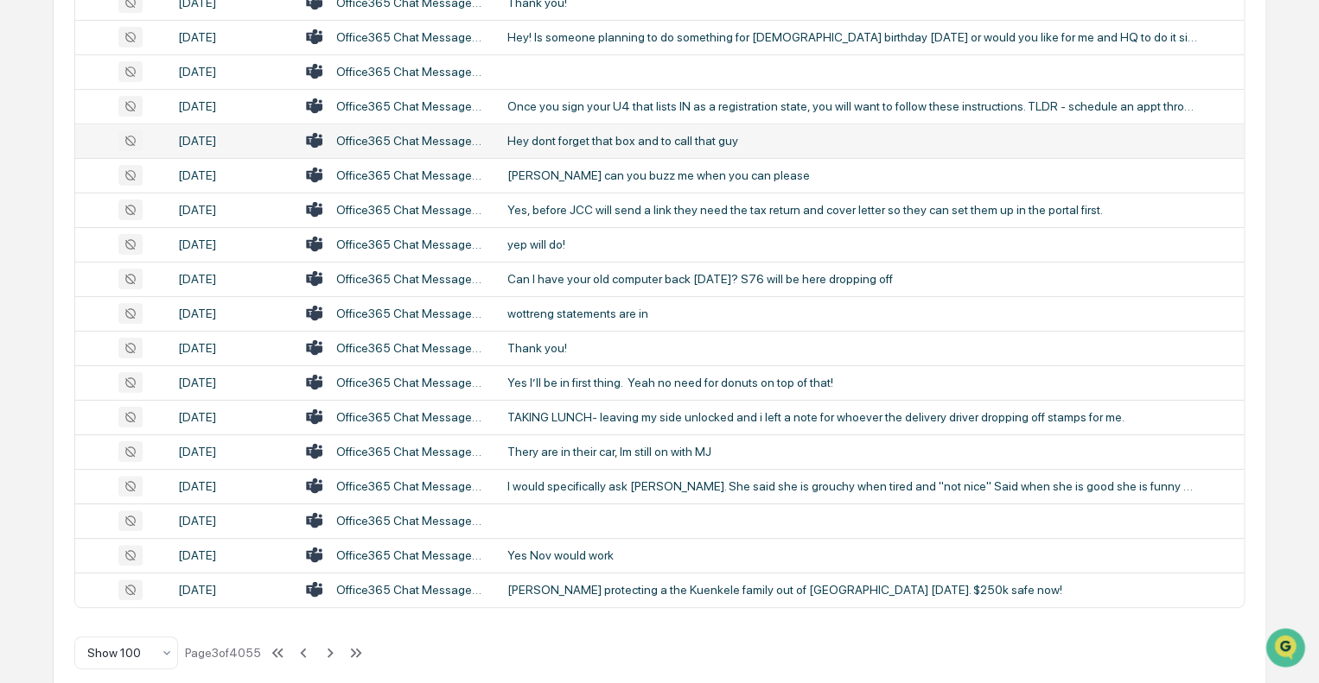
scroll to position [3266, 0]
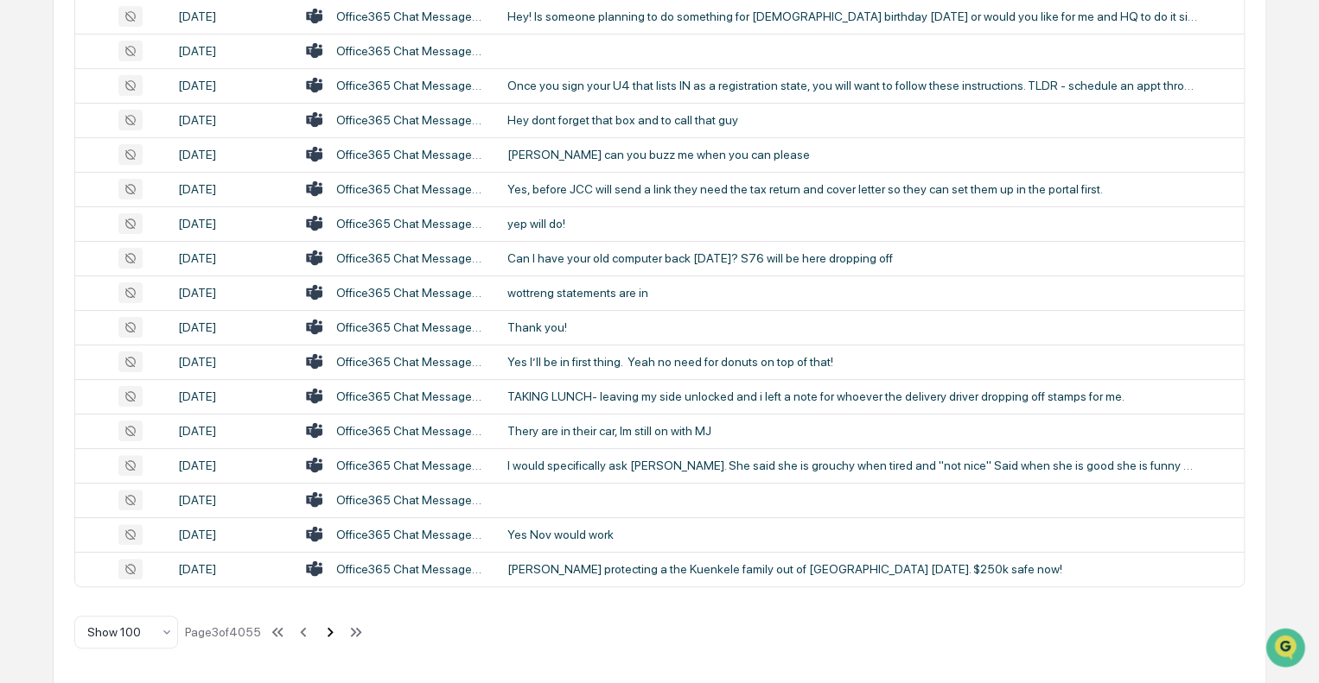
click at [330, 632] on icon at bounding box center [330, 632] width 19 height 19
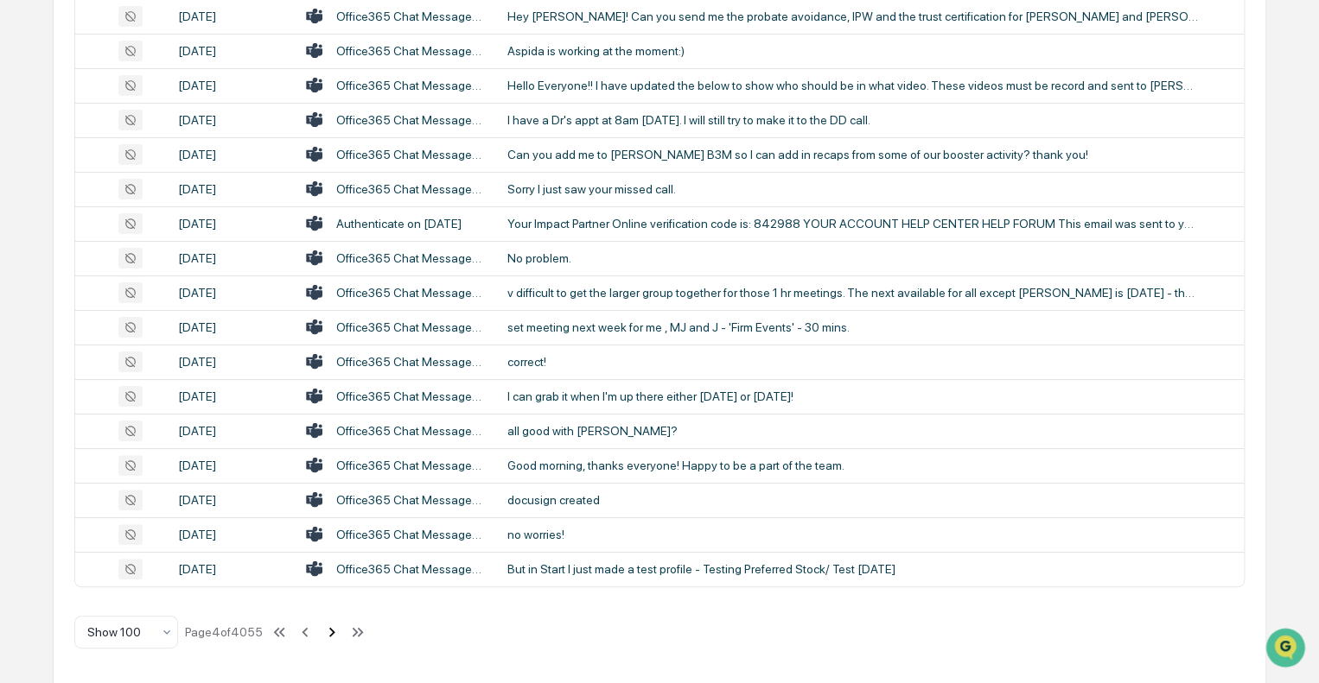
click at [331, 632] on icon at bounding box center [331, 632] width 19 height 19
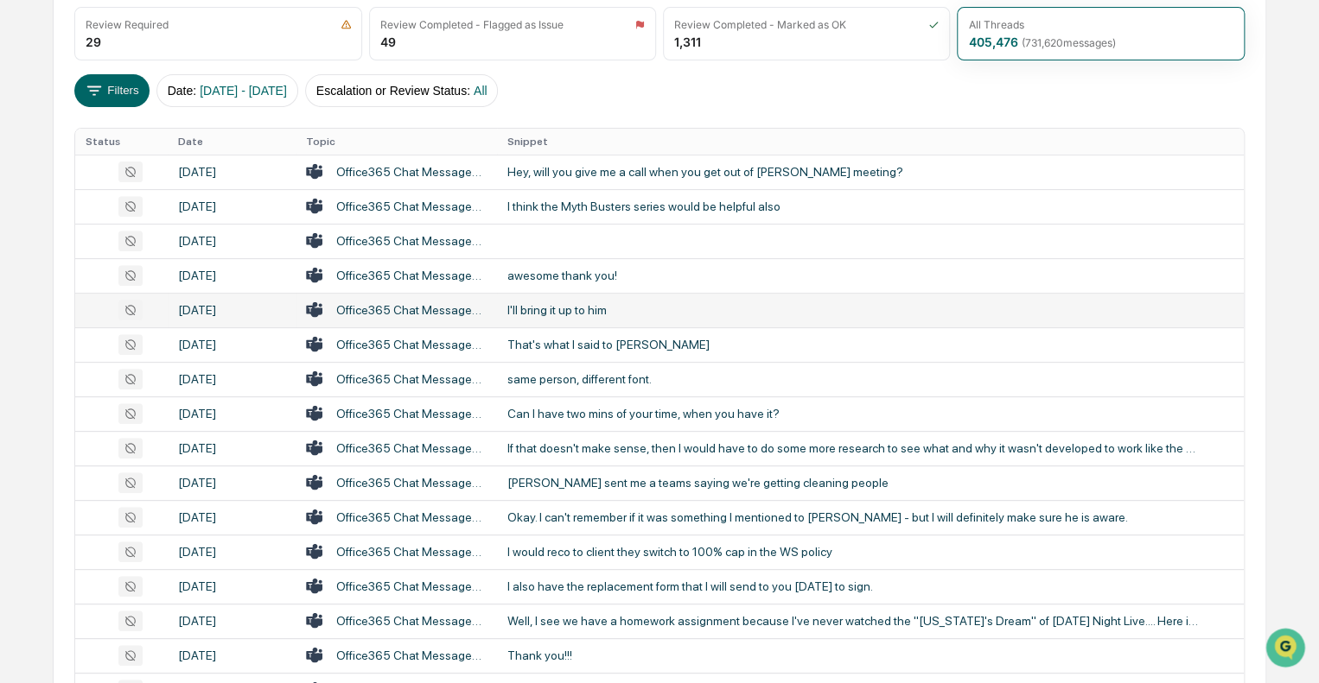
scroll to position [328, 0]
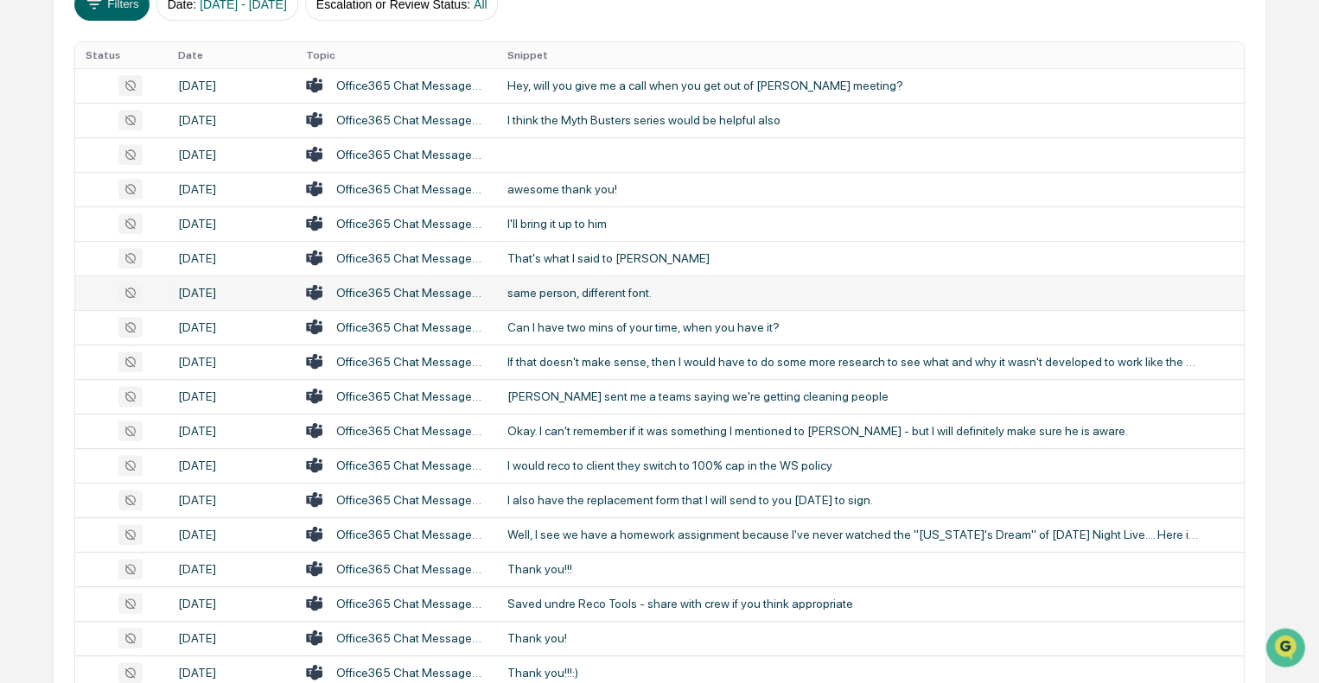
click at [607, 289] on div "same person, different font." at bounding box center [852, 293] width 691 height 14
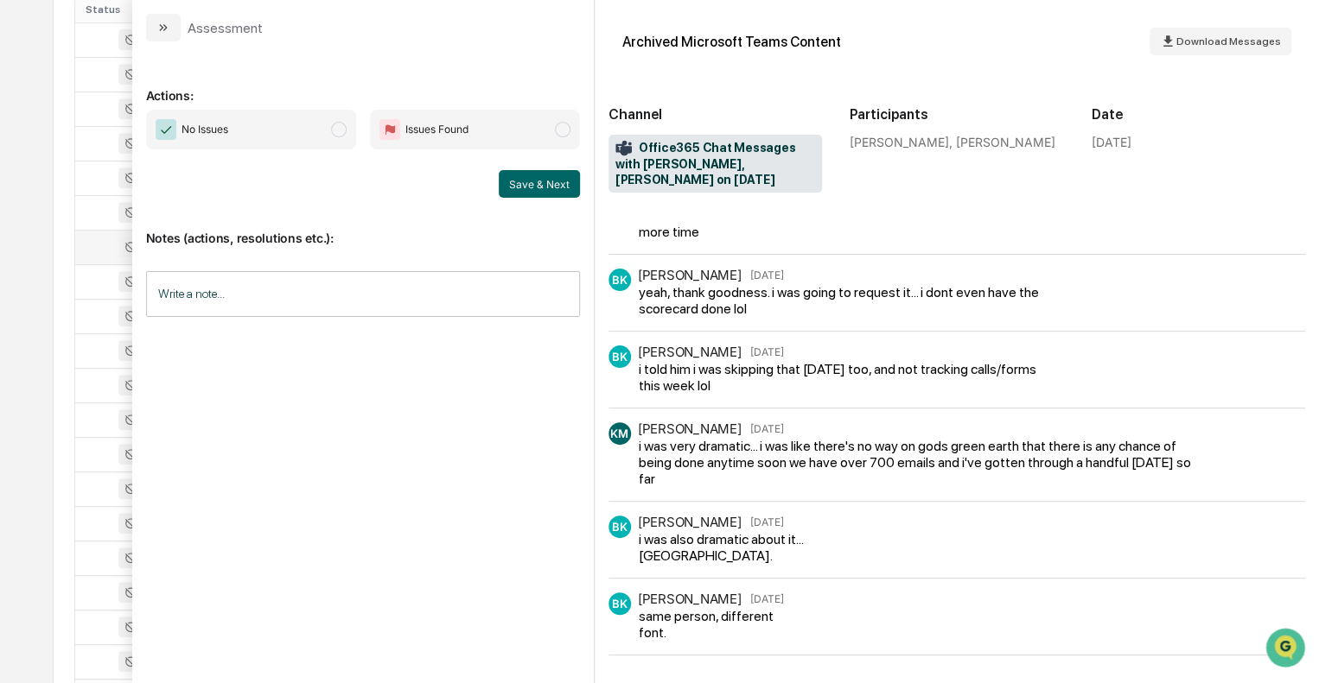
scroll to position [415, 0]
click at [174, 27] on button "modal" at bounding box center [163, 28] width 35 height 28
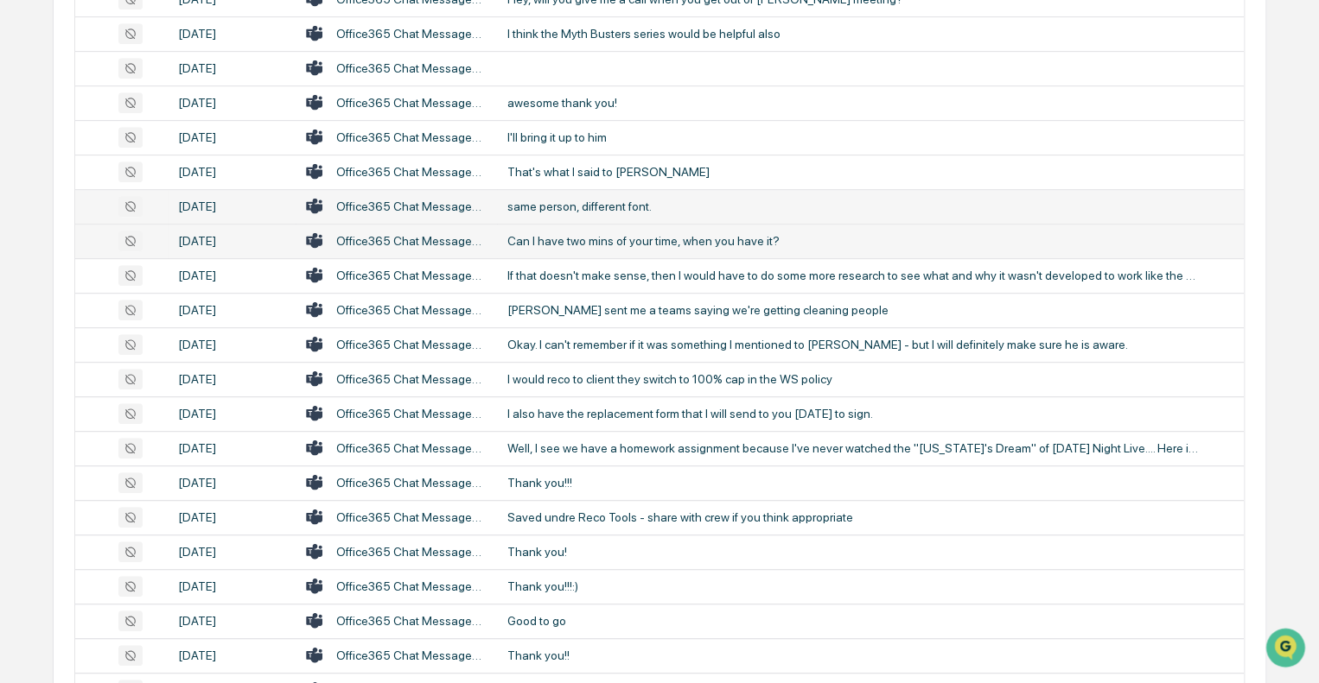
click at [619, 228] on td "Can I have two mins of your time, when you have it?" at bounding box center [870, 241] width 747 height 35
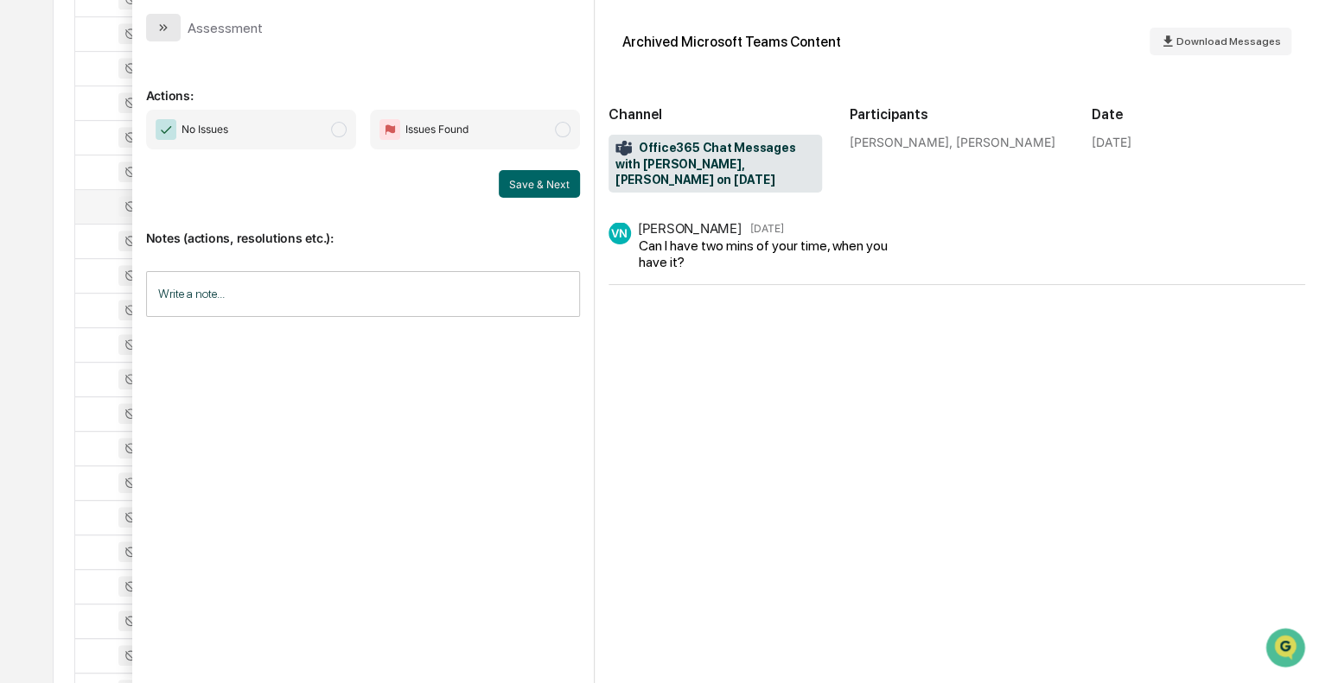
click at [165, 28] on icon "modal" at bounding box center [164, 27] width 4 height 7
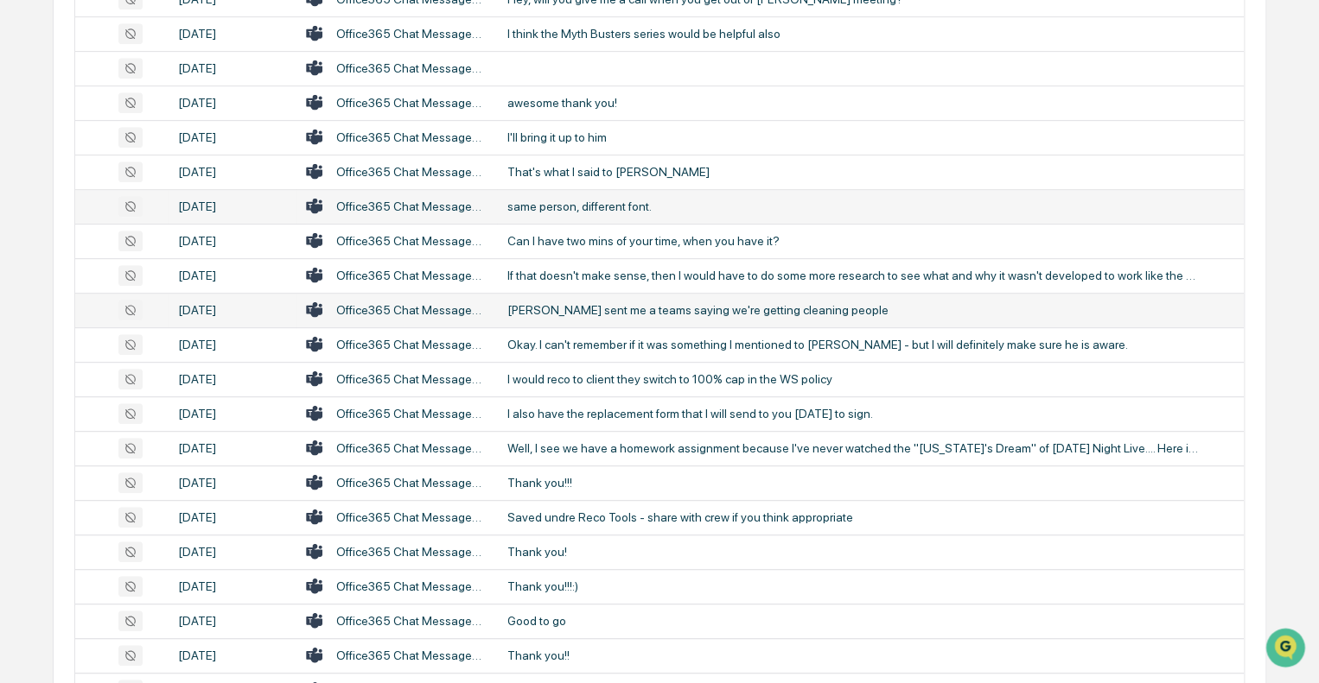
click at [578, 306] on div "[PERSON_NAME] sent me a teams saying we're getting cleaning people" at bounding box center [852, 310] width 691 height 14
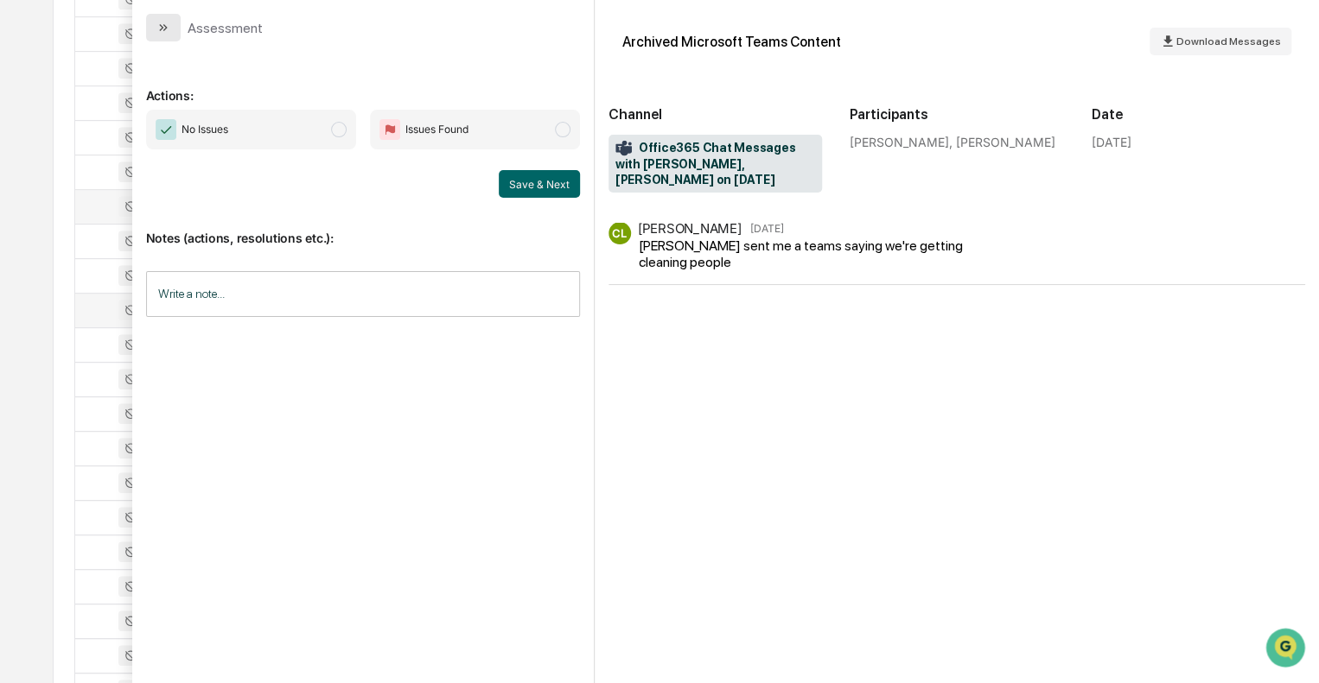
click at [172, 35] on button "modal" at bounding box center [163, 28] width 35 height 28
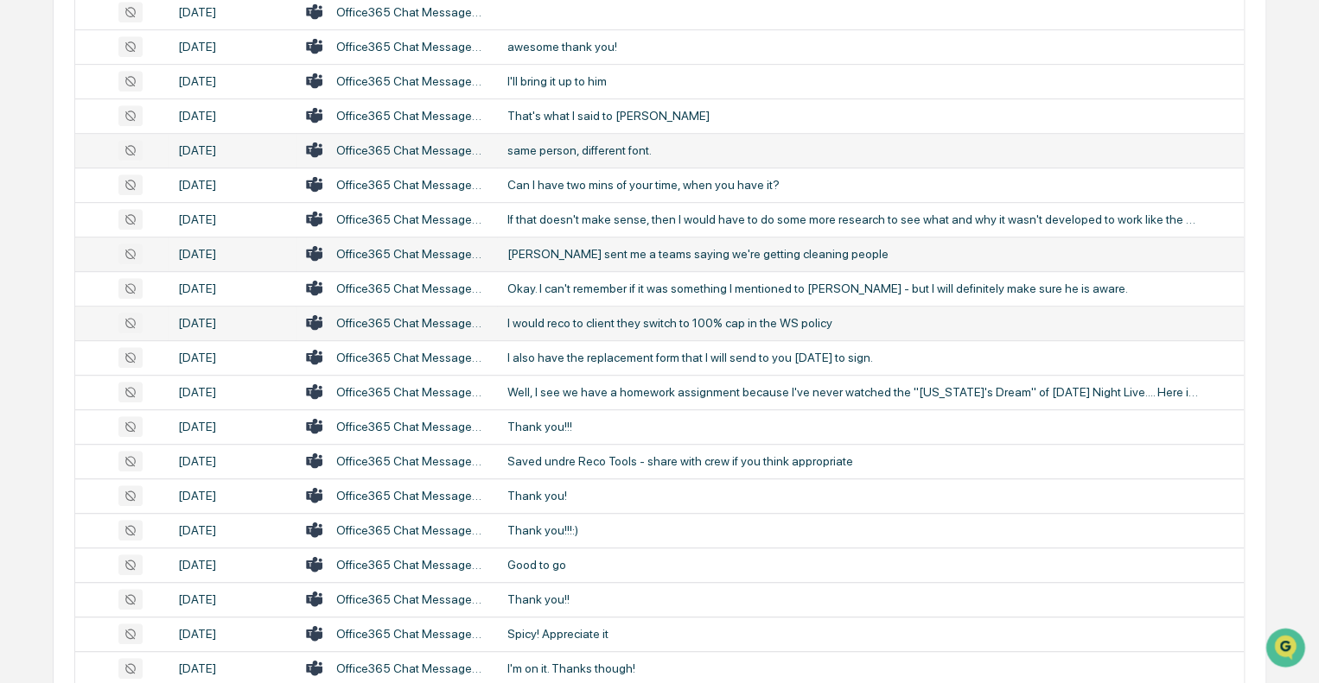
scroll to position [501, 0]
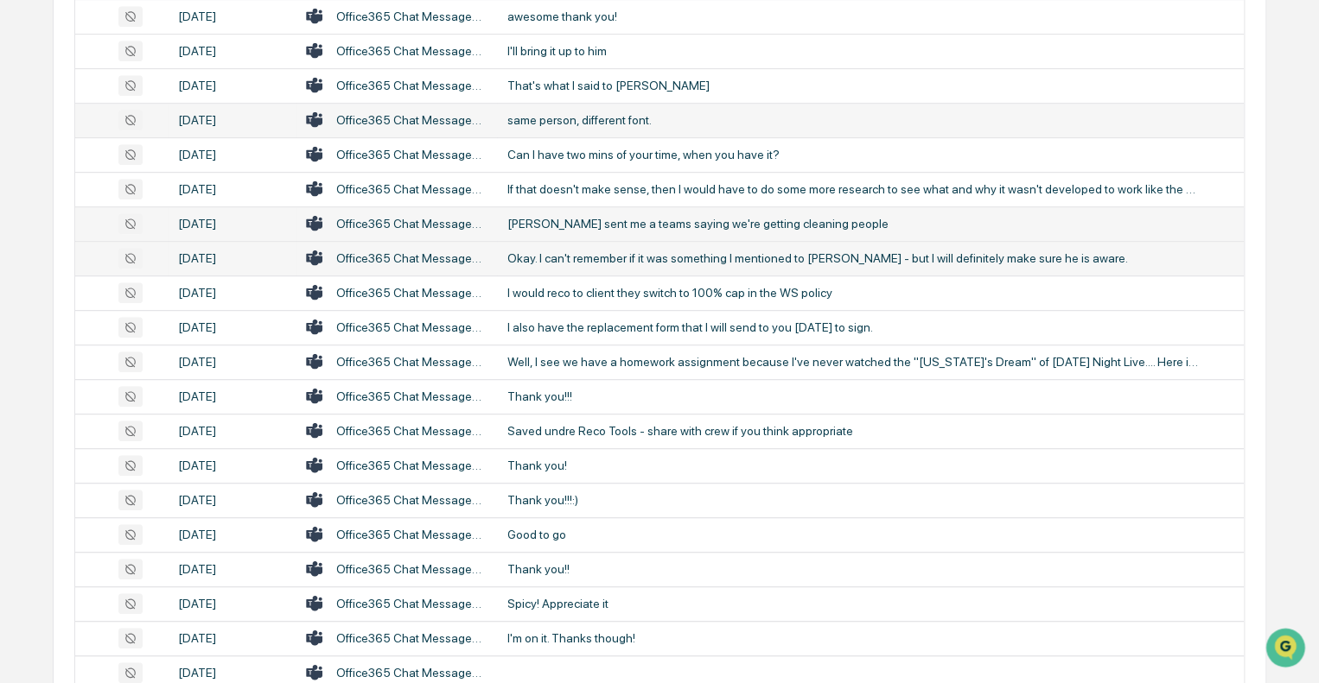
click at [601, 256] on div "Okay. I can't remember if it was something I mentioned to [PERSON_NAME] - but I…" at bounding box center [852, 258] width 691 height 14
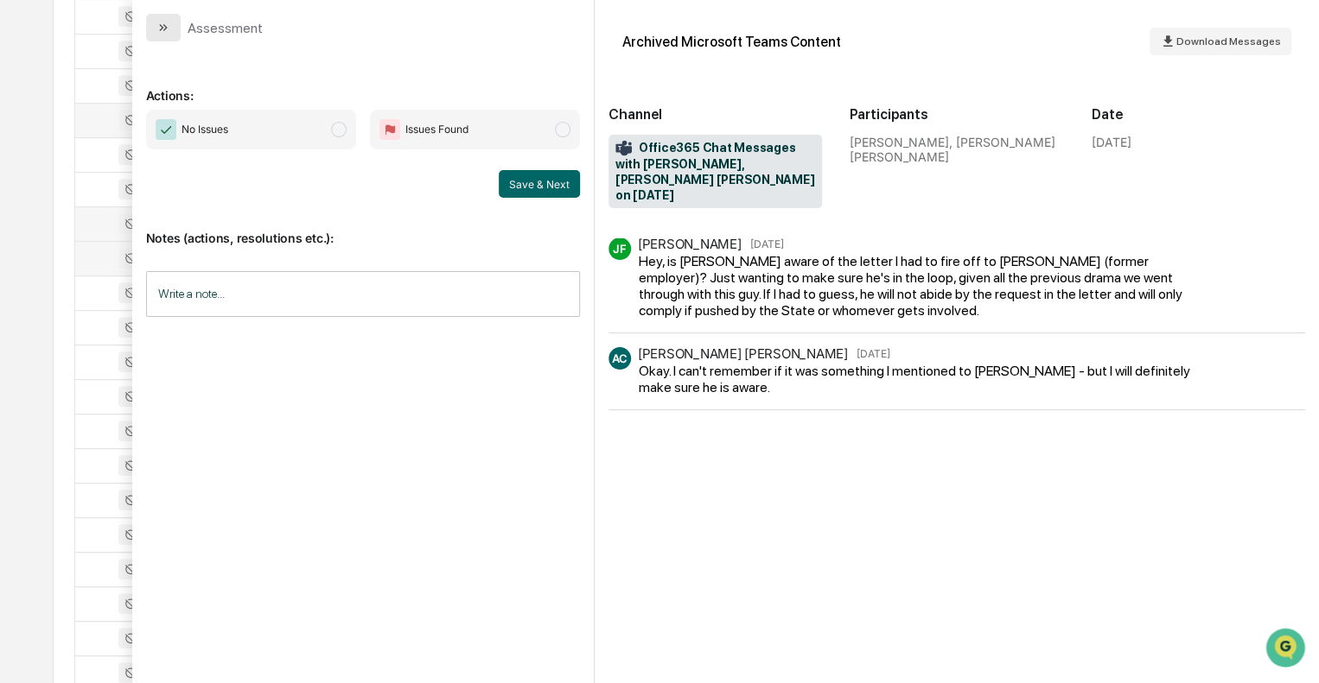
click at [169, 23] on button "modal" at bounding box center [163, 28] width 35 height 28
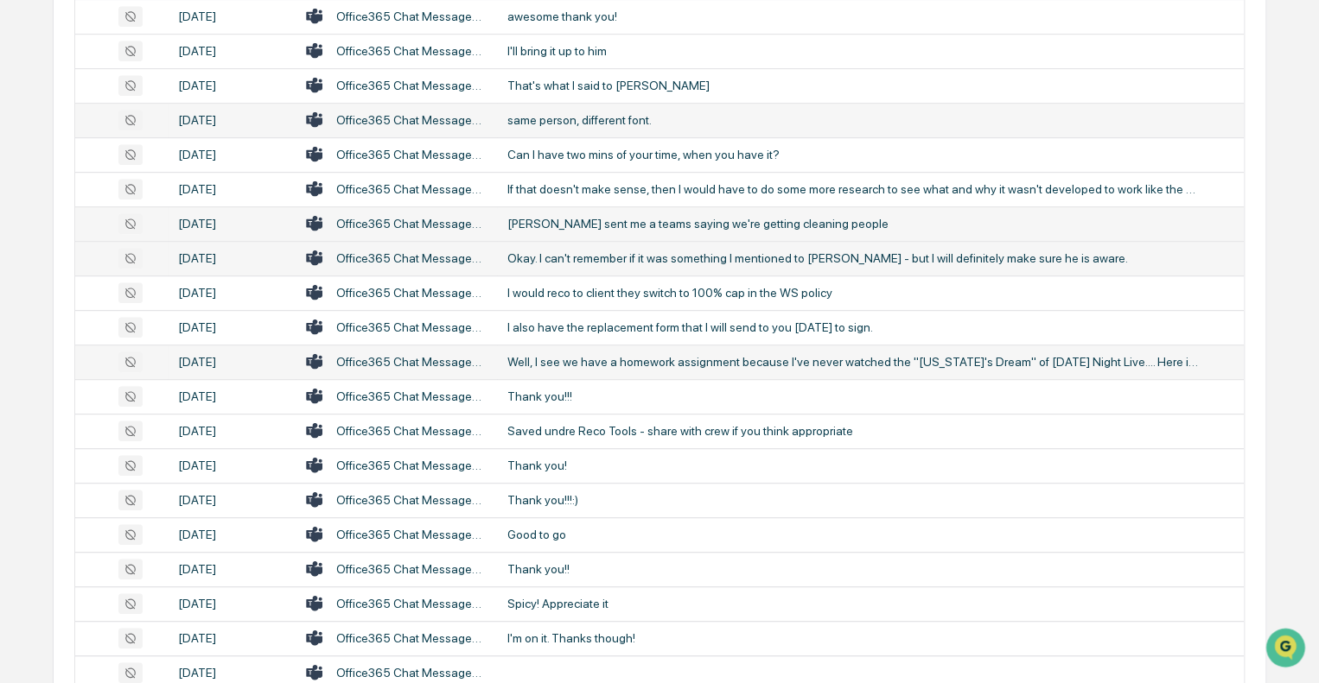
click at [617, 355] on div "Well, I see we have a homework assignment because I've never watched the "[US_S…" at bounding box center [852, 362] width 691 height 14
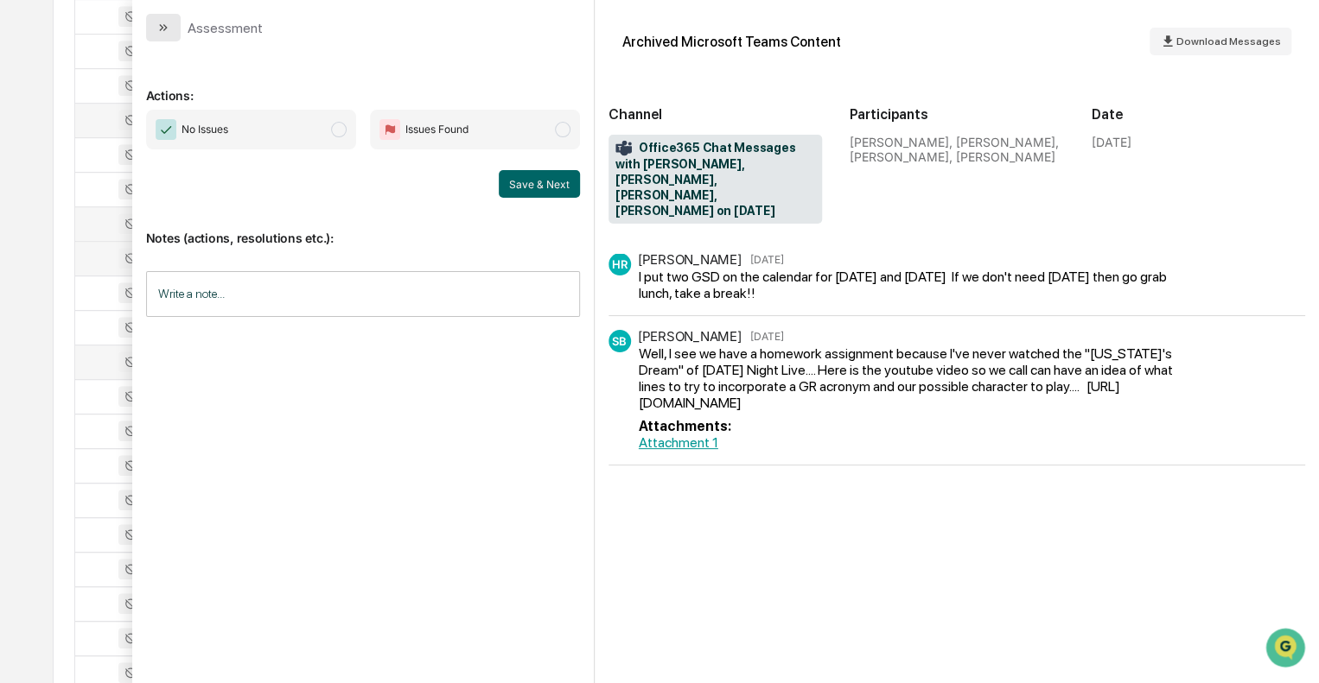
click at [173, 34] on button "modal" at bounding box center [163, 28] width 35 height 28
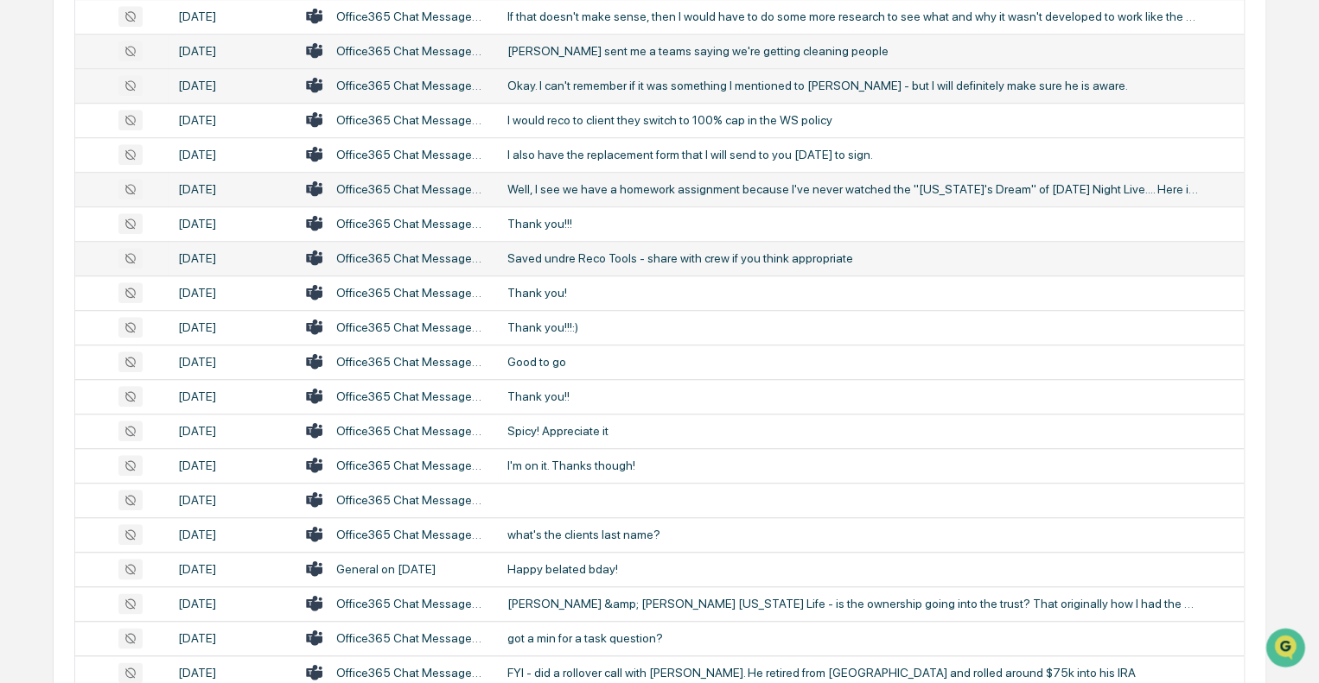
scroll to position [760, 0]
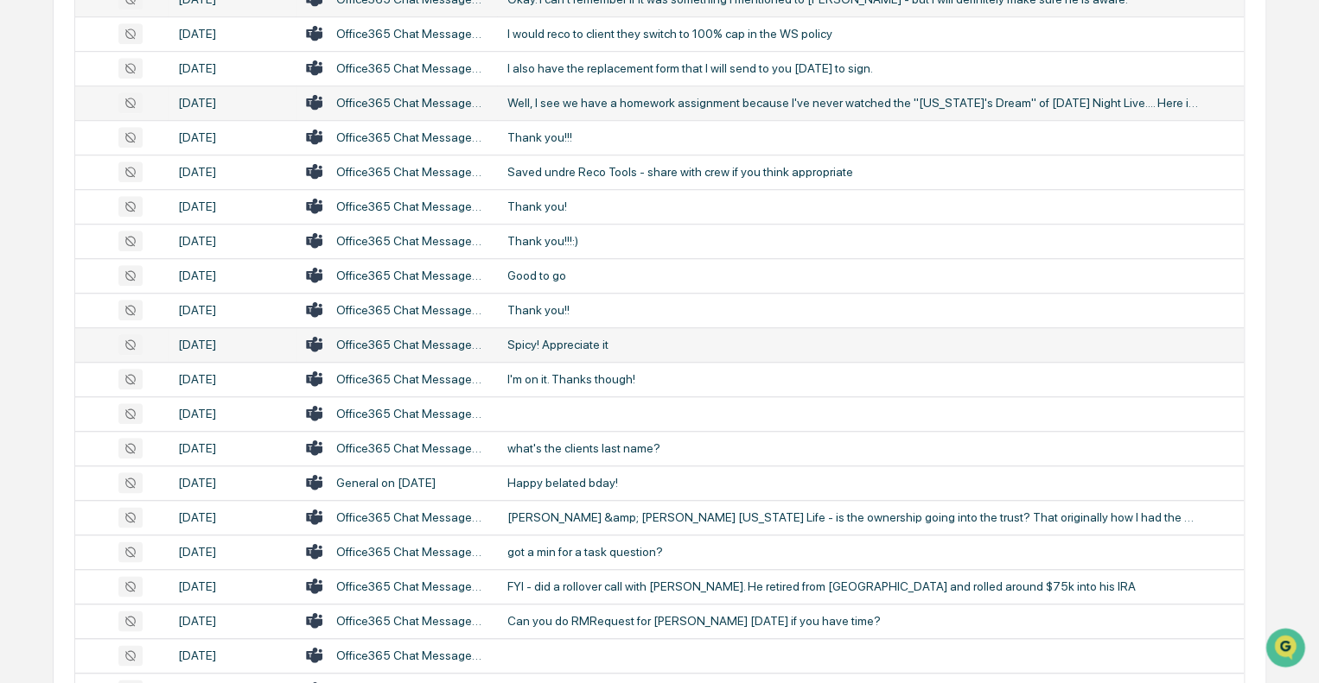
click at [530, 346] on div "Spicy! Appreciate it" at bounding box center [852, 345] width 691 height 14
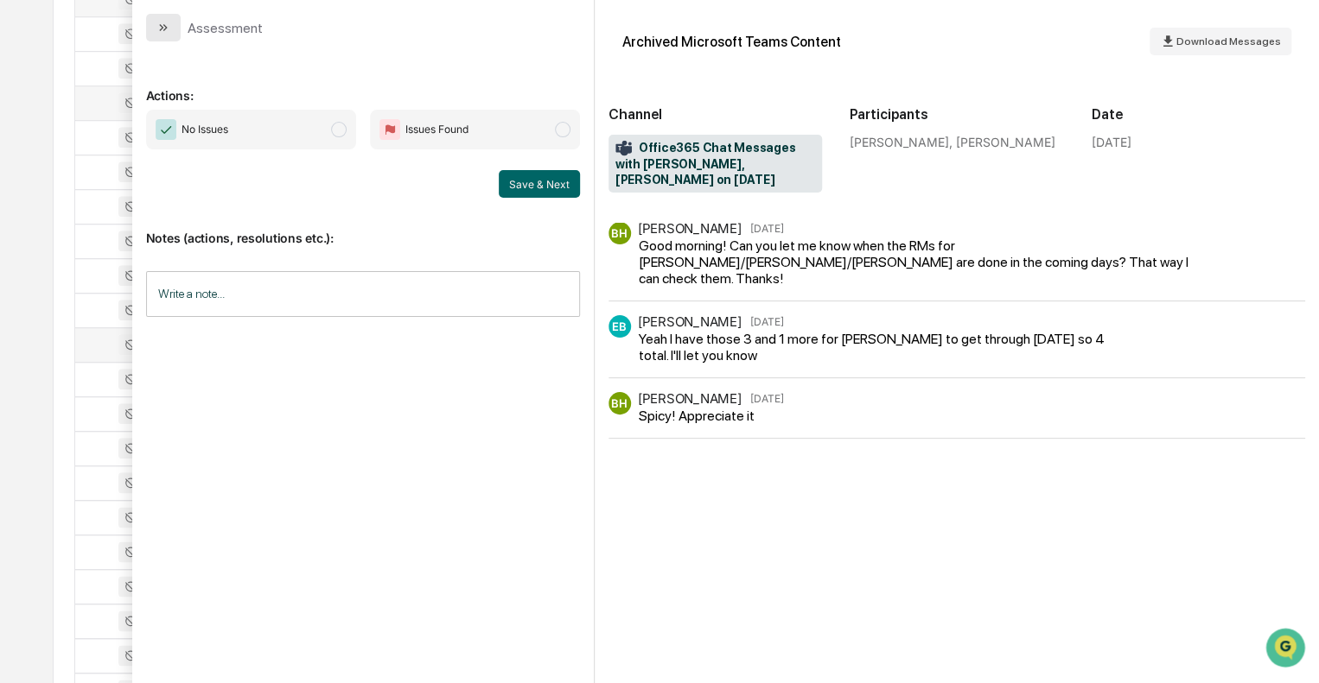
click at [173, 31] on button "modal" at bounding box center [163, 28] width 35 height 28
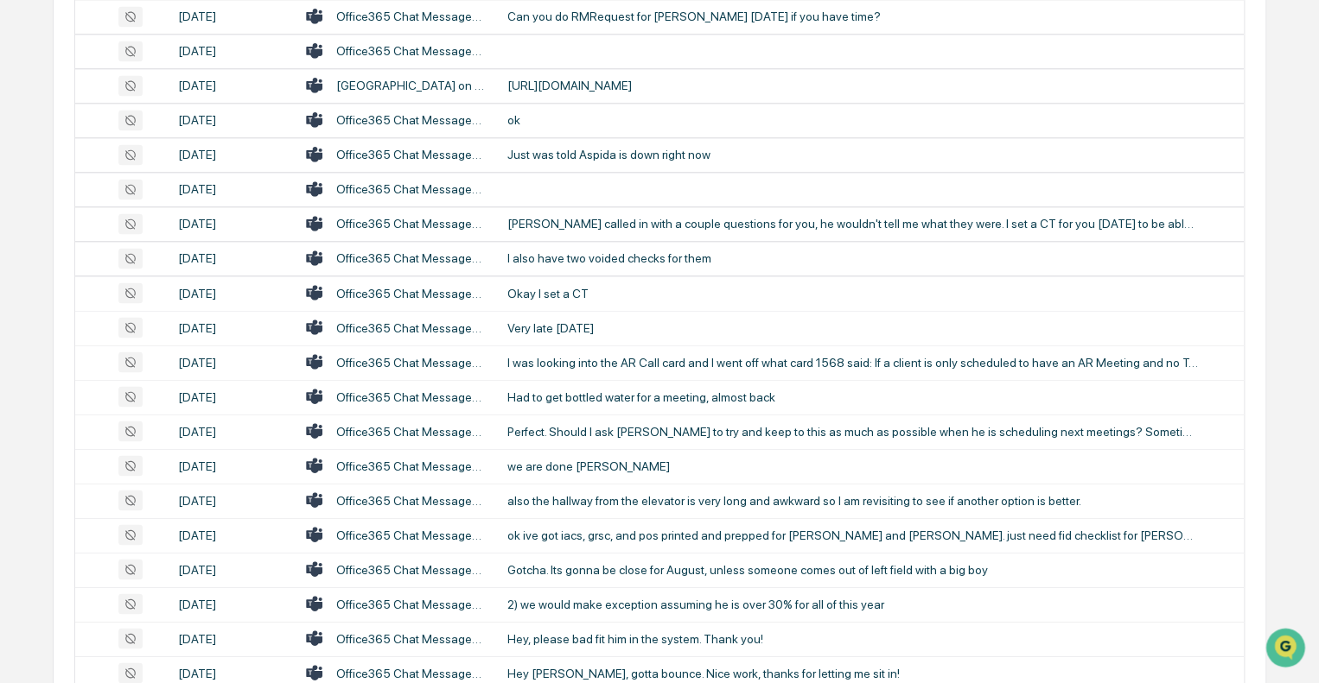
scroll to position [1452, 0]
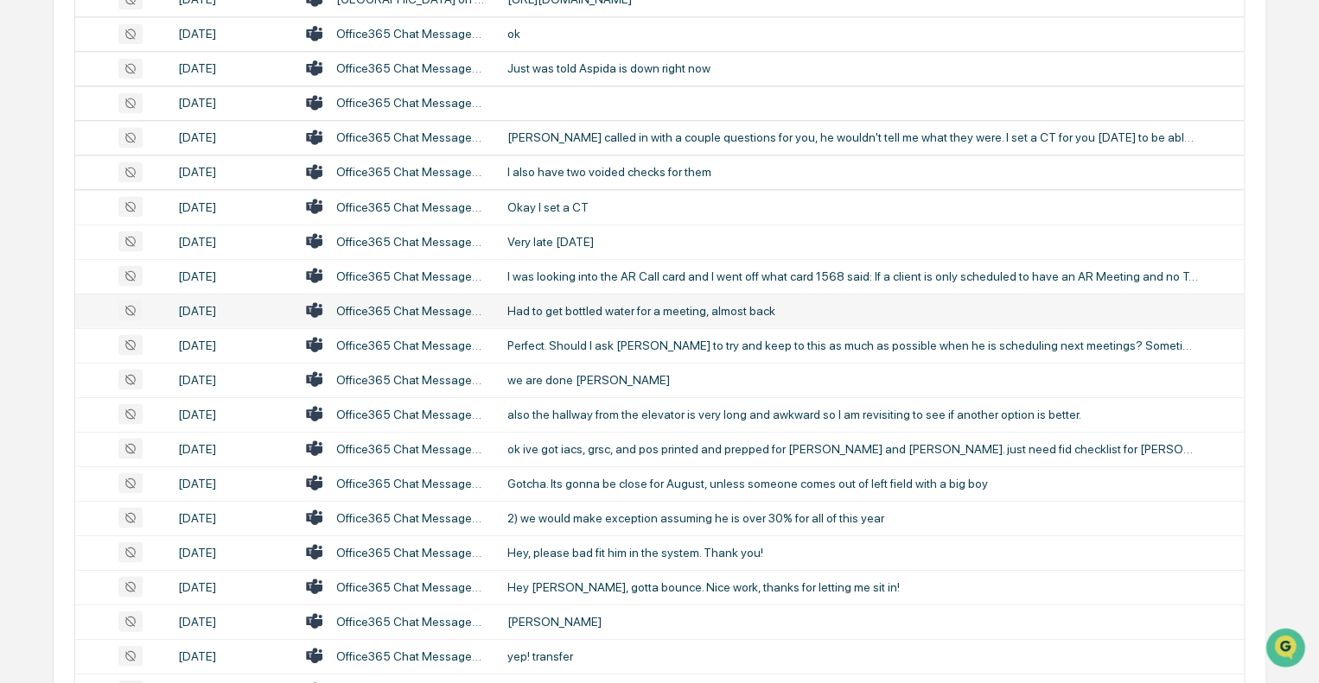
click at [610, 311] on div "Had to get bottled water for a meeting, almost back" at bounding box center [852, 310] width 691 height 14
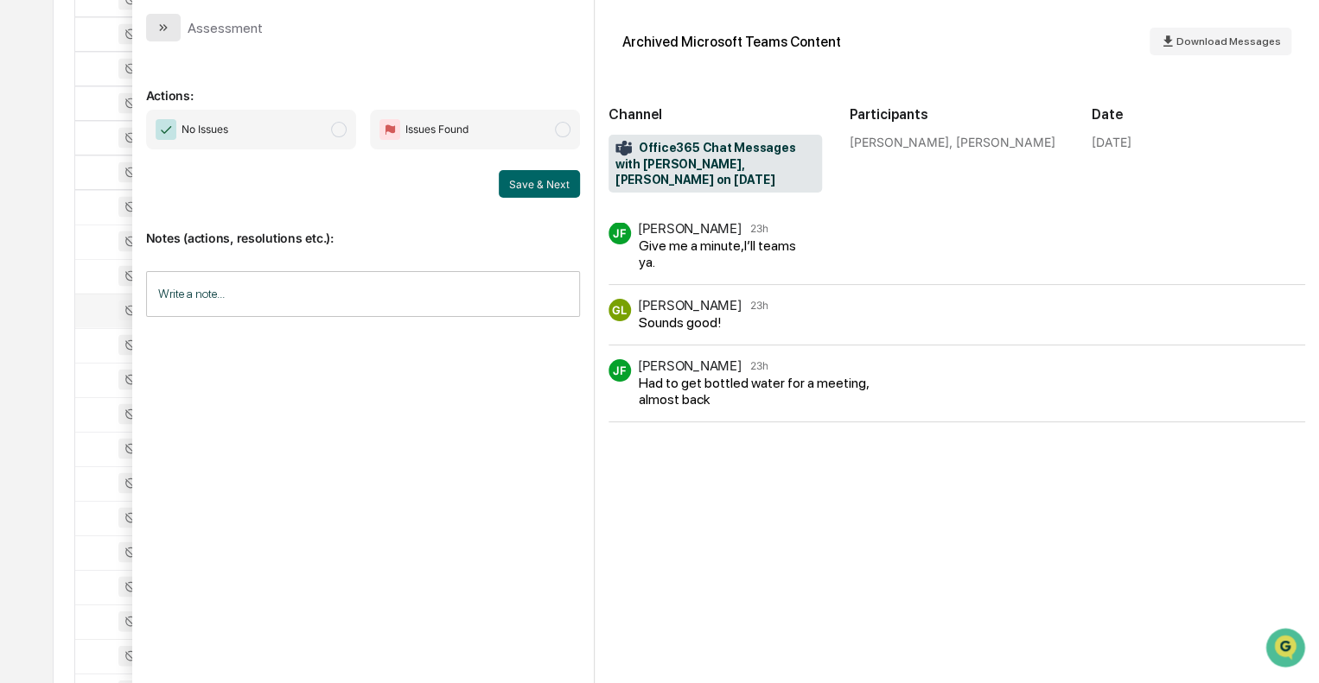
click at [162, 27] on icon "modal" at bounding box center [163, 28] width 14 height 14
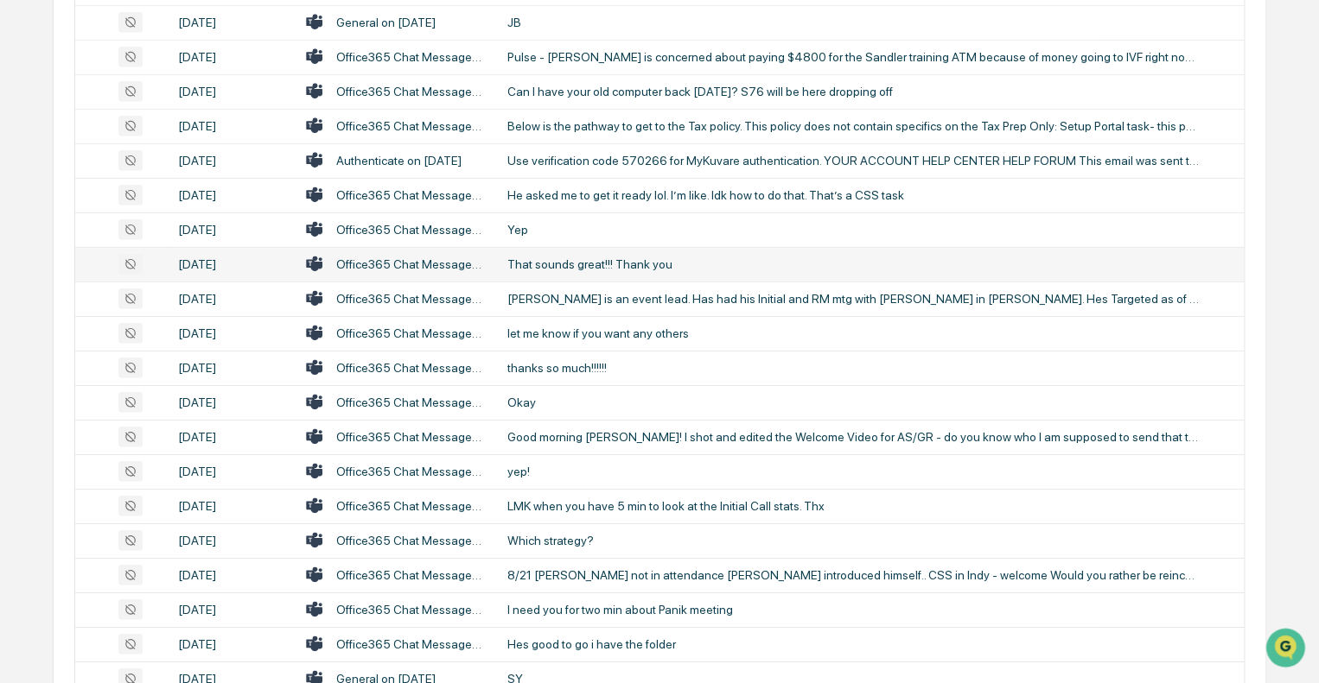
scroll to position [2229, 0]
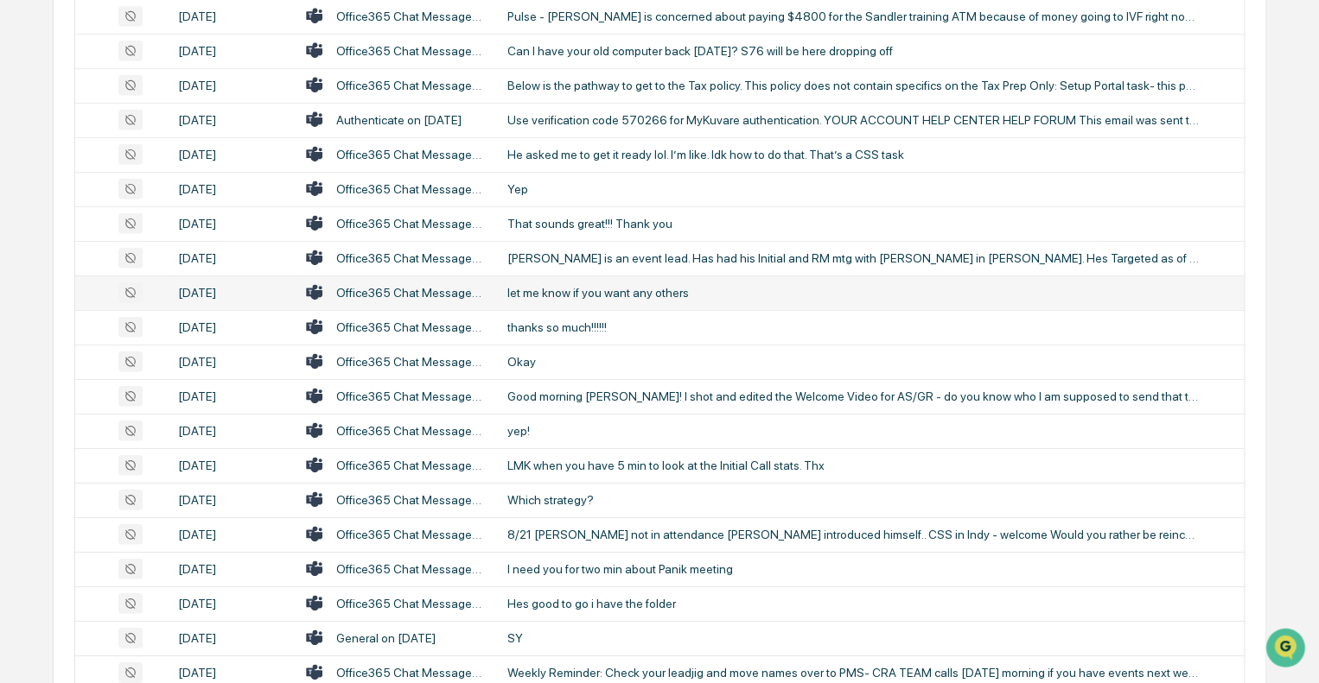
click at [639, 296] on div "let me know if you want any others" at bounding box center [852, 293] width 691 height 14
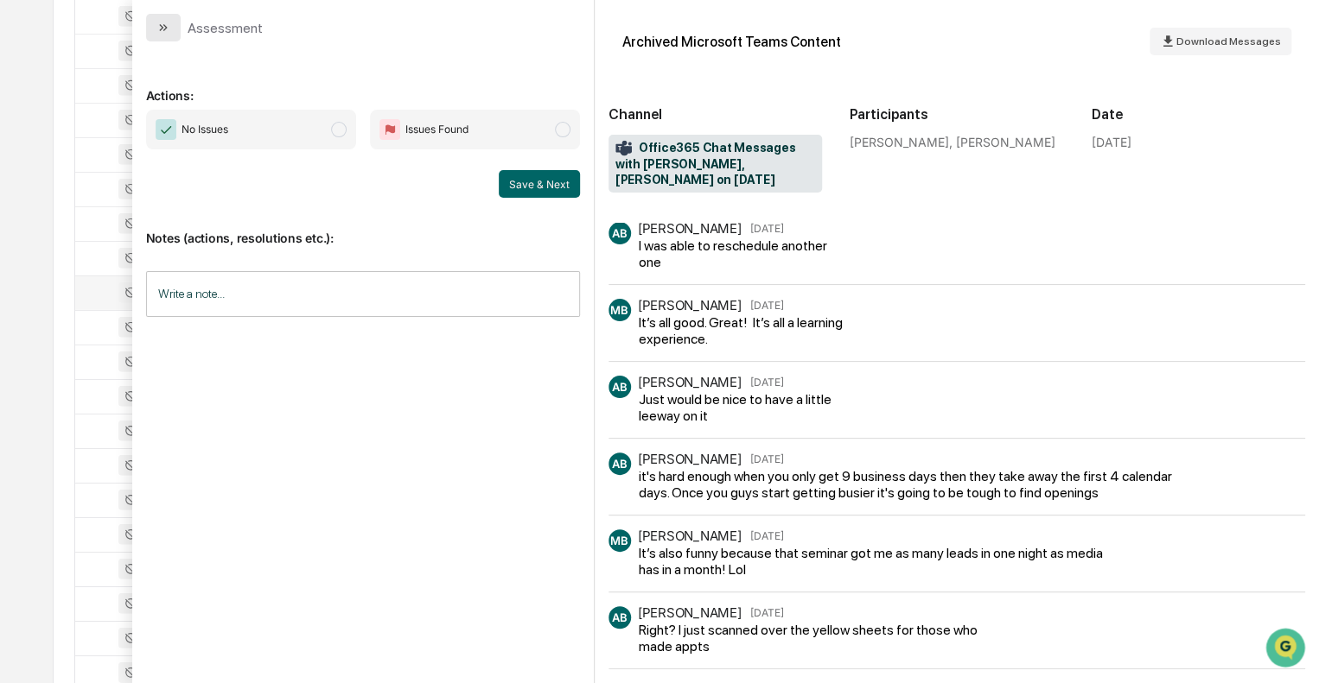
click at [174, 27] on button "modal" at bounding box center [163, 28] width 35 height 28
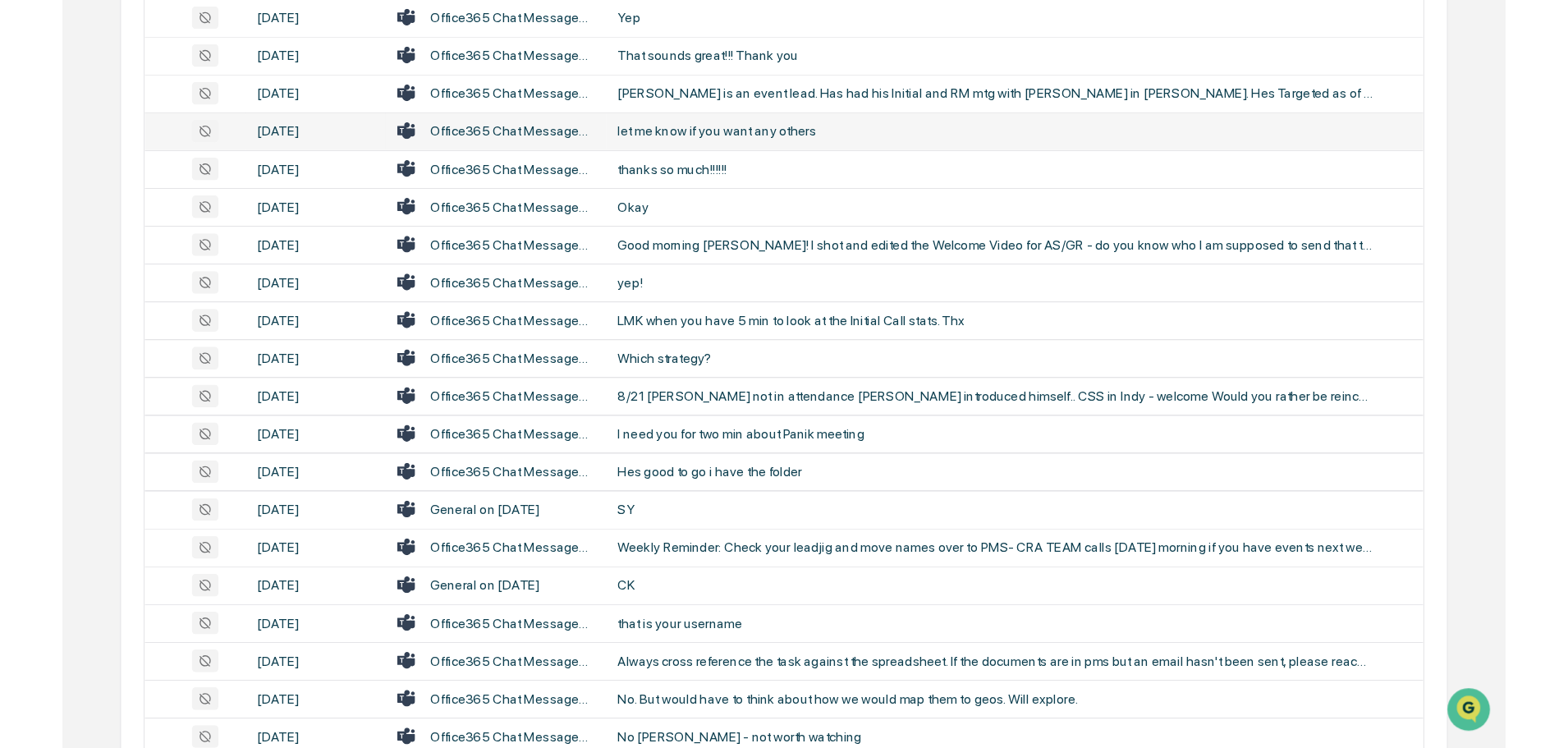
scroll to position [2365, 0]
